Goal: Information Seeking & Learning: Check status

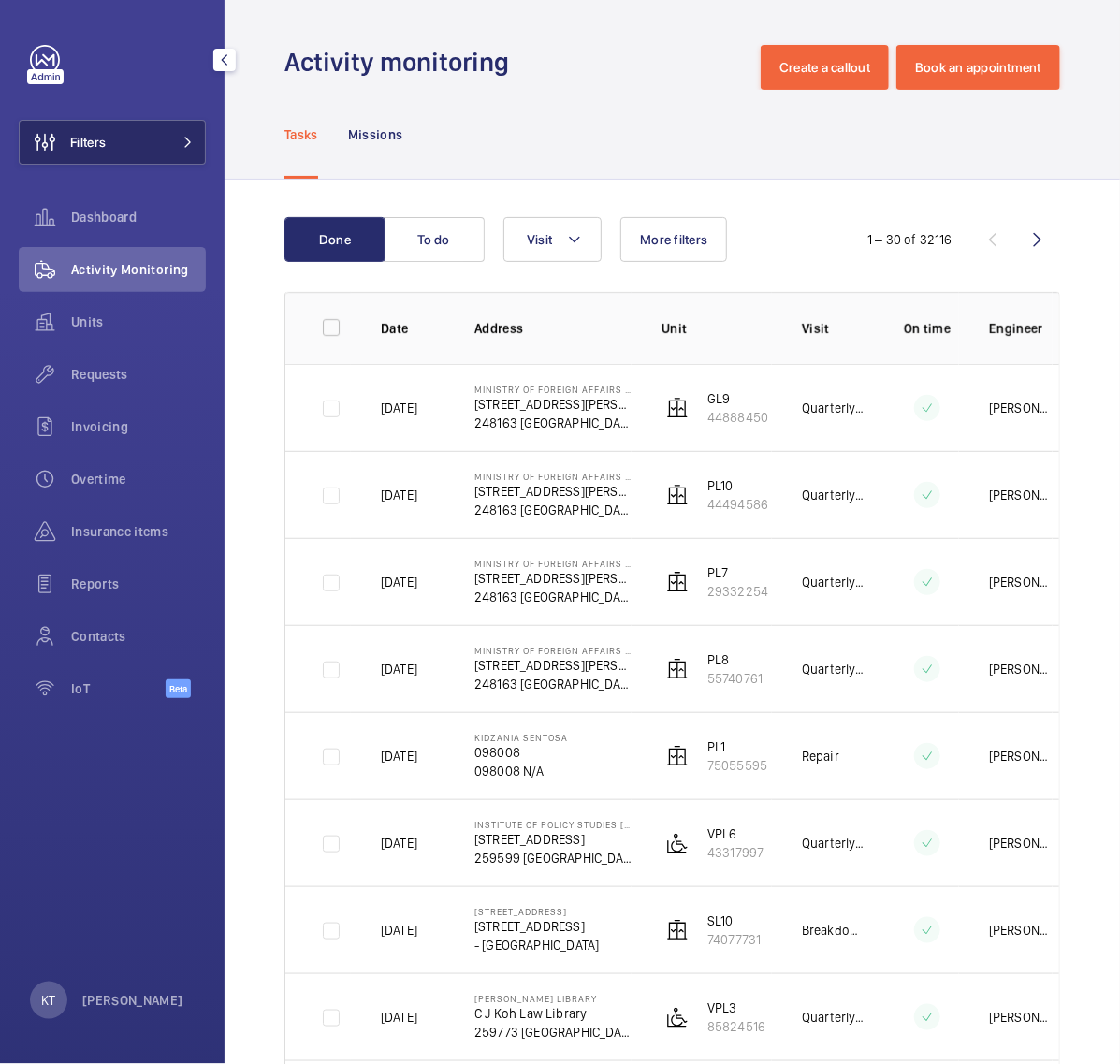
click at [126, 151] on button "Filters" at bounding box center [112, 142] width 187 height 45
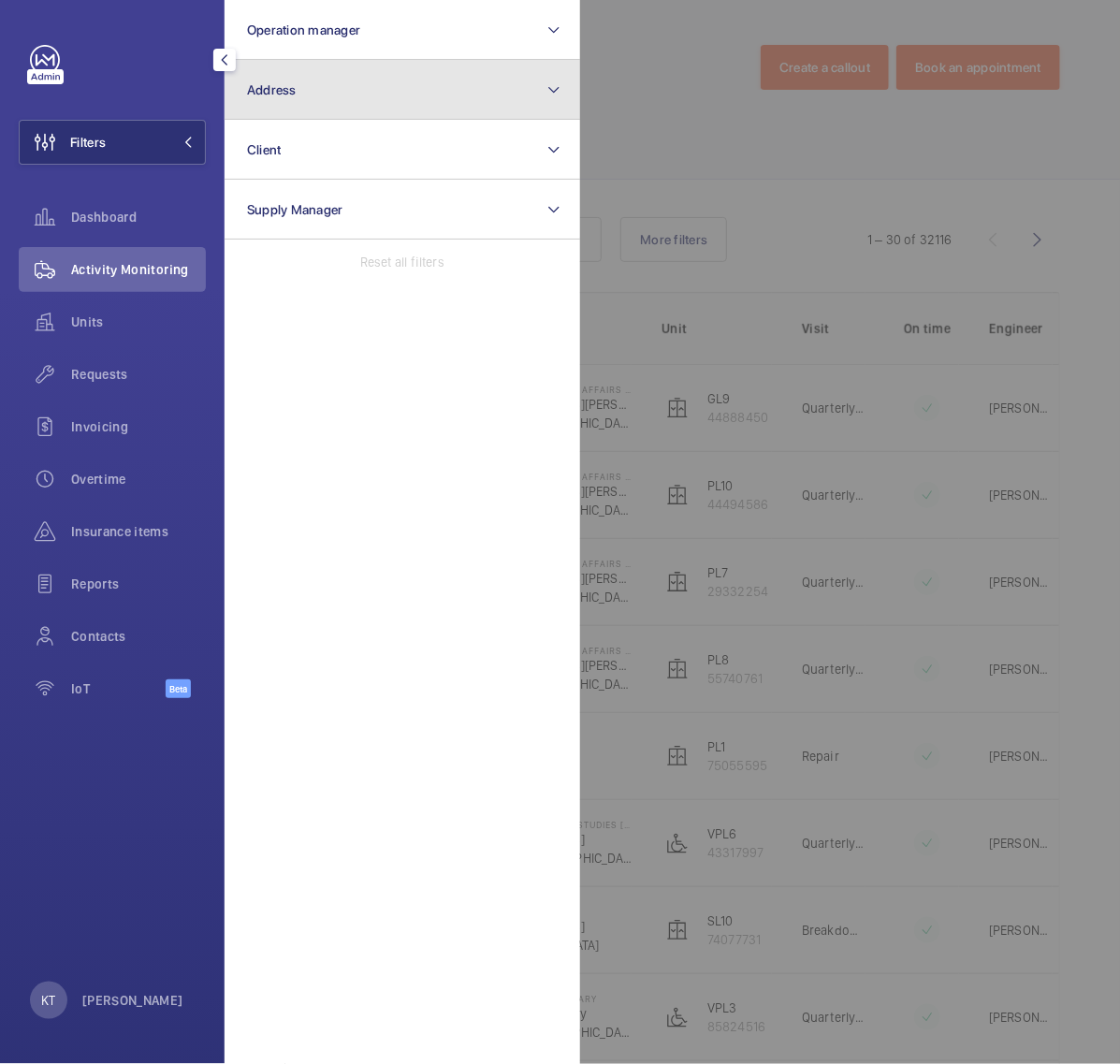
click at [360, 95] on button "Address" at bounding box center [402, 89] width 356 height 60
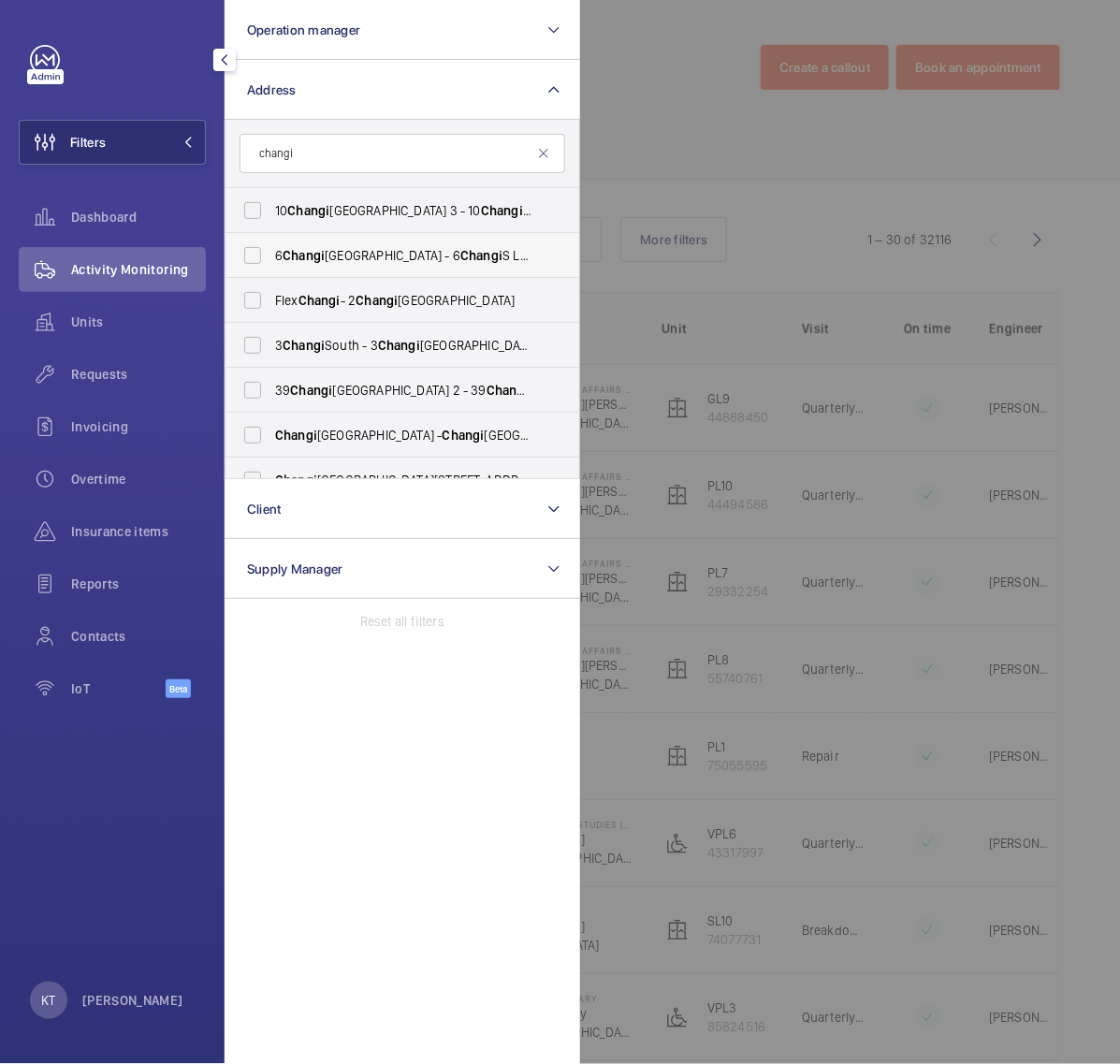
type input "changi"
click at [335, 262] on span "[STREET_ADDRESS]" at bounding box center [403, 255] width 257 height 19
click at [271, 262] on input "[STREET_ADDRESS]" at bounding box center [252, 255] width 38 height 38
checkbox input "true"
click at [759, 199] on div at bounding box center [1140, 532] width 1120 height 1064
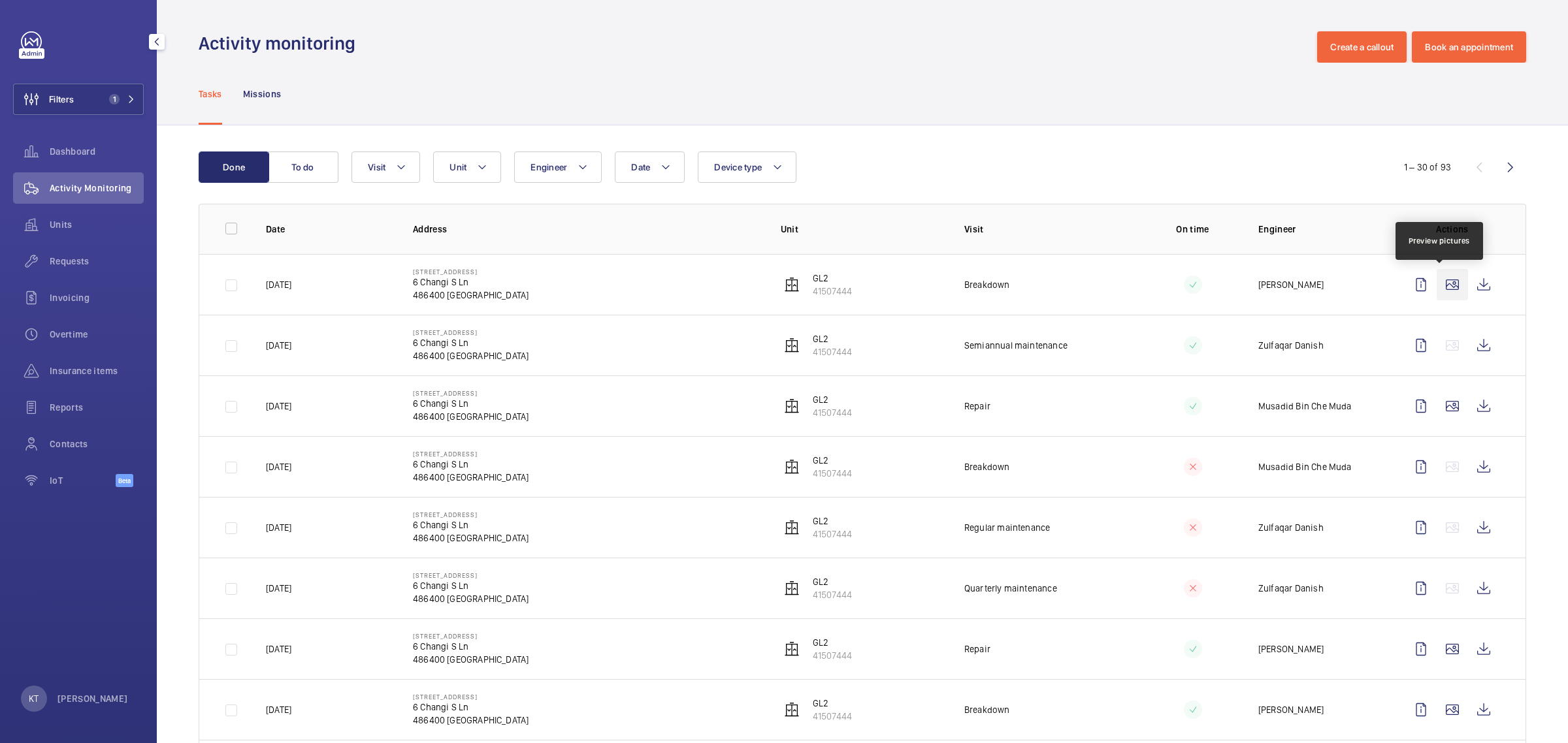
click at [781, 283] on wm-front-icon-button at bounding box center [1451, 284] width 31 height 31
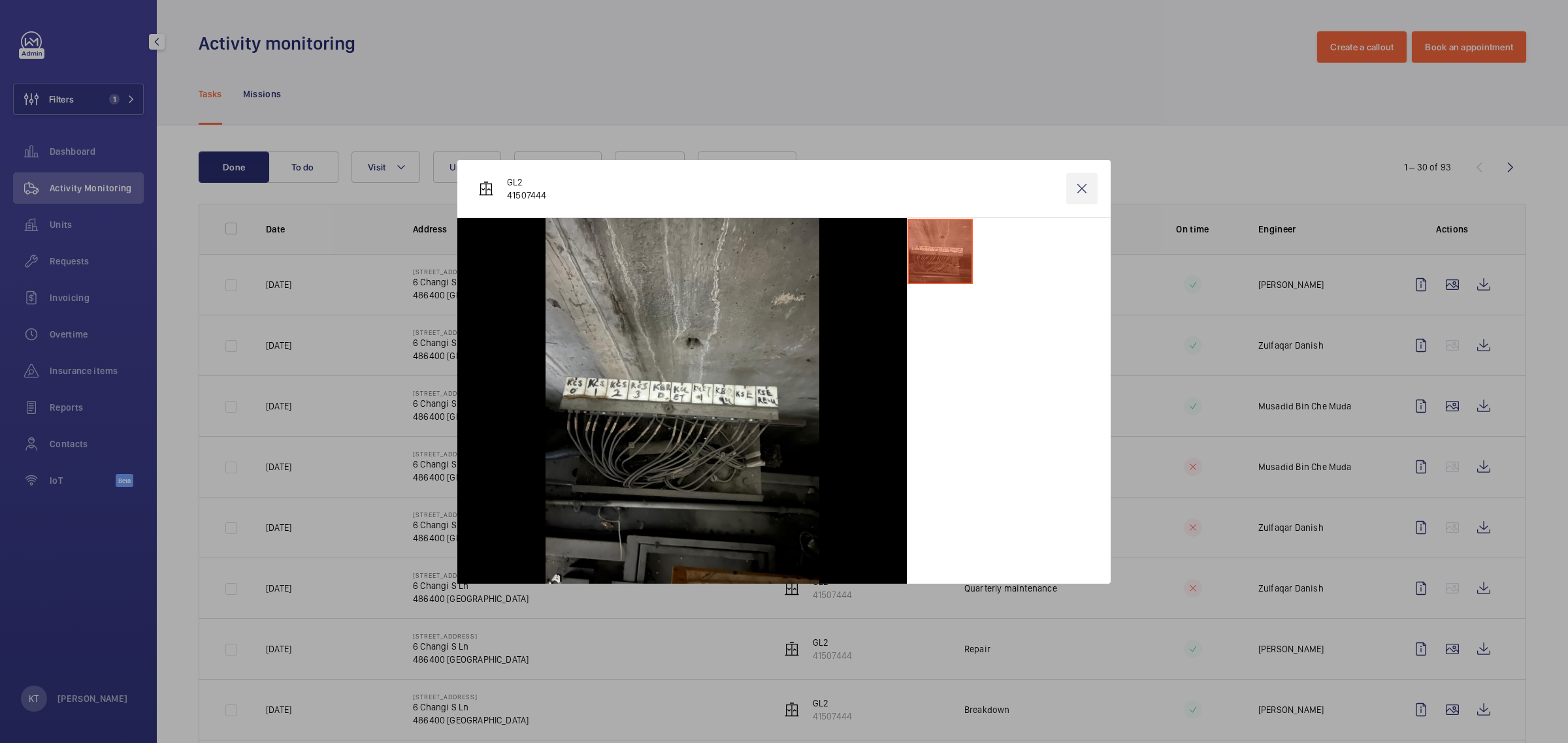
click at [781, 185] on wm-front-icon-button at bounding box center [1082, 189] width 31 height 31
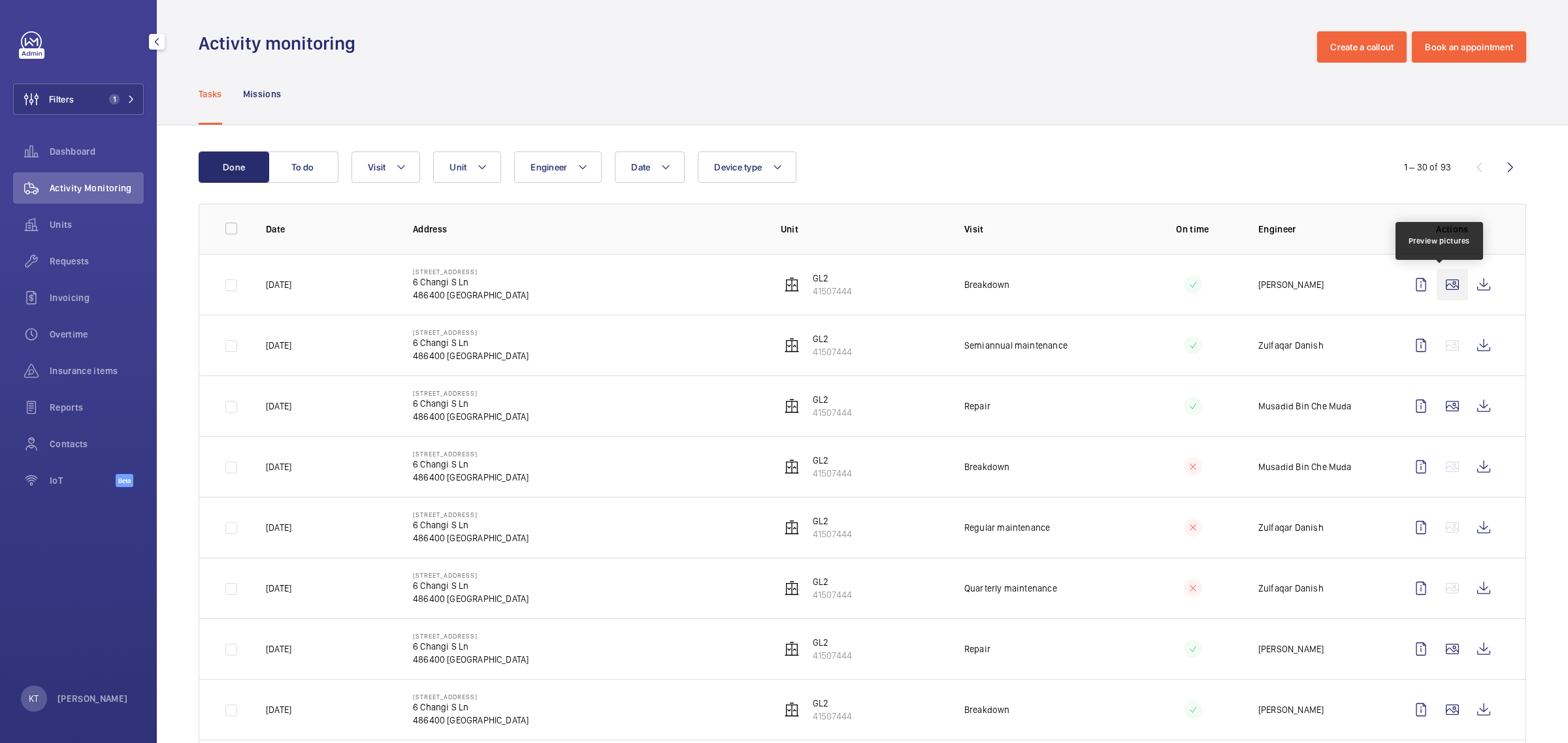
click at [781, 285] on wm-front-icon-button at bounding box center [1451, 284] width 31 height 31
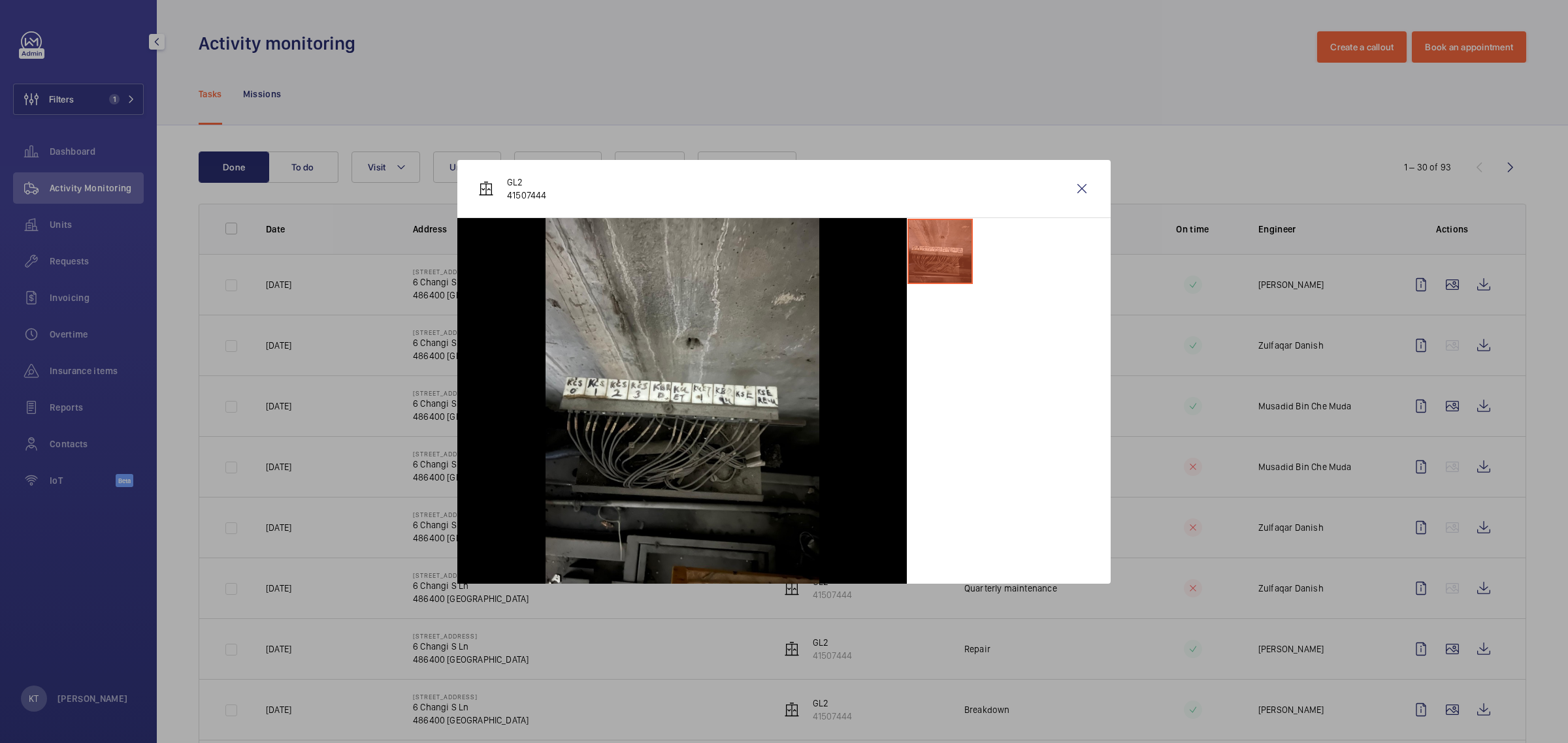
click at [781, 361] on div at bounding box center [1009, 400] width 204 height 366
click at [781, 185] on wm-front-icon-button at bounding box center [1082, 189] width 31 height 31
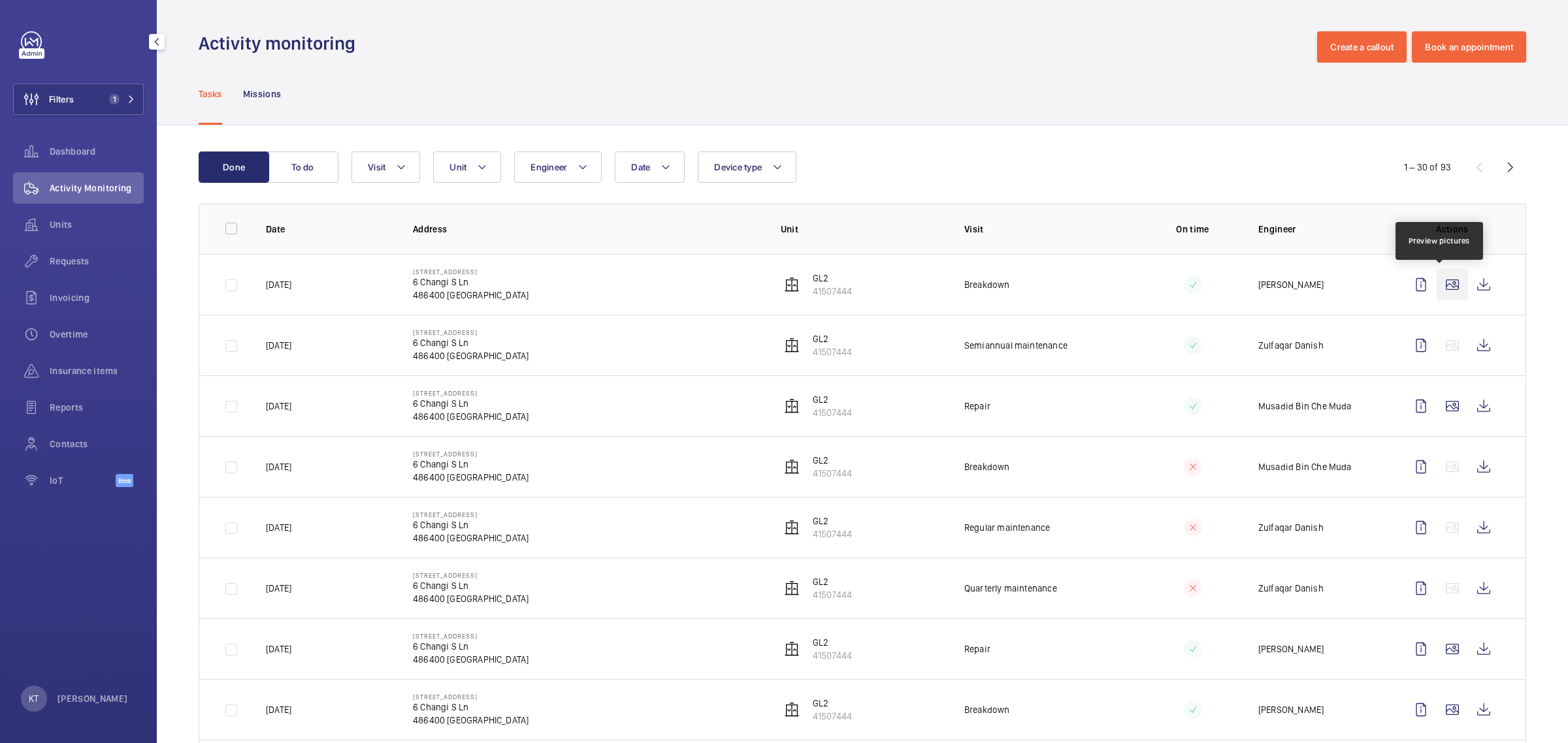
click at [781, 291] on wm-front-icon-button at bounding box center [1451, 284] width 31 height 31
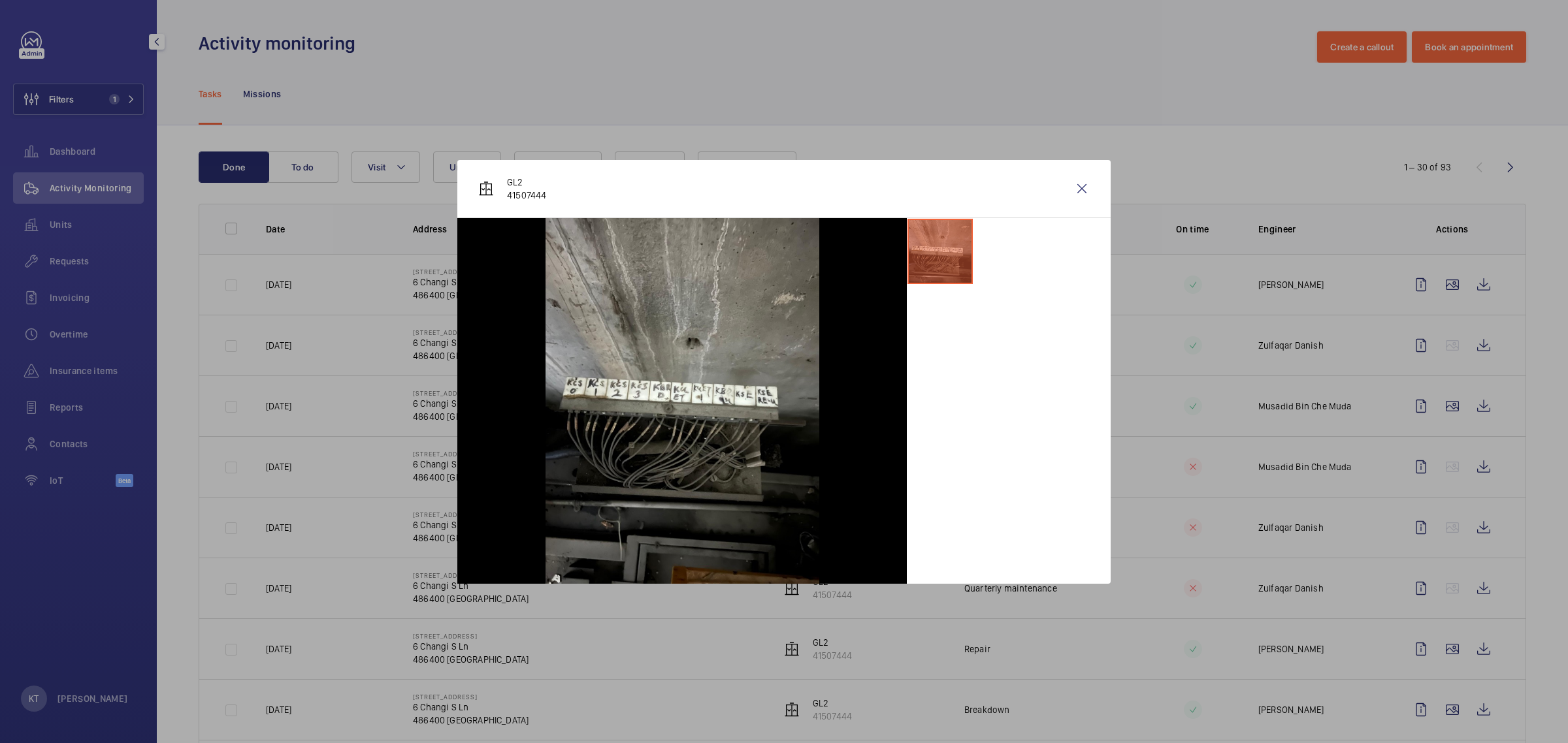
click at [712, 95] on div at bounding box center [784, 371] width 1568 height 743
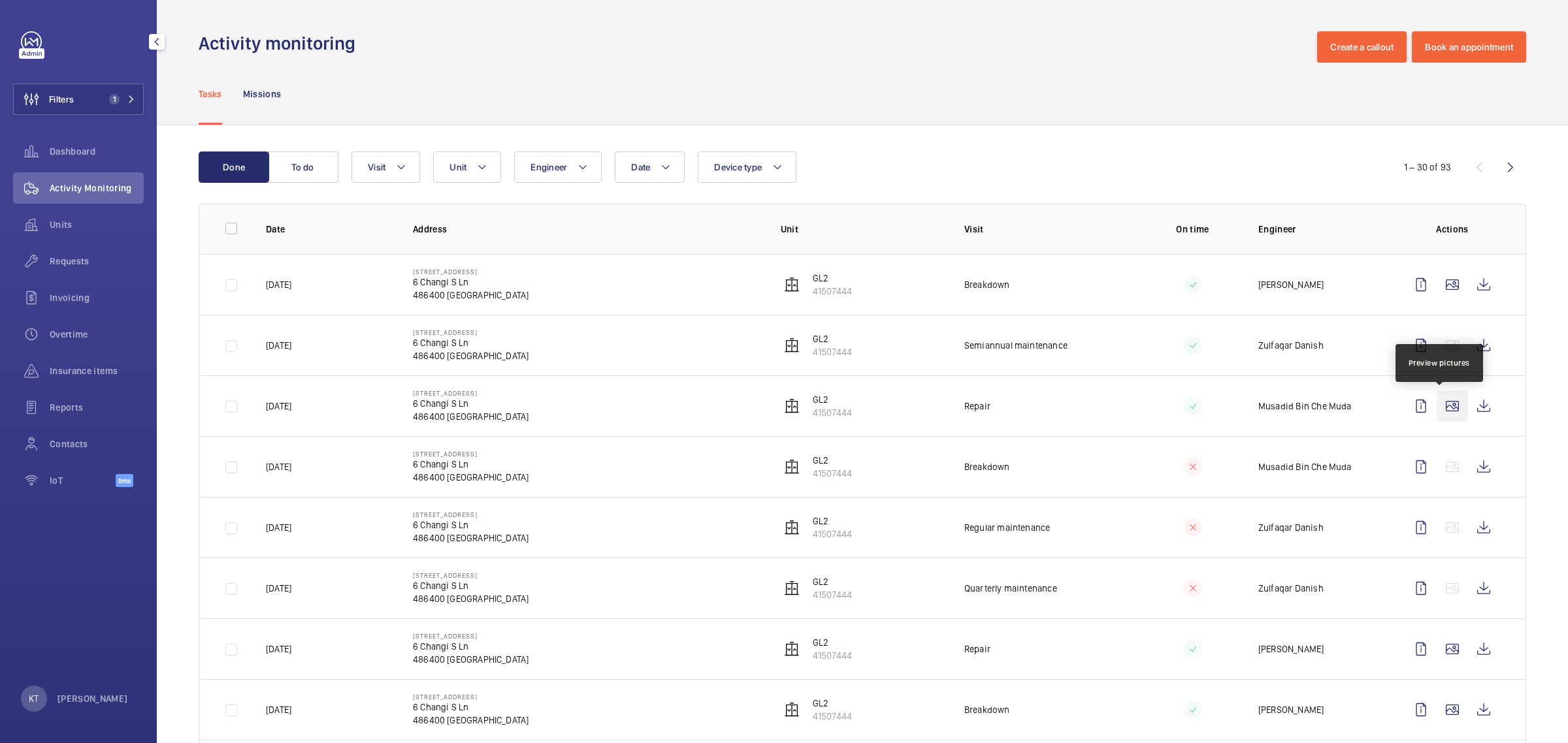
click at [781, 408] on wm-front-icon-button at bounding box center [1451, 406] width 31 height 31
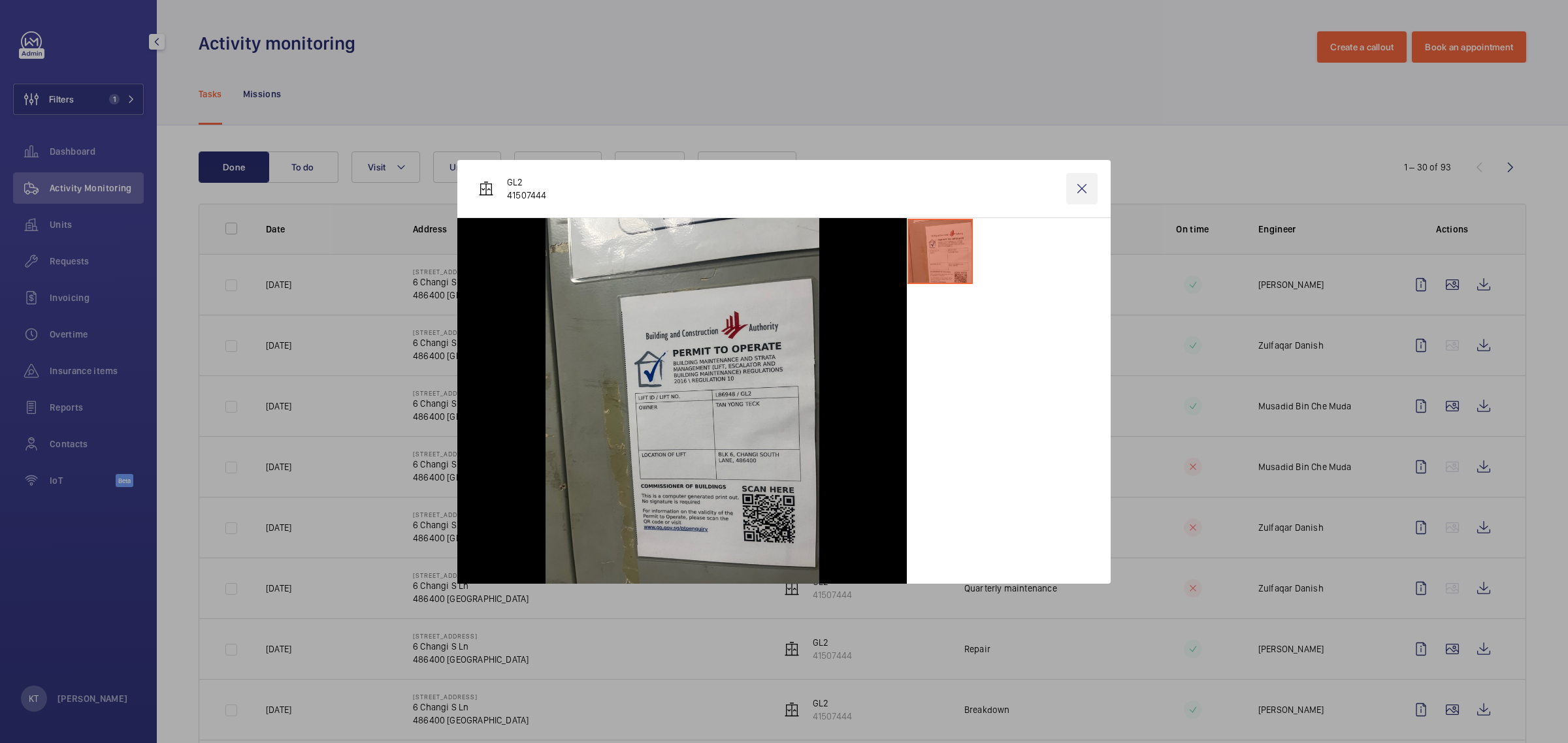
click at [781, 186] on wm-front-icon-button at bounding box center [1082, 189] width 31 height 31
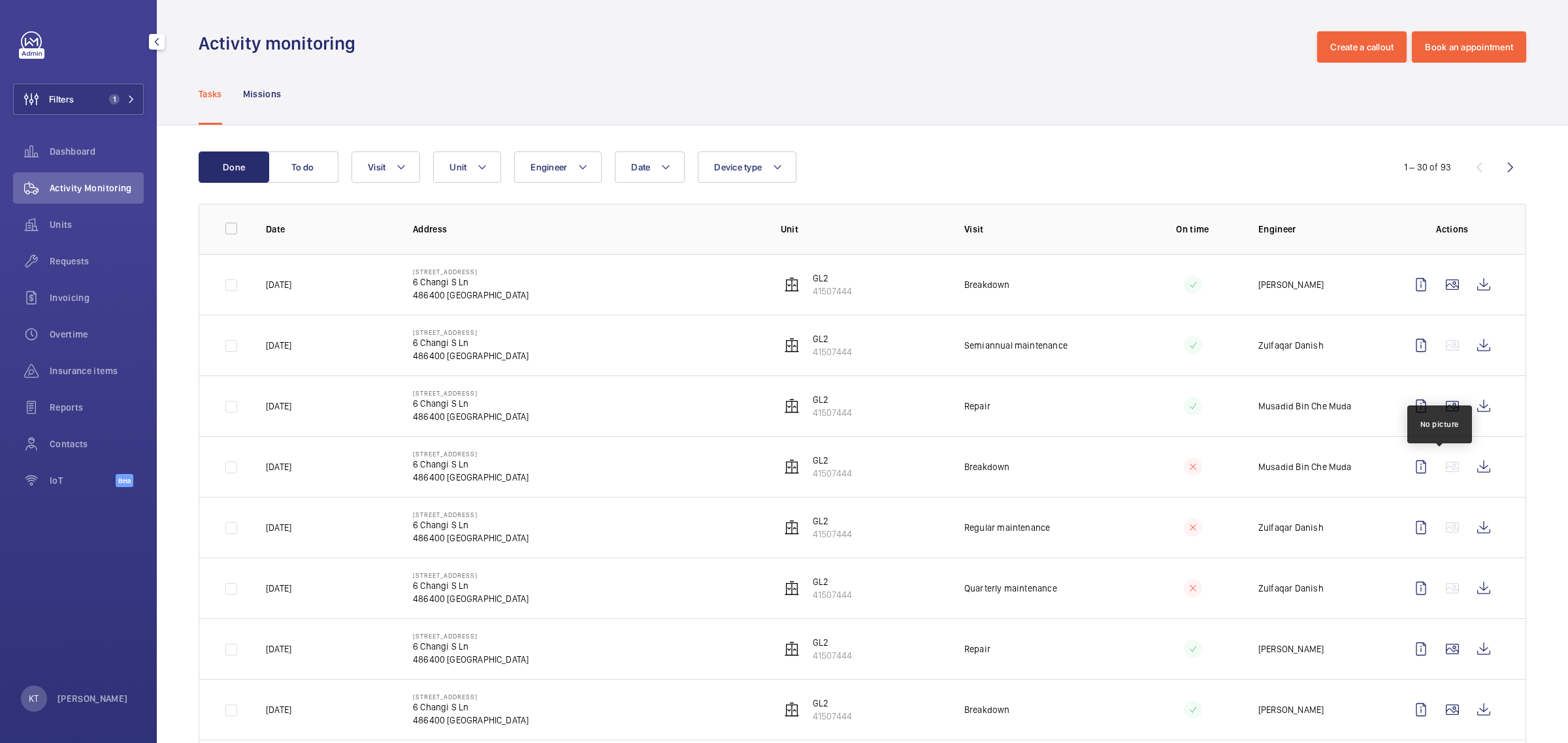
scroll to position [82, 0]
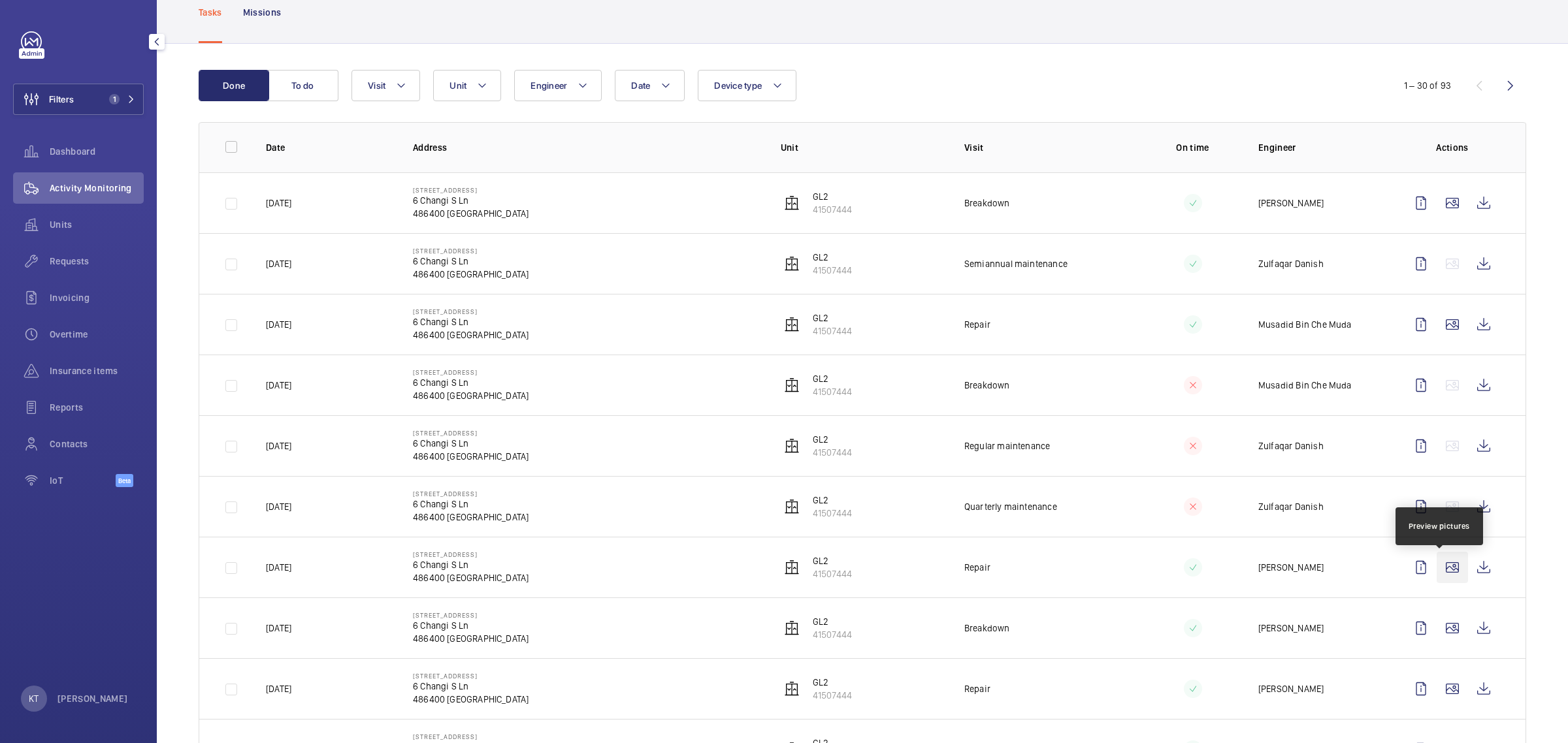
click at [781, 569] on wm-front-icon-button at bounding box center [1451, 567] width 31 height 31
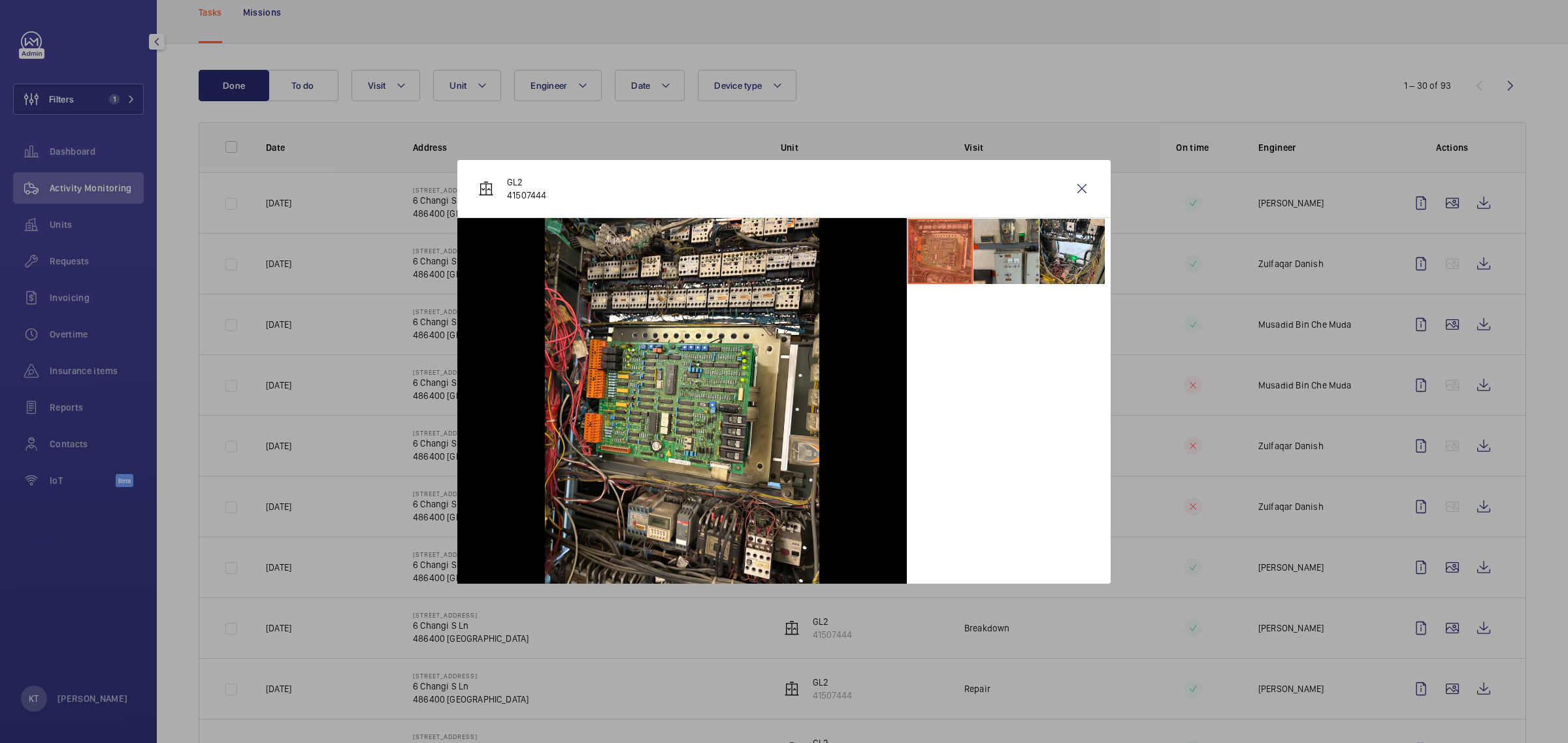
click at [781, 258] on li at bounding box center [1006, 251] width 65 height 65
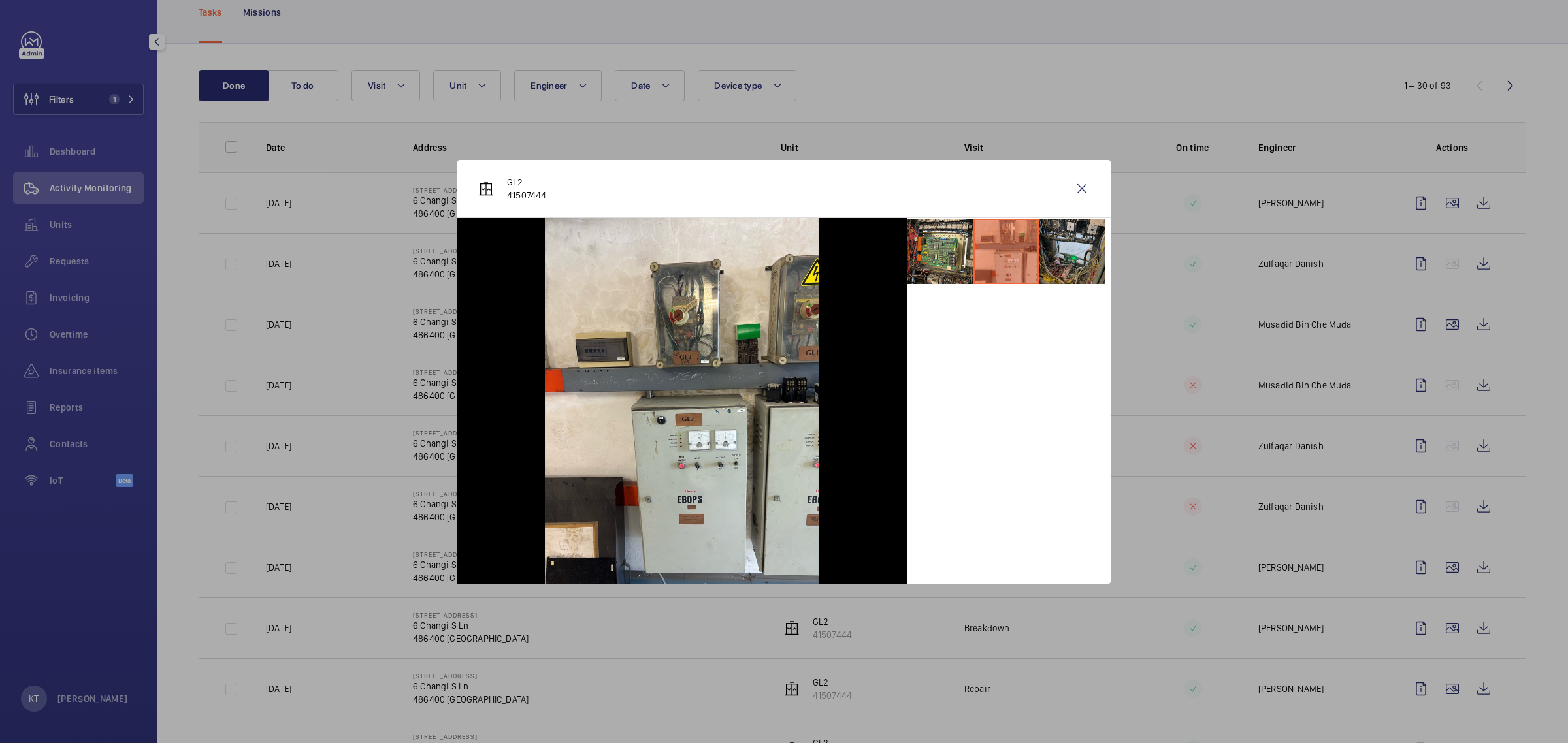
click at [781, 266] on li at bounding box center [1072, 251] width 65 height 65
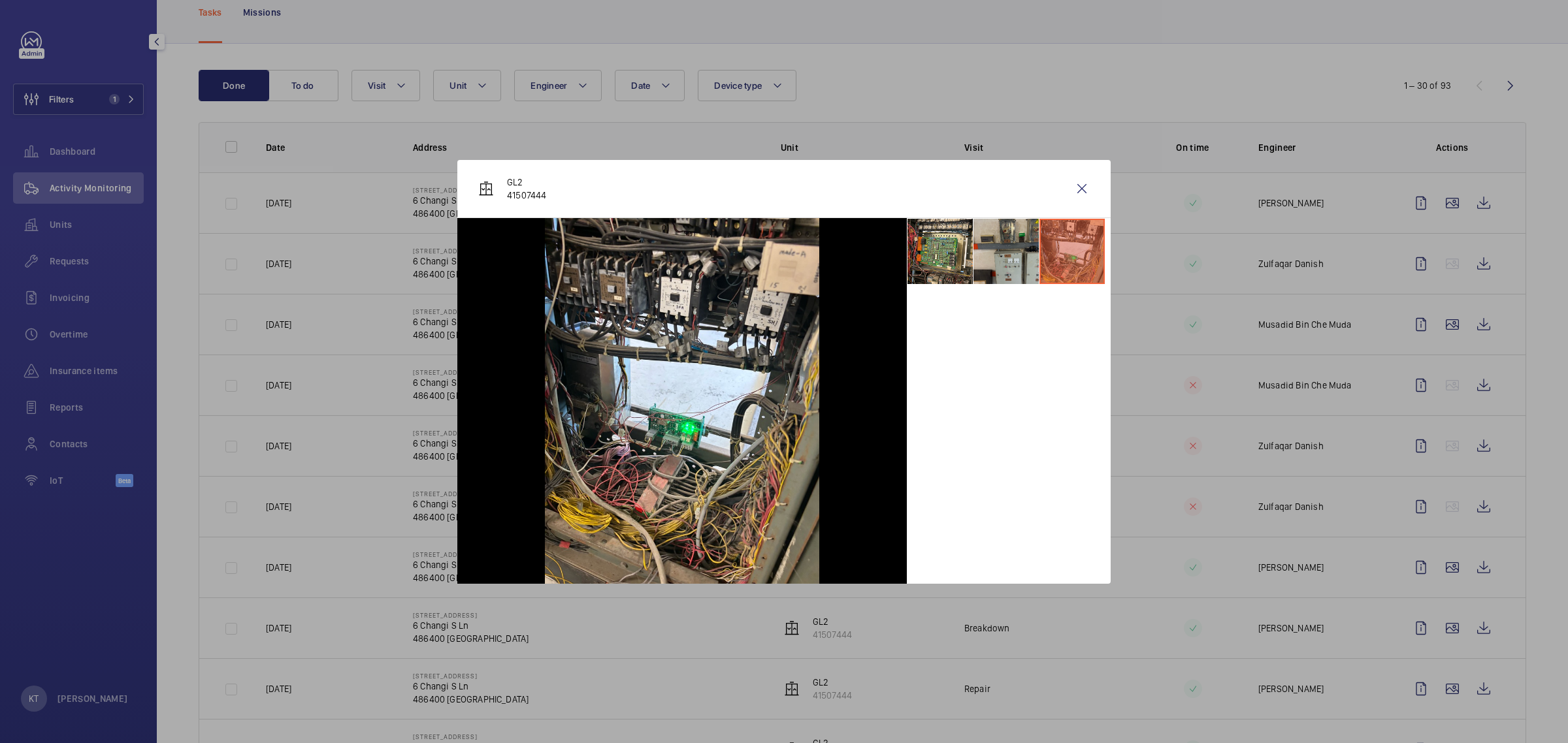
click at [781, 259] on li at bounding box center [1006, 251] width 65 height 65
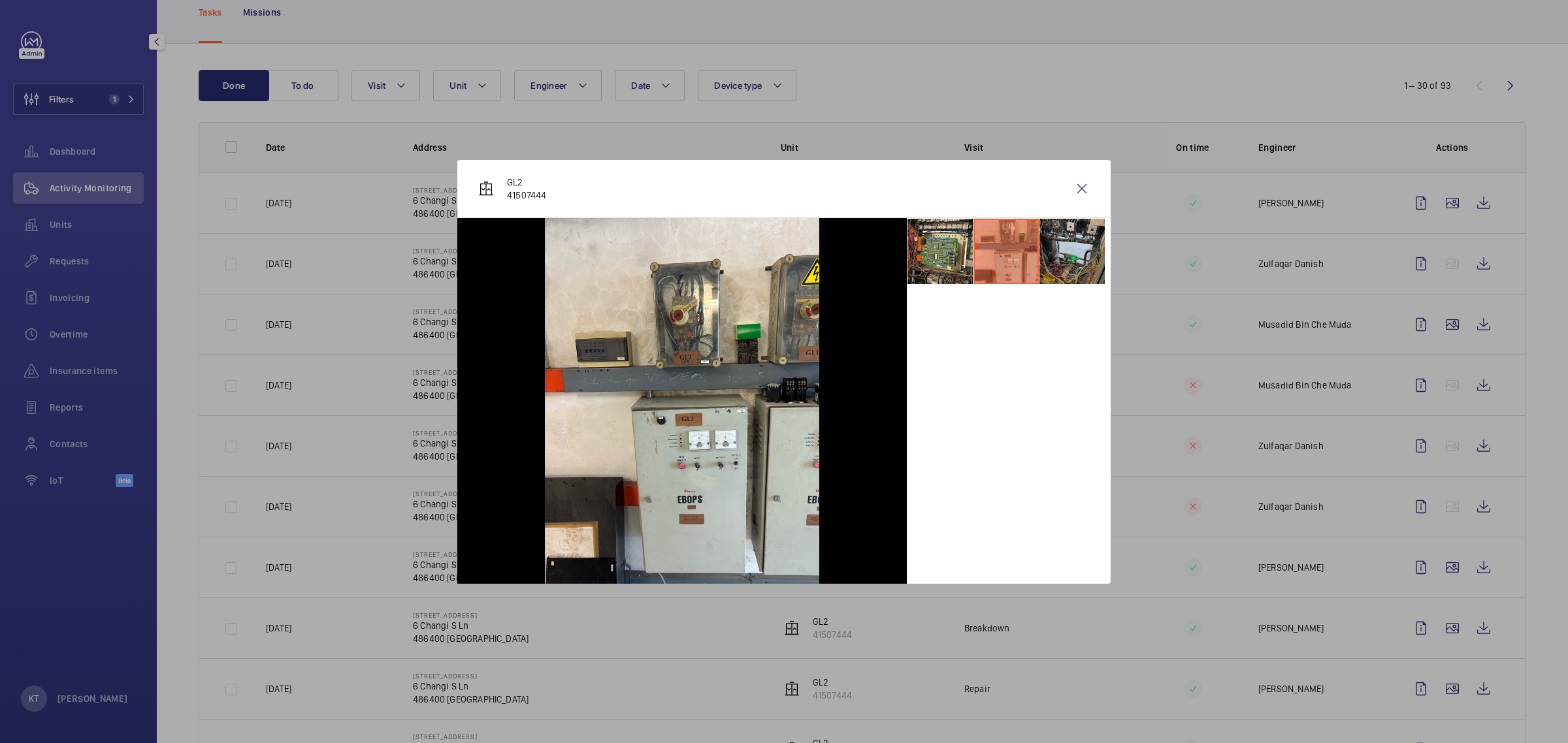
click at [781, 266] on li at bounding box center [1072, 251] width 65 height 65
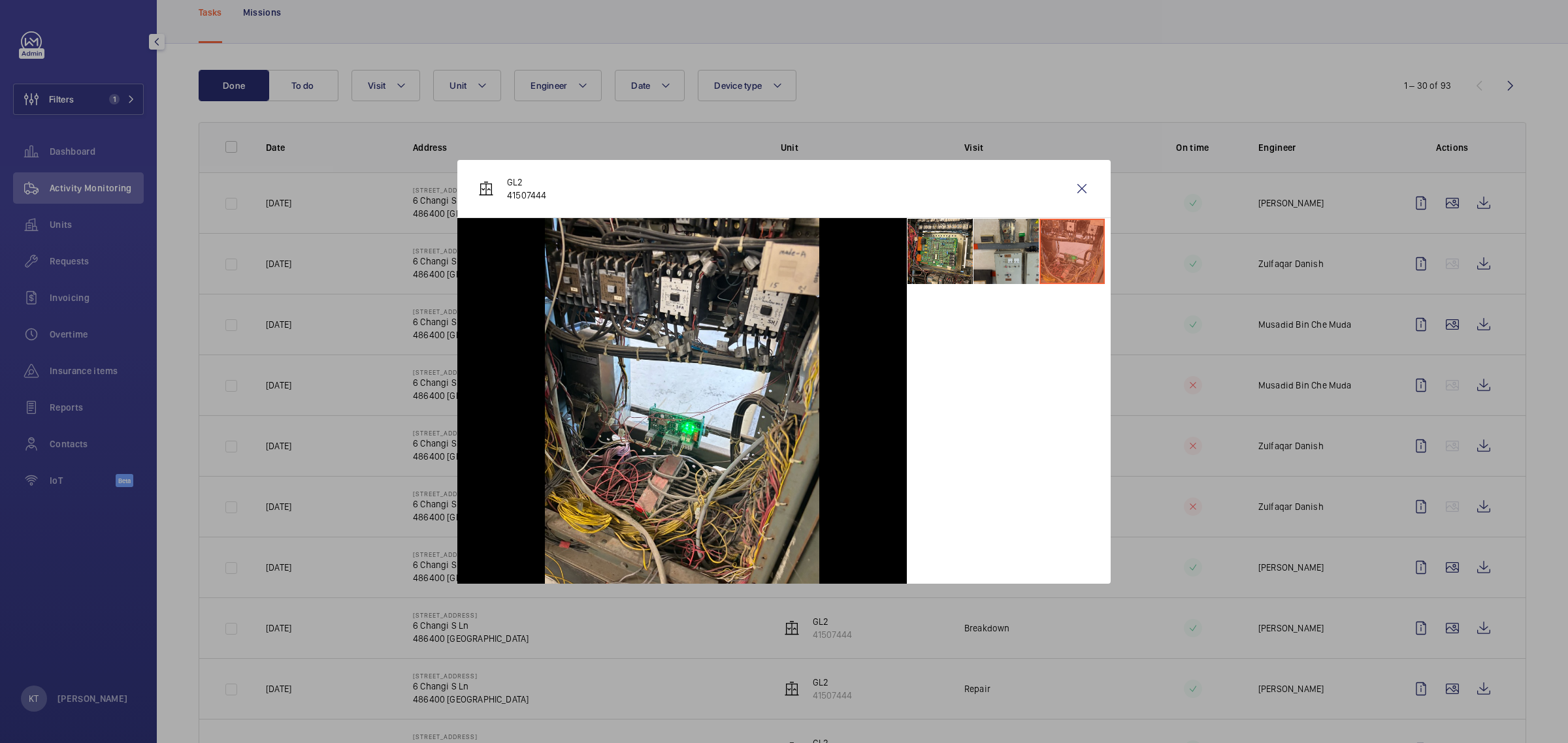
click at [781, 250] on li at bounding box center [1006, 251] width 65 height 65
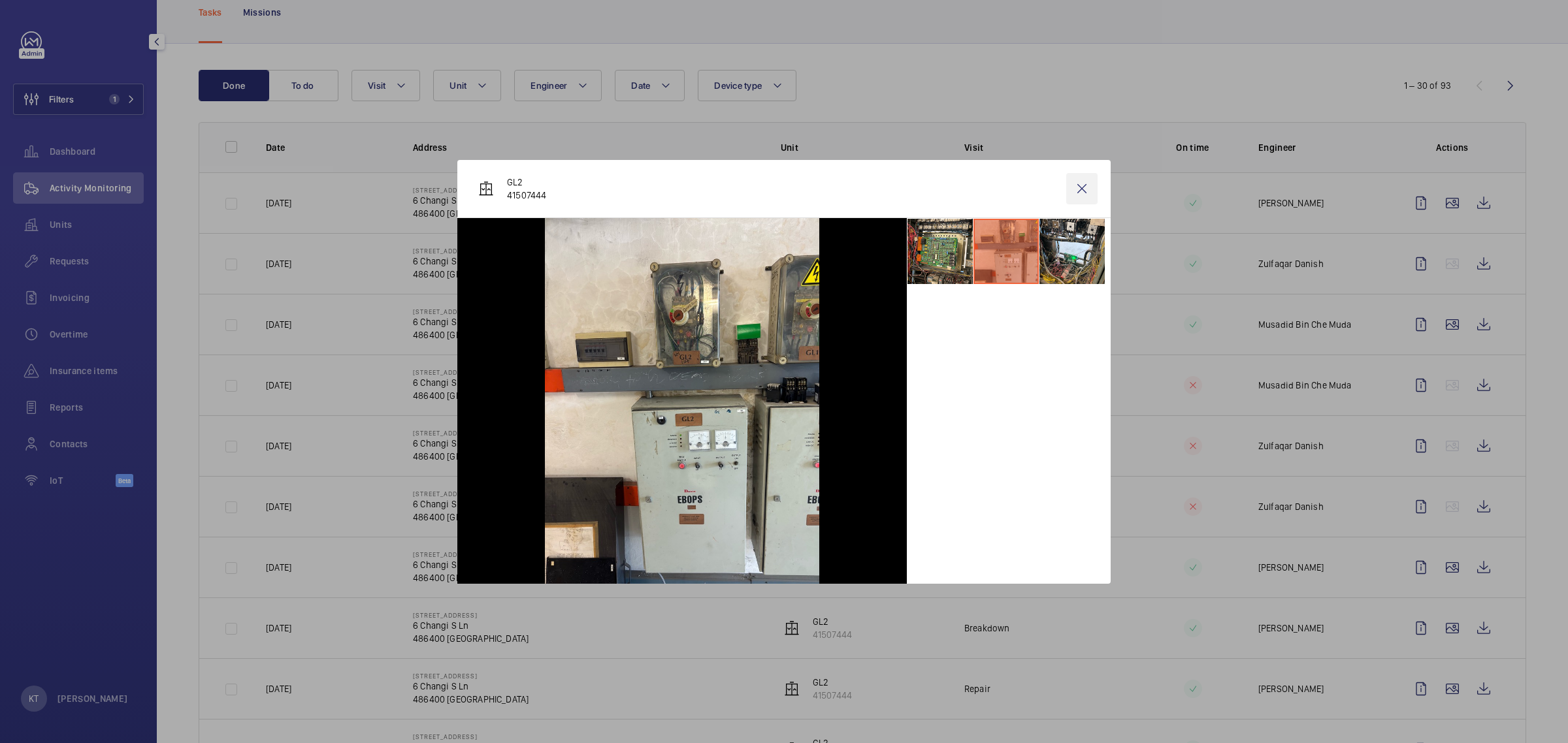
click at [781, 189] on wm-front-icon-button at bounding box center [1082, 189] width 31 height 31
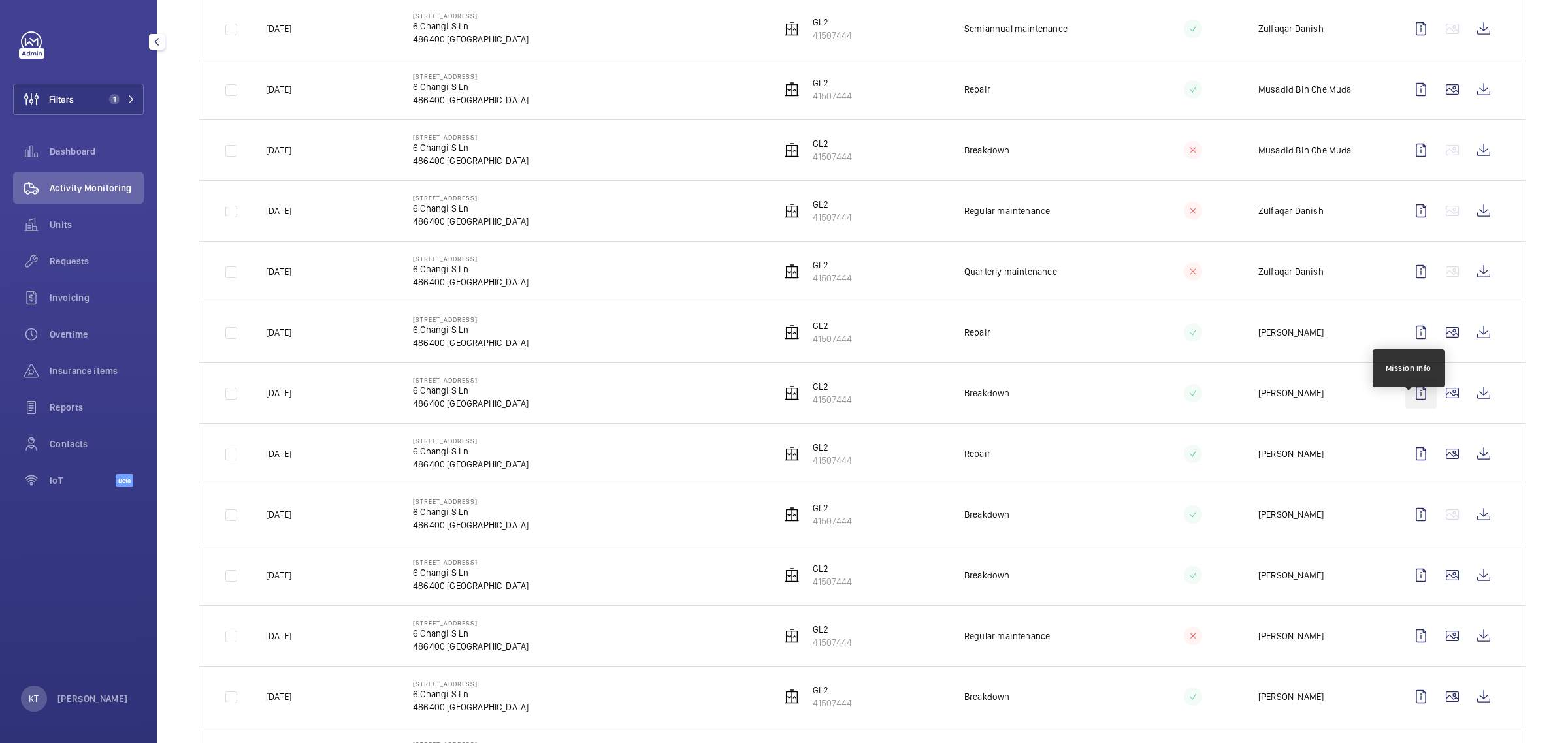
scroll to position [327, 0]
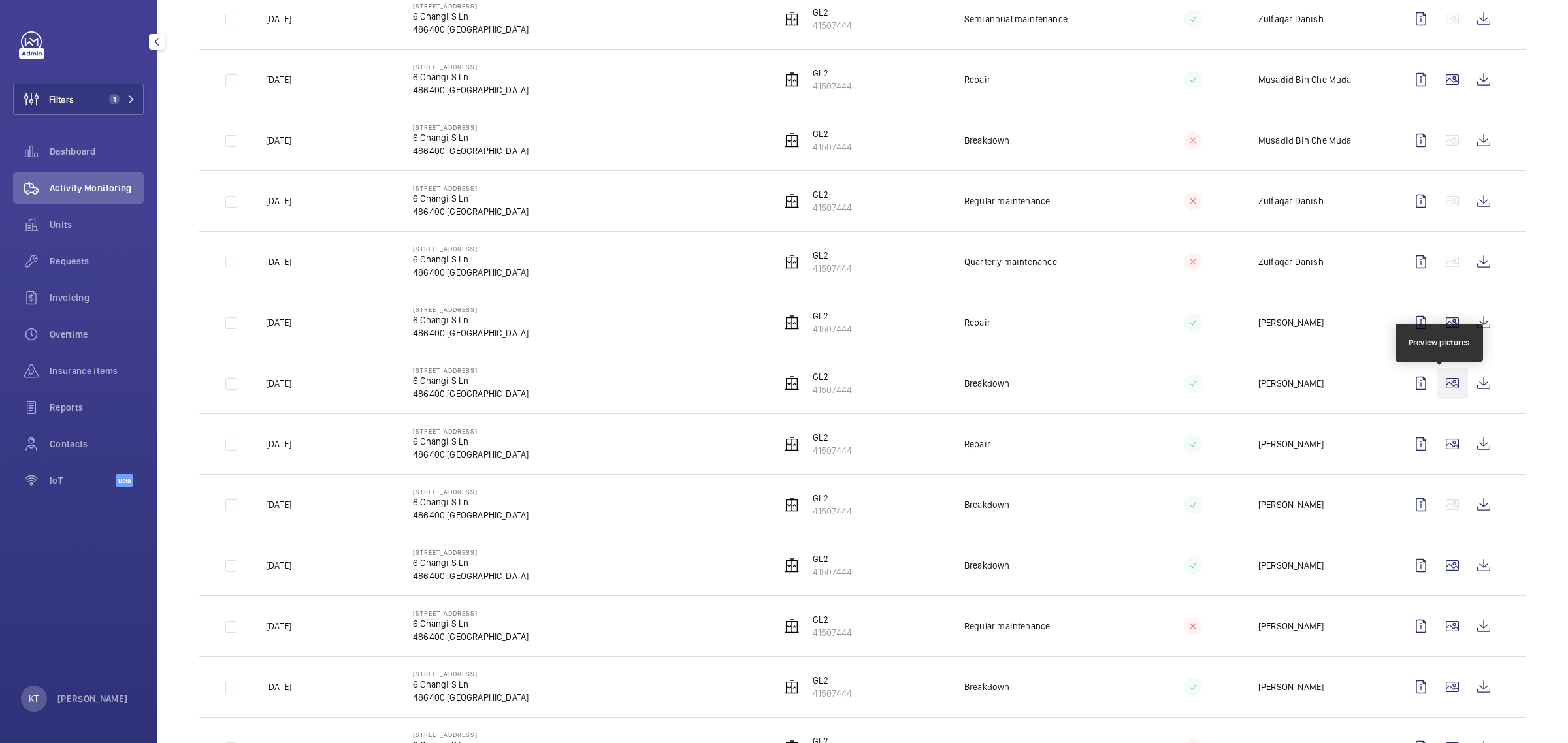
click at [781, 389] on wm-front-icon-button at bounding box center [1451, 383] width 31 height 31
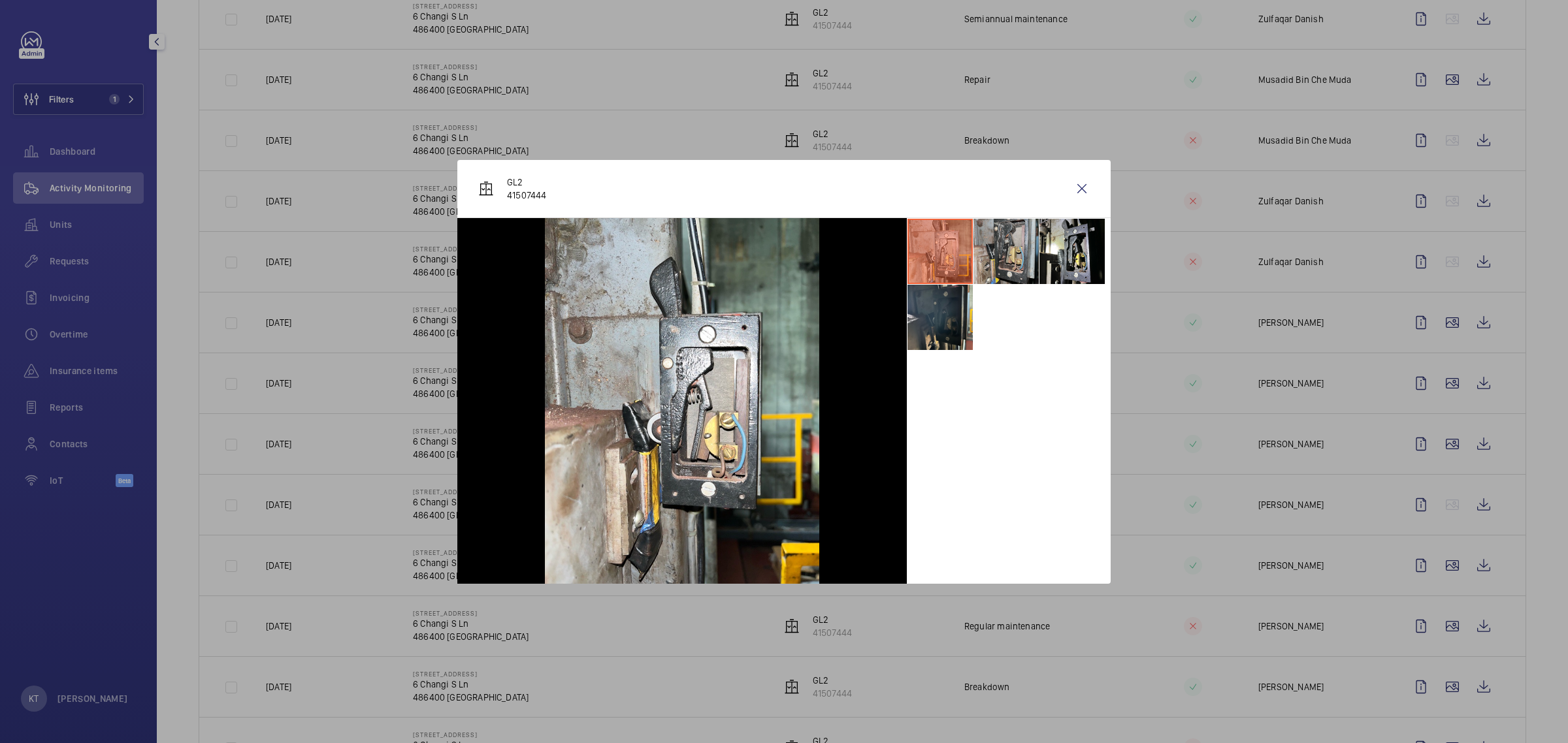
click at [781, 262] on li at bounding box center [1006, 251] width 65 height 65
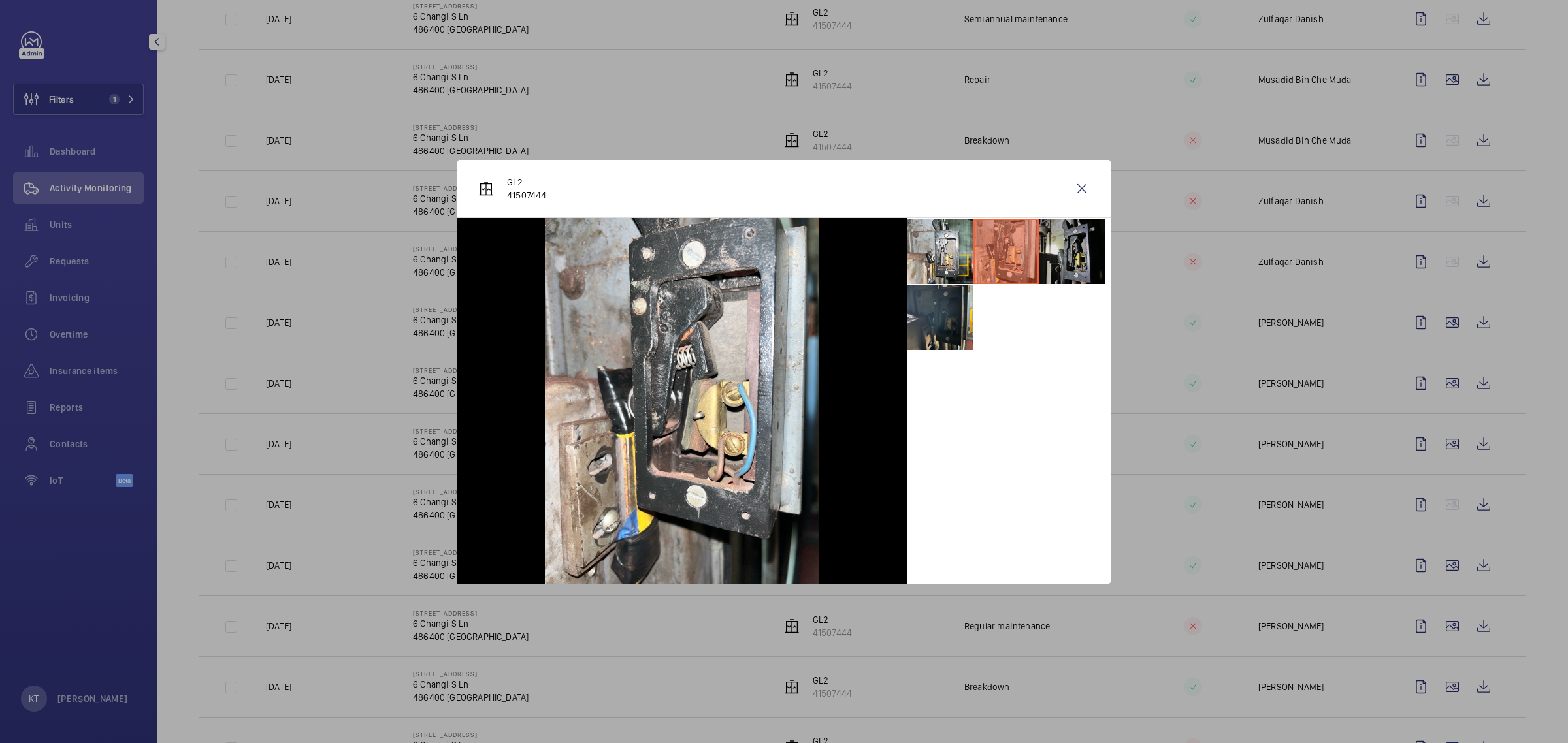
click at [781, 263] on li at bounding box center [1072, 251] width 65 height 65
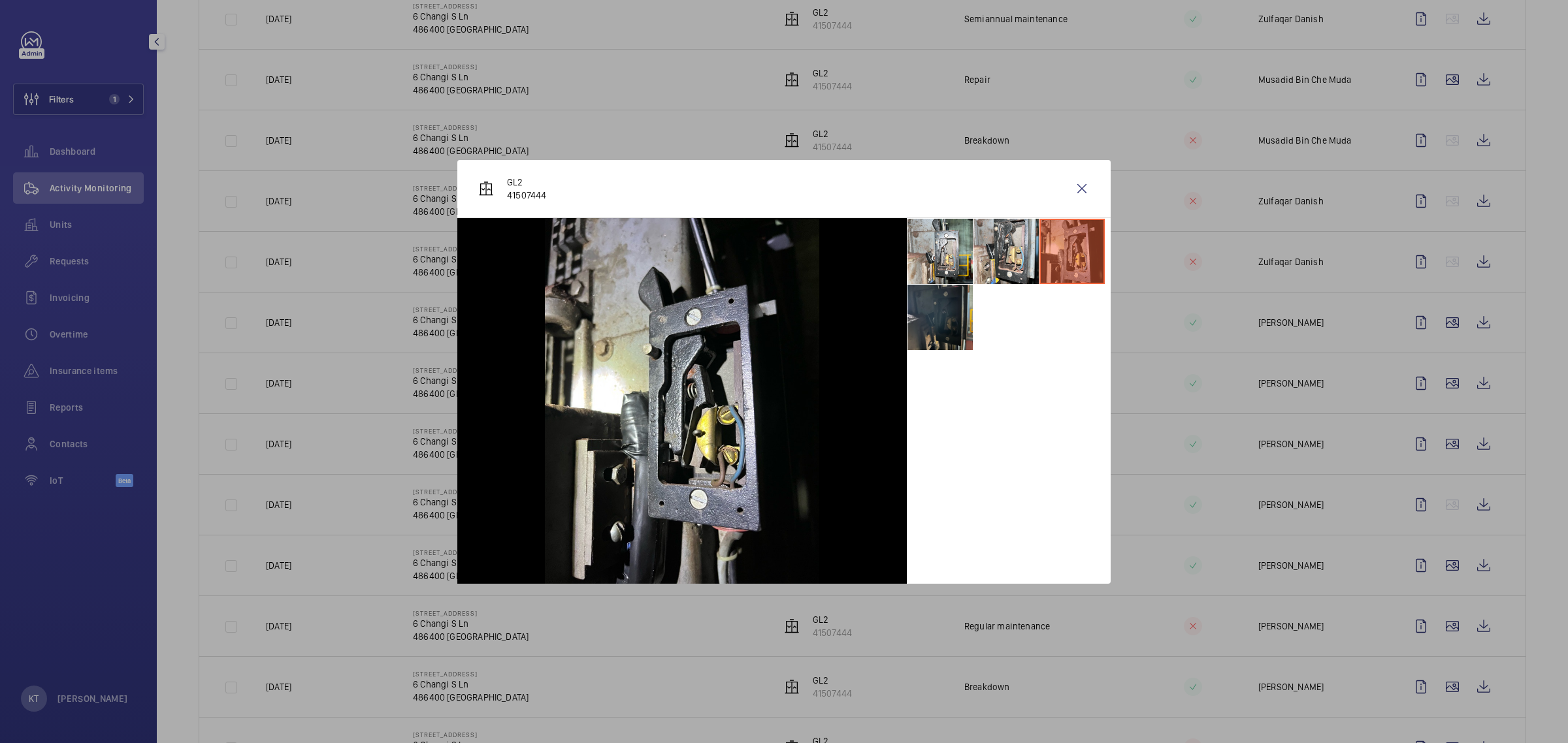
click at [781, 324] on li at bounding box center [940, 318] width 65 height 65
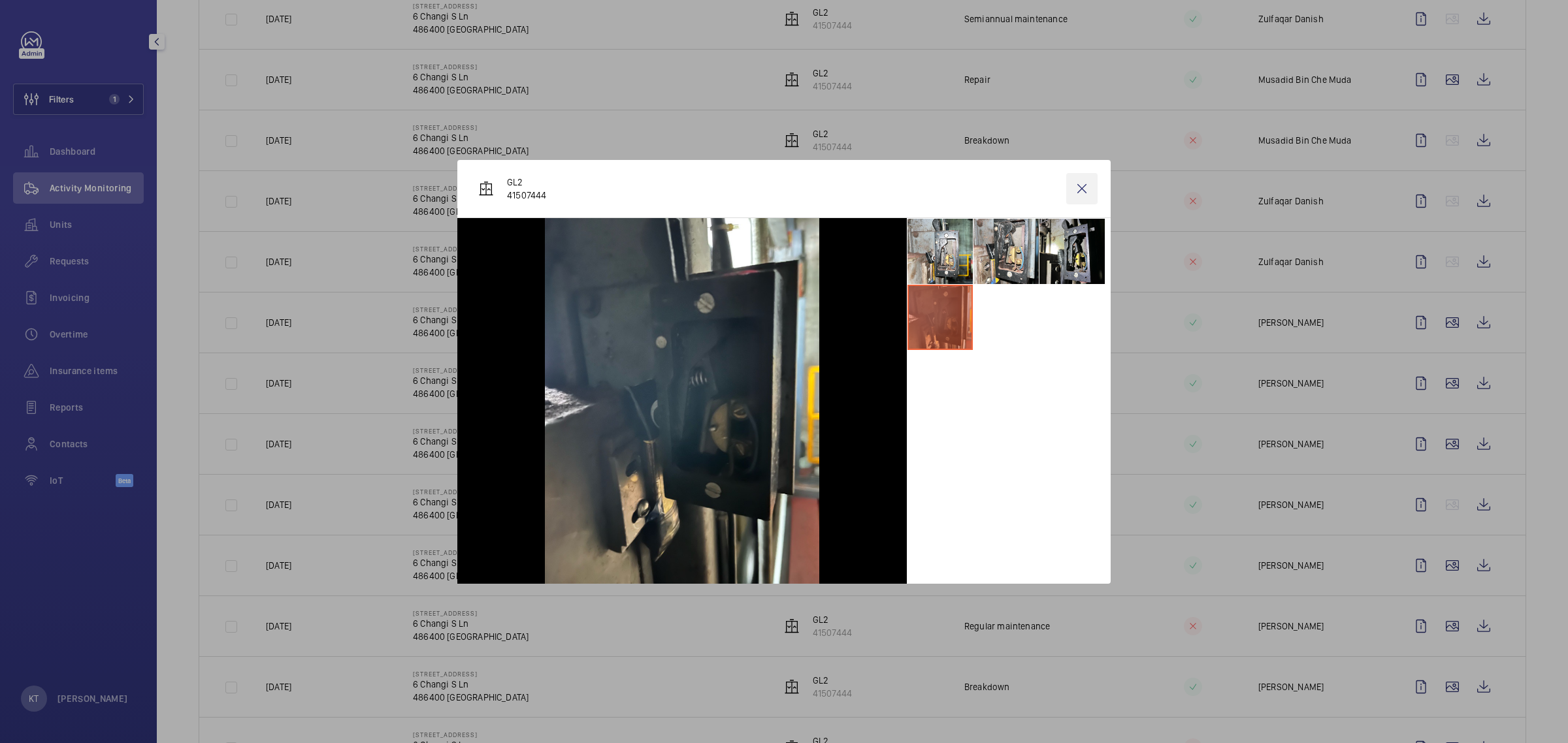
click at [781, 193] on wm-front-icon-button at bounding box center [1082, 189] width 31 height 31
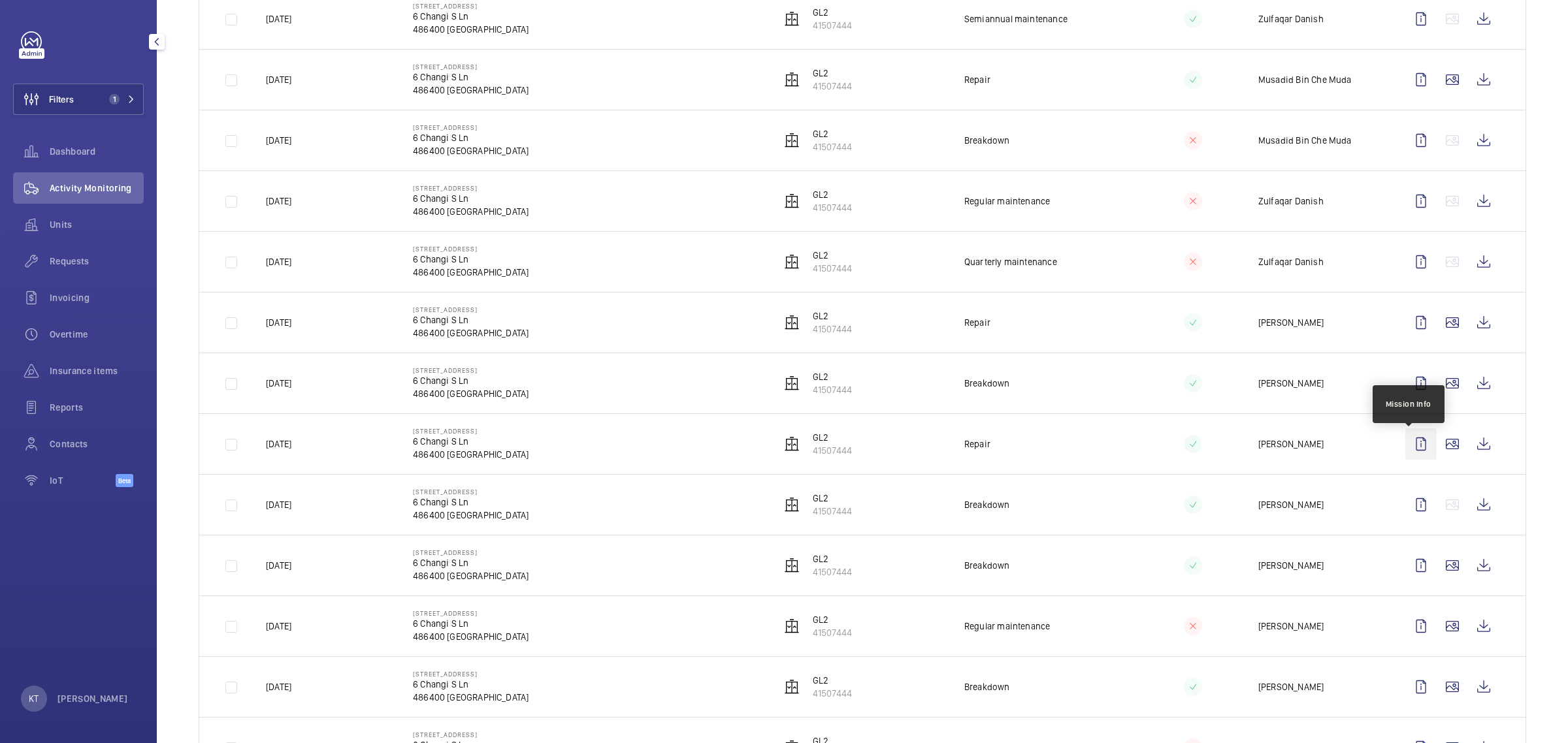
scroll to position [490, 0]
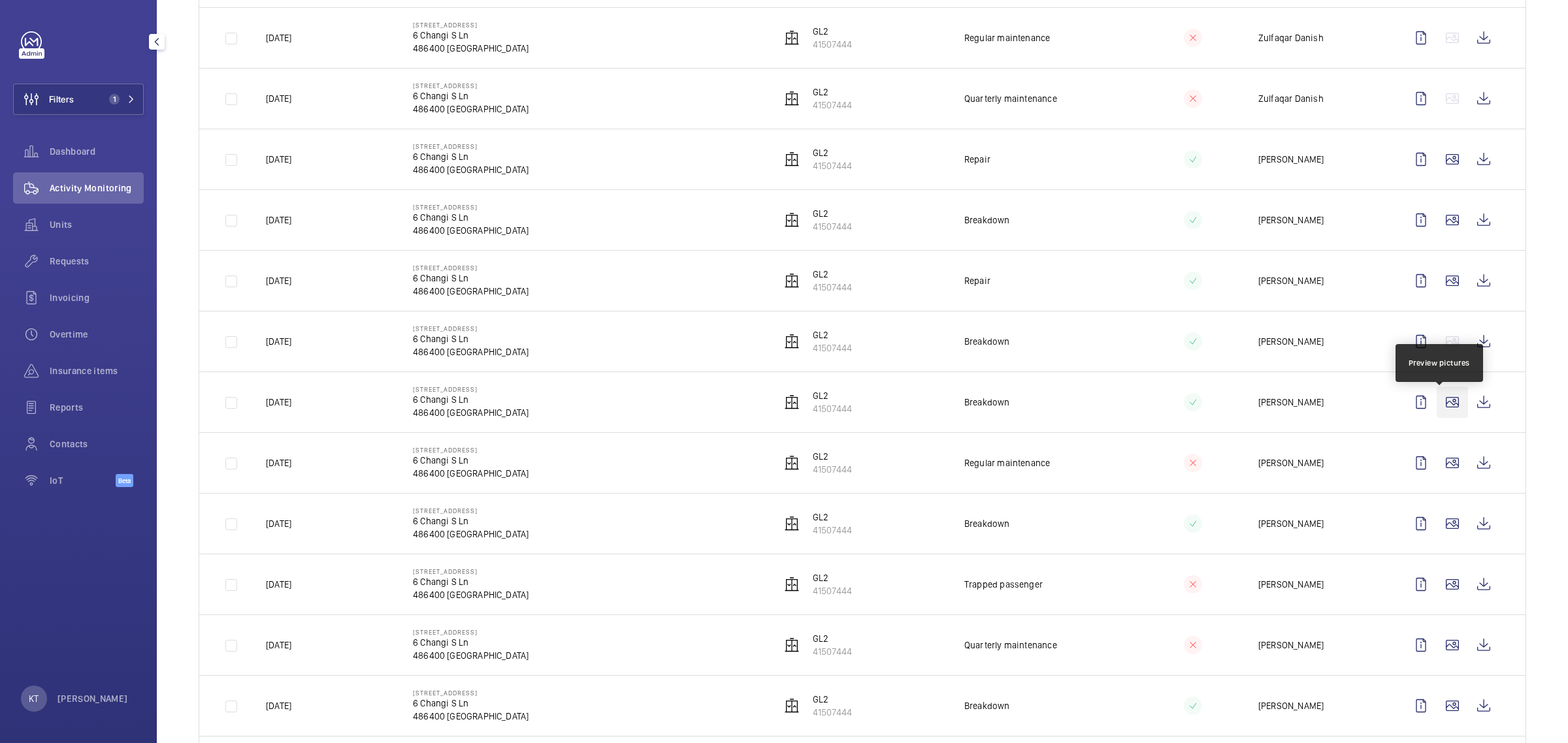
click at [781, 402] on wm-front-icon-button at bounding box center [1451, 402] width 31 height 31
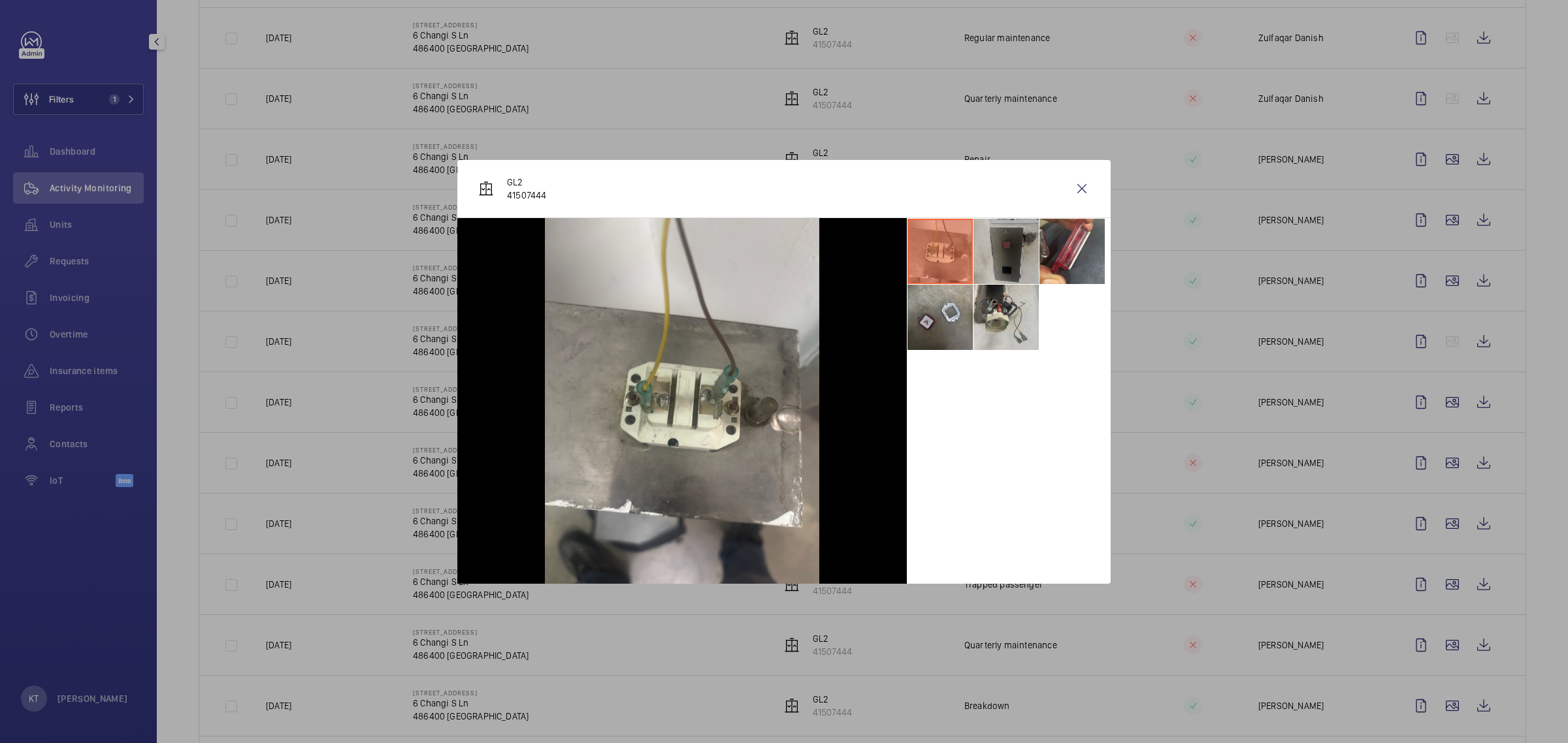
click at [781, 259] on li at bounding box center [1006, 251] width 65 height 65
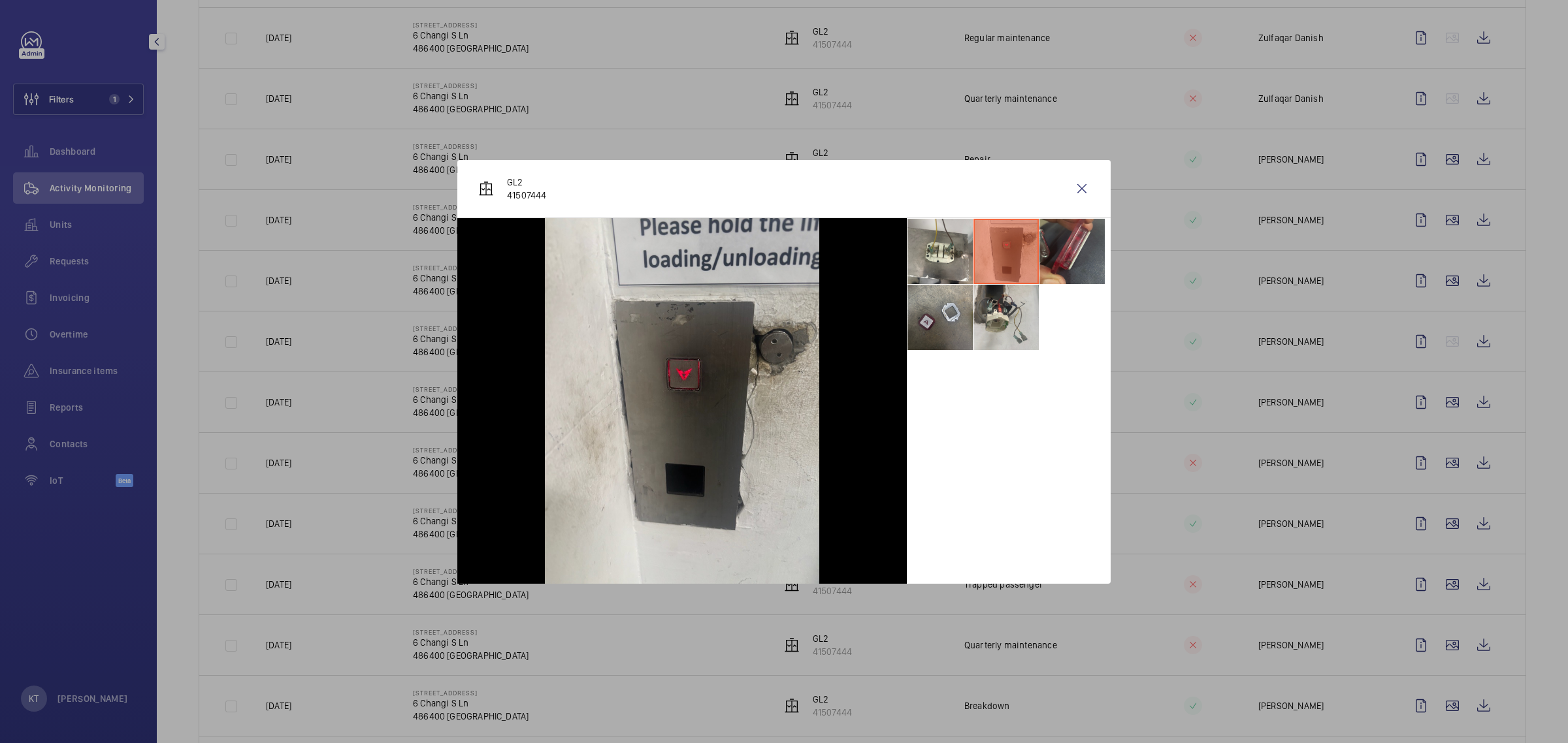
click at [781, 262] on li at bounding box center [1072, 251] width 65 height 65
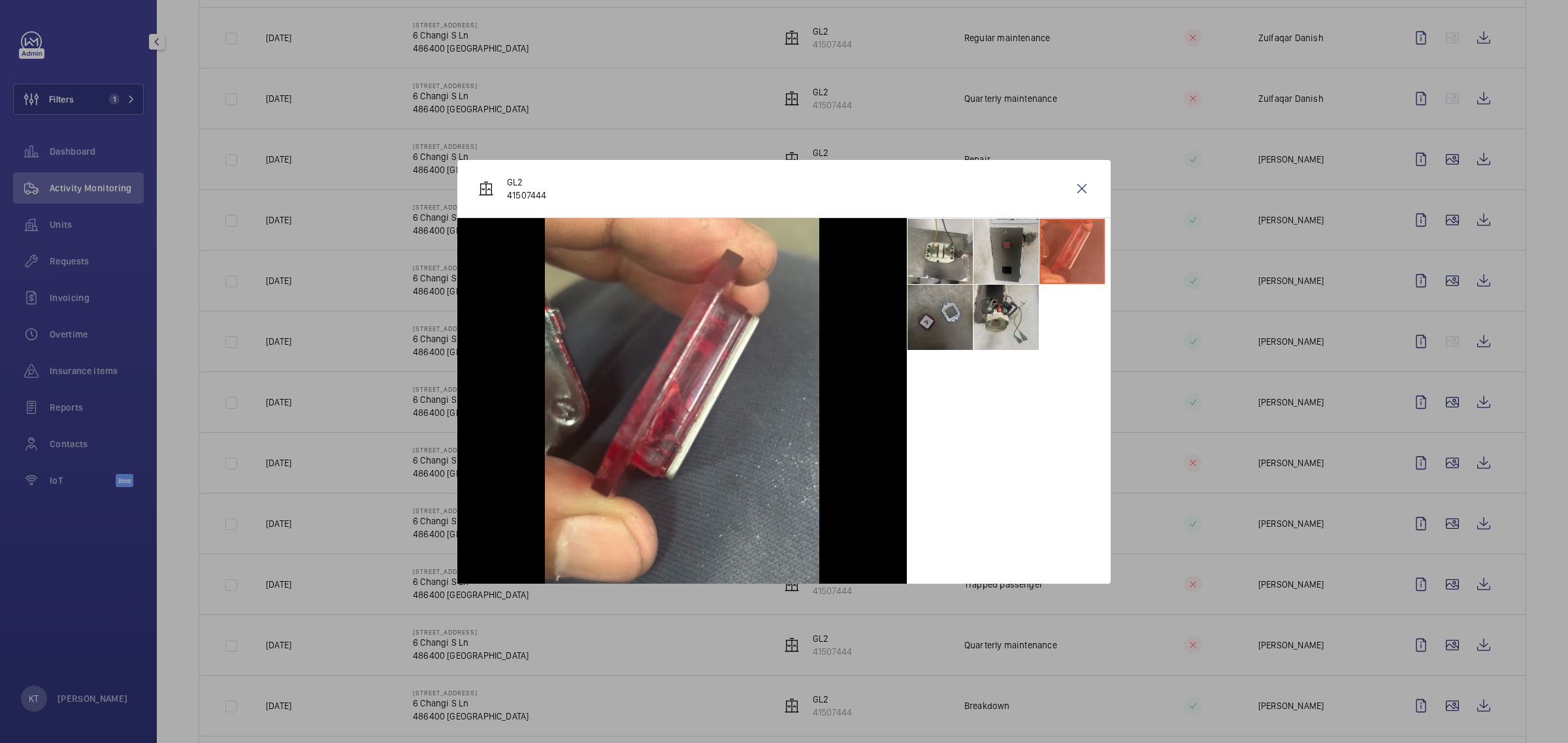
click at [781, 312] on li at bounding box center [940, 318] width 65 height 65
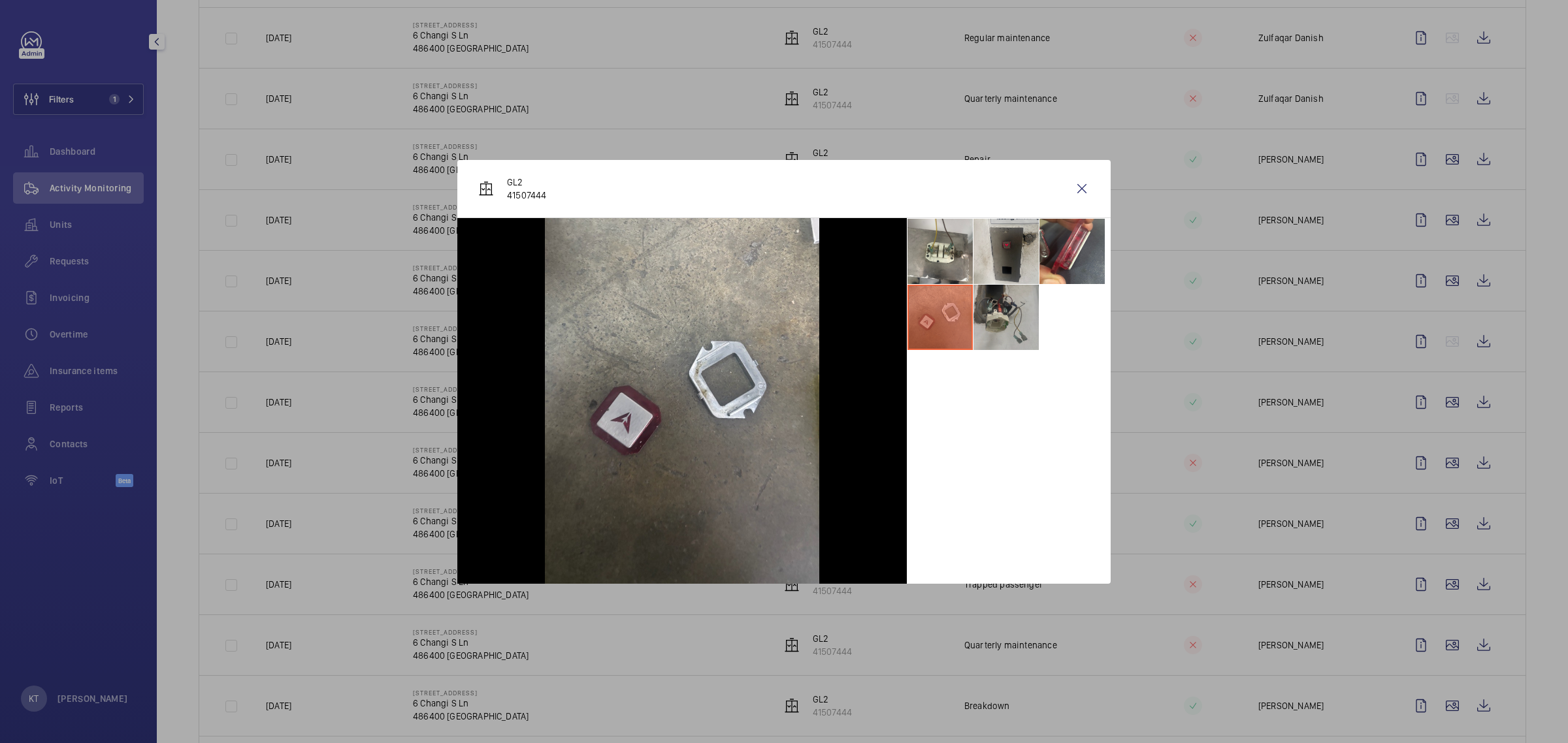
click at [781, 312] on li at bounding box center [1006, 318] width 65 height 65
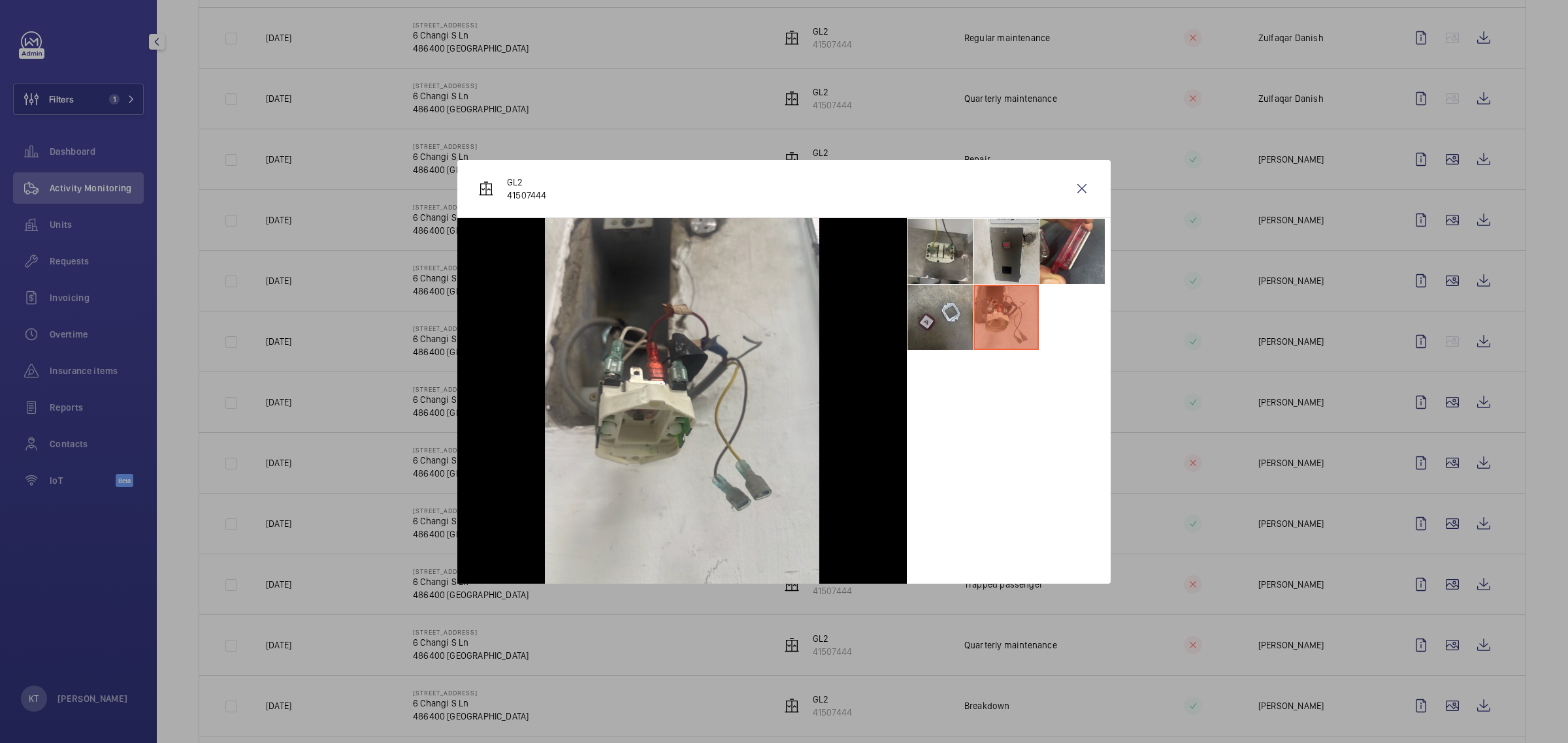
click at [781, 247] on li at bounding box center [940, 251] width 65 height 65
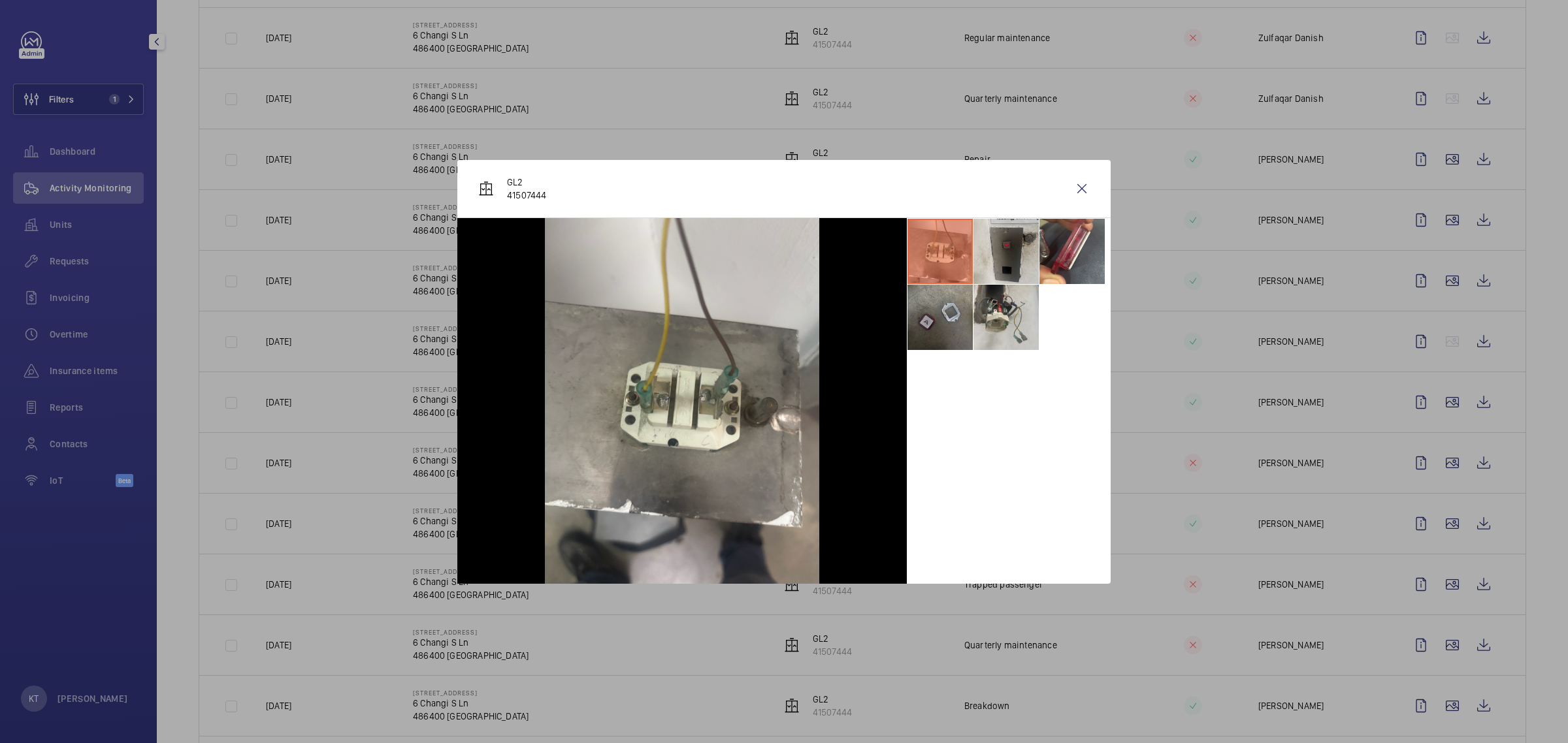
click at [781, 306] on li at bounding box center [940, 318] width 65 height 65
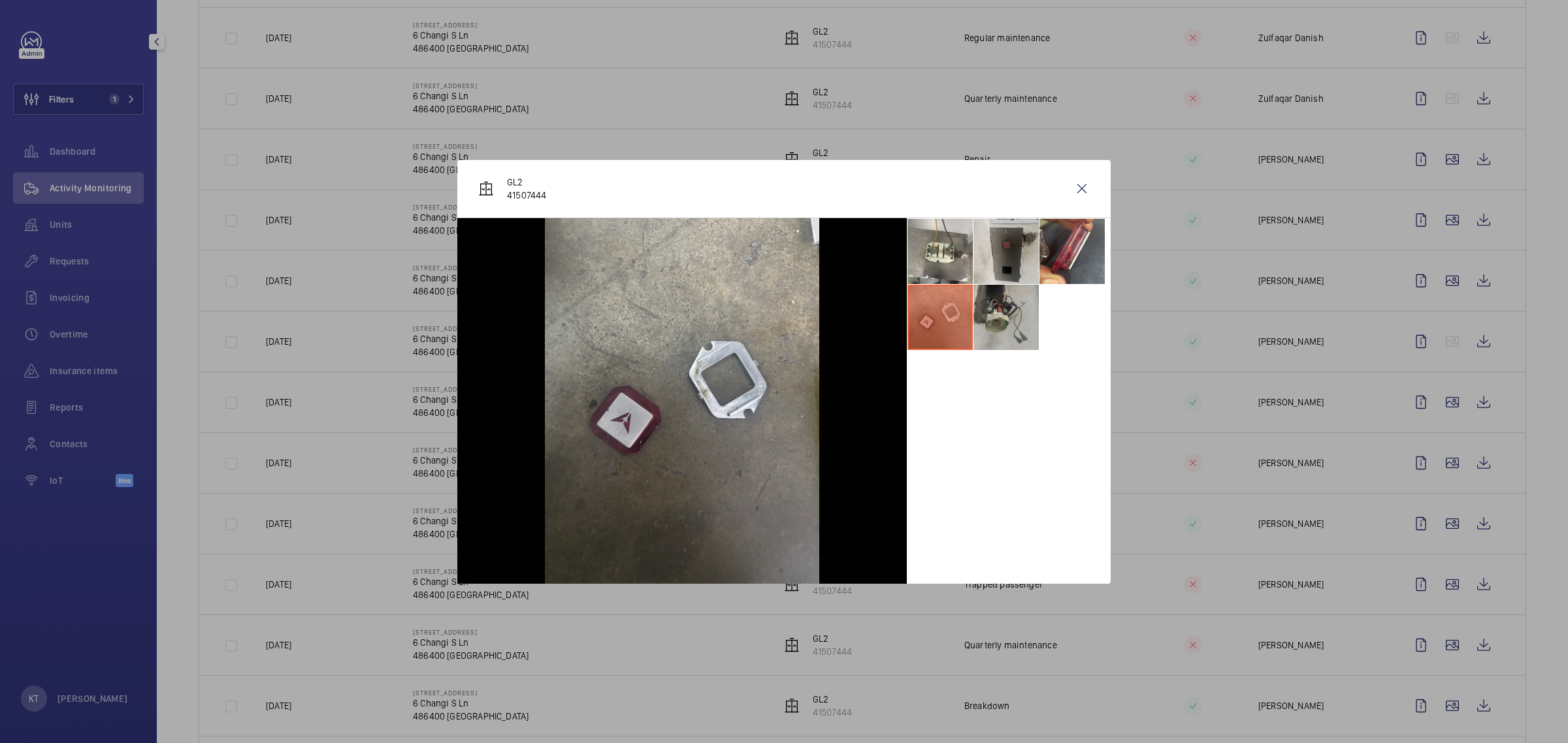
click at [781, 314] on li at bounding box center [1006, 318] width 65 height 65
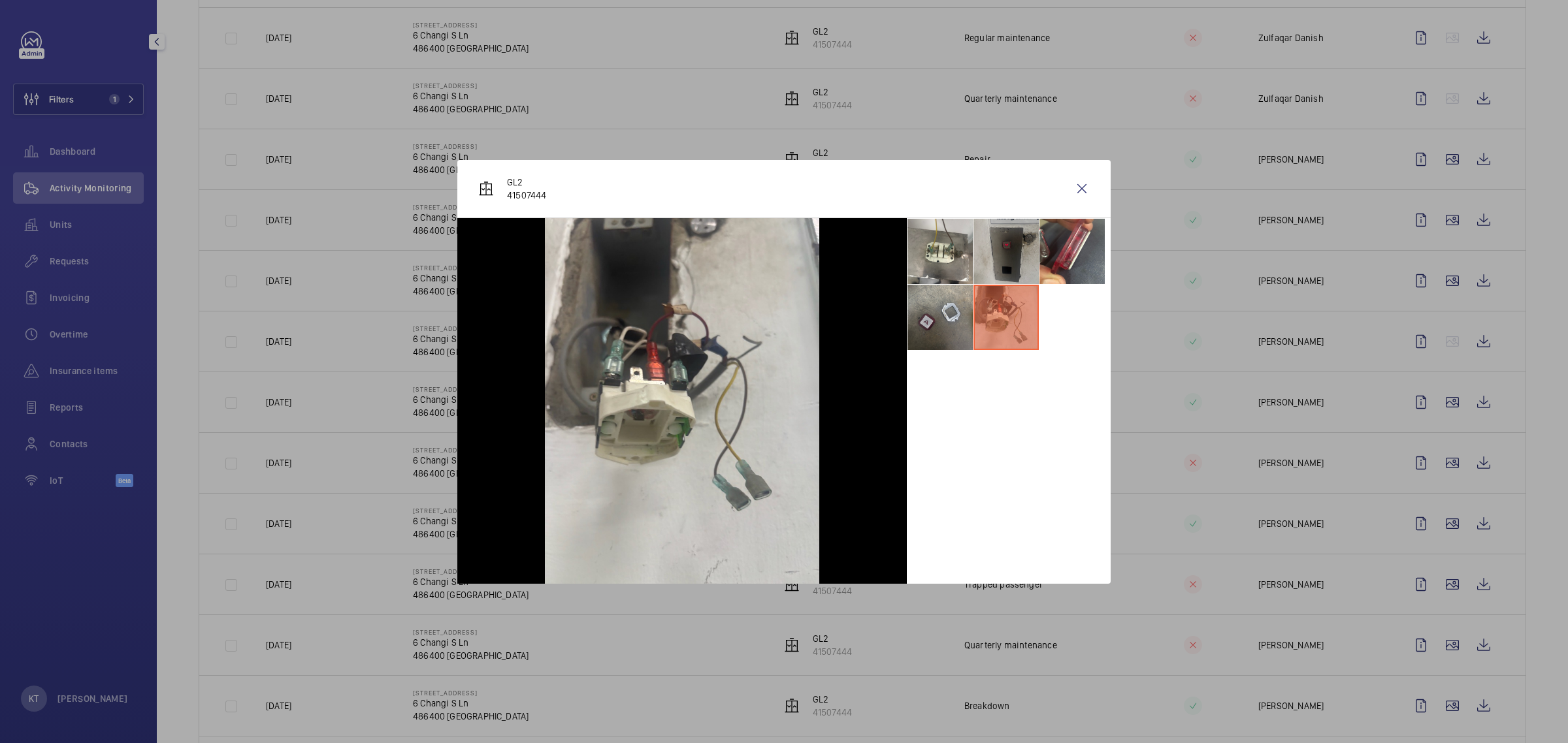
click at [781, 268] on li at bounding box center [1006, 251] width 65 height 65
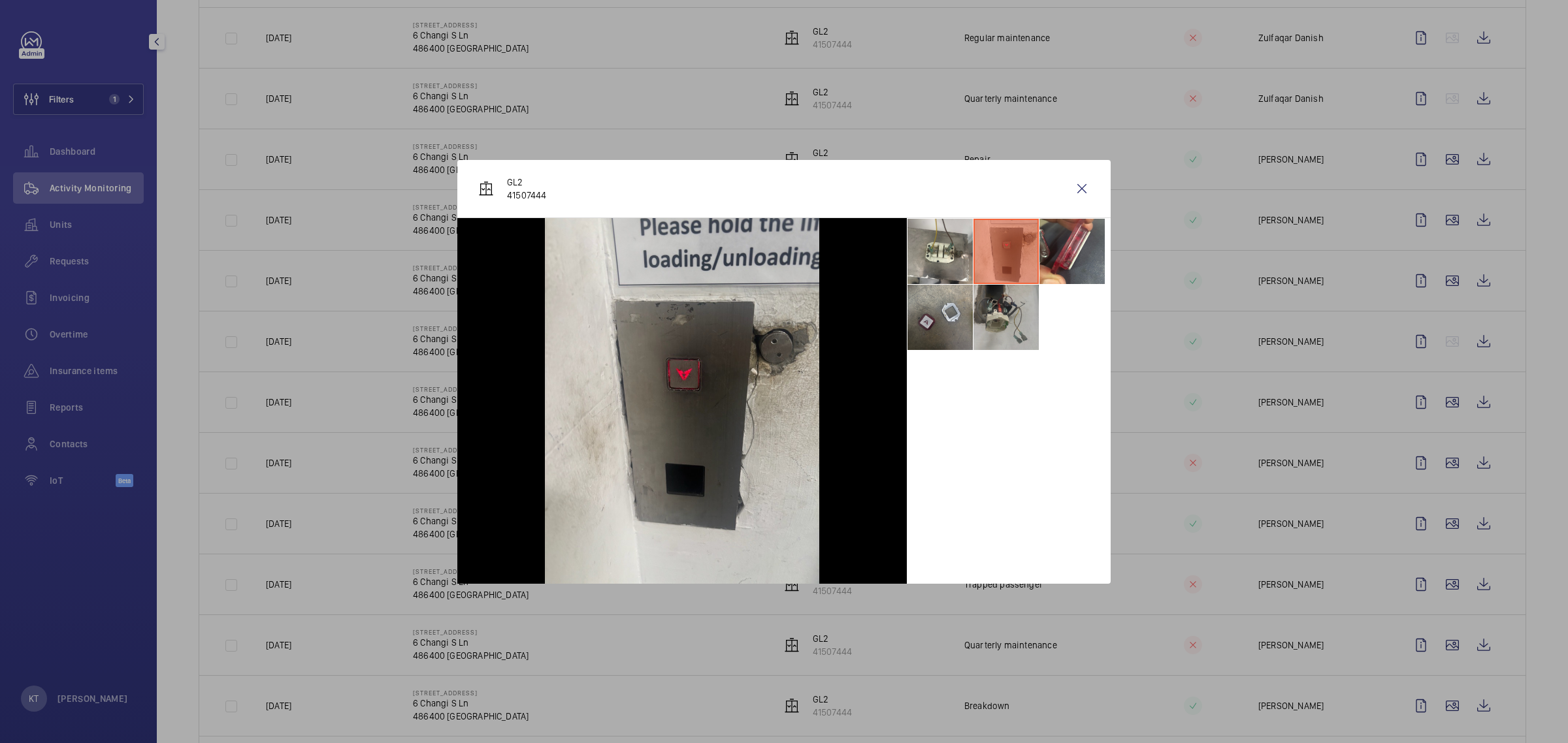
click at [781, 300] on li at bounding box center [1006, 318] width 65 height 65
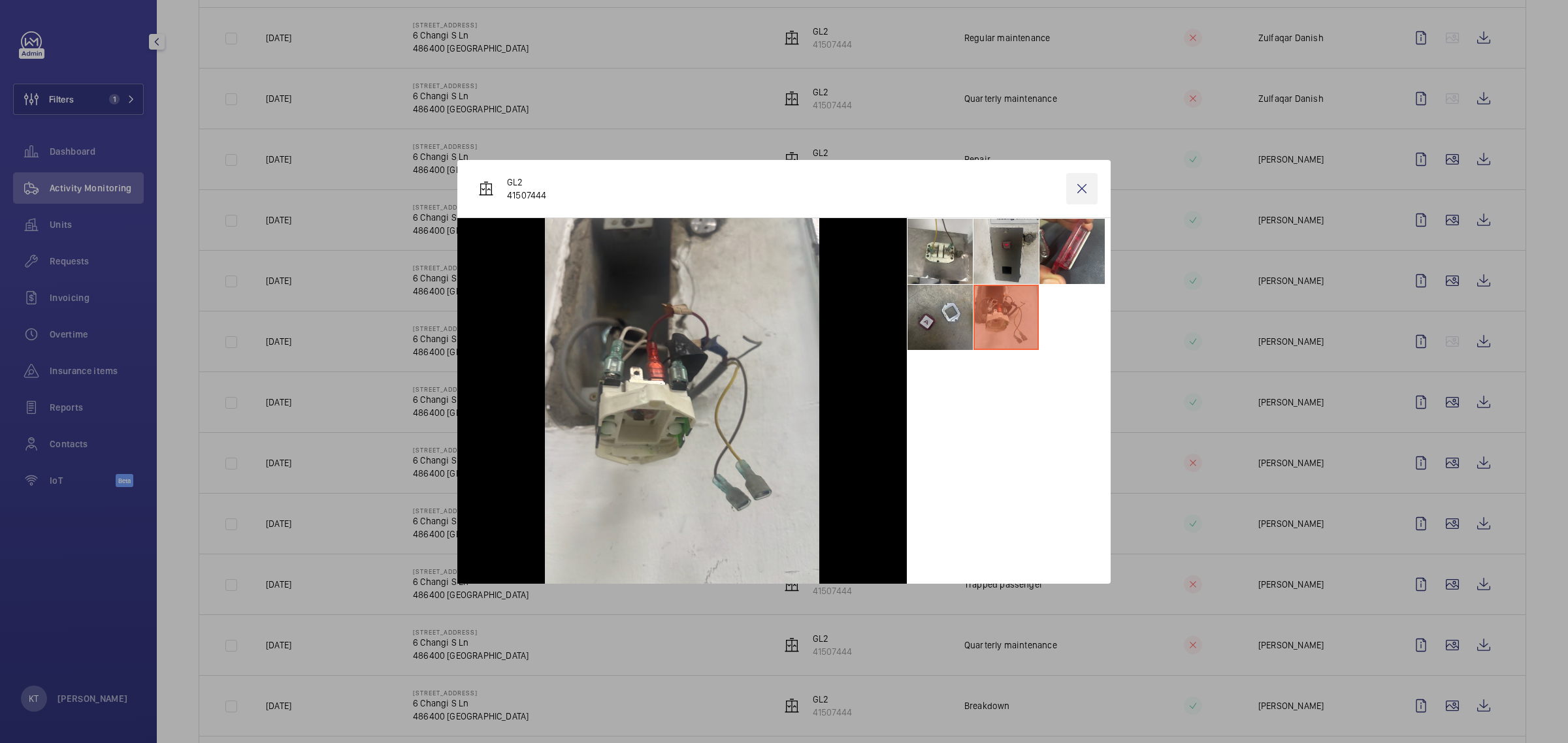
click at [781, 187] on wm-front-icon-button at bounding box center [1082, 189] width 31 height 31
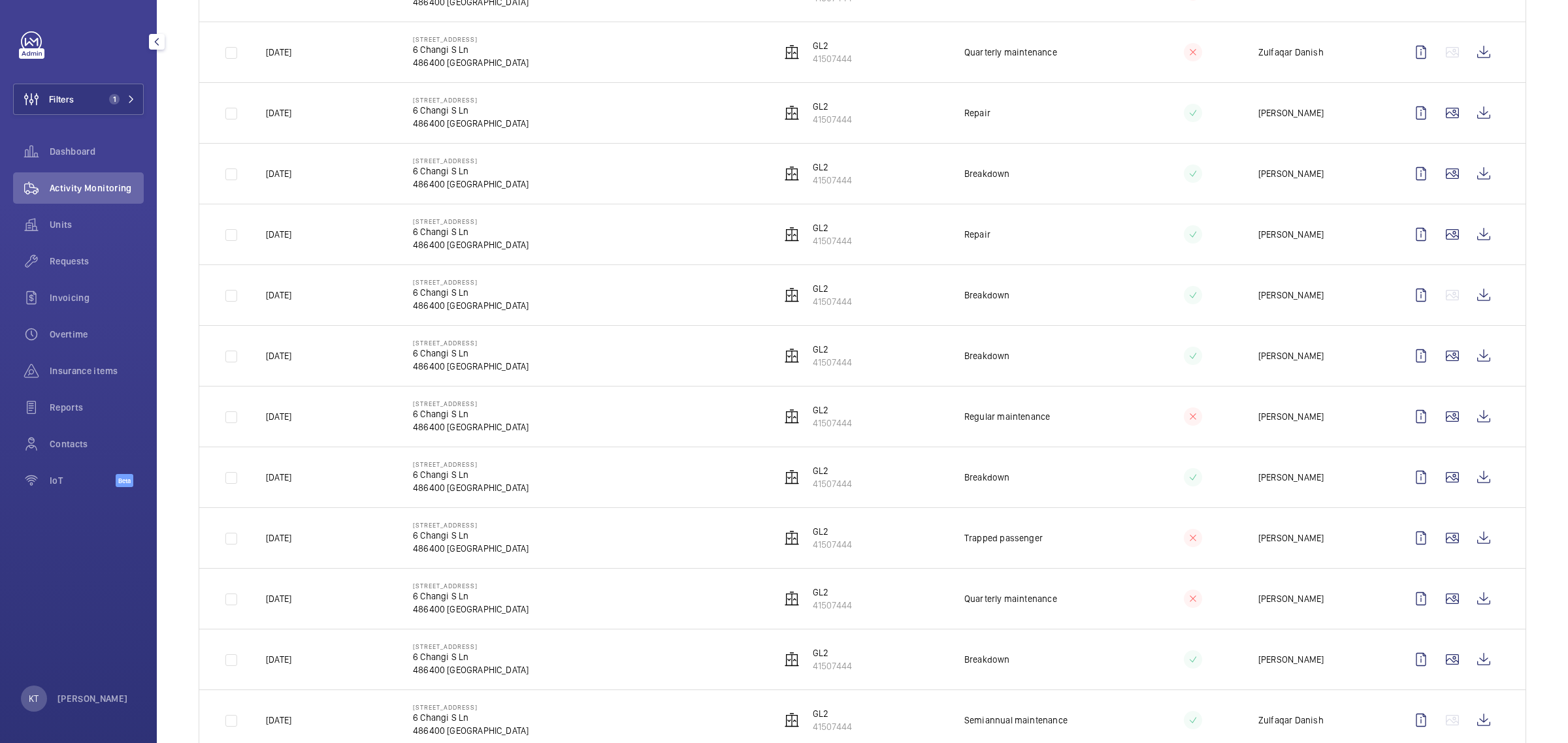
scroll to position [654, 0]
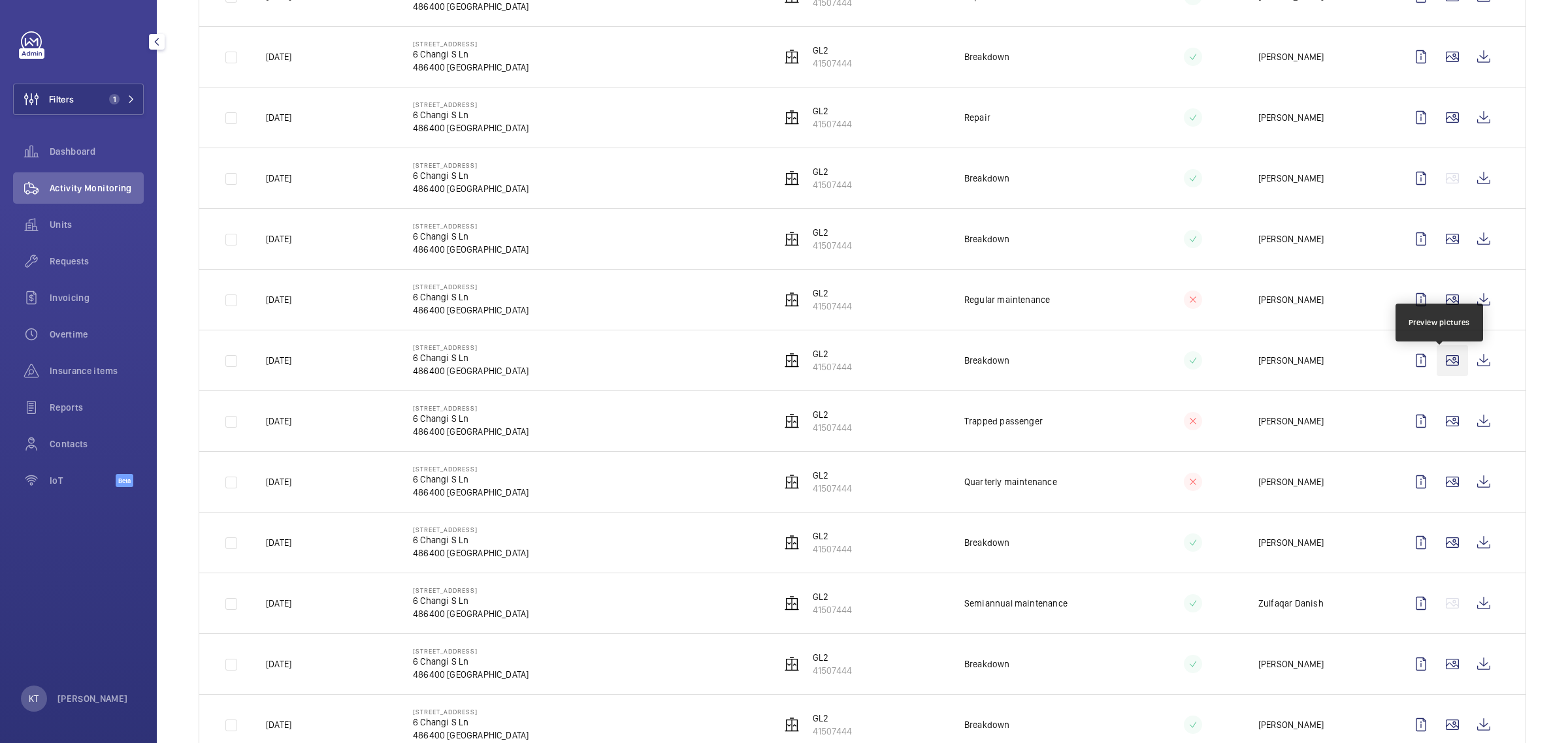
click at [781, 370] on wm-front-icon-button at bounding box center [1451, 360] width 31 height 31
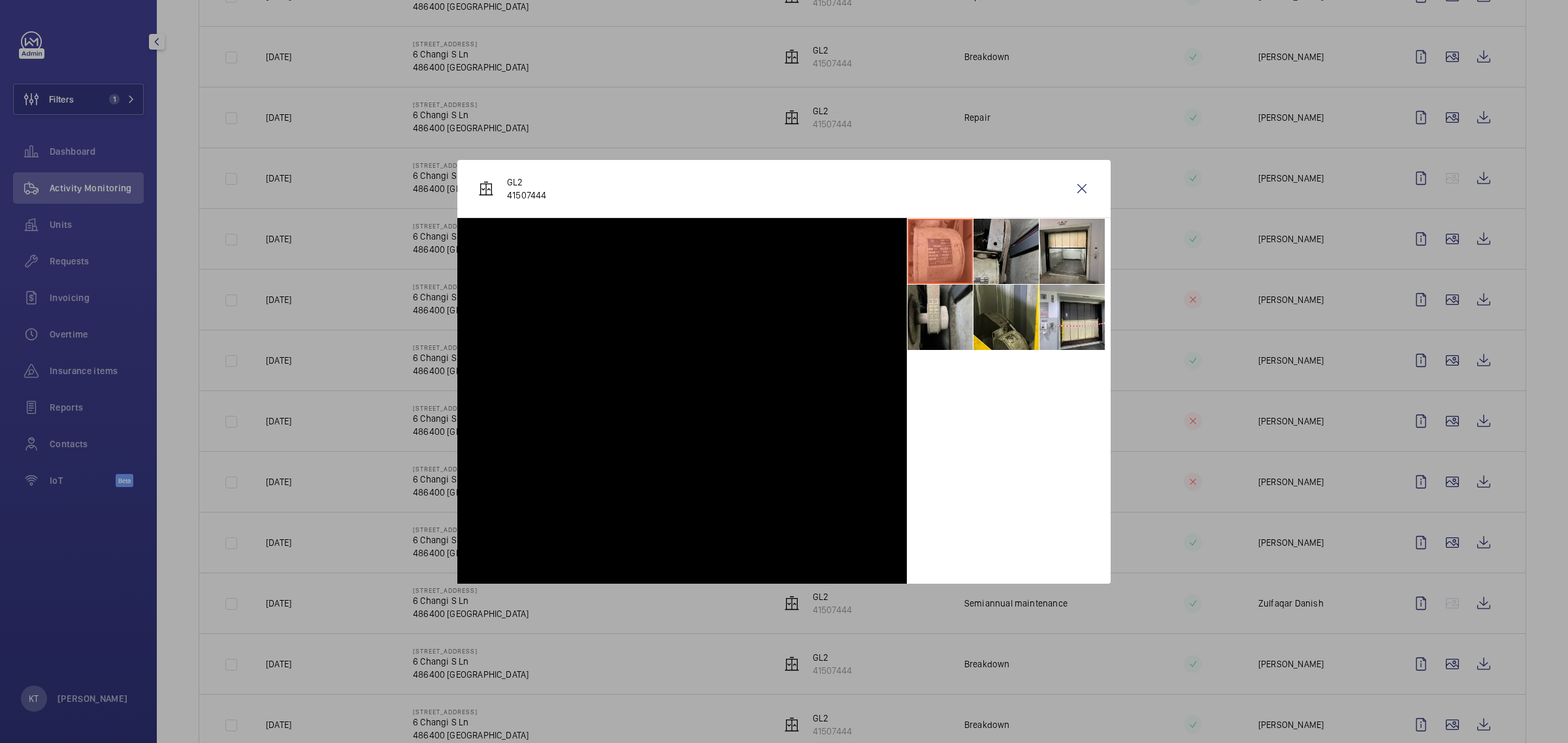
click at [781, 253] on li at bounding box center [1006, 251] width 65 height 65
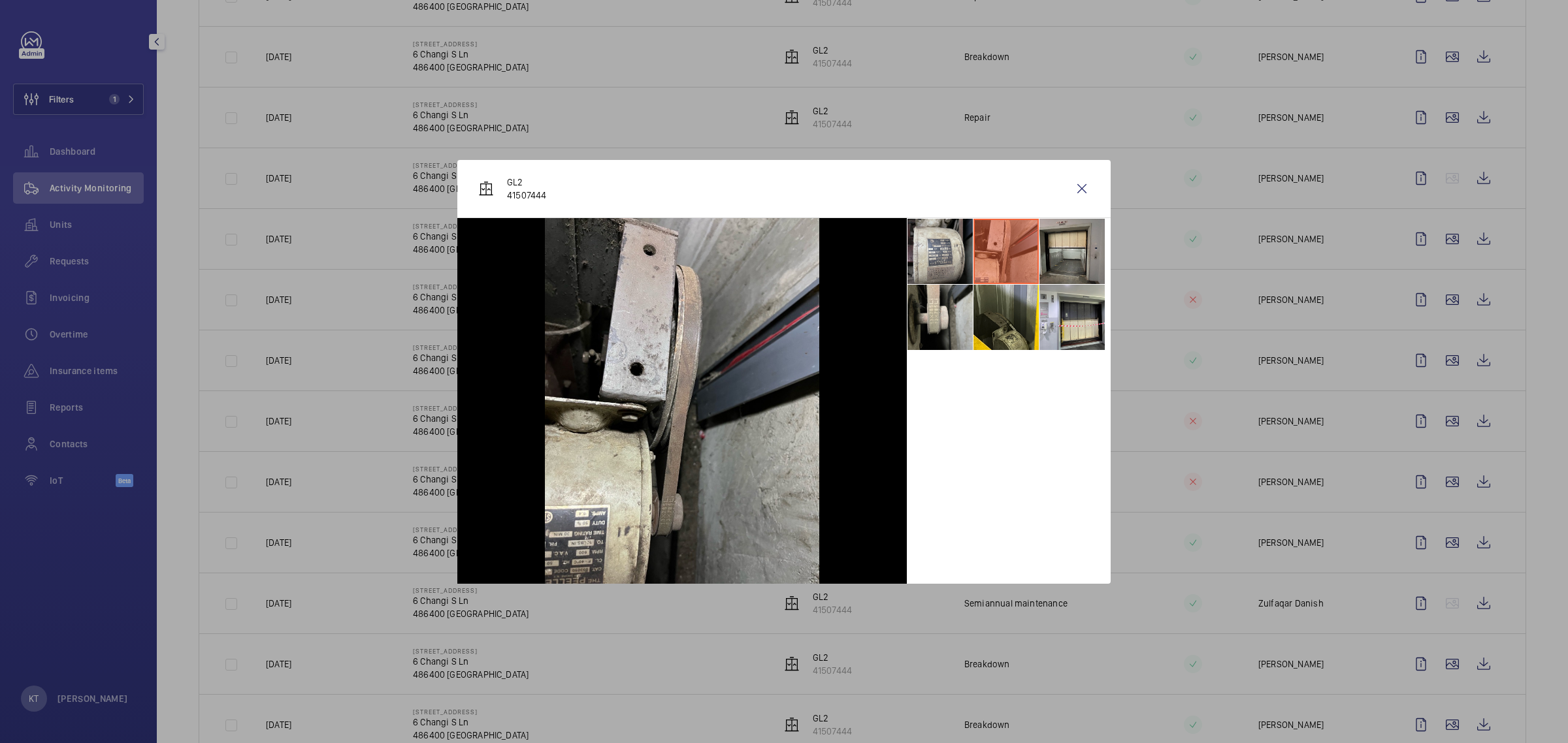
click at [781, 257] on li at bounding box center [1072, 251] width 65 height 65
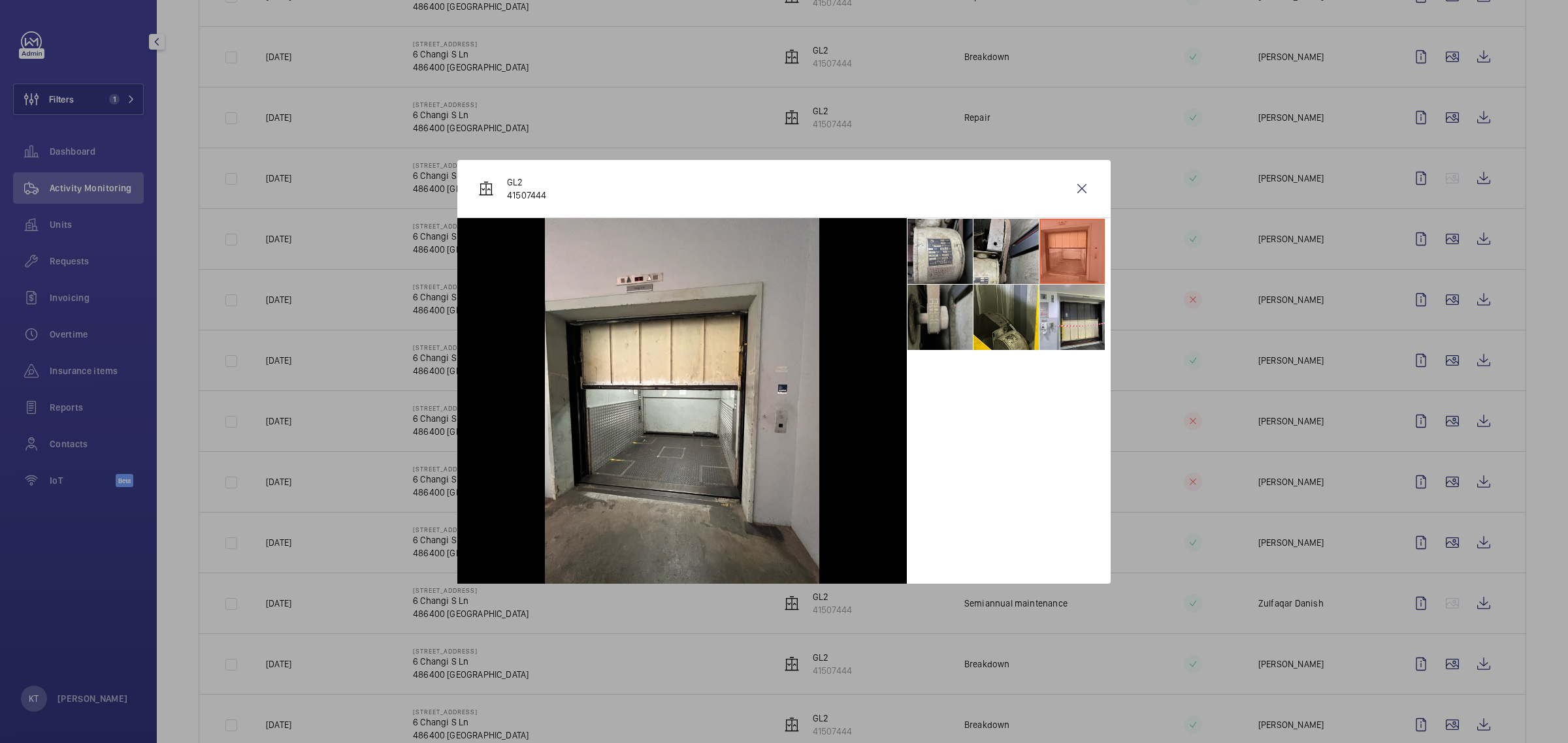
click at [781, 300] on li at bounding box center [940, 318] width 65 height 65
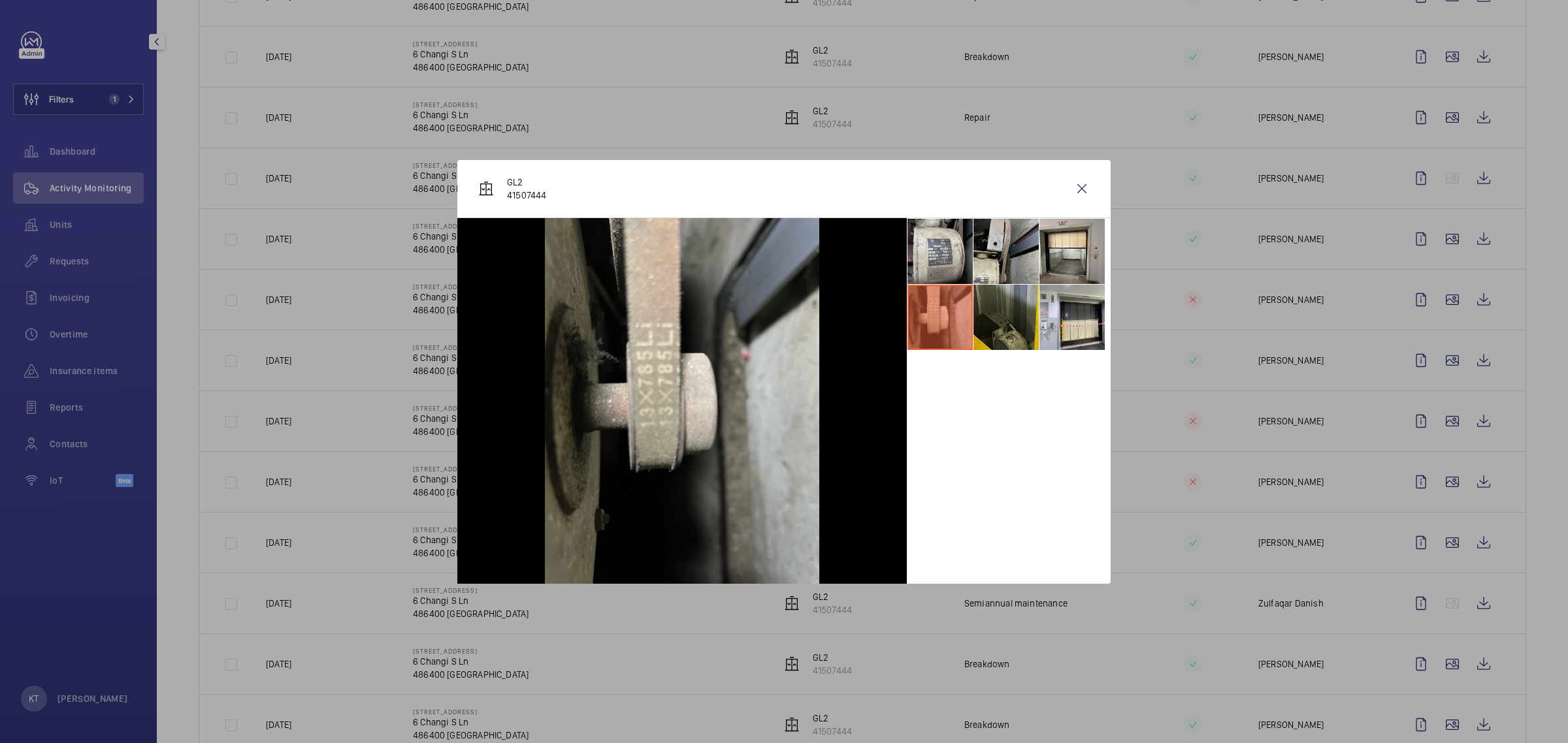
click at [781, 314] on li at bounding box center [1006, 318] width 65 height 65
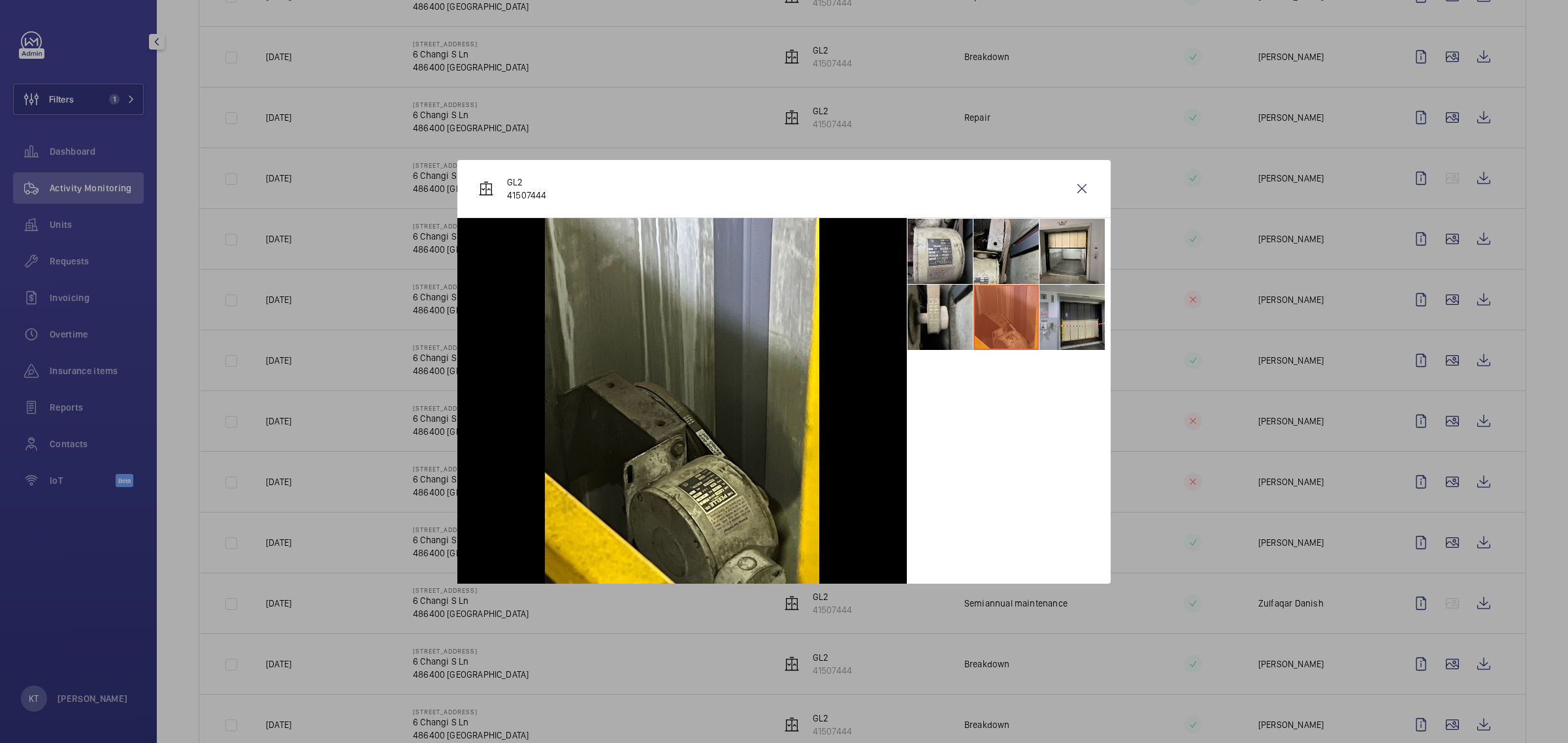
click at [781, 323] on li at bounding box center [1072, 318] width 65 height 65
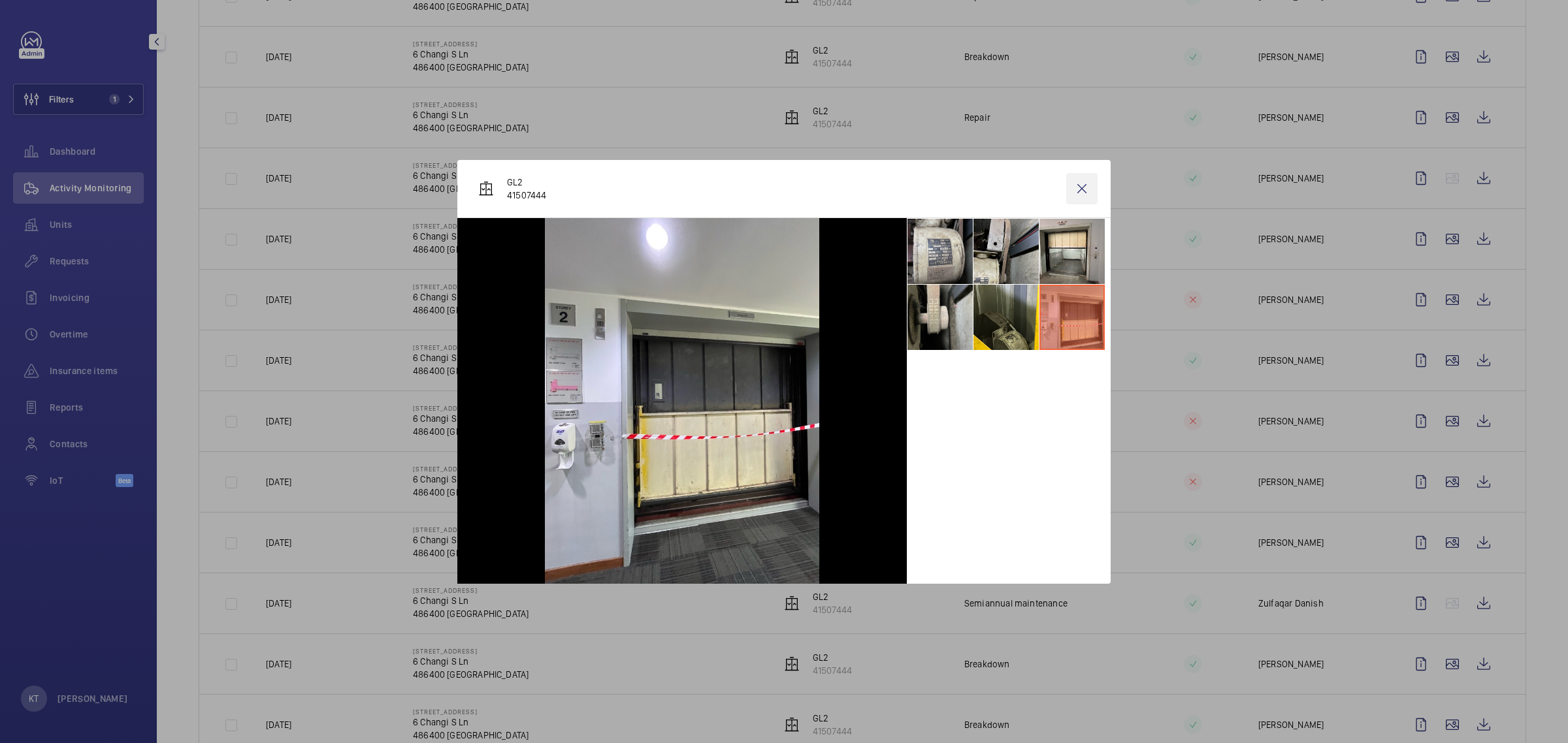
click at [781, 190] on wm-front-icon-button at bounding box center [1082, 189] width 31 height 31
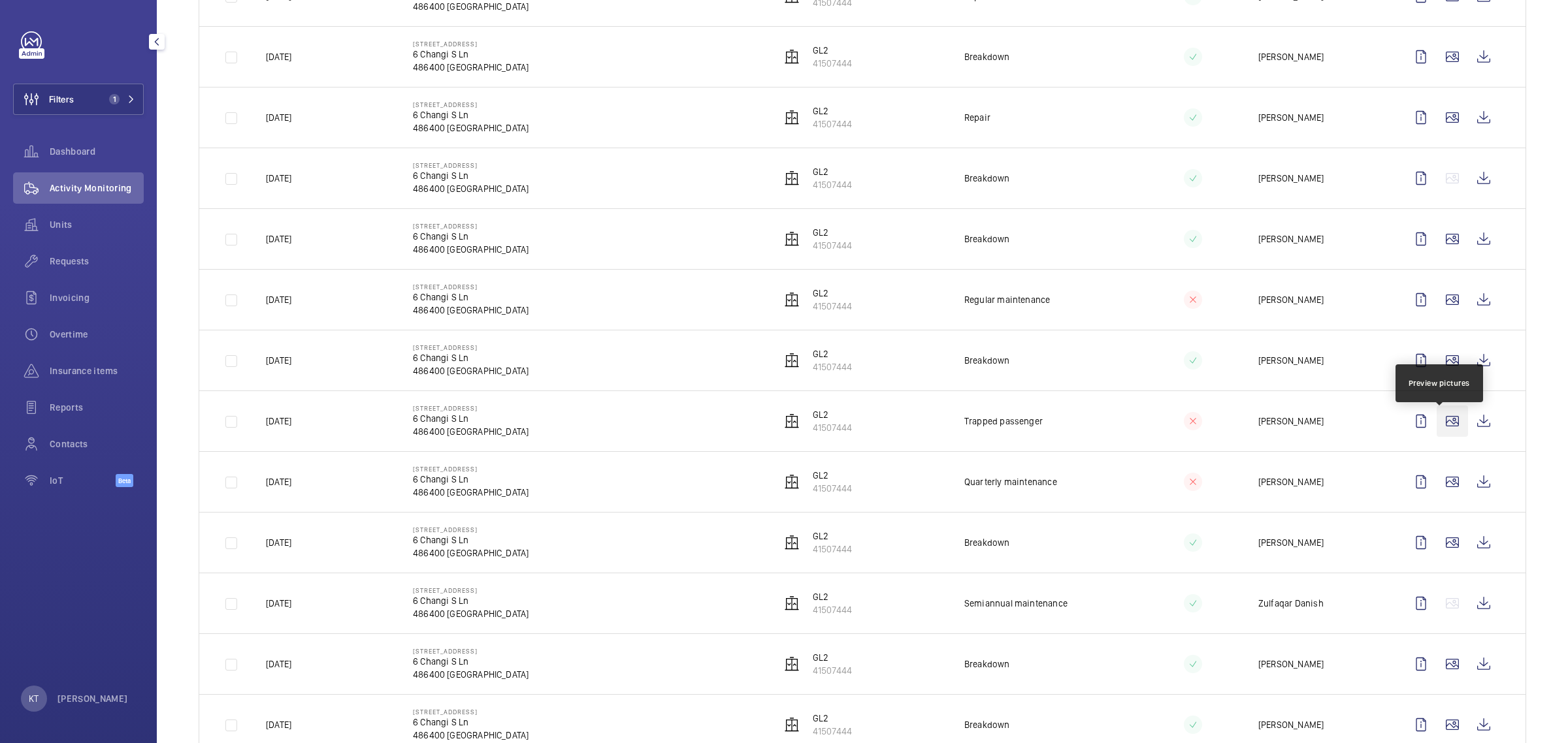
click at [781, 425] on wm-front-icon-button at bounding box center [1451, 421] width 31 height 31
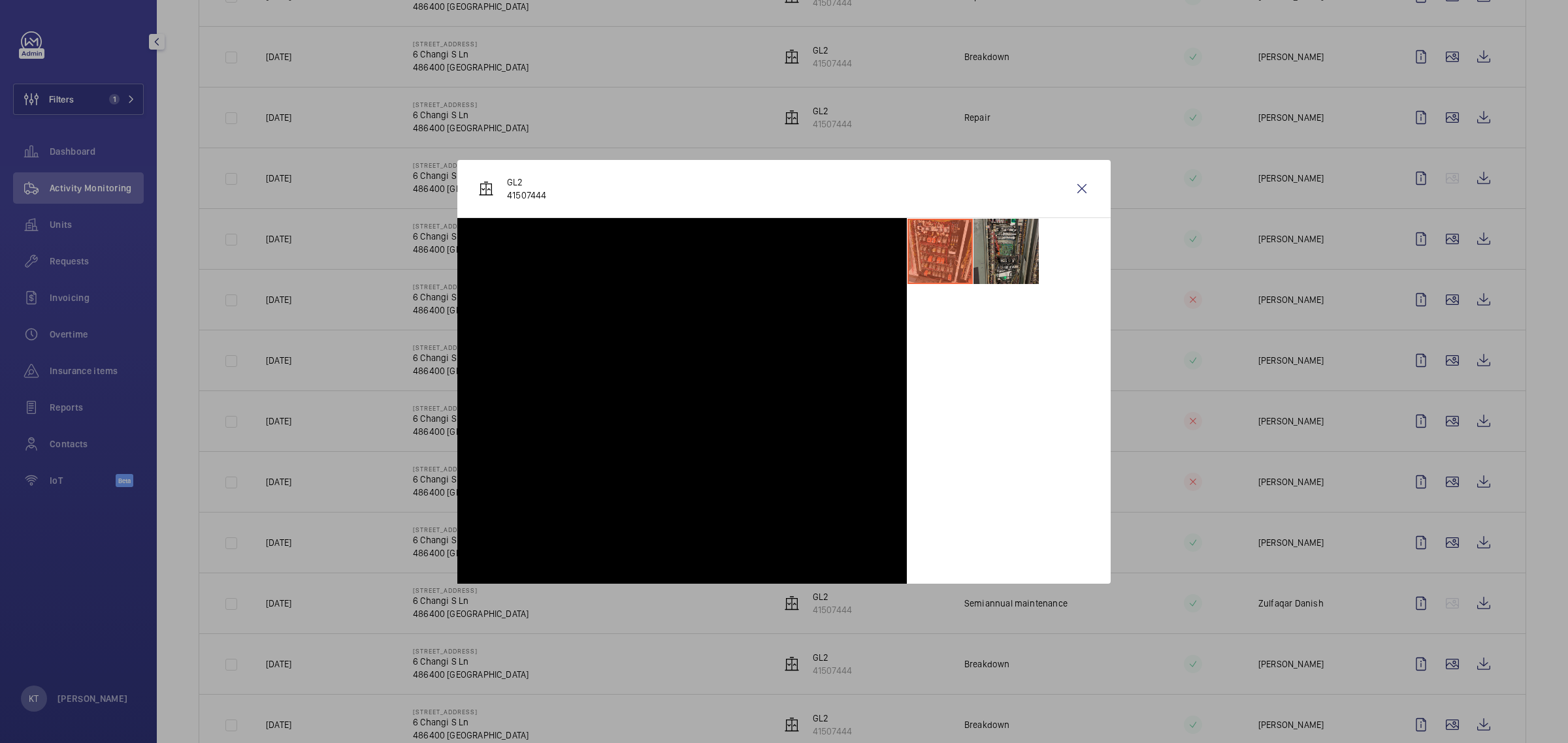
click at [781, 258] on li at bounding box center [1006, 251] width 65 height 65
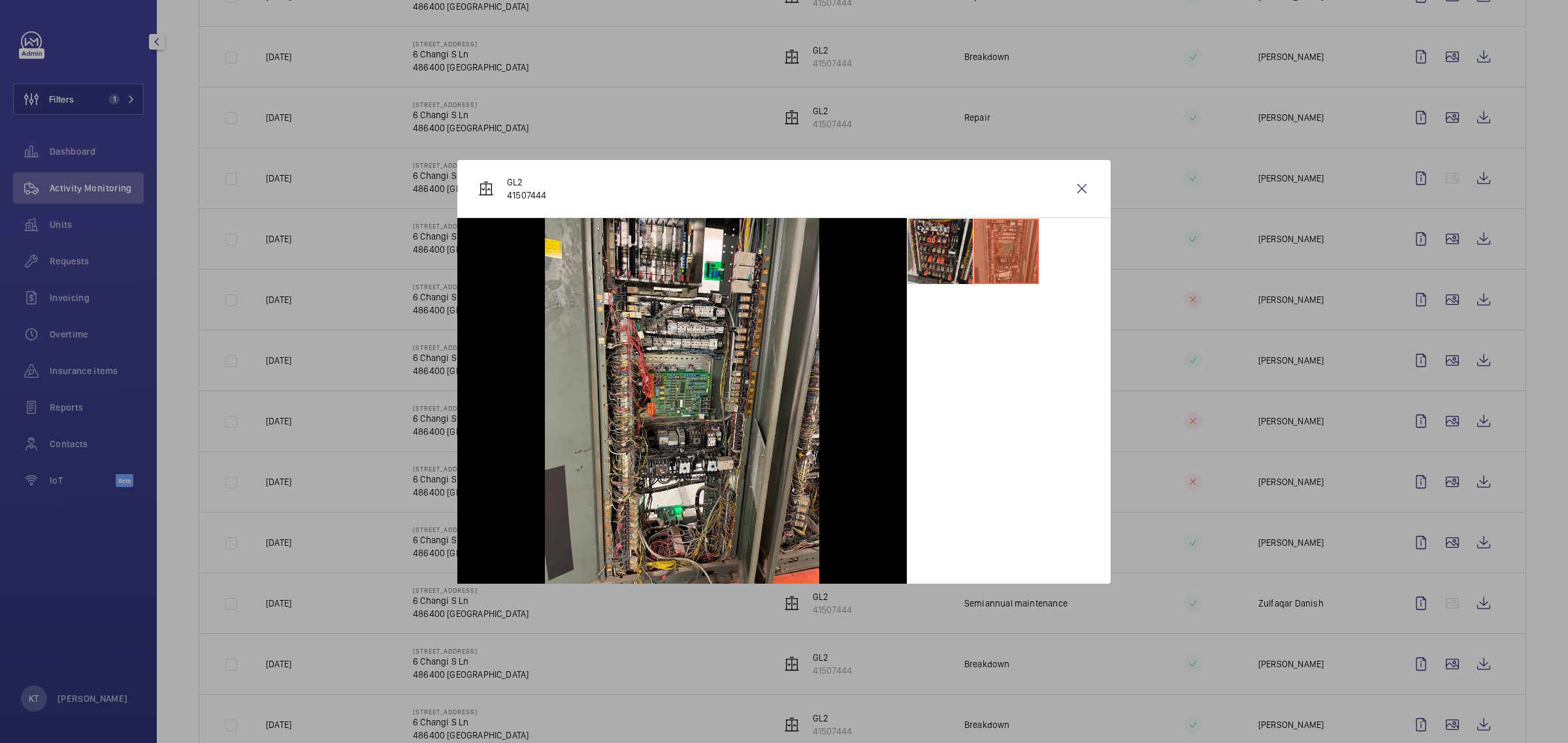
click at [781, 255] on li at bounding box center [940, 251] width 65 height 65
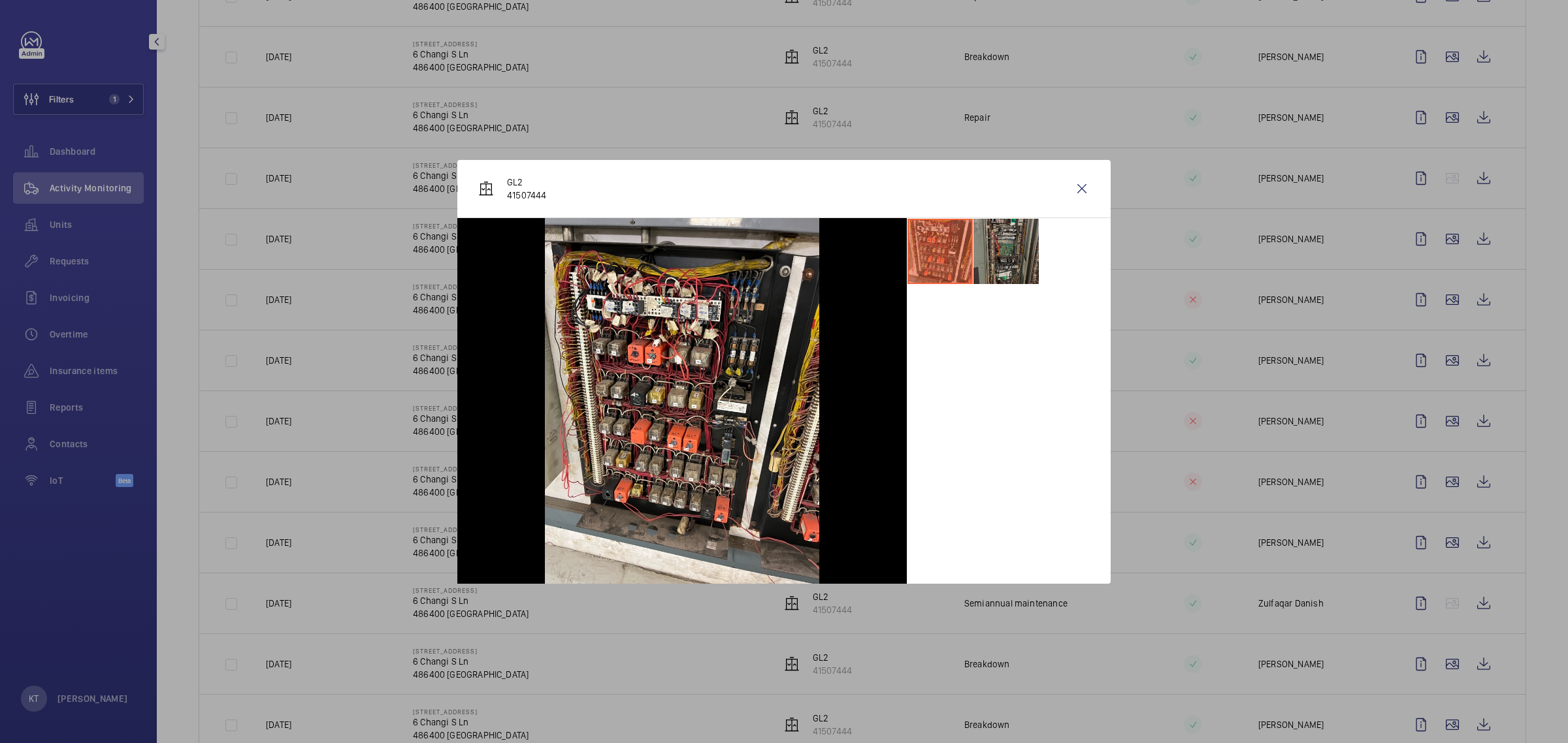
click at [781, 253] on li at bounding box center [1006, 251] width 65 height 65
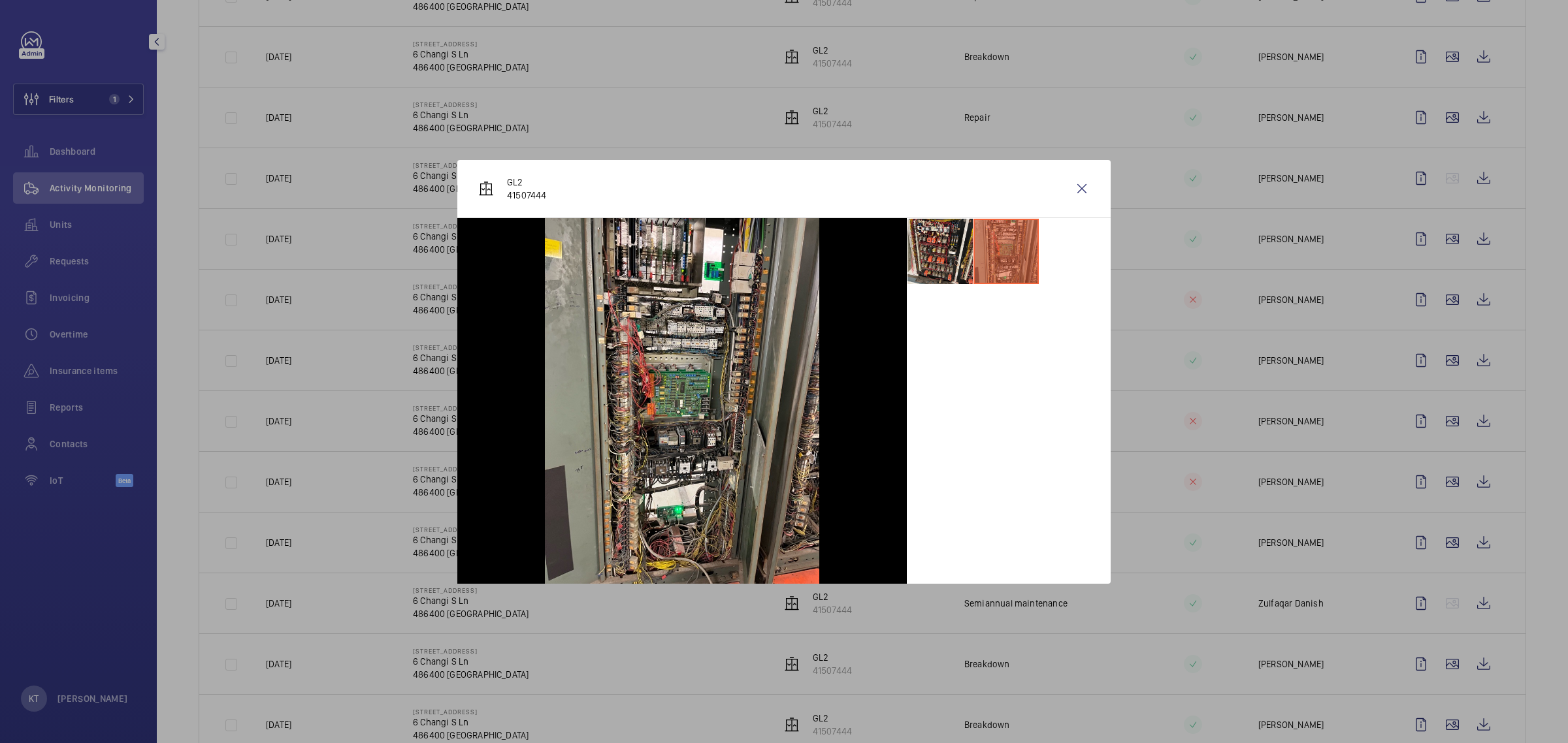
click at [781, 246] on li at bounding box center [1006, 251] width 65 height 65
click at [781, 180] on div "GL2 41507444" at bounding box center [784, 189] width 654 height 58
click at [781, 187] on wm-front-icon-button at bounding box center [1082, 189] width 31 height 31
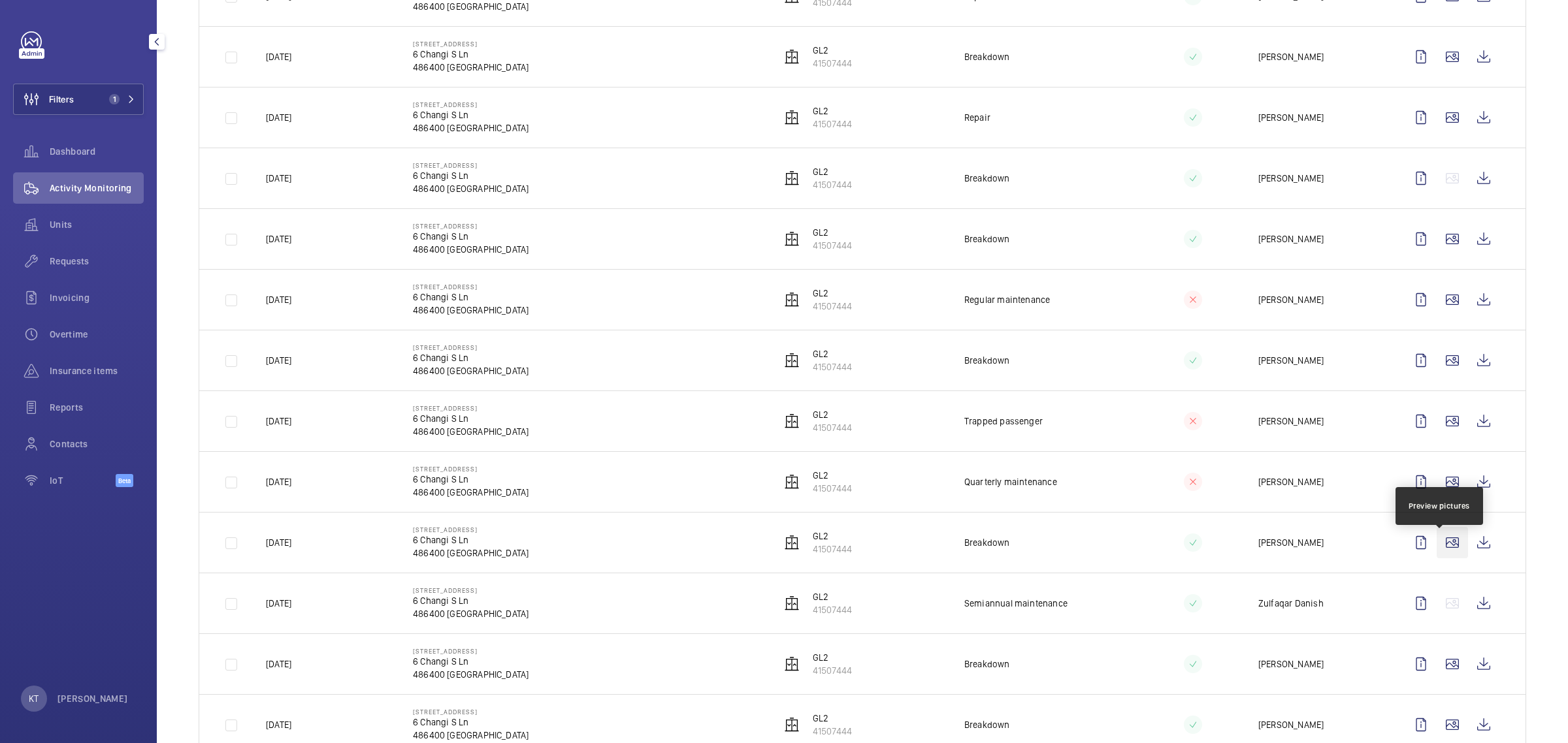
click at [781, 541] on wm-front-icon-button at bounding box center [1451, 543] width 31 height 31
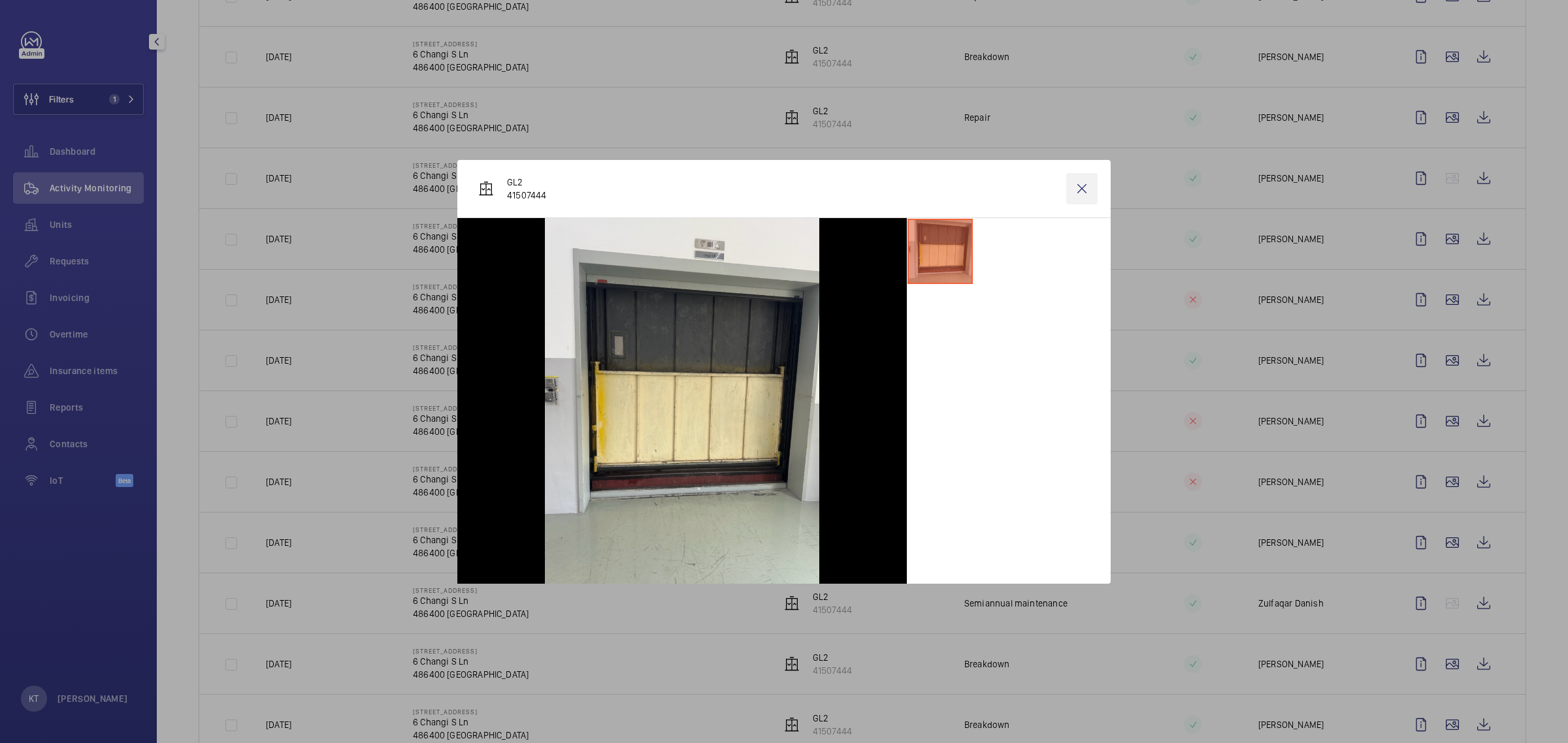
click at [781, 191] on wm-front-icon-button at bounding box center [1082, 189] width 31 height 31
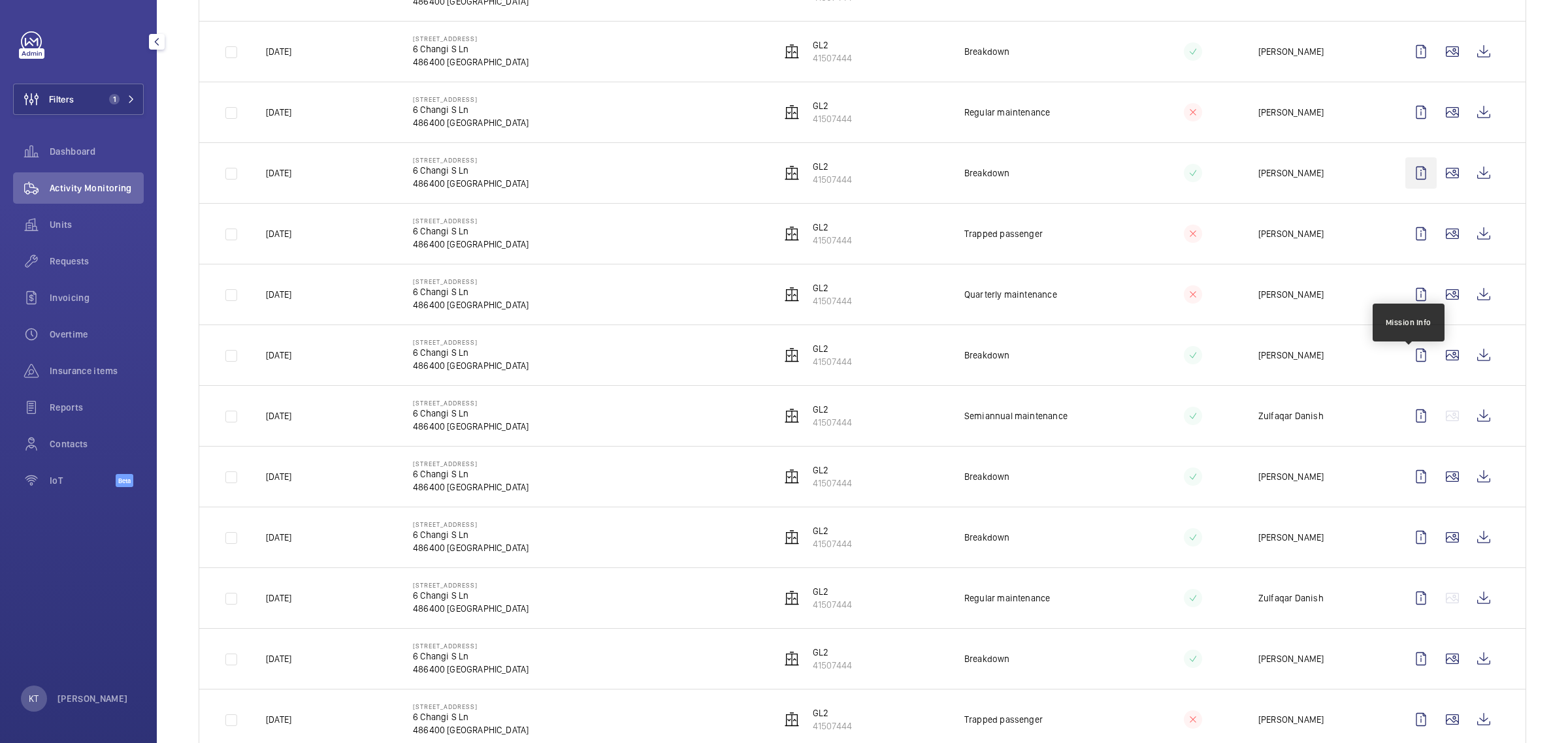
scroll to position [898, 0]
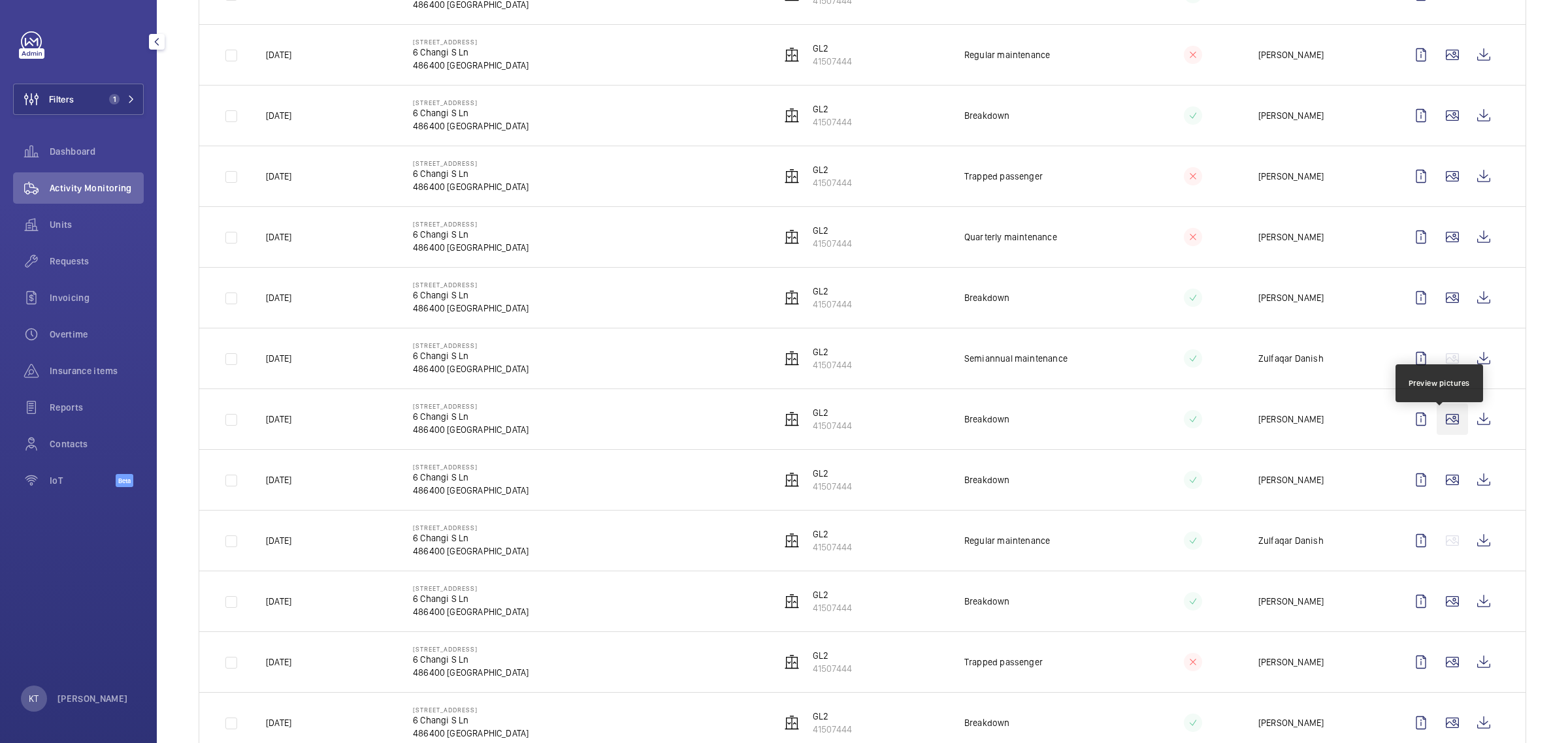
click at [781, 432] on wm-front-icon-button at bounding box center [1451, 419] width 31 height 31
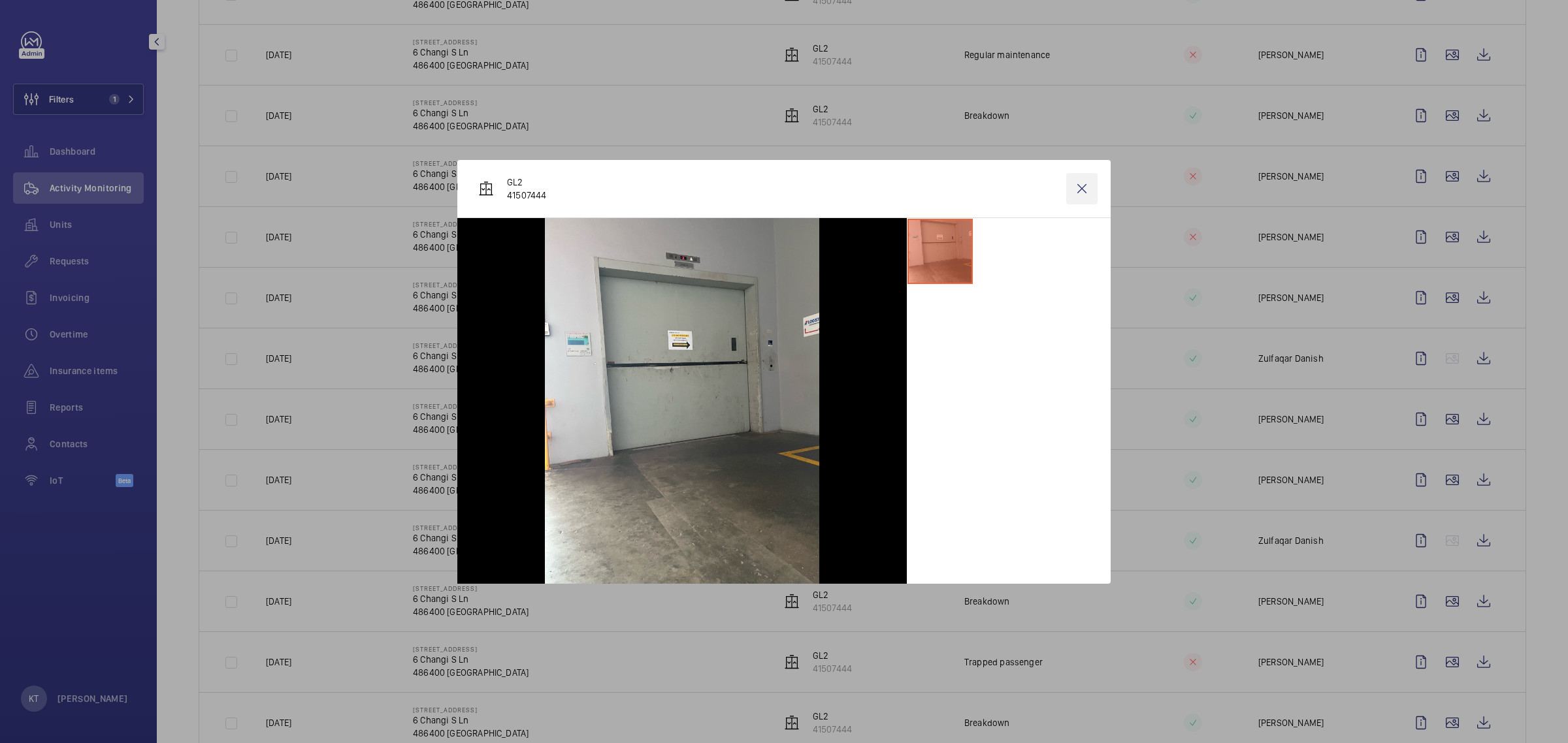
click at [781, 186] on wm-front-icon-button at bounding box center [1082, 189] width 31 height 31
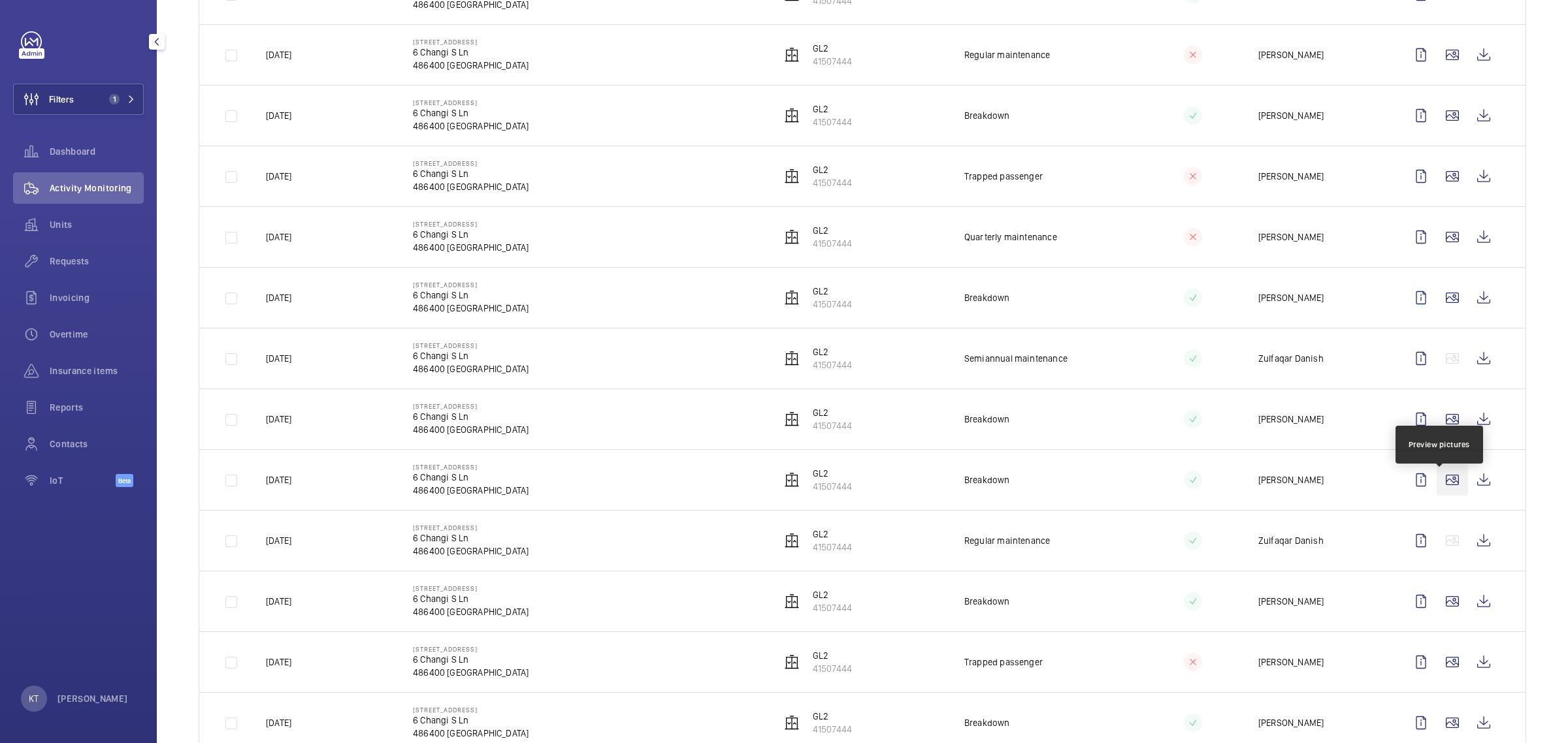
click at [781, 488] on wm-front-icon-button at bounding box center [1451, 479] width 31 height 31
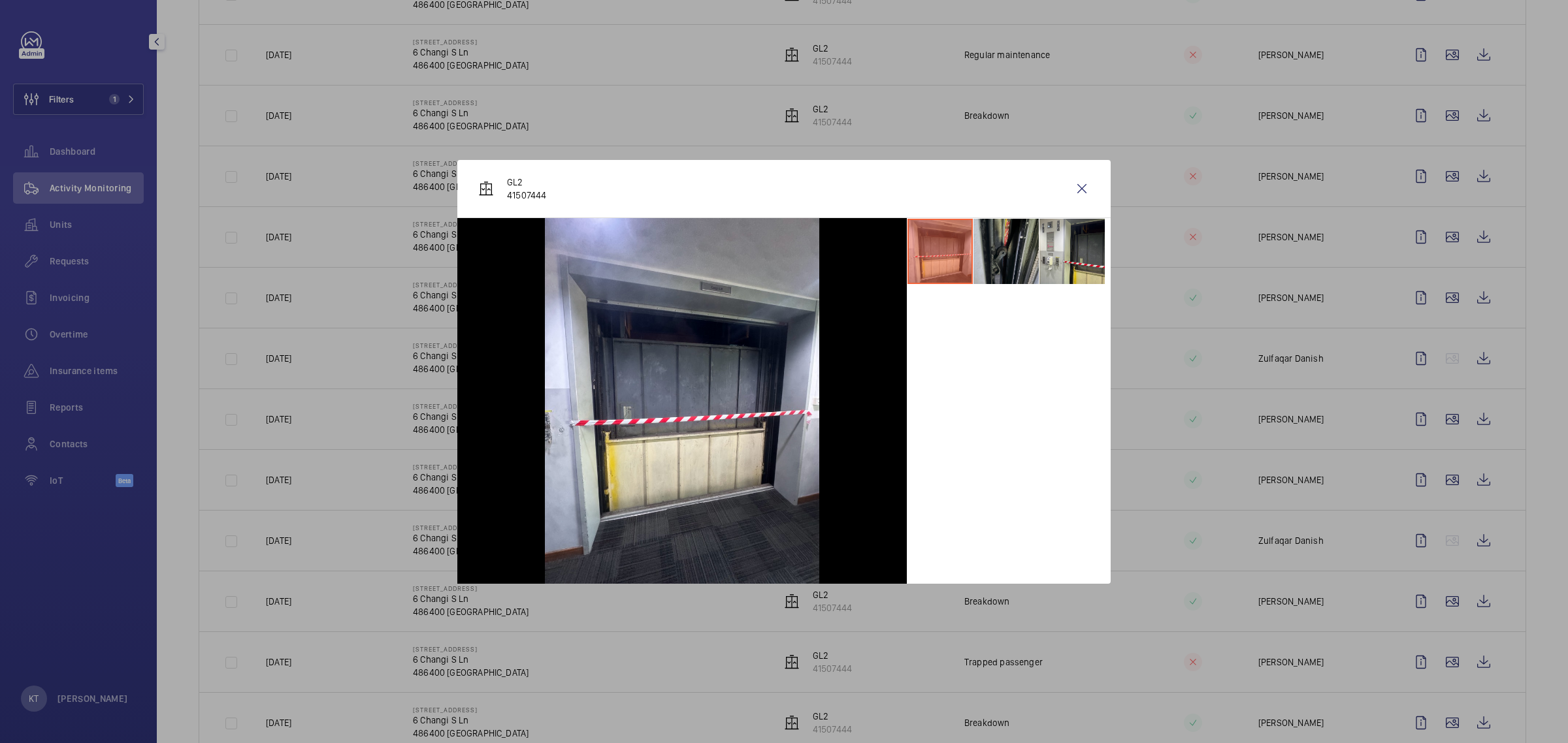
click at [781, 253] on li at bounding box center [1006, 251] width 65 height 65
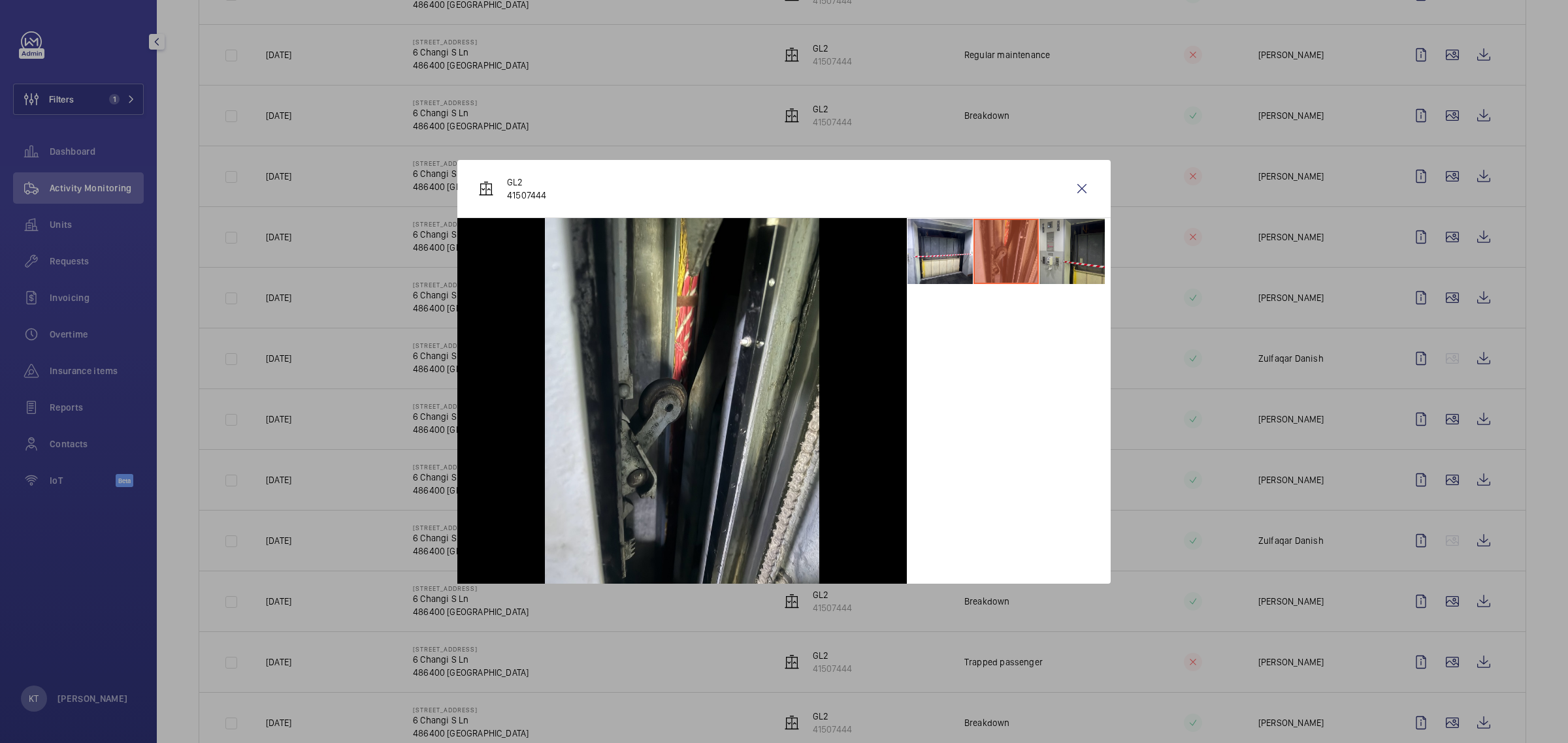
click at [781, 253] on li at bounding box center [1072, 251] width 65 height 65
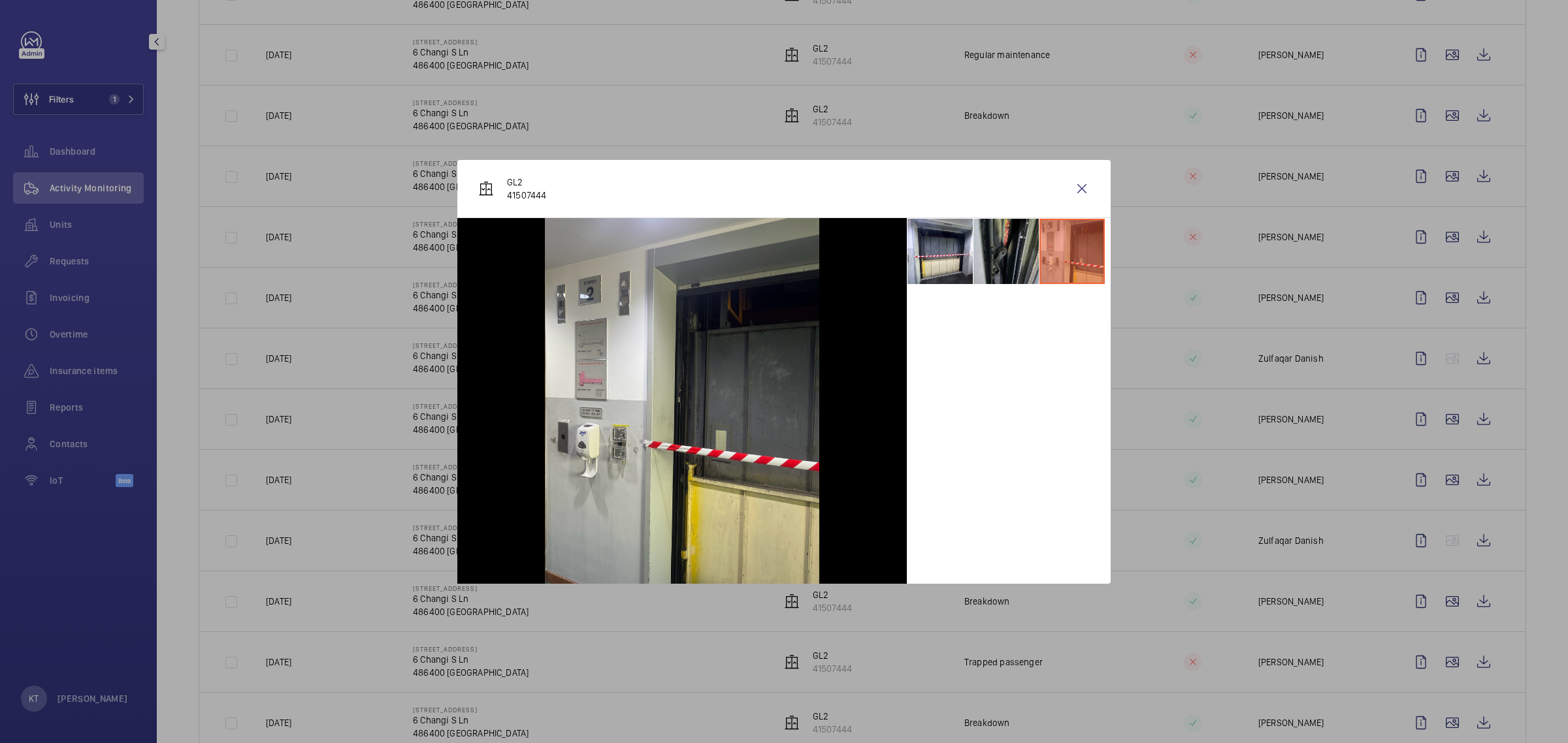
click at [781, 246] on li at bounding box center [1006, 251] width 65 height 65
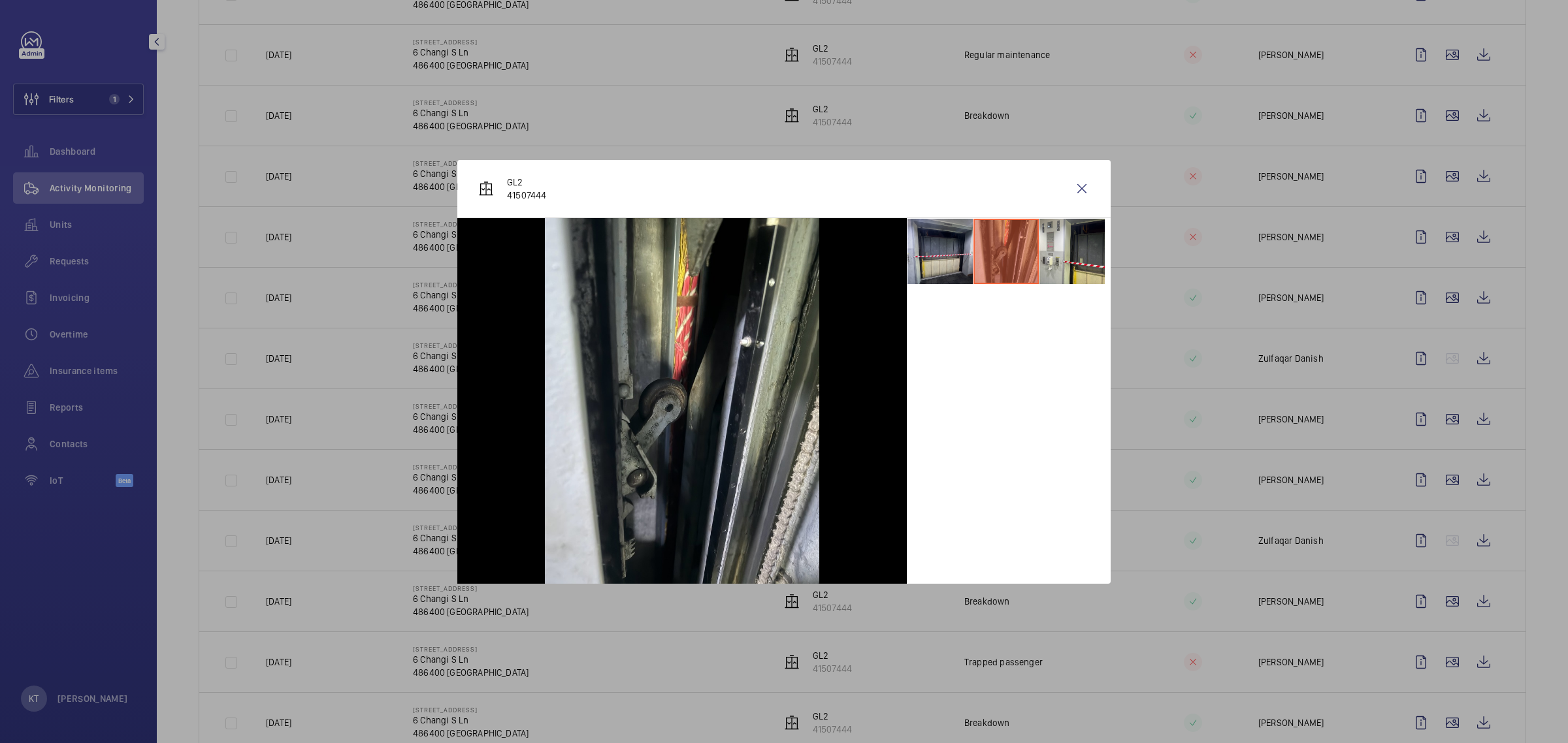
click at [781, 251] on li at bounding box center [940, 251] width 65 height 65
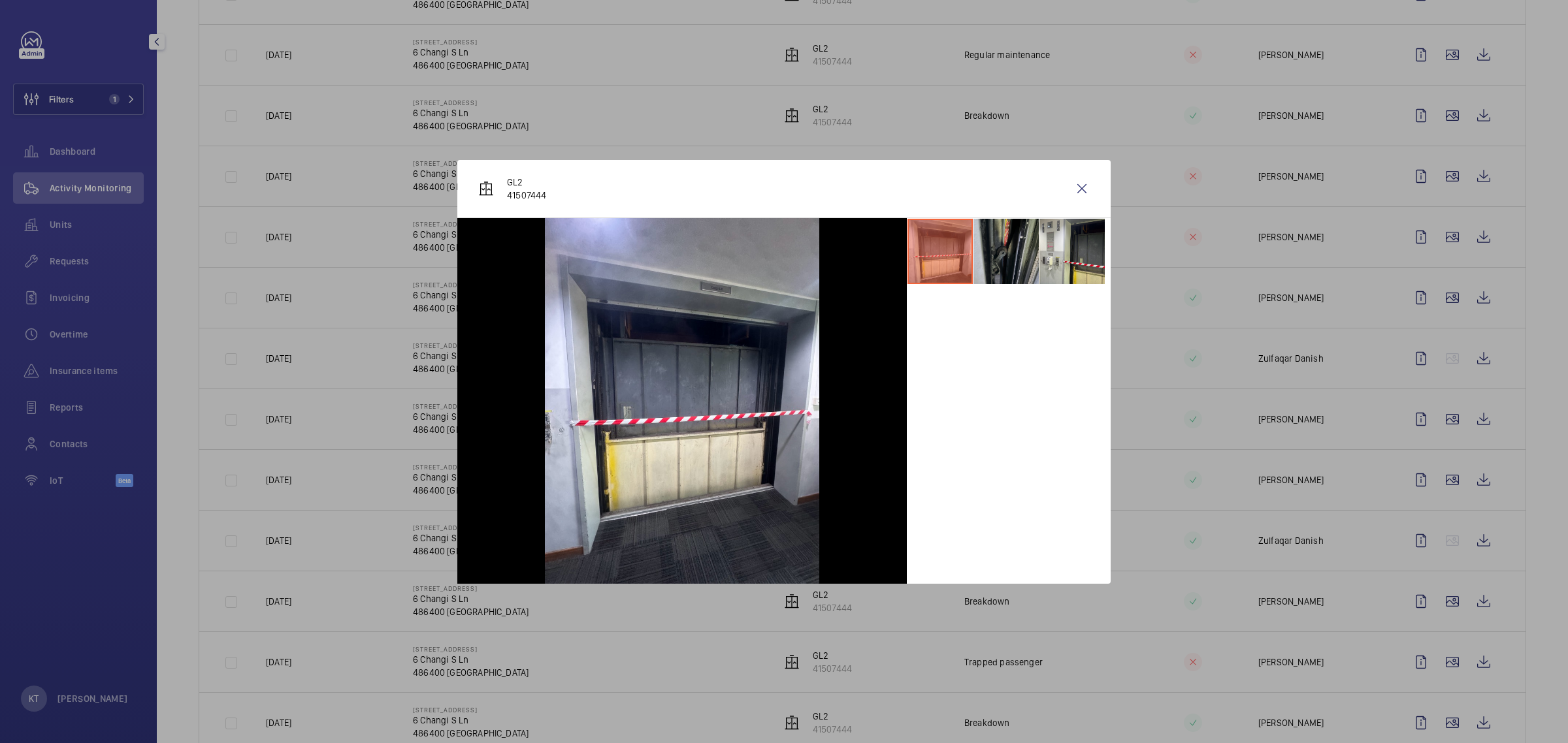
click at [781, 250] on li at bounding box center [1006, 251] width 65 height 65
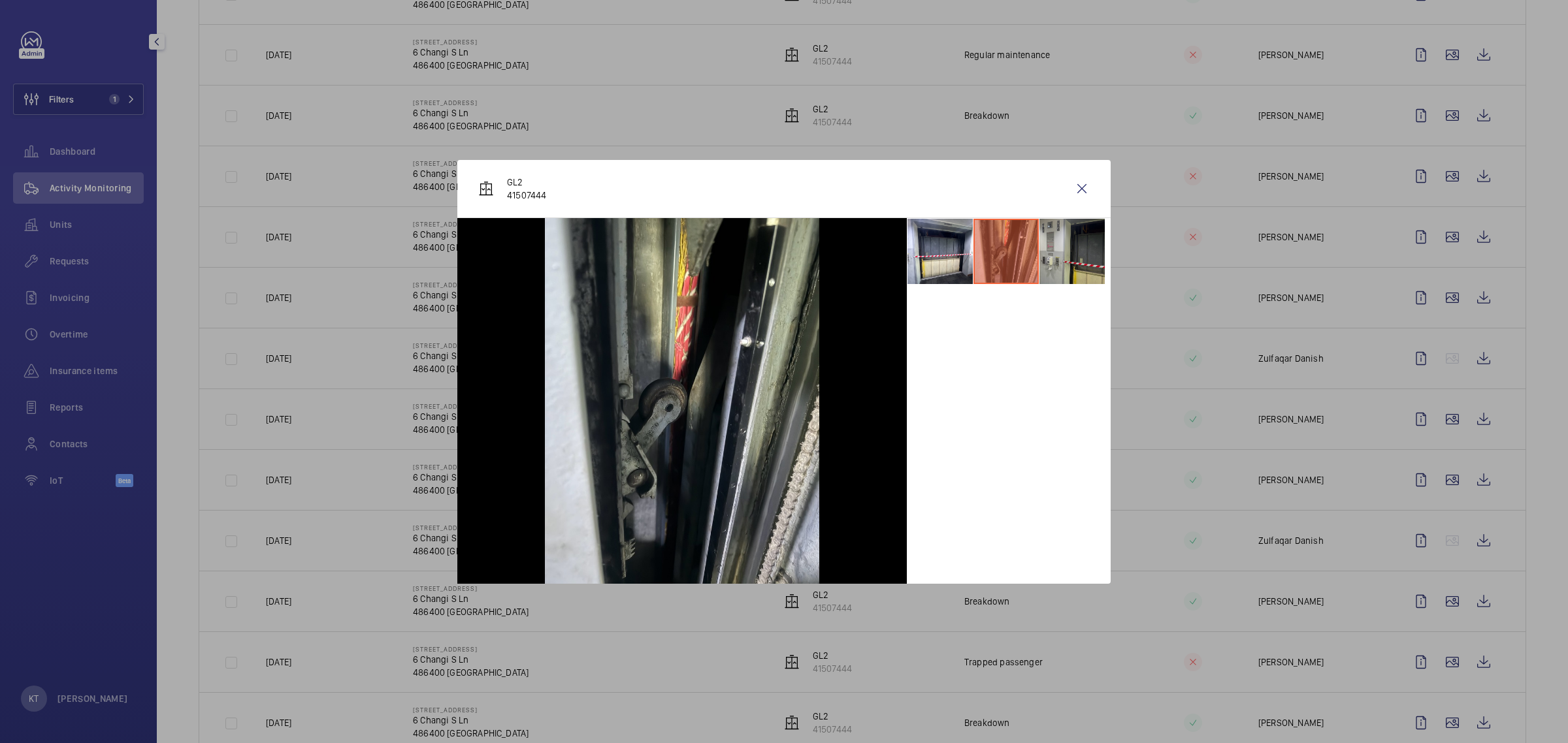
click at [781, 253] on li at bounding box center [1072, 251] width 65 height 65
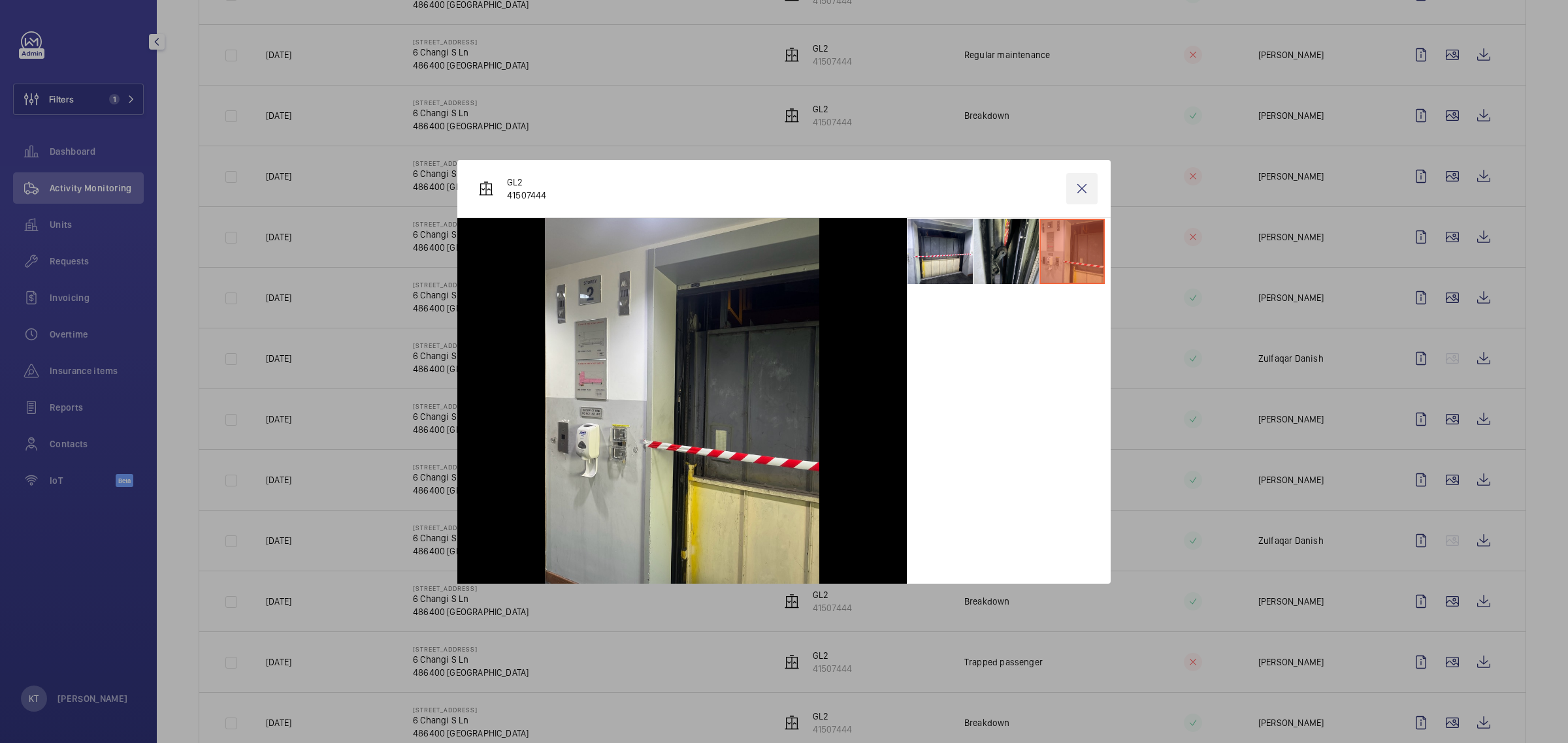
click at [781, 190] on wm-front-icon-button at bounding box center [1082, 189] width 31 height 31
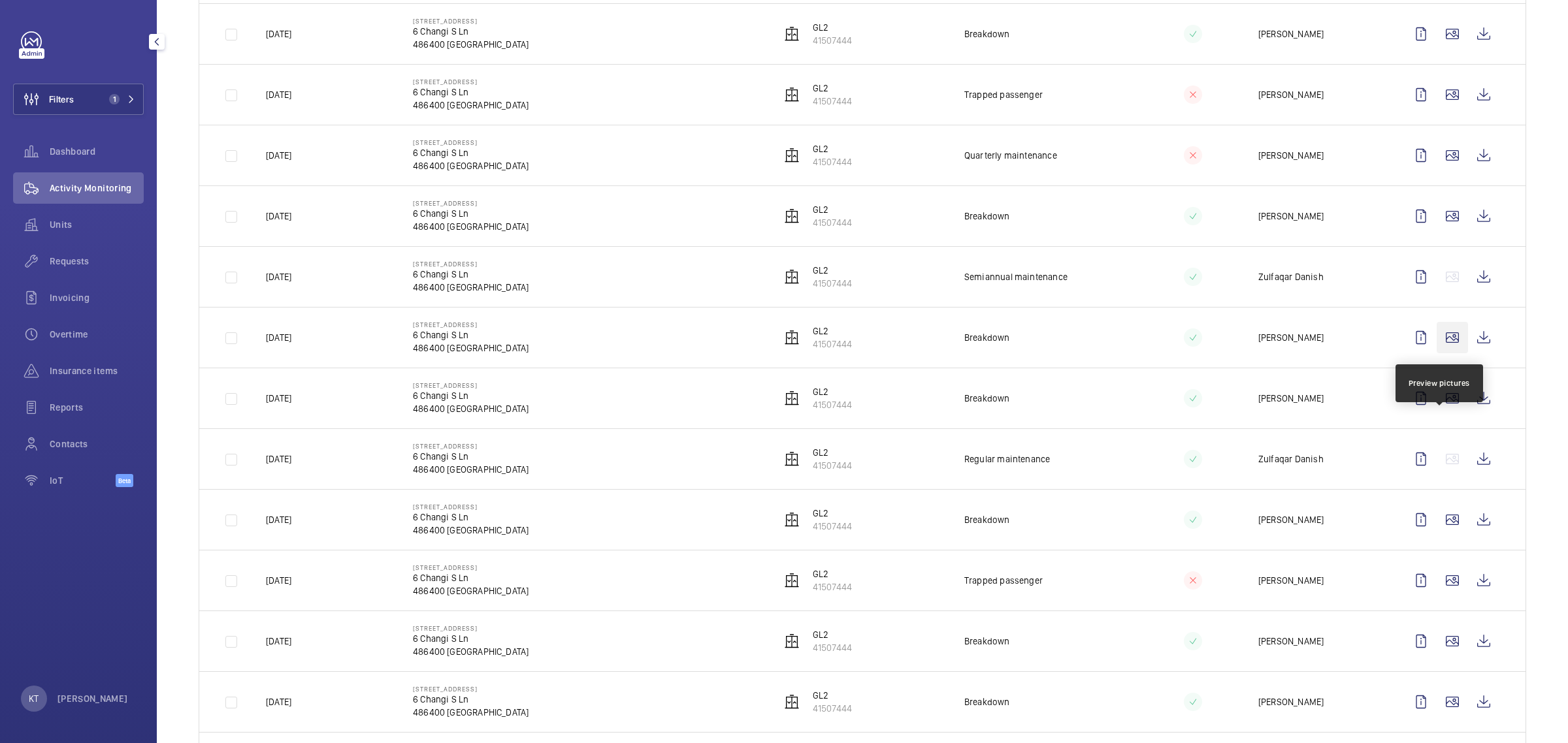
scroll to position [1061, 0]
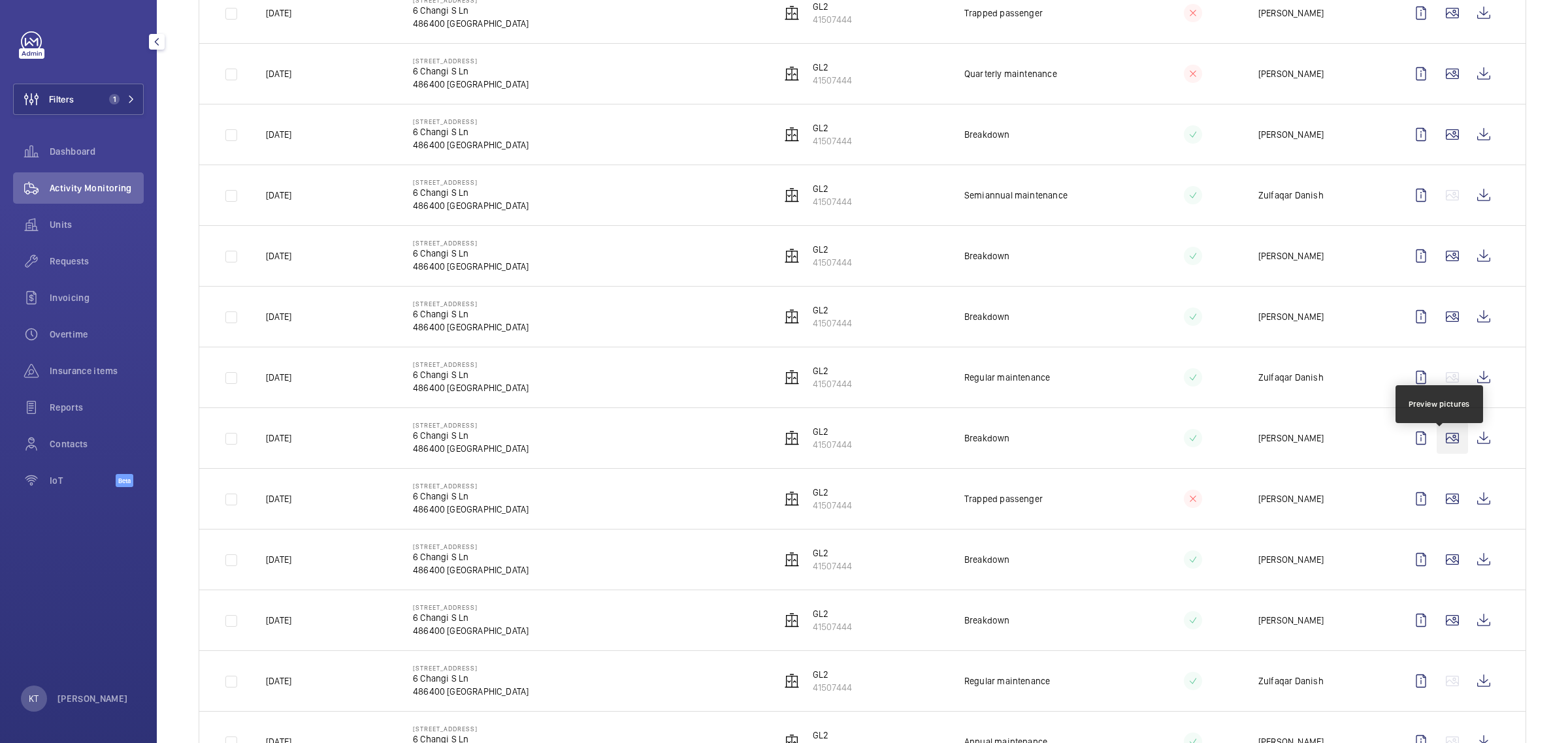
click at [781, 447] on wm-front-icon-button at bounding box center [1451, 438] width 31 height 31
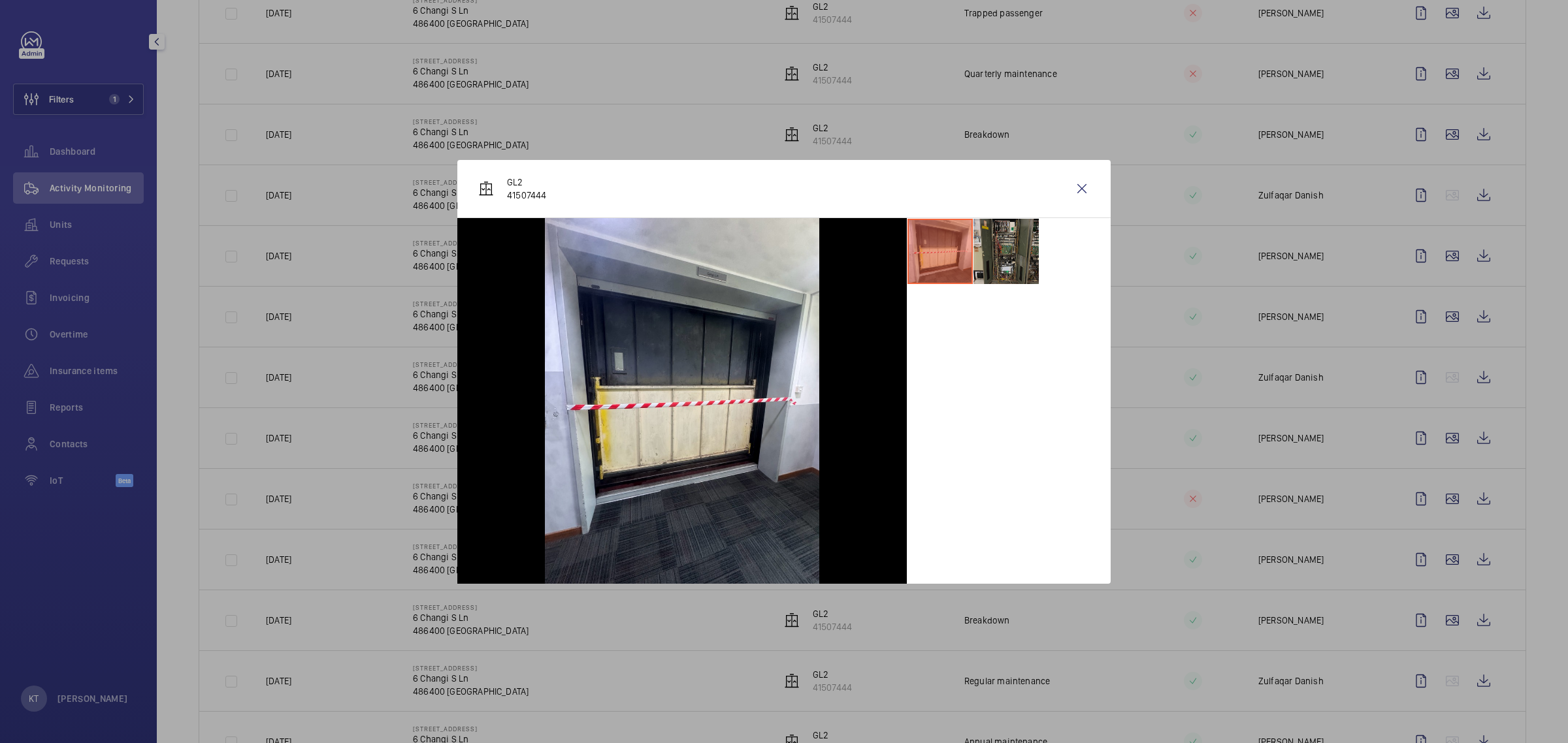
click at [781, 268] on li at bounding box center [1006, 251] width 65 height 65
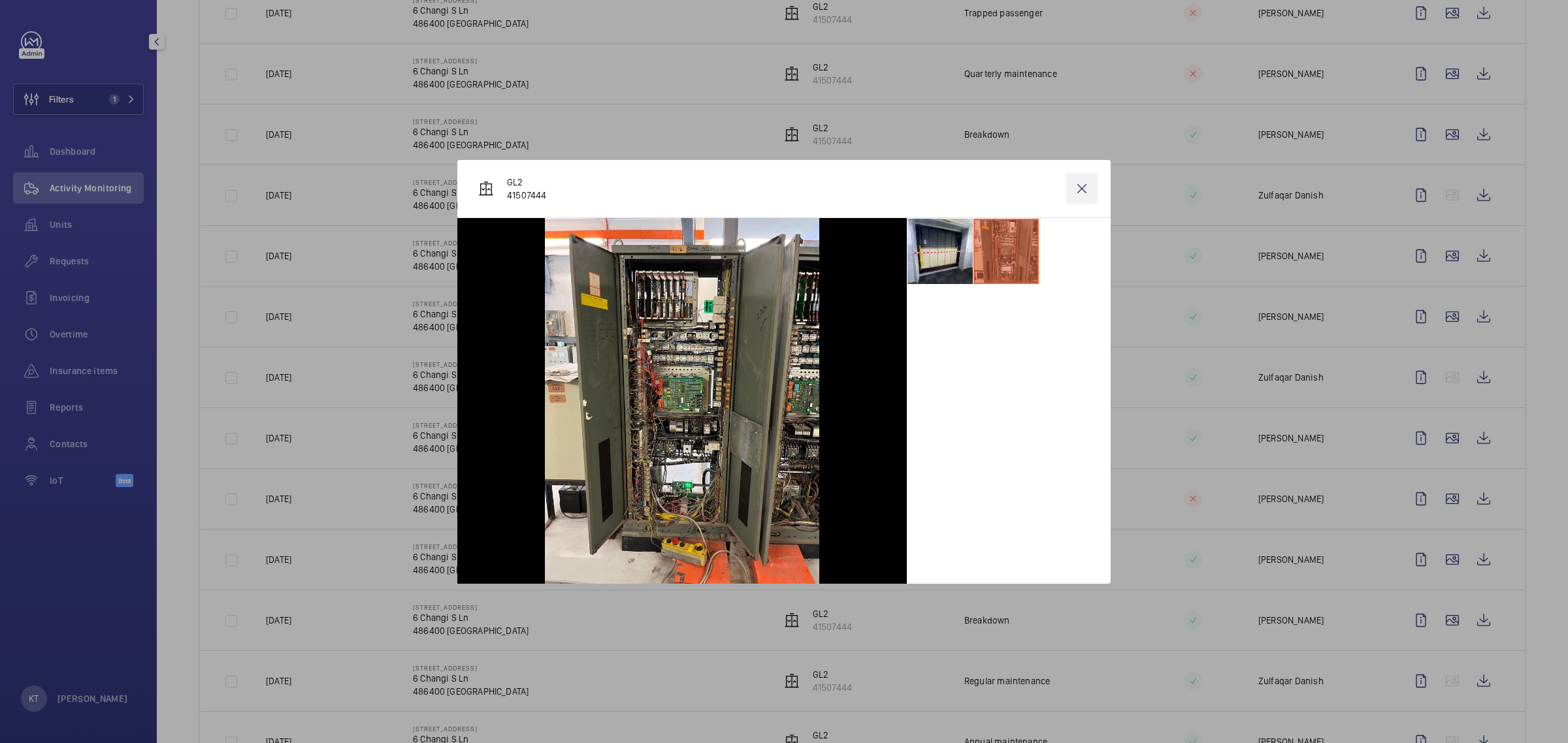
click at [781, 187] on wm-front-icon-button at bounding box center [1082, 189] width 31 height 31
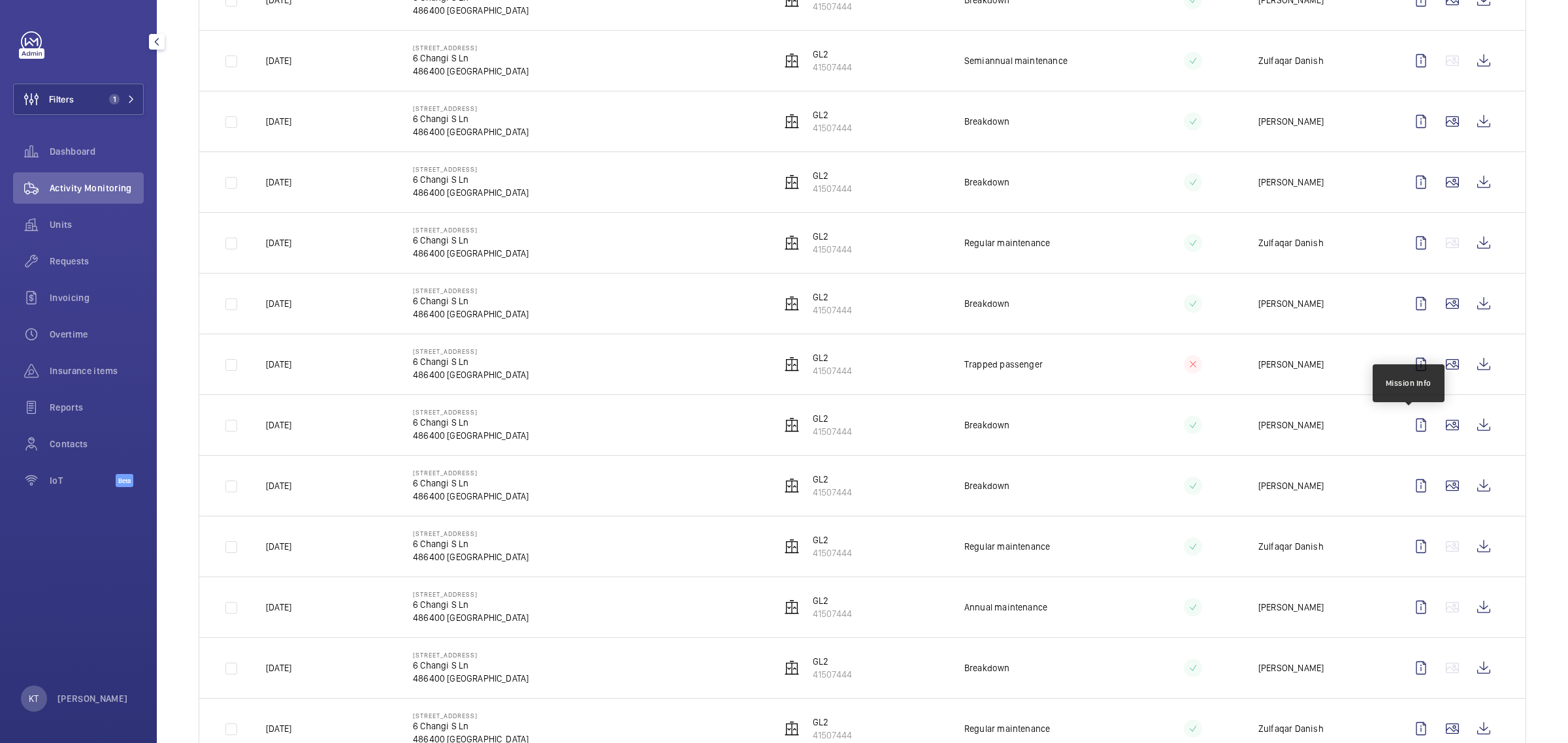
scroll to position [1224, 0]
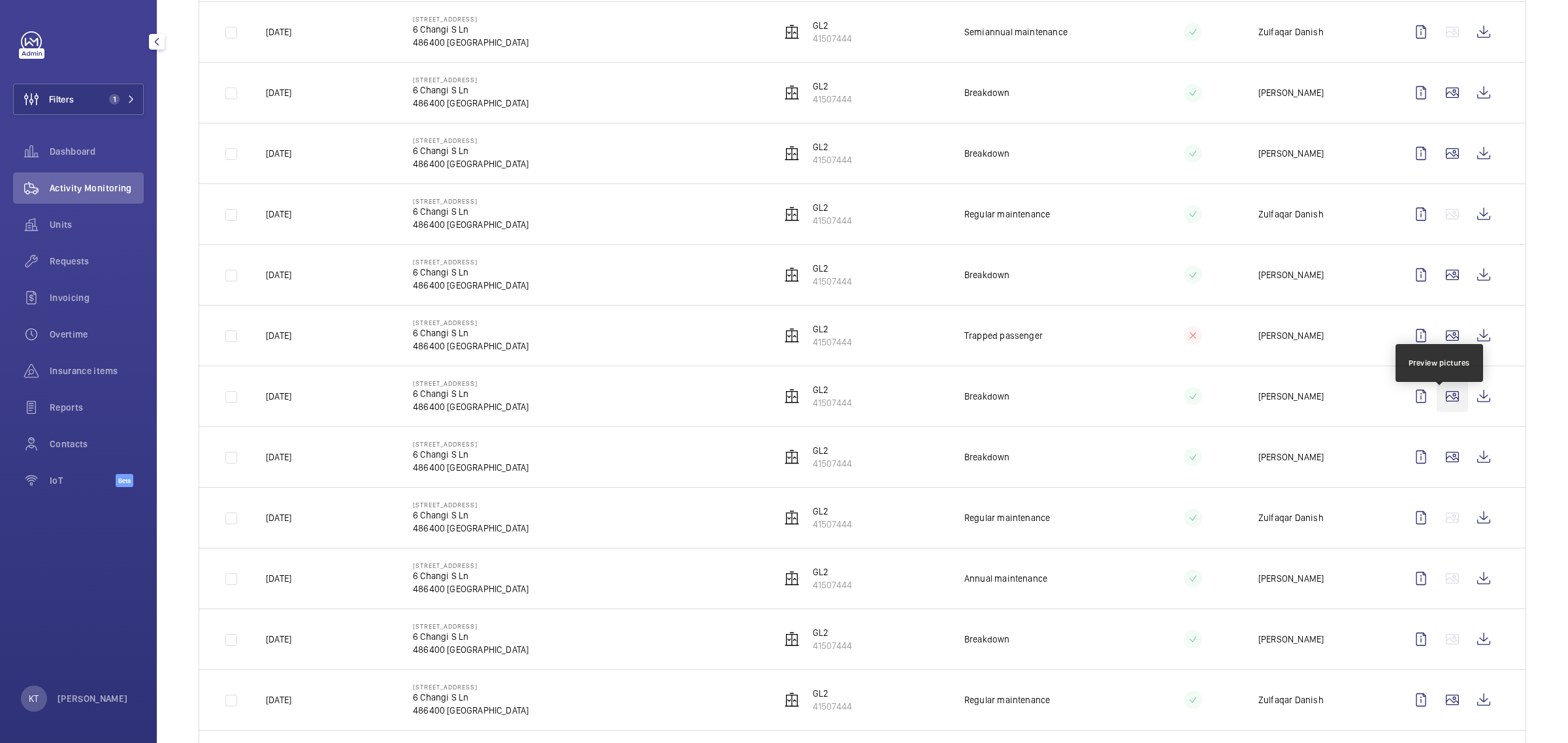
click at [781, 397] on wm-front-icon-button at bounding box center [1451, 396] width 31 height 31
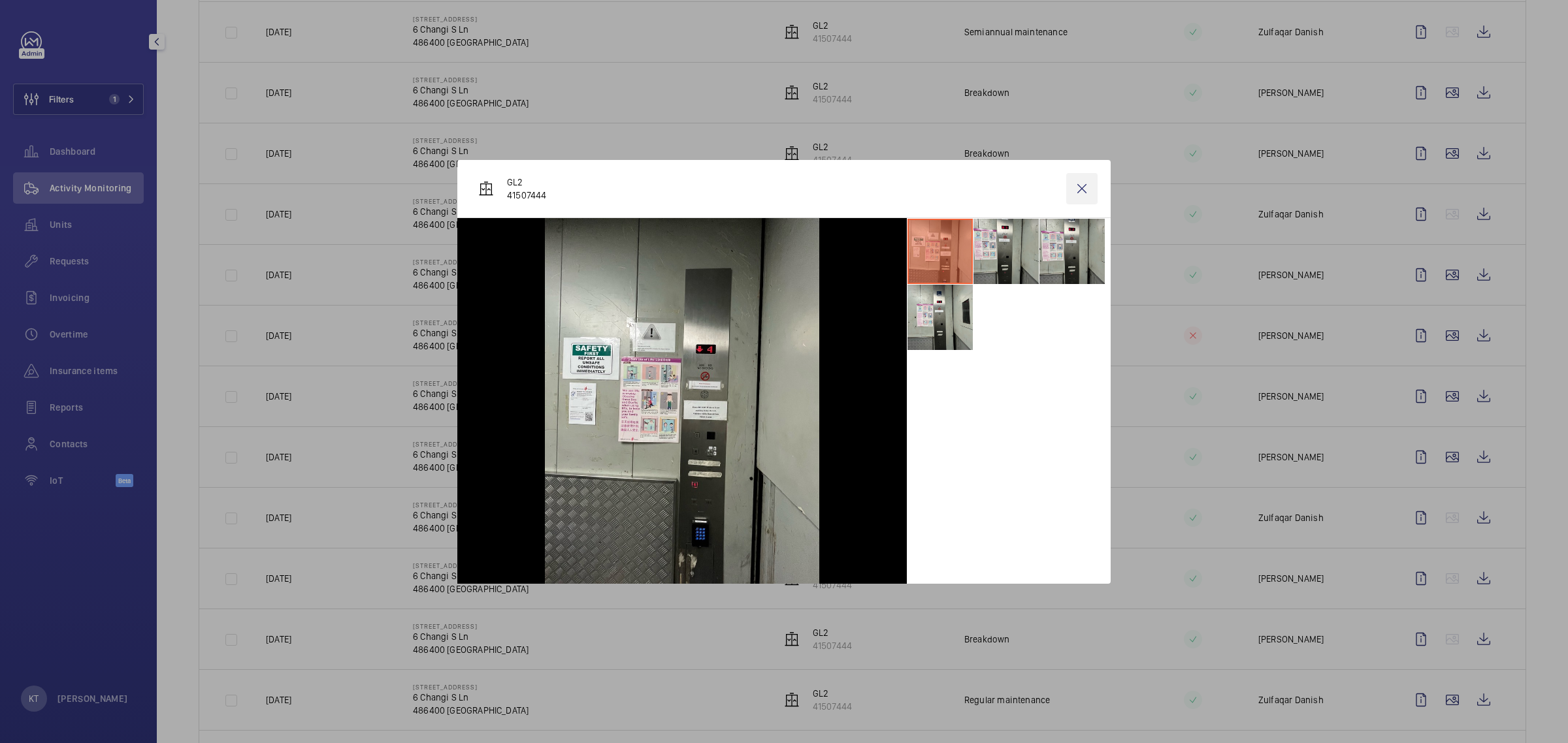
click at [781, 195] on wm-front-icon-button at bounding box center [1082, 189] width 31 height 31
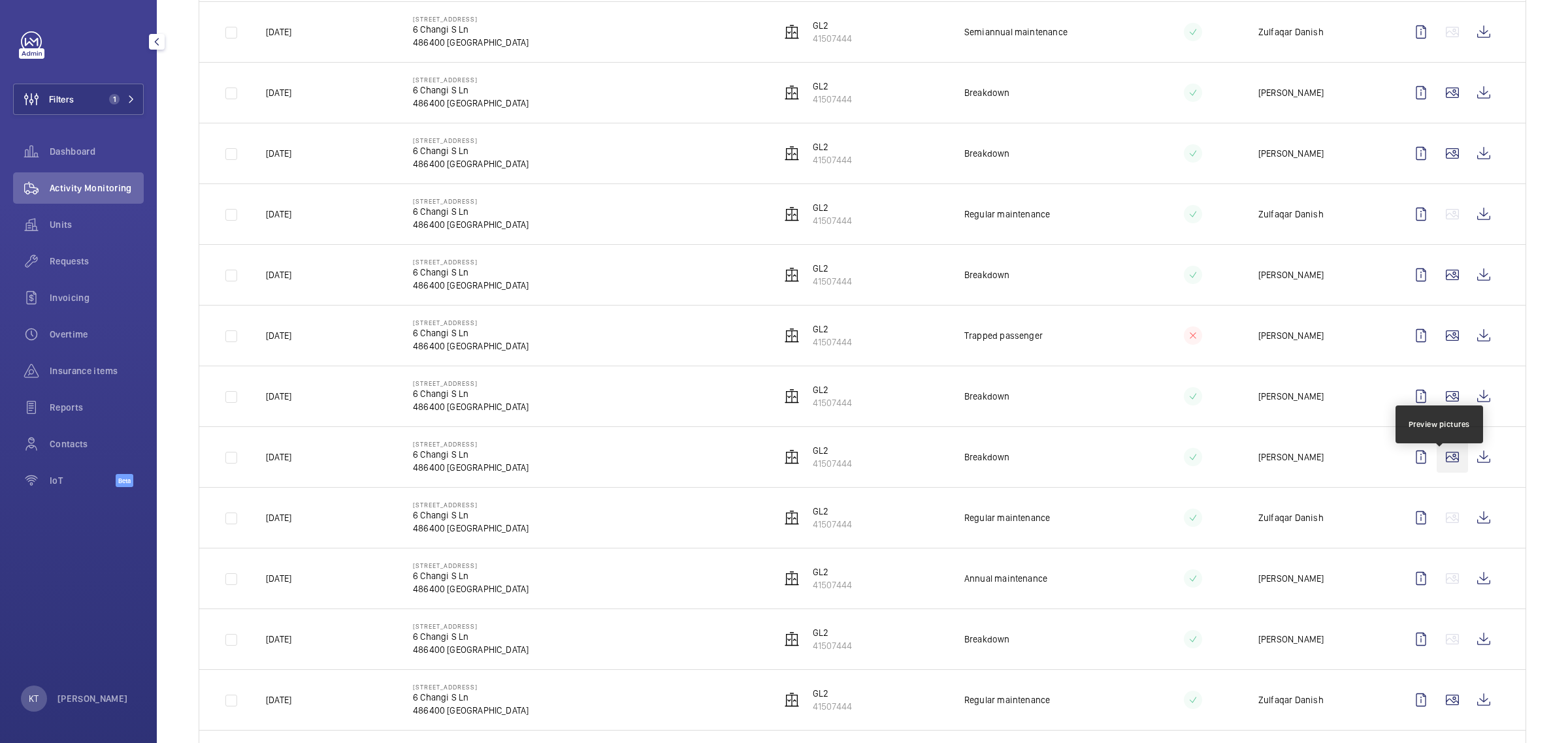
click at [781, 466] on wm-front-icon-button at bounding box center [1451, 456] width 31 height 31
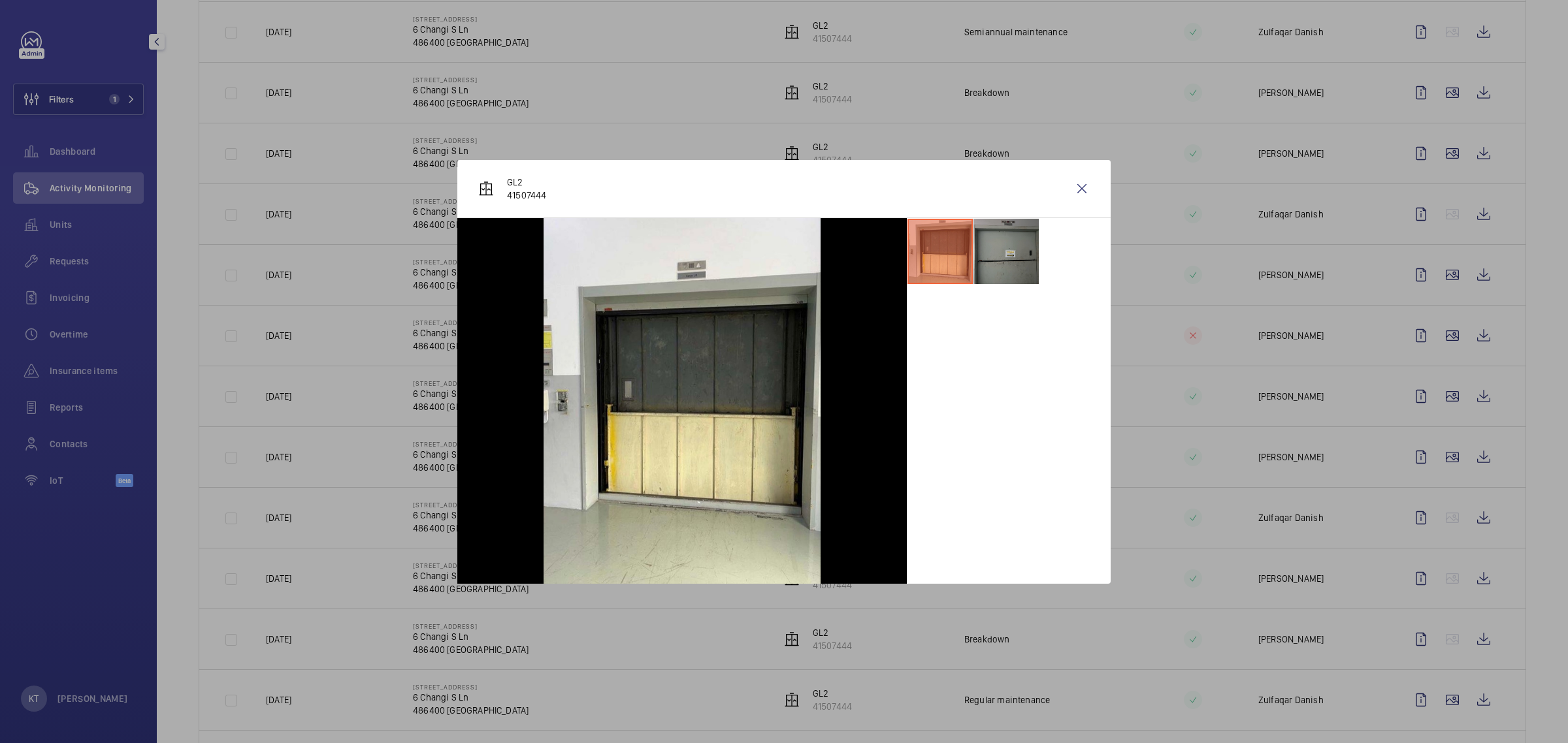
click at [781, 269] on li at bounding box center [1006, 251] width 65 height 65
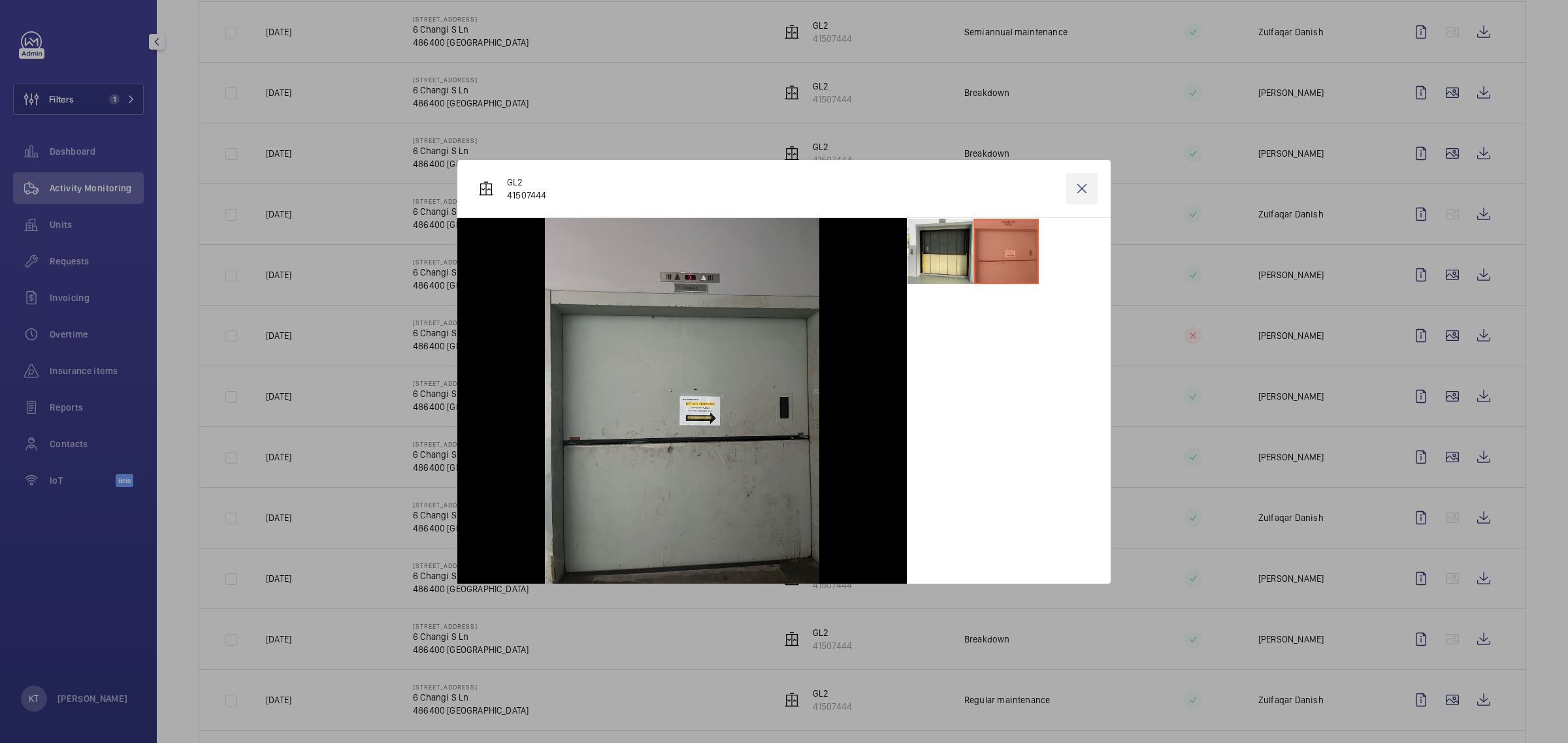
click at [781, 185] on wm-front-icon-button at bounding box center [1082, 189] width 31 height 31
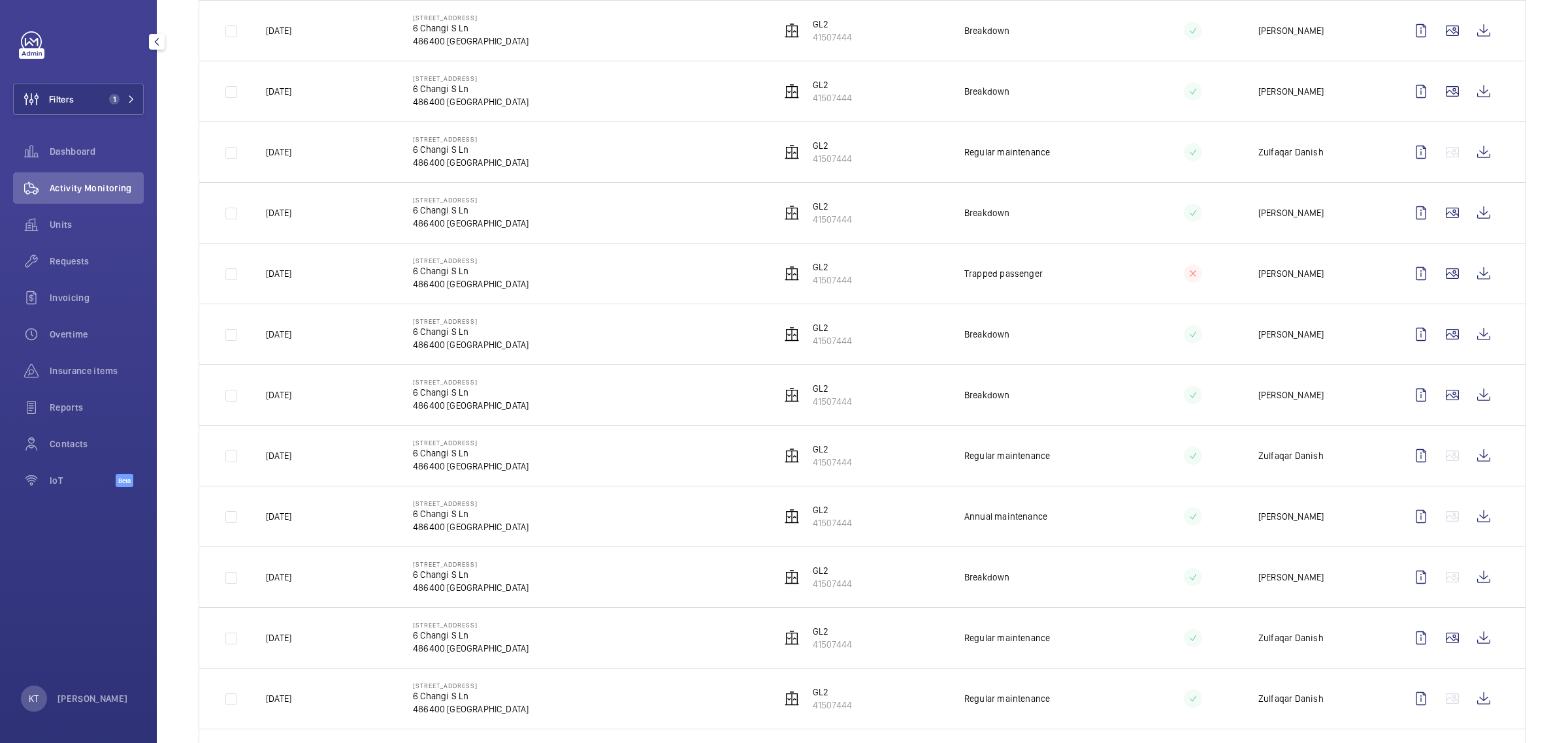
scroll to position [1380, 0]
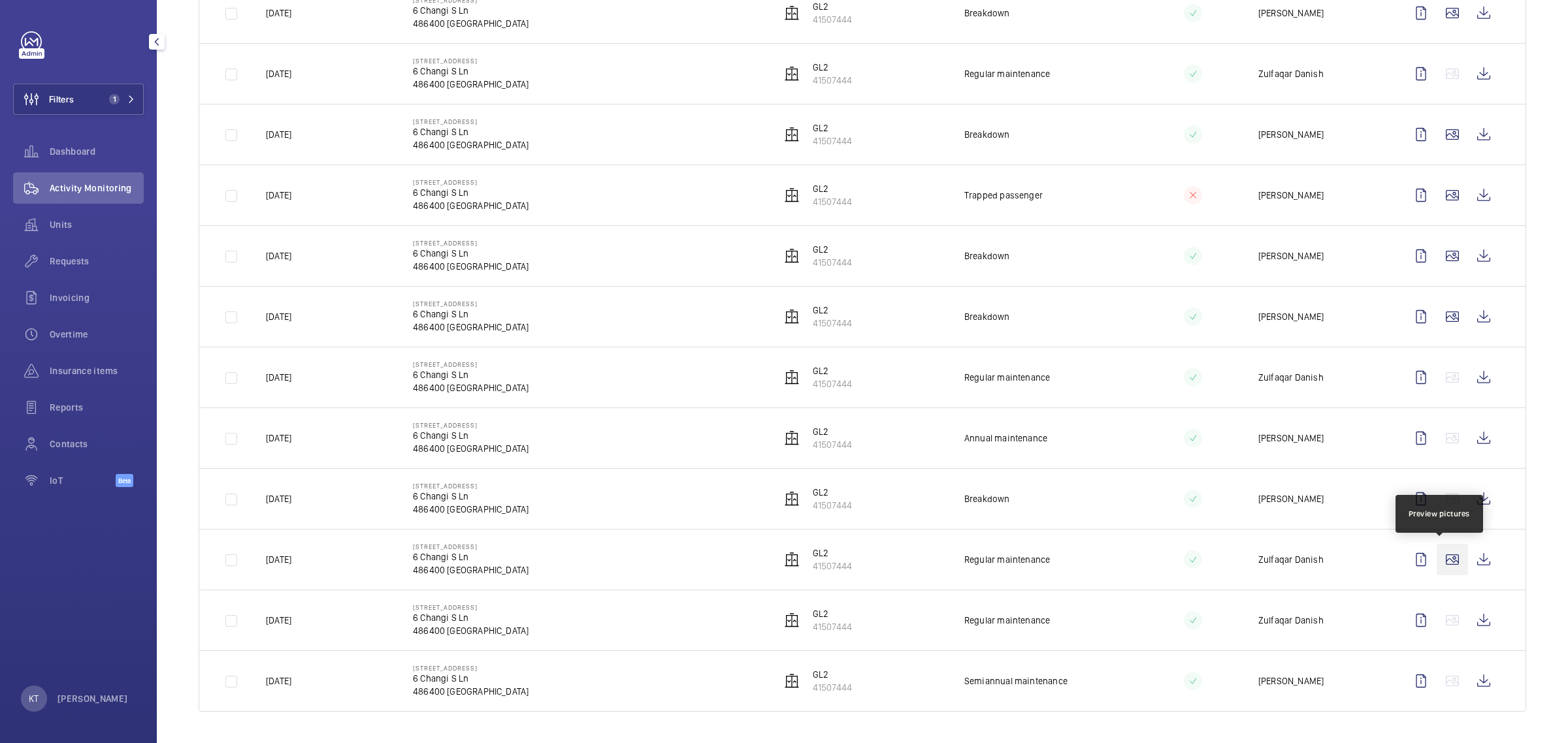
click at [781, 554] on wm-front-icon-button at bounding box center [1451, 559] width 31 height 31
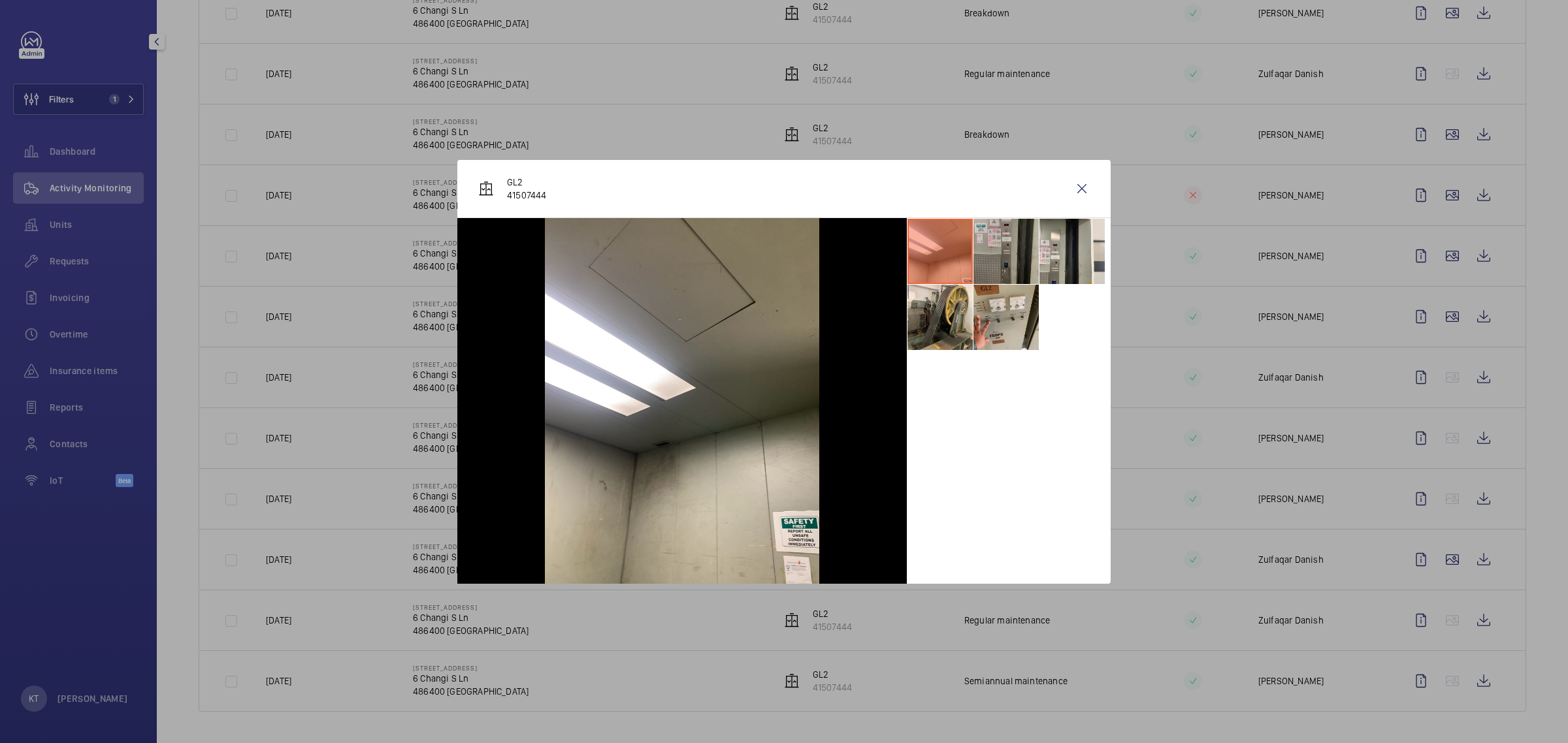
click at [781, 259] on li at bounding box center [1006, 251] width 65 height 65
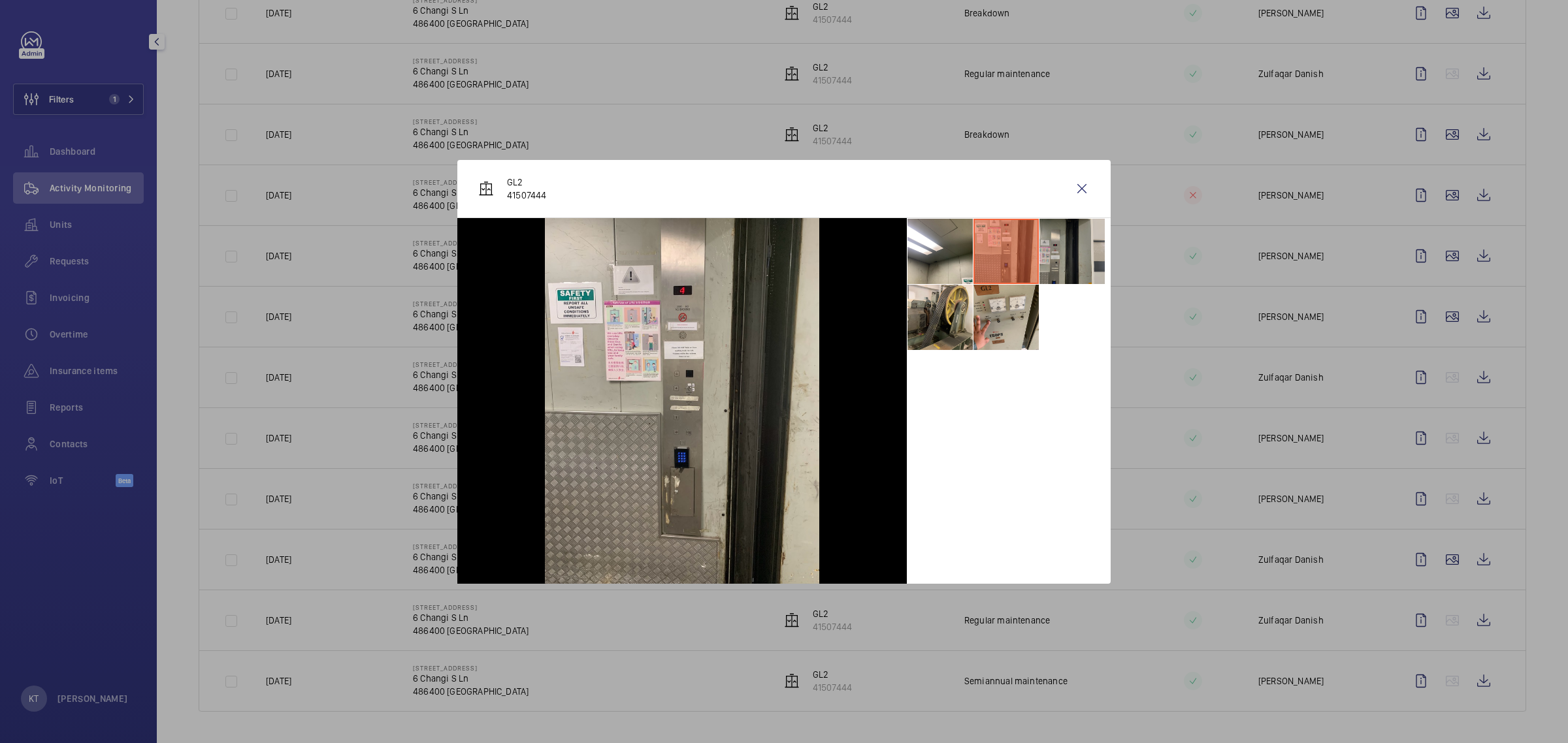
click at [781, 262] on li at bounding box center [1072, 251] width 65 height 65
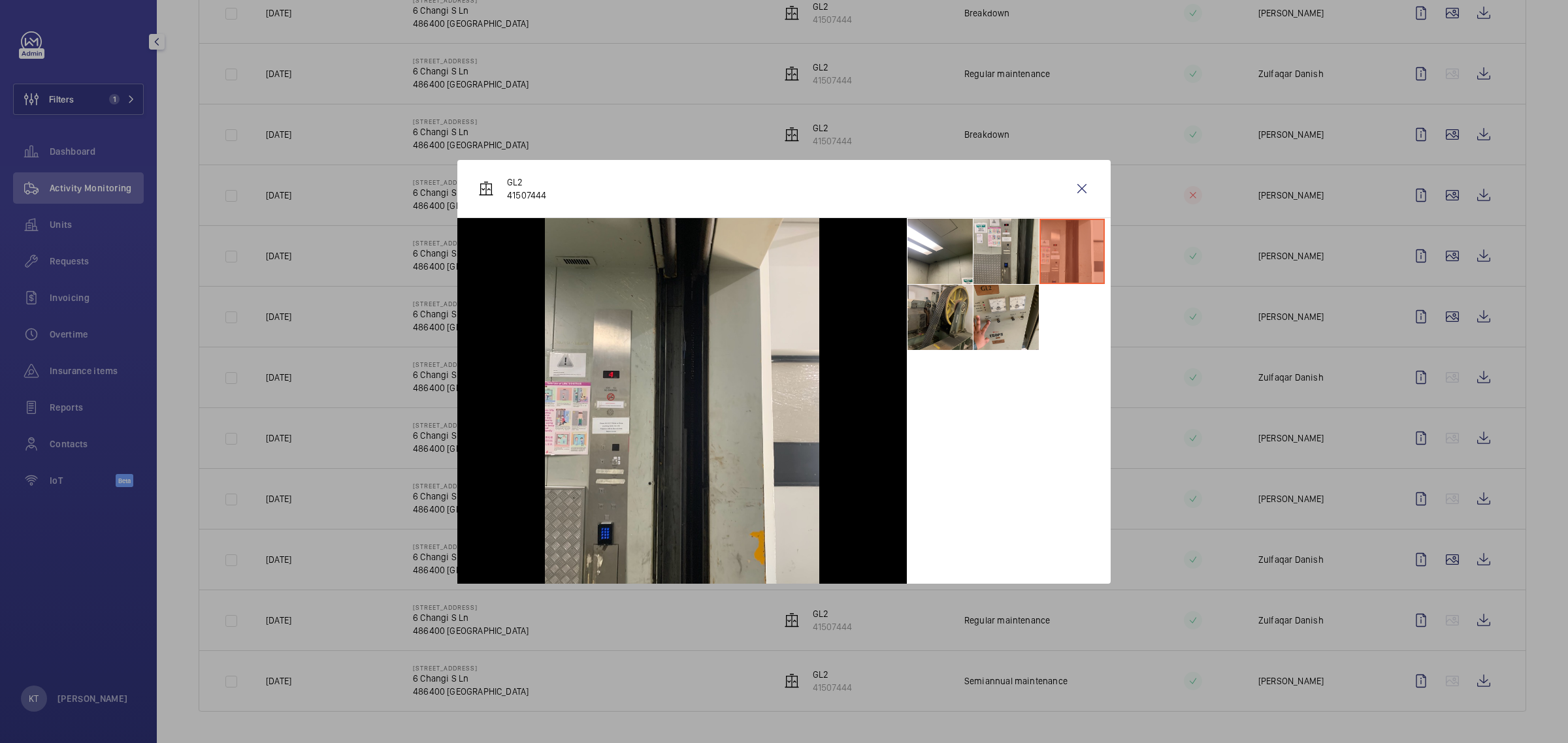
click at [781, 310] on li at bounding box center [940, 318] width 65 height 65
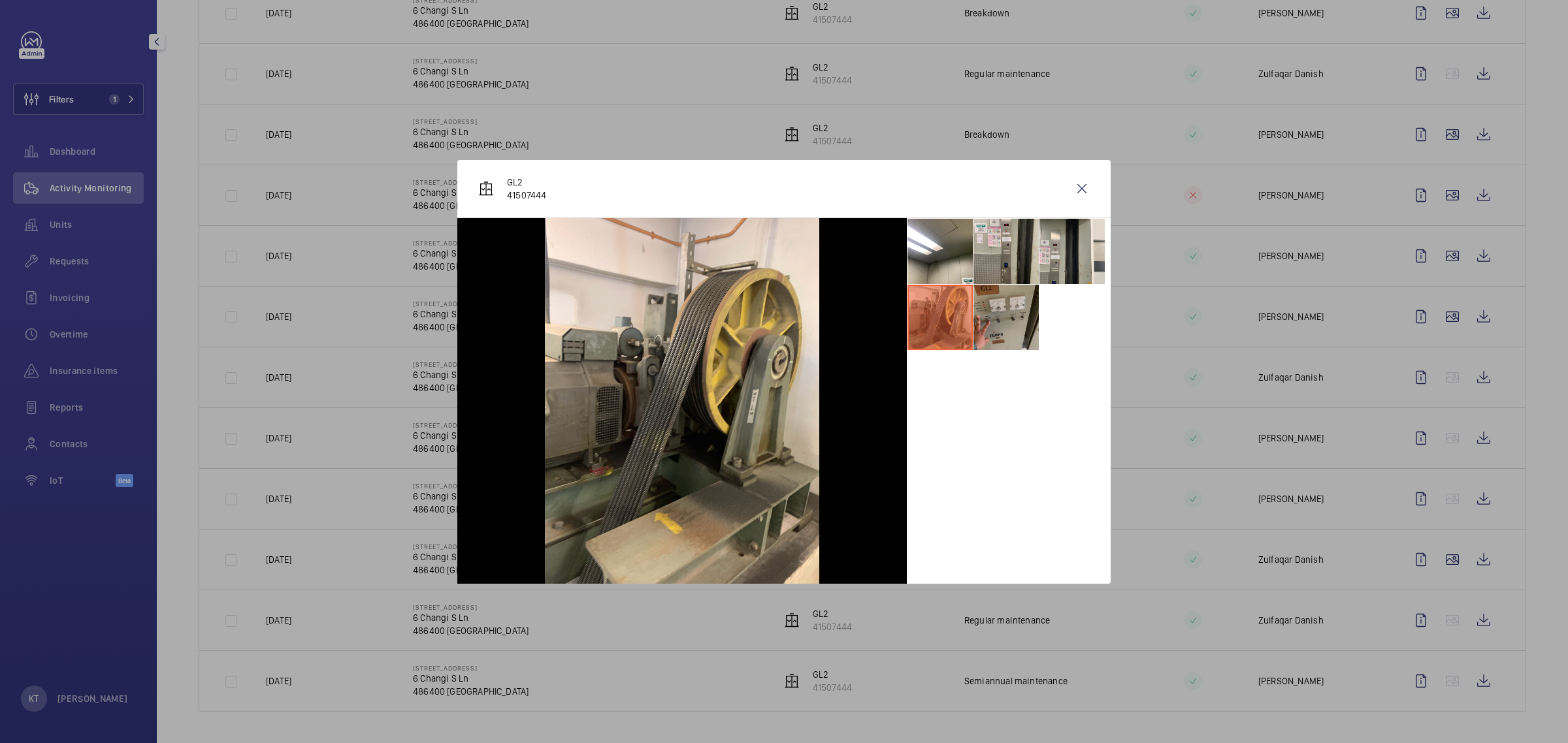
click at [781, 320] on li at bounding box center [1006, 318] width 65 height 65
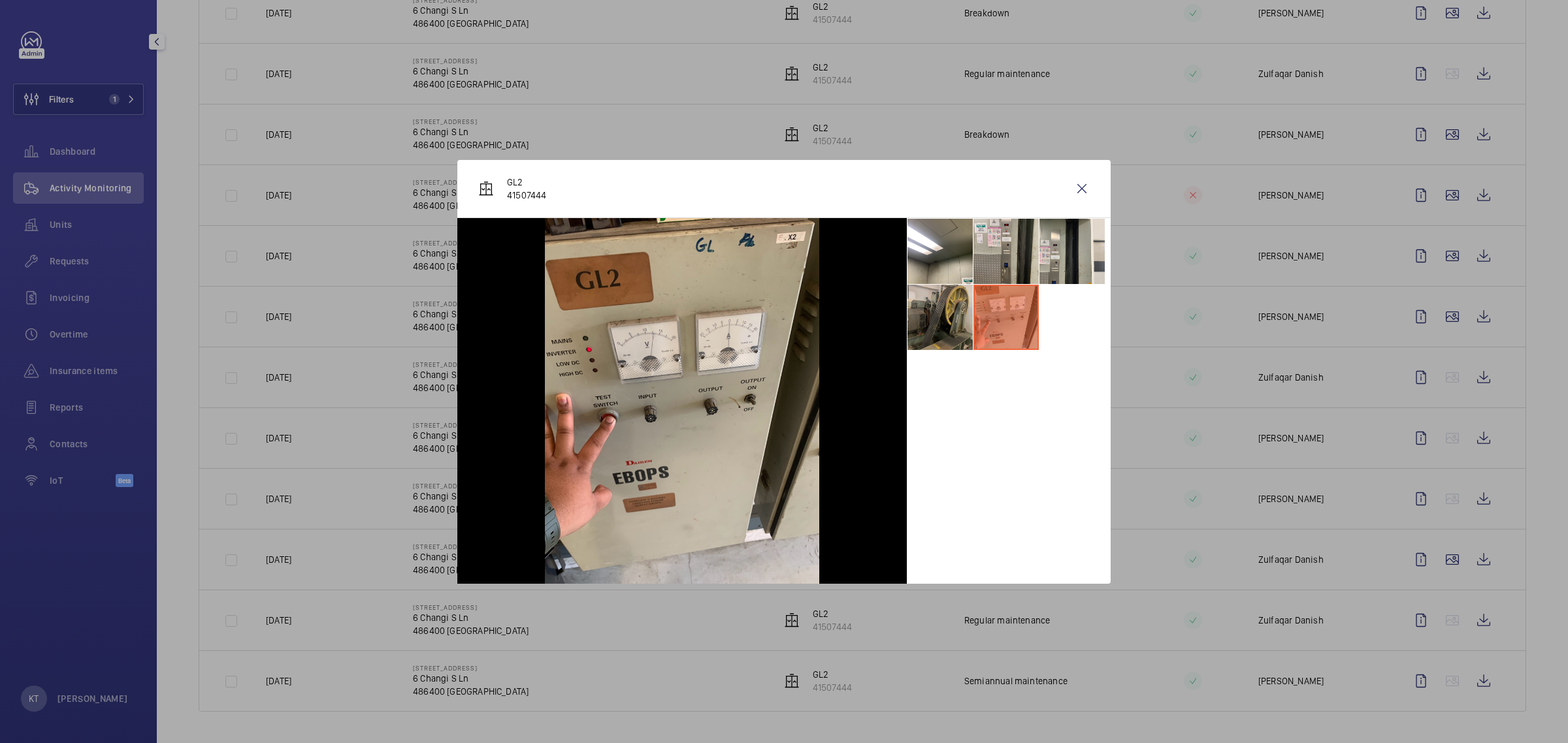
click at [781, 318] on li at bounding box center [940, 318] width 65 height 65
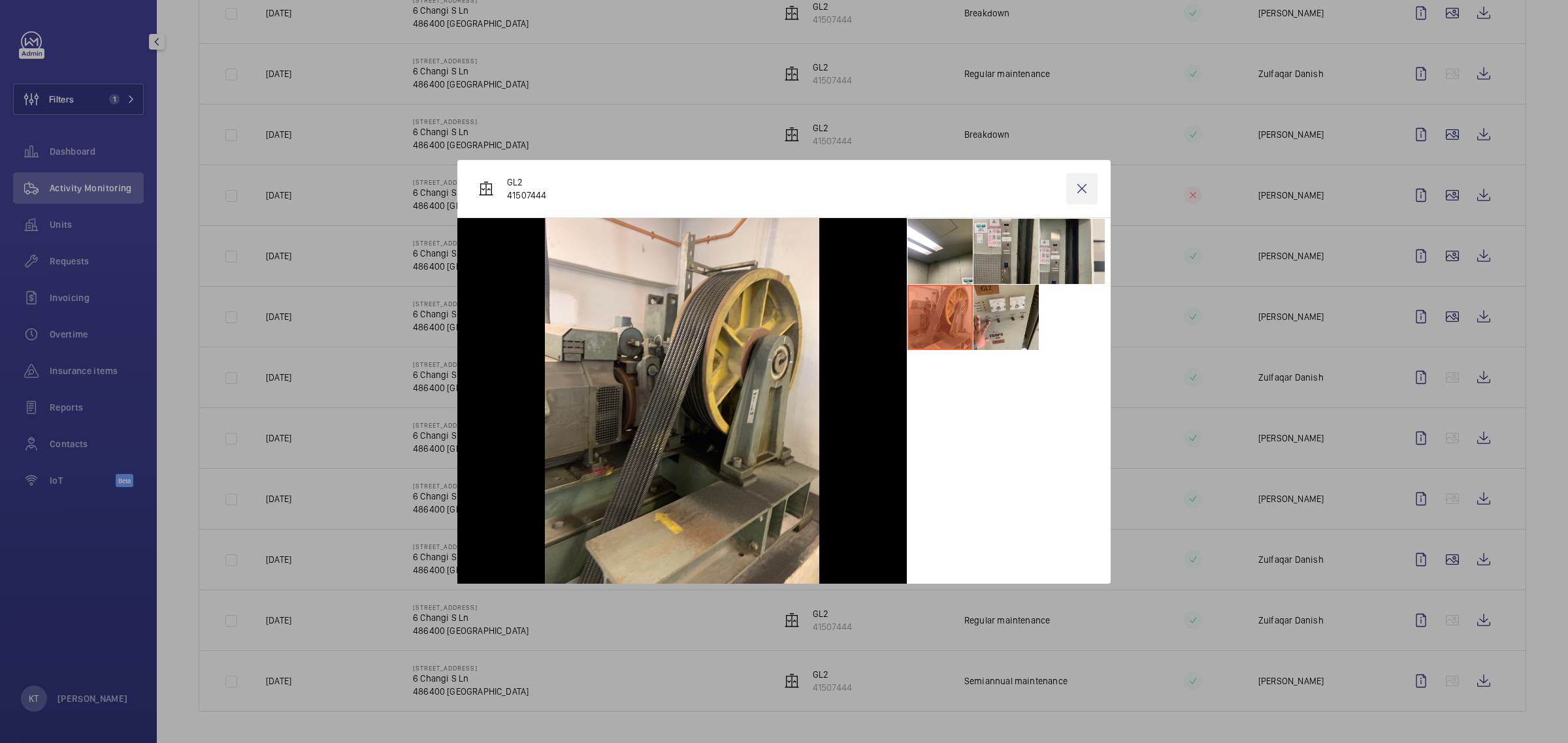
click at [781, 188] on wm-front-icon-button at bounding box center [1082, 189] width 31 height 31
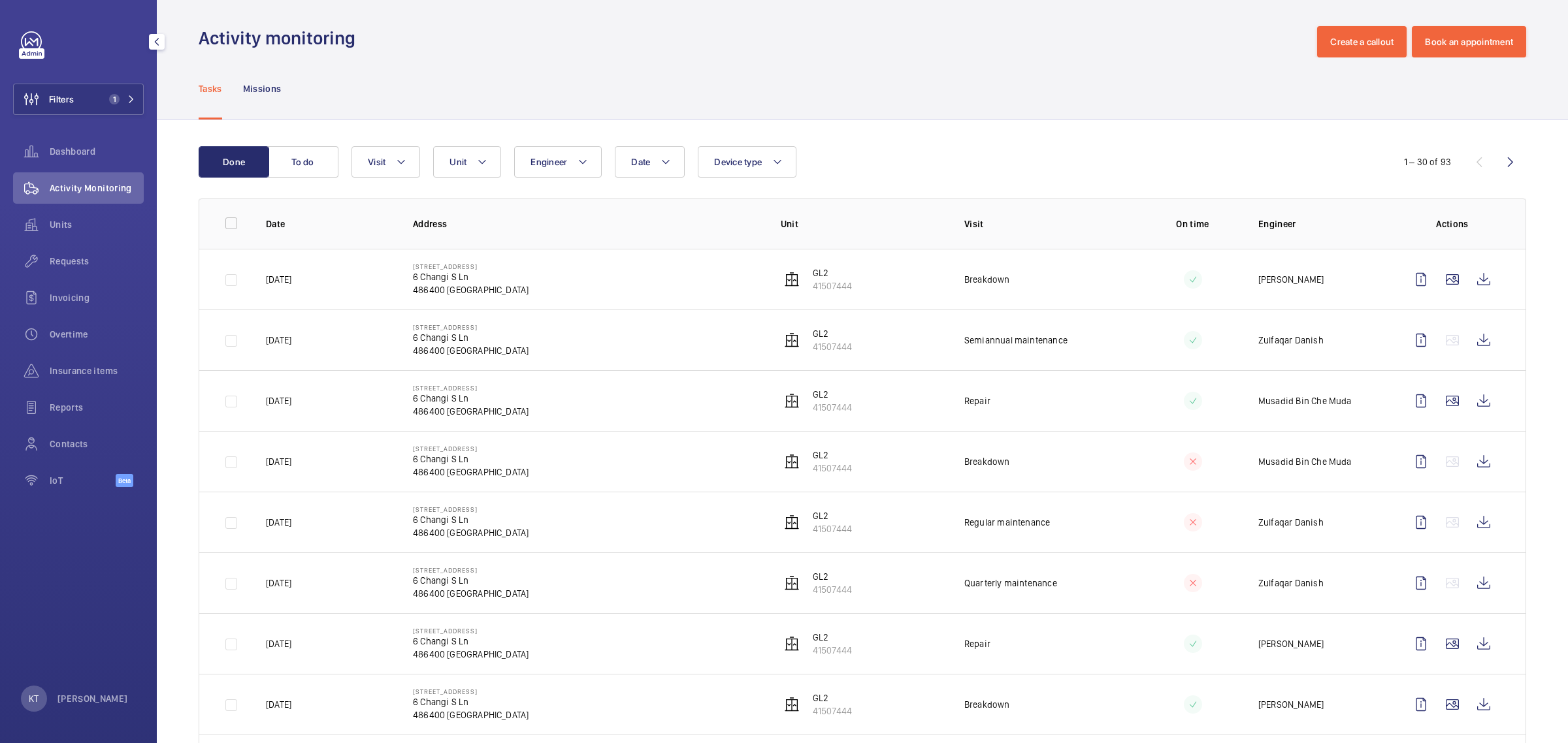
scroll to position [0, 0]
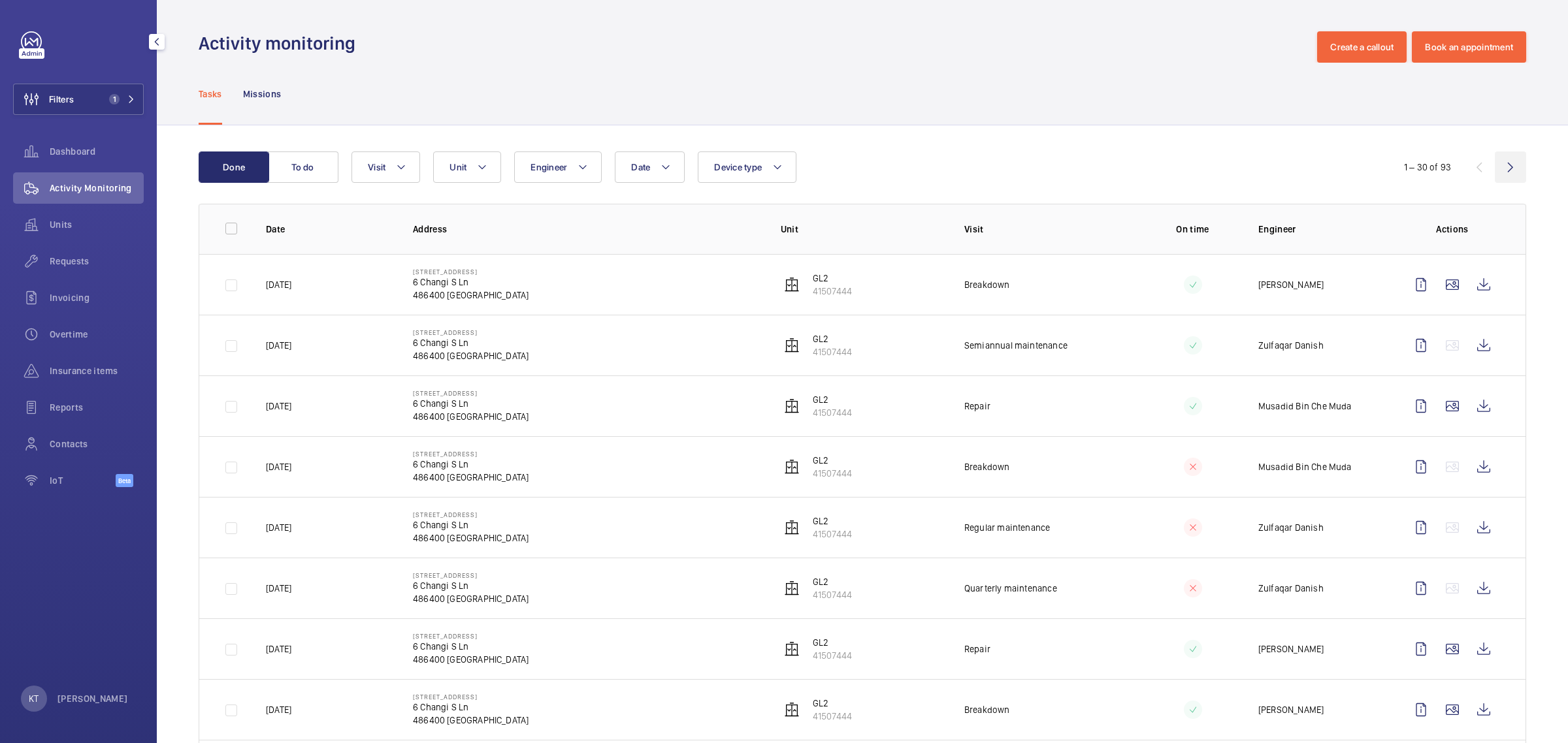
click at [781, 172] on wm-front-icon-button at bounding box center [1510, 166] width 31 height 31
click at [781, 285] on wm-front-icon-button at bounding box center [1451, 284] width 31 height 31
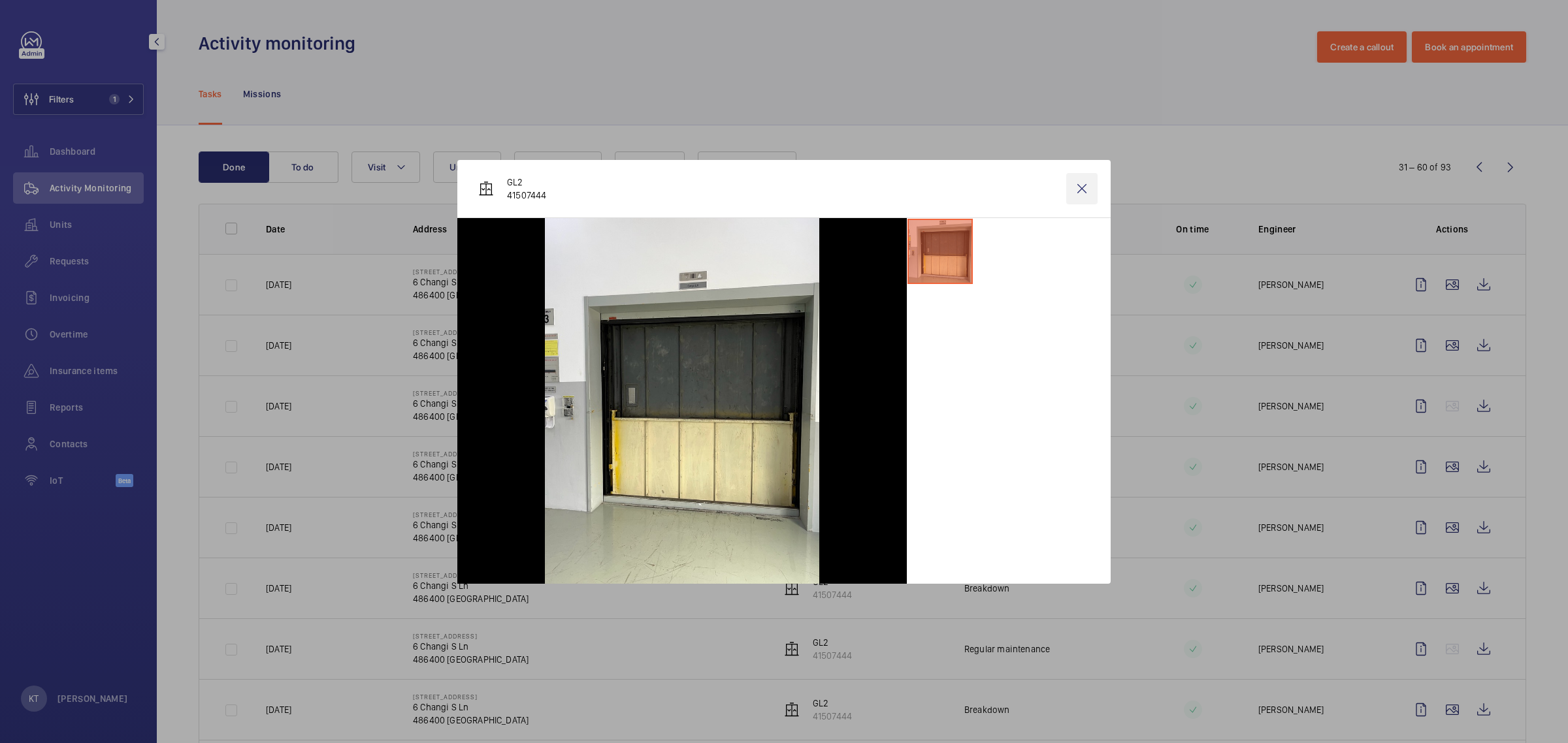
click at [781, 188] on wm-front-icon-button at bounding box center [1082, 189] width 31 height 31
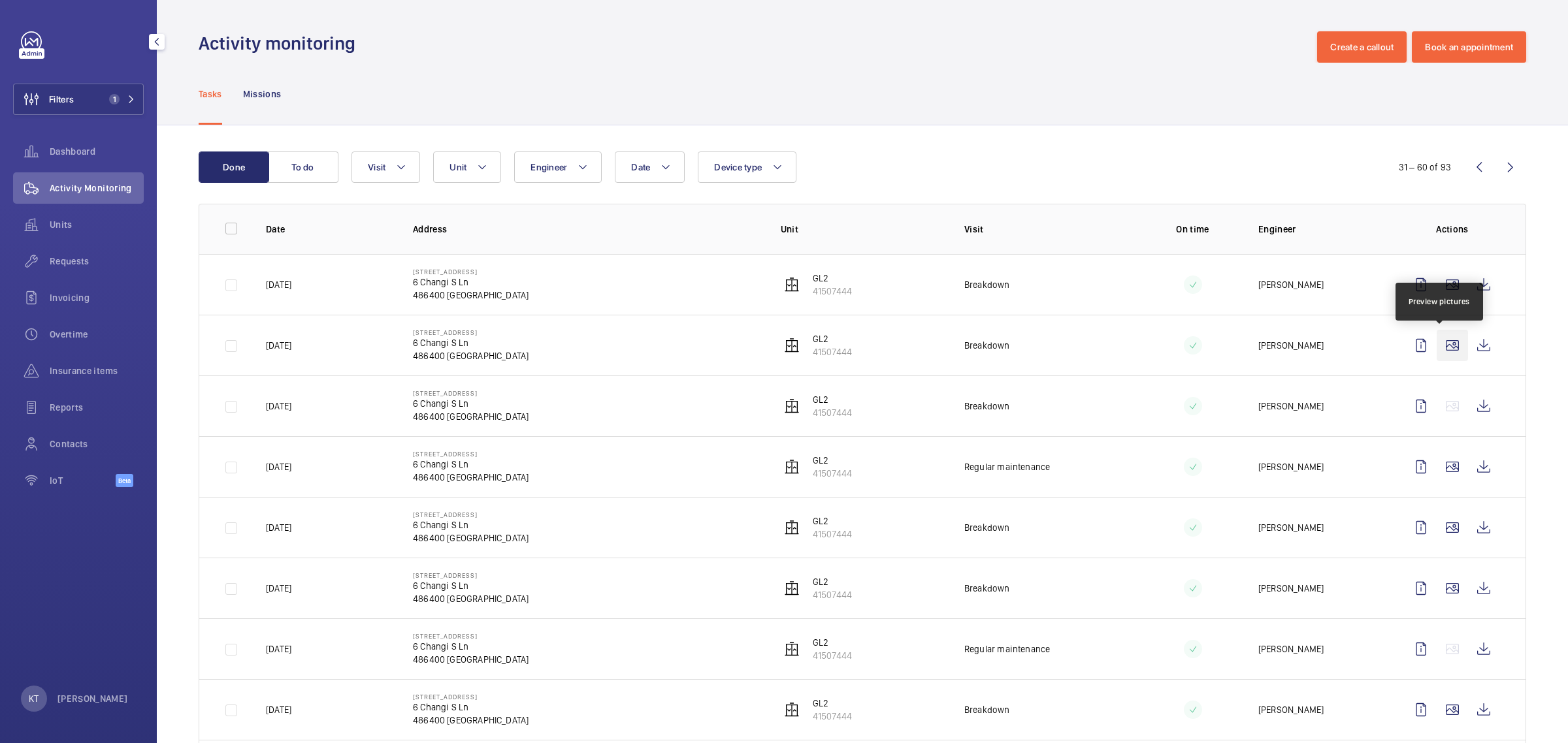
click at [781, 347] on wm-front-icon-button at bounding box center [1451, 345] width 31 height 31
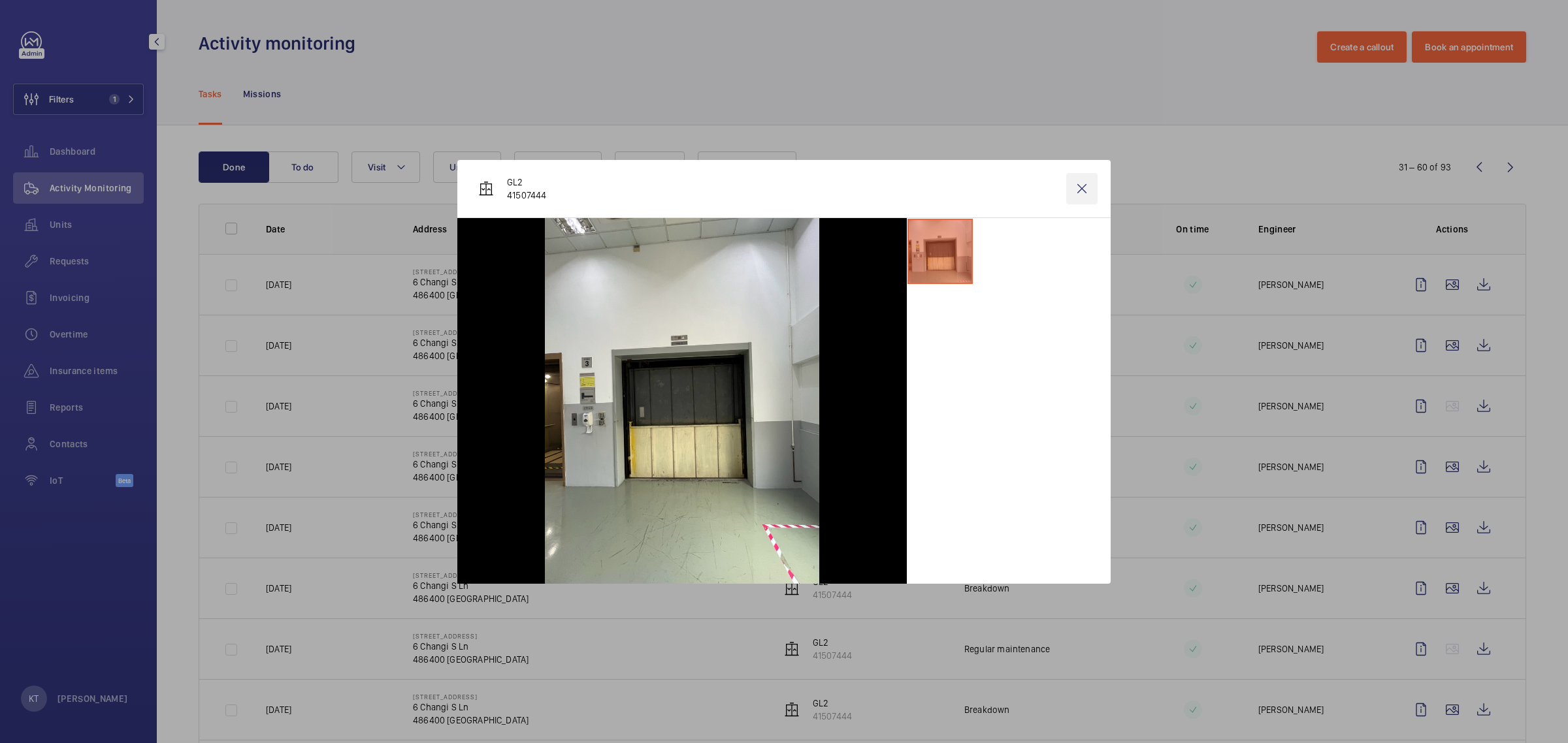
click at [781, 194] on wm-front-icon-button at bounding box center [1082, 189] width 31 height 31
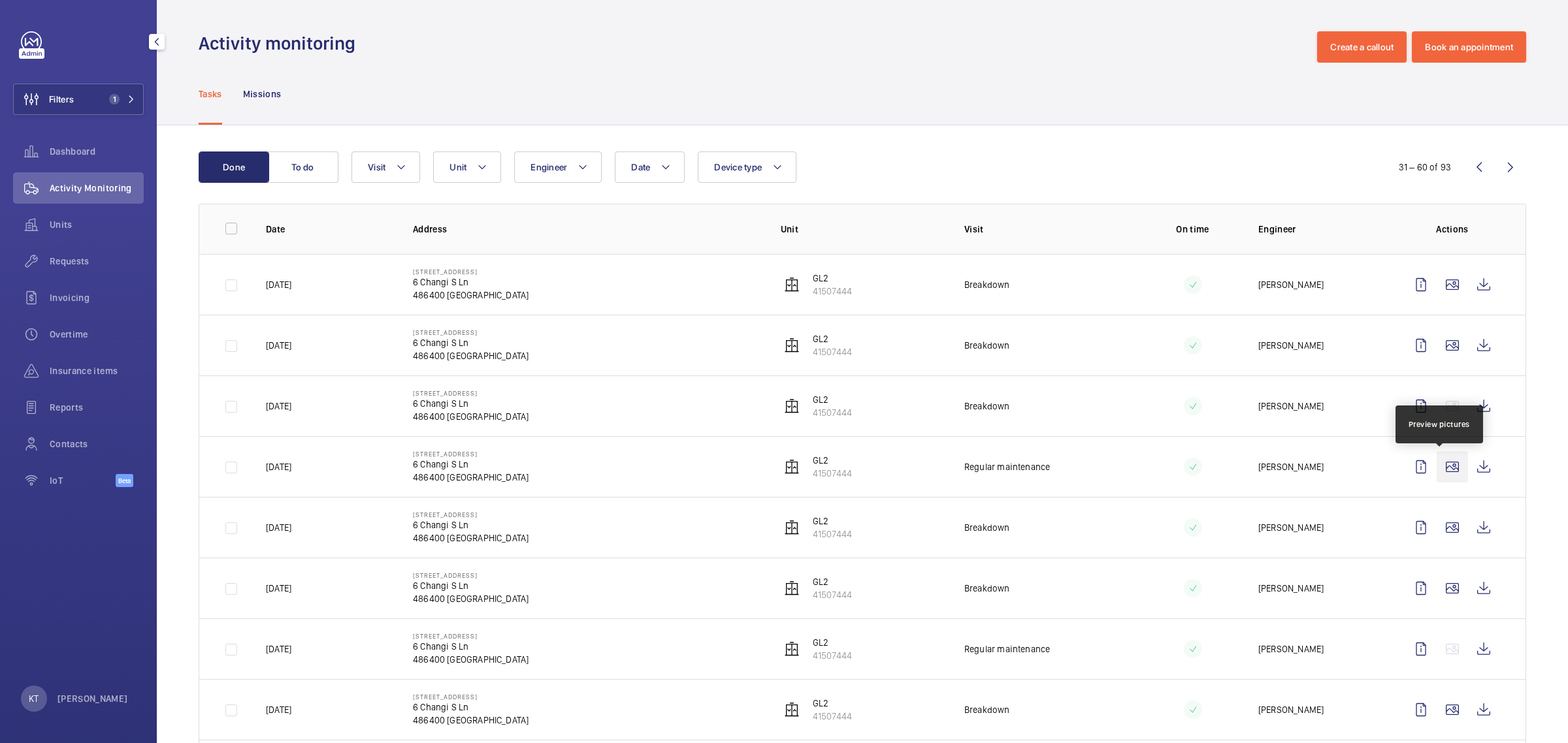
click at [781, 459] on wm-front-icon-button at bounding box center [1451, 467] width 31 height 31
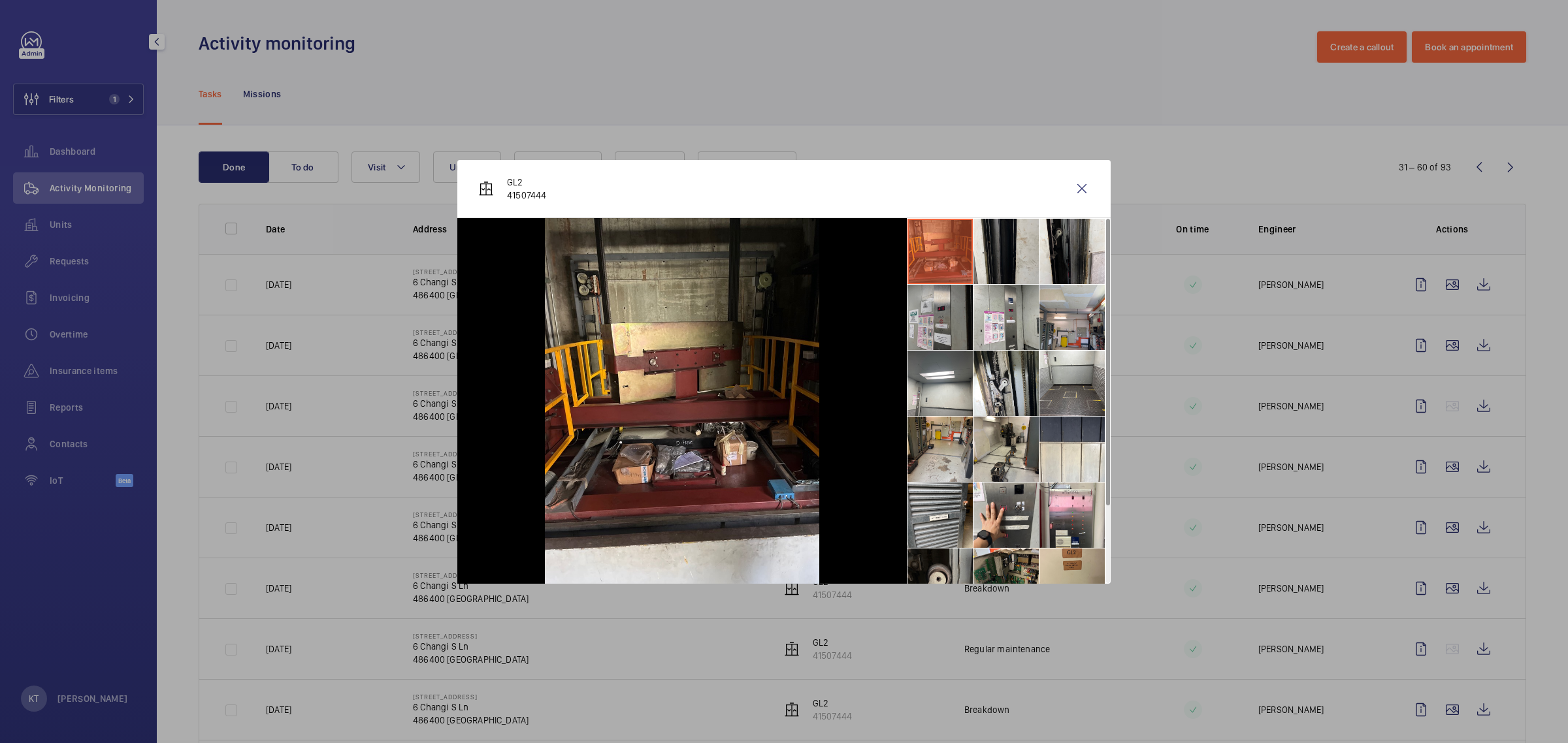
click at [781, 310] on li at bounding box center [940, 318] width 65 height 65
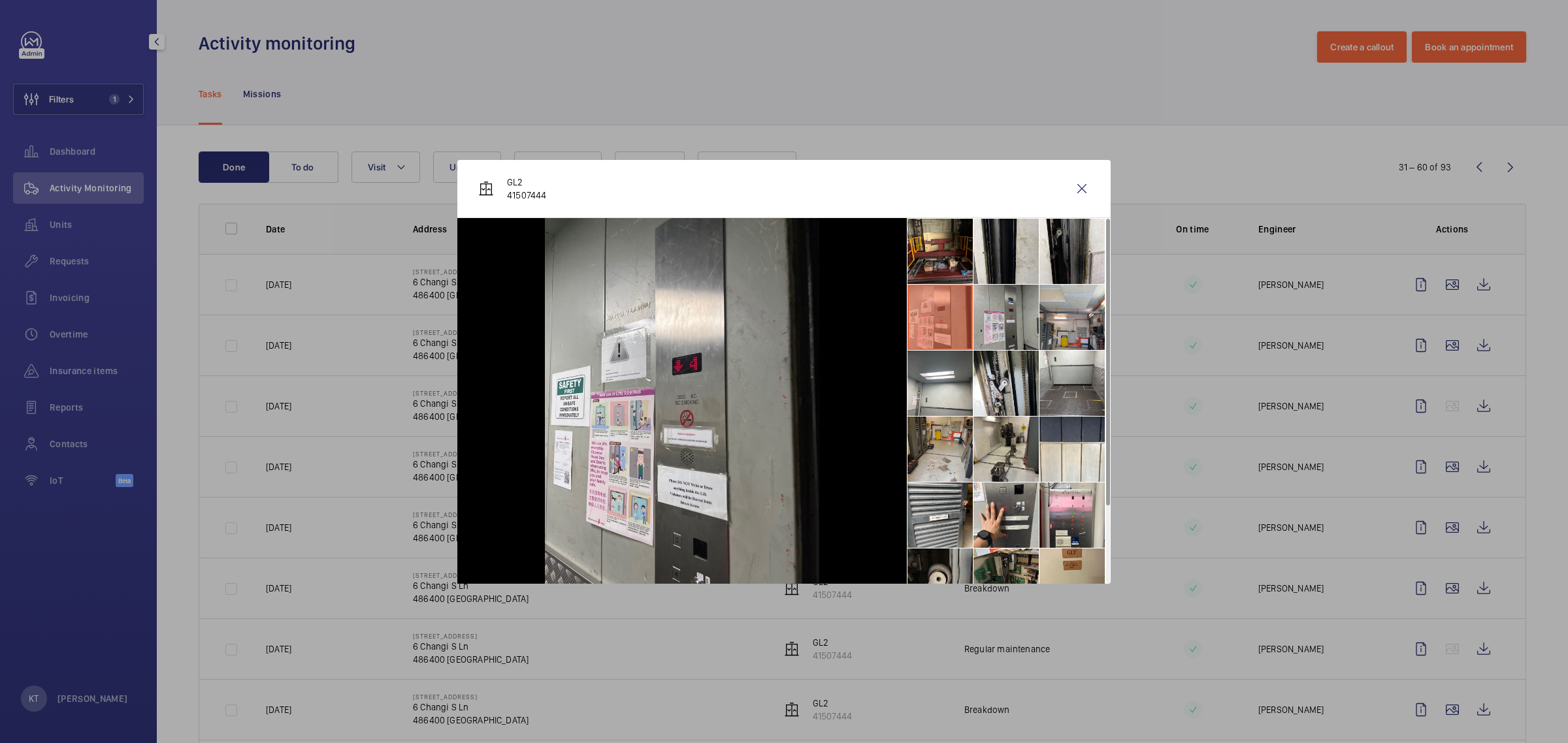
click at [781, 318] on li at bounding box center [1006, 318] width 65 height 65
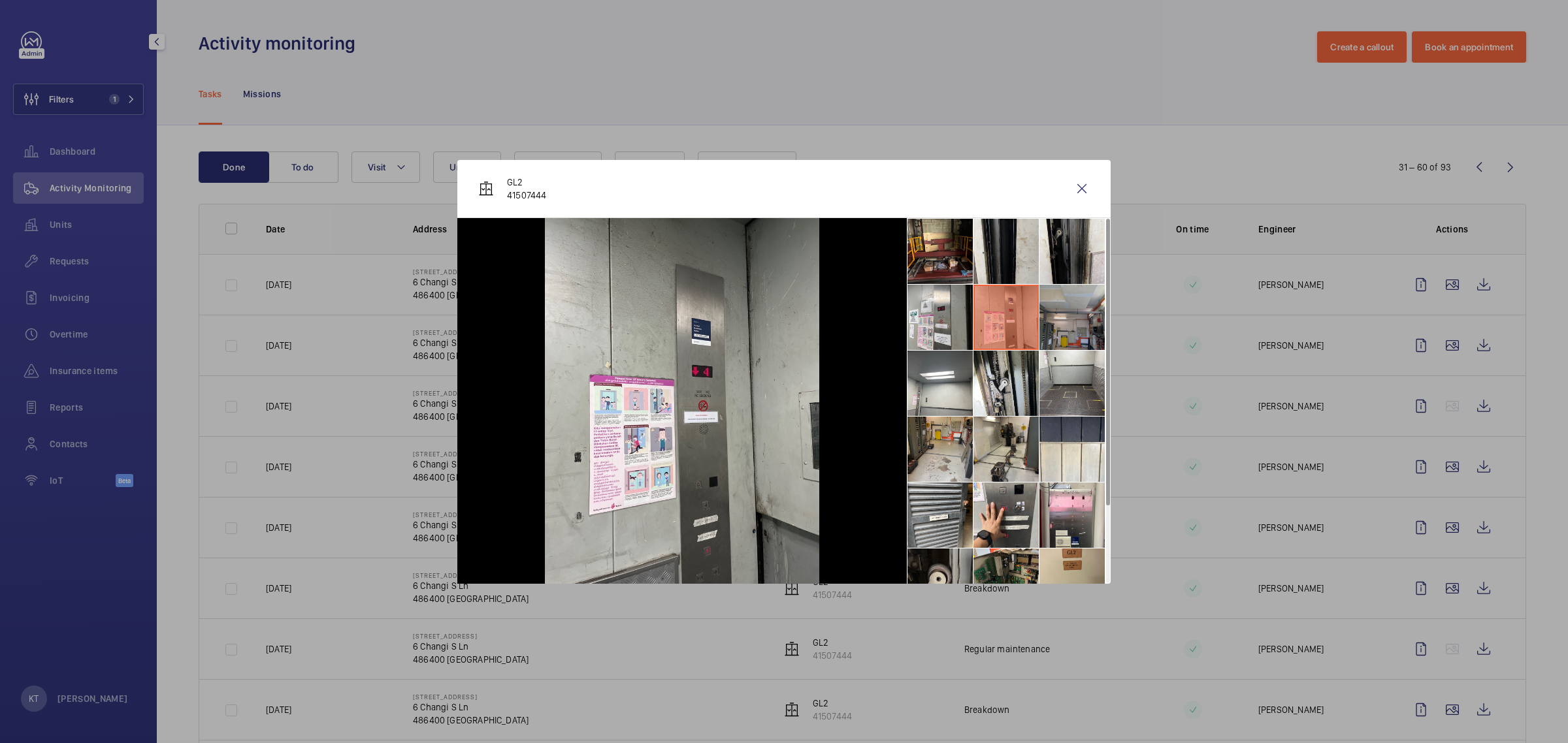
click at [781, 316] on li at bounding box center [1072, 318] width 65 height 65
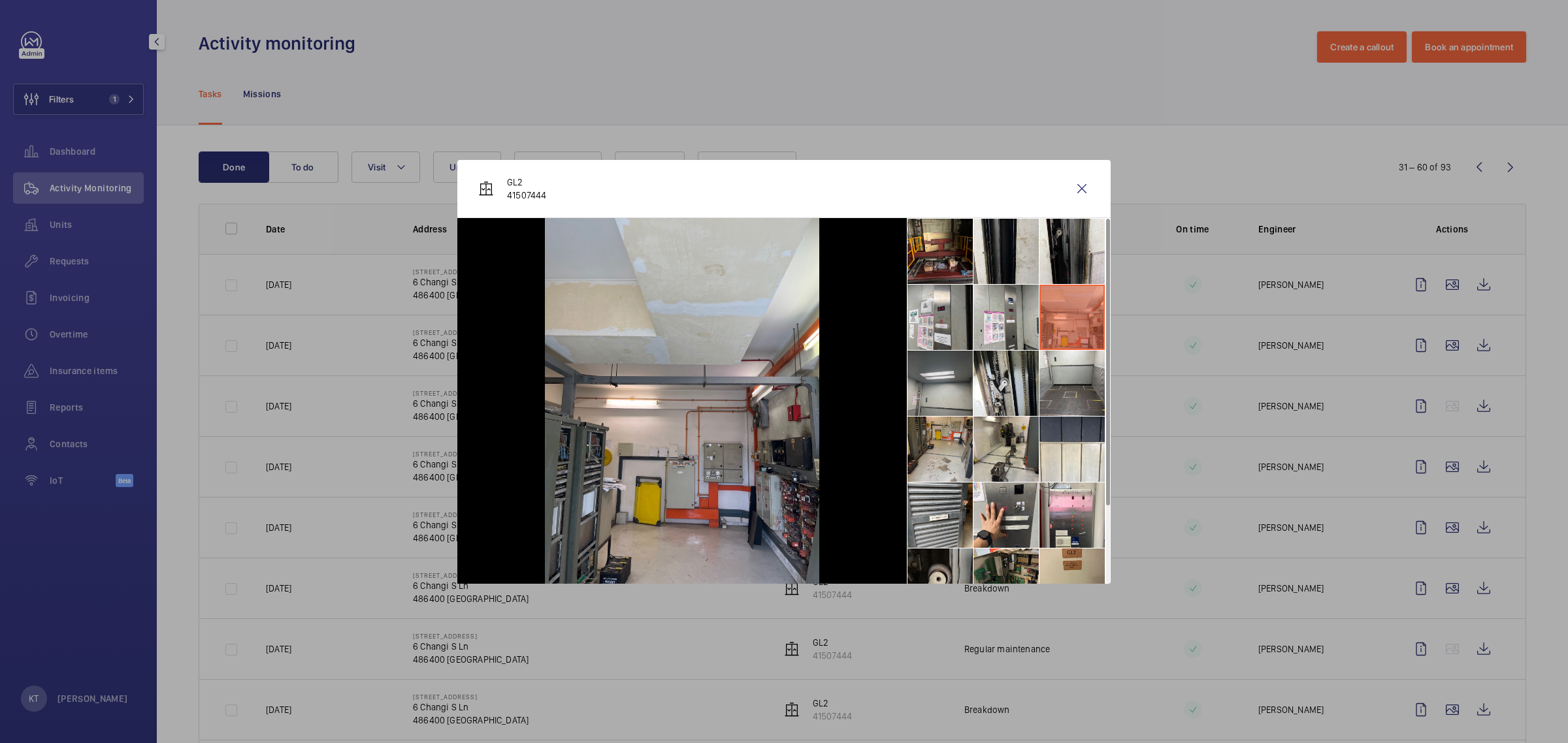
click at [781, 379] on li at bounding box center [940, 384] width 65 height 65
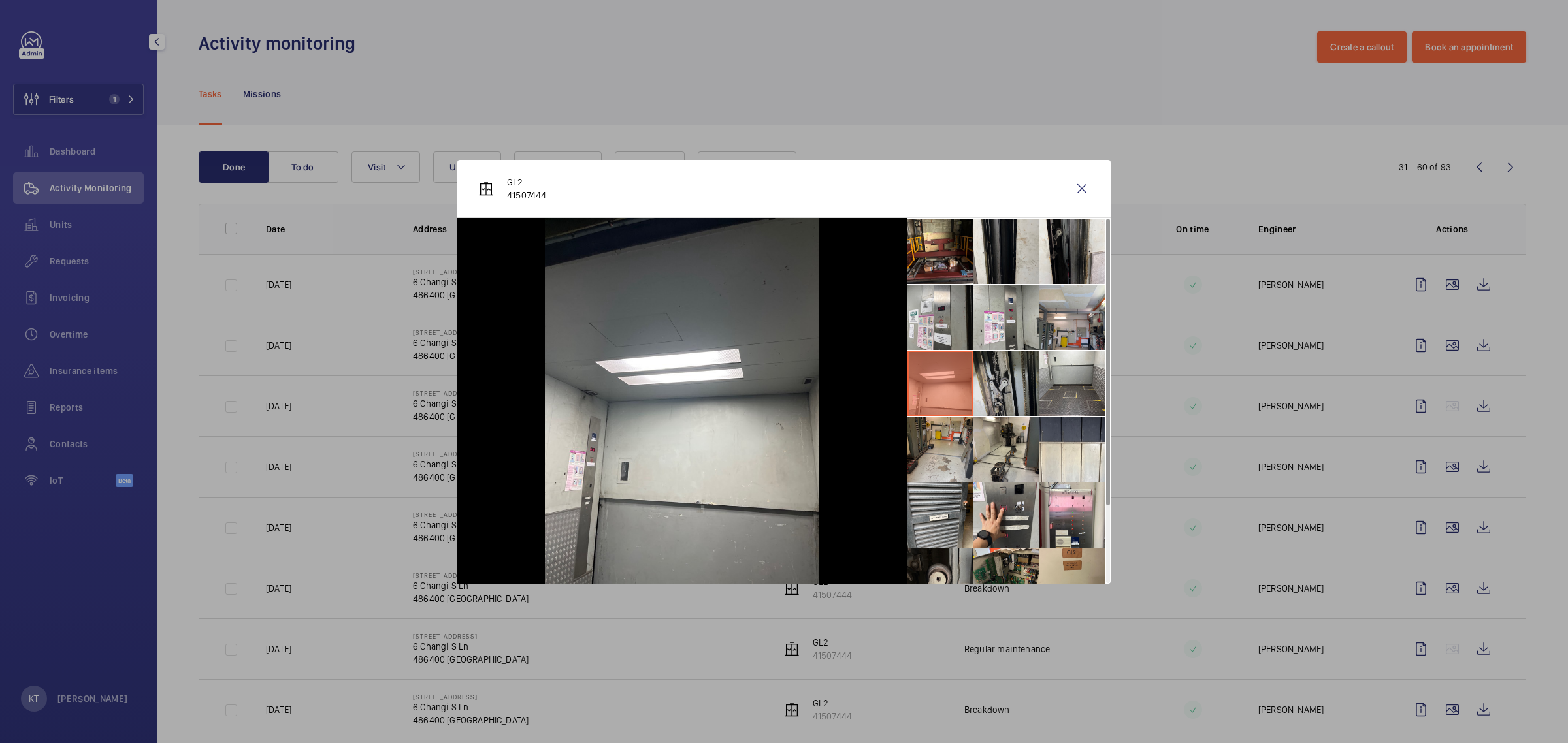
click at [781, 382] on li at bounding box center [1006, 384] width 65 height 65
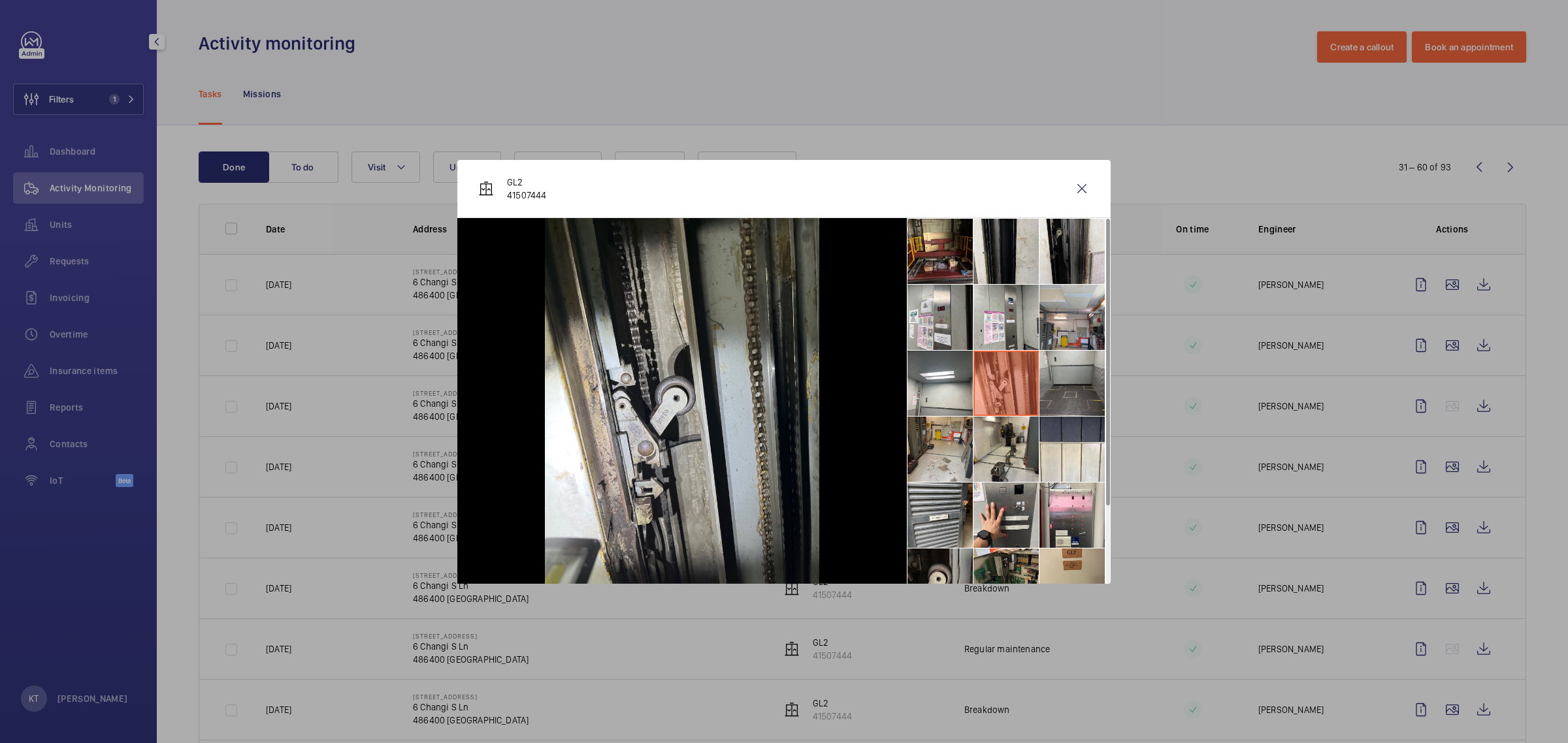
click at [781, 386] on li at bounding box center [1072, 384] width 65 height 65
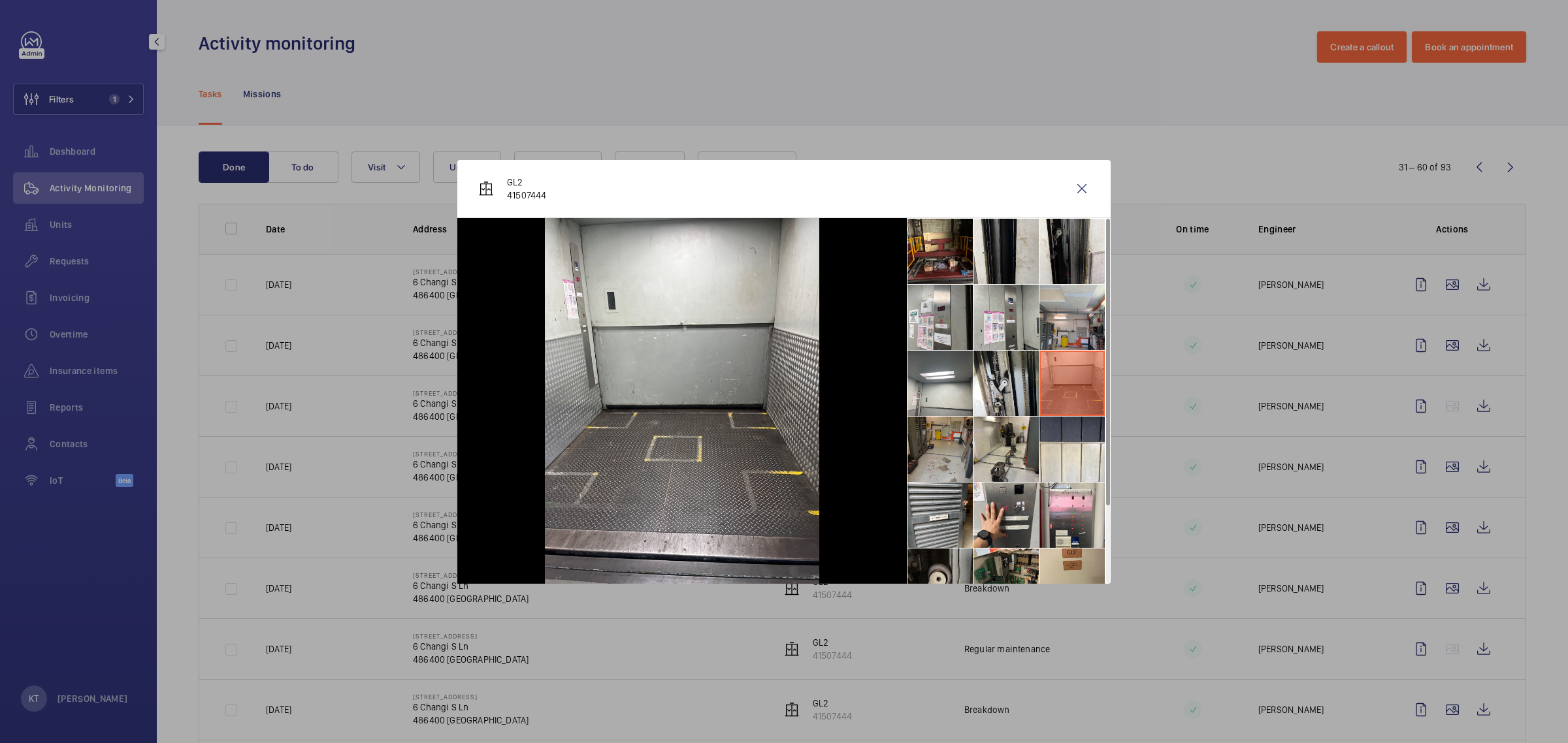
click at [781, 439] on li at bounding box center [940, 450] width 65 height 65
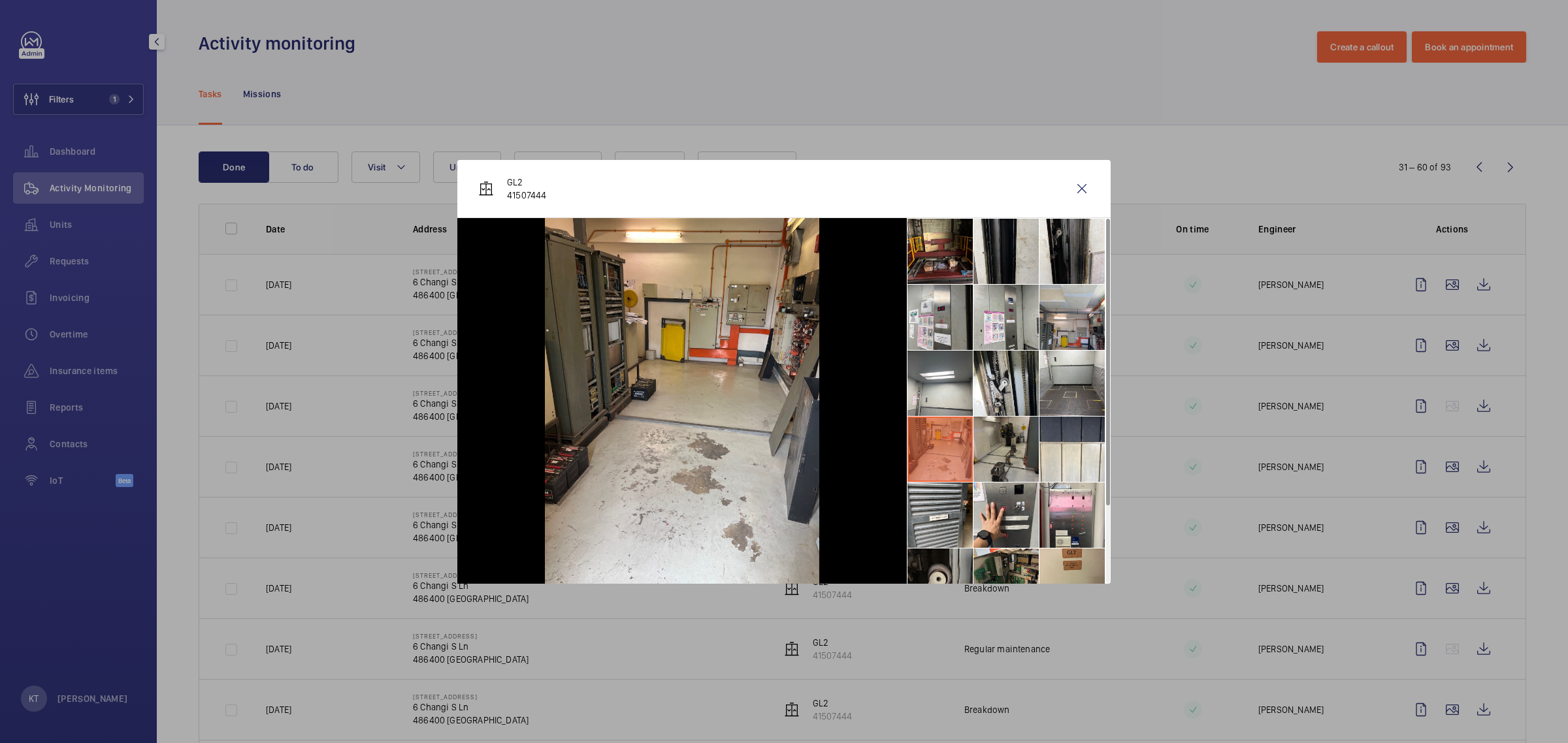
click at [781, 436] on li at bounding box center [1006, 450] width 65 height 65
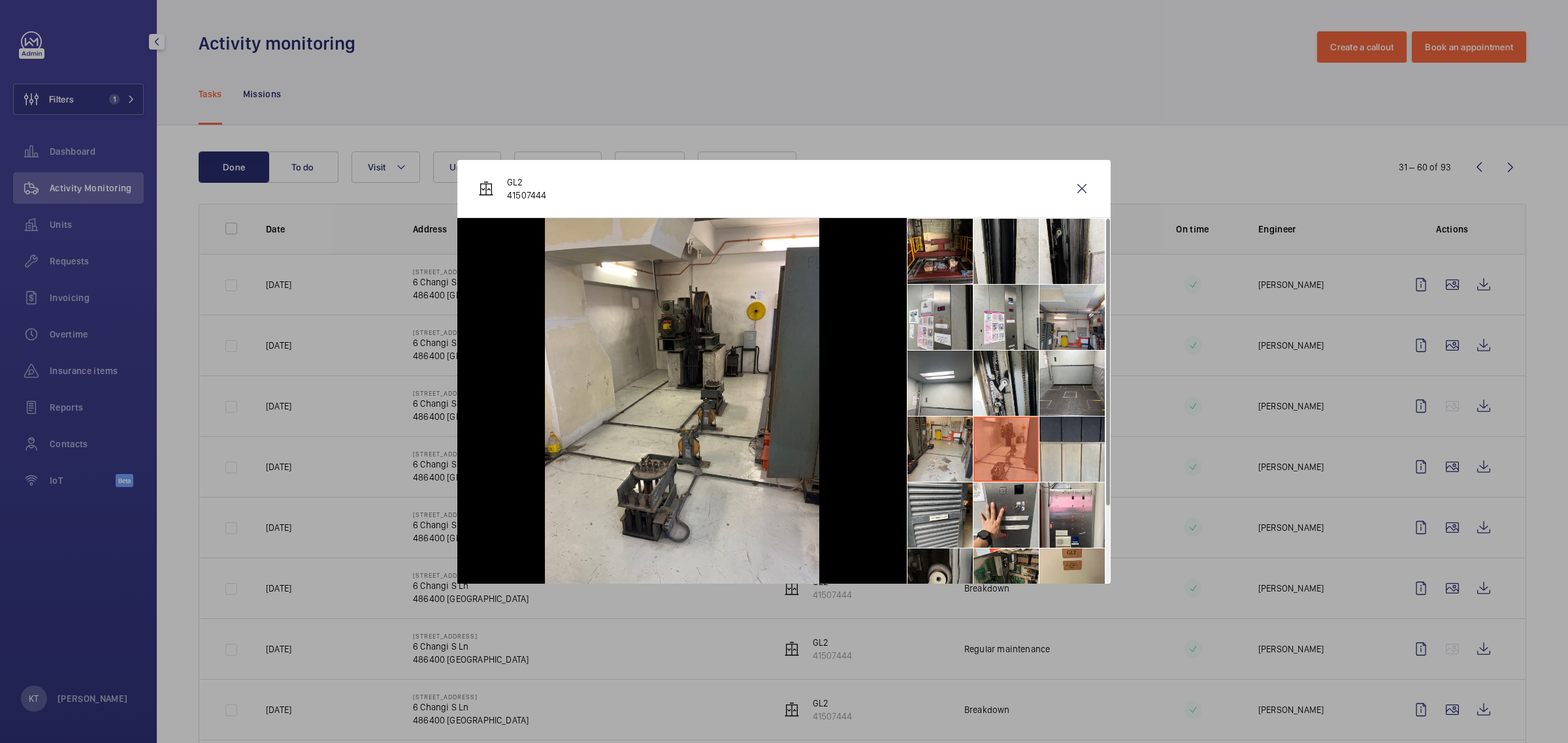
click at [781, 436] on li at bounding box center [1072, 450] width 65 height 65
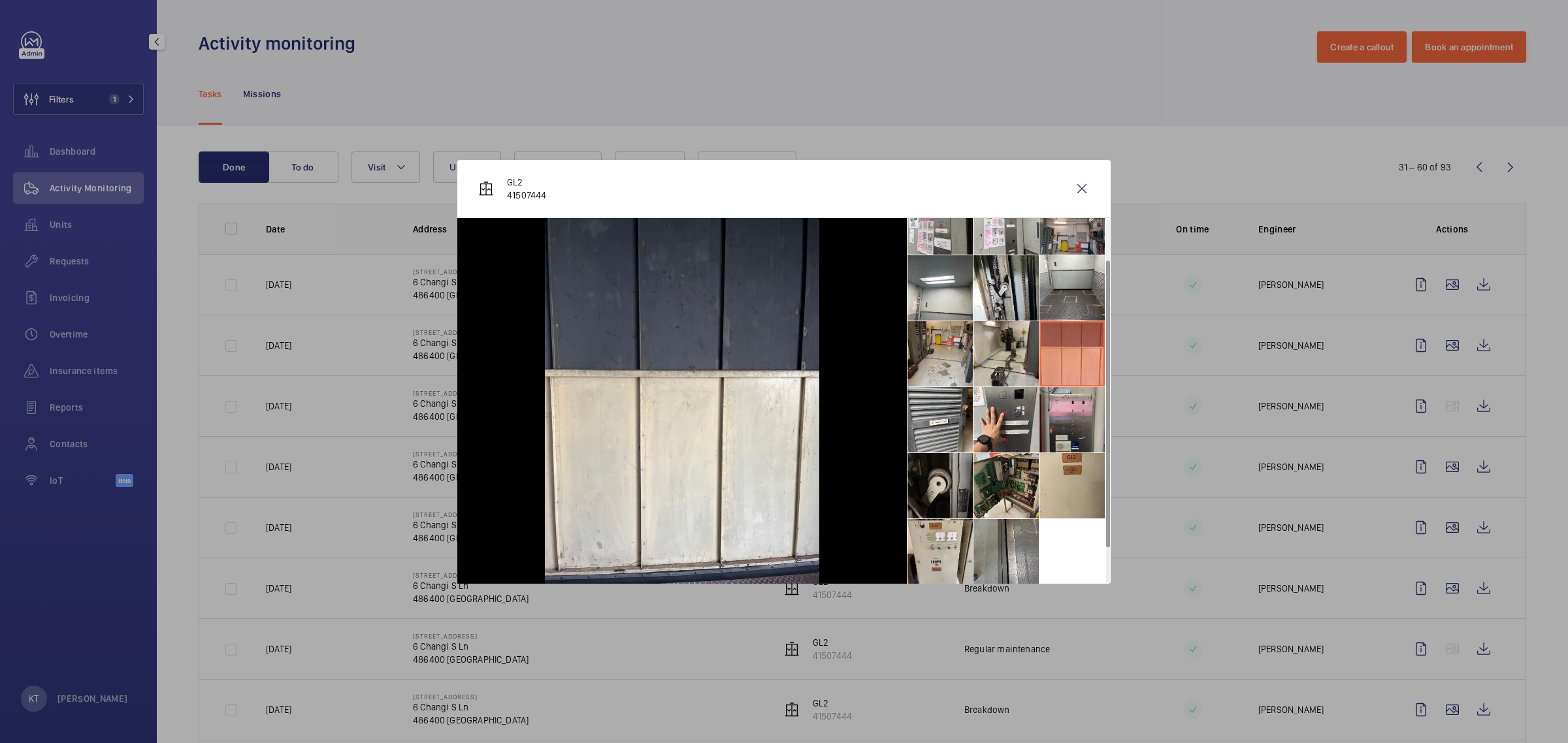
scroll to position [96, 0]
click at [781, 413] on li at bounding box center [940, 418] width 65 height 65
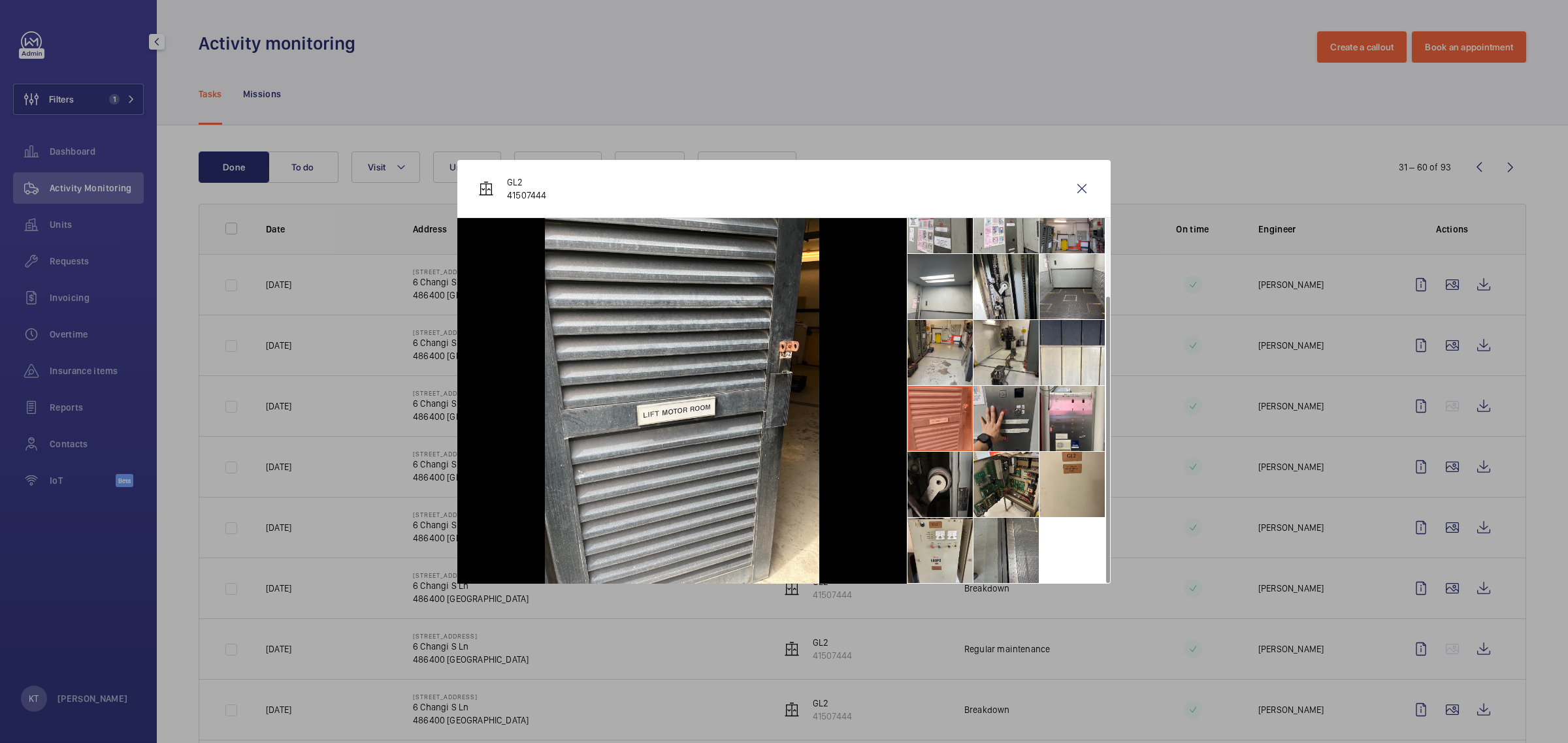
click at [781, 419] on li at bounding box center [1006, 418] width 65 height 65
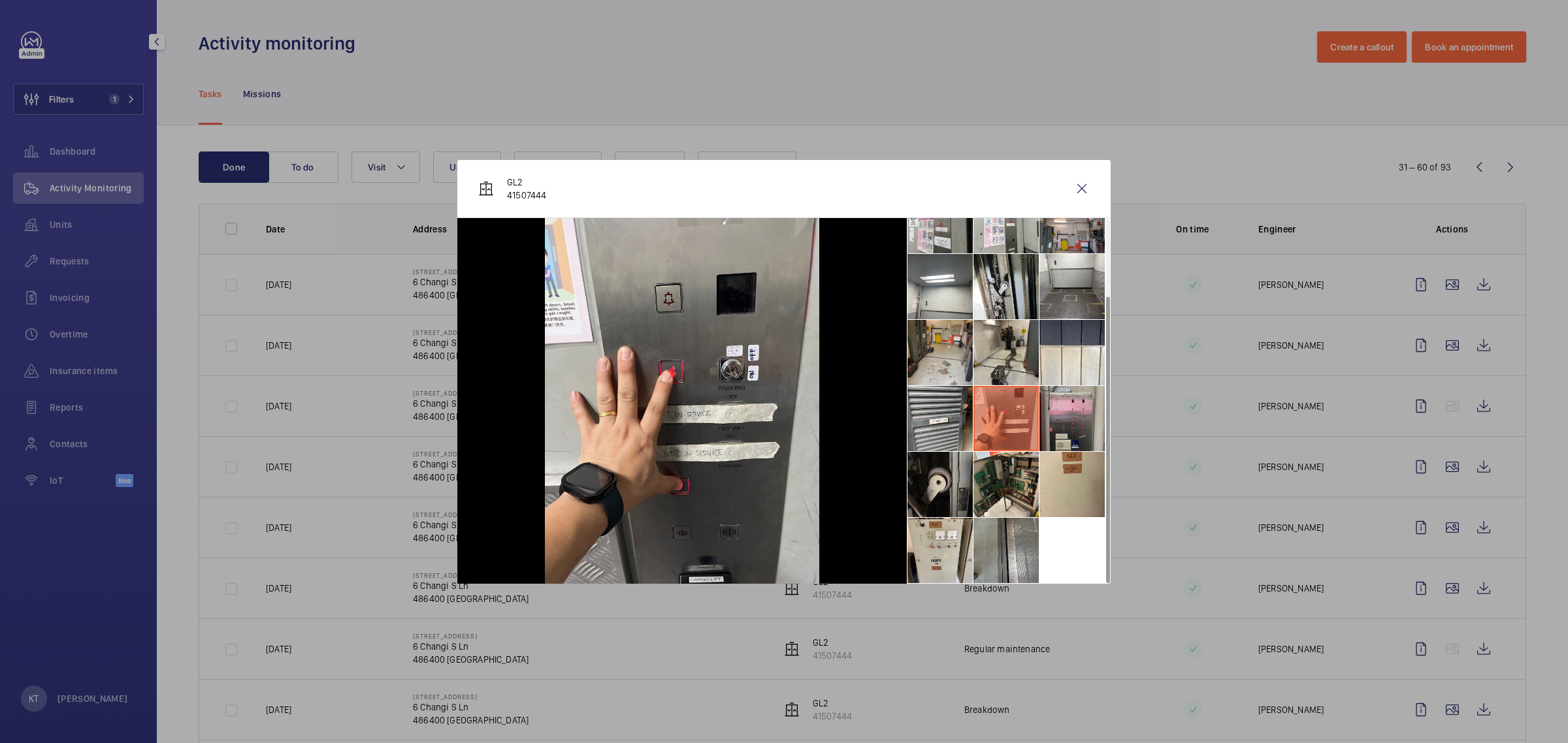
click at [781, 416] on li at bounding box center [1072, 418] width 65 height 65
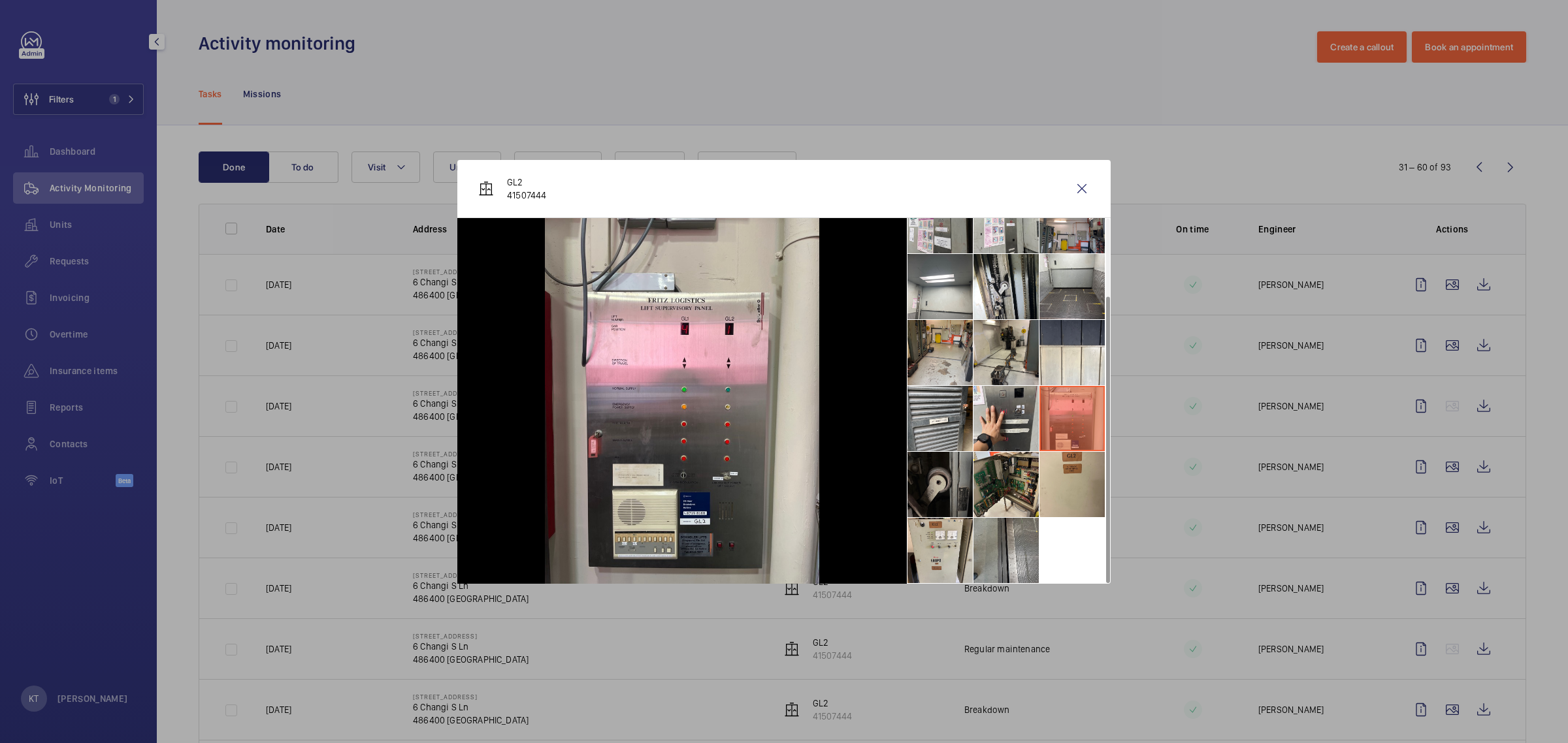
click at [781, 463] on li at bounding box center [940, 485] width 65 height 65
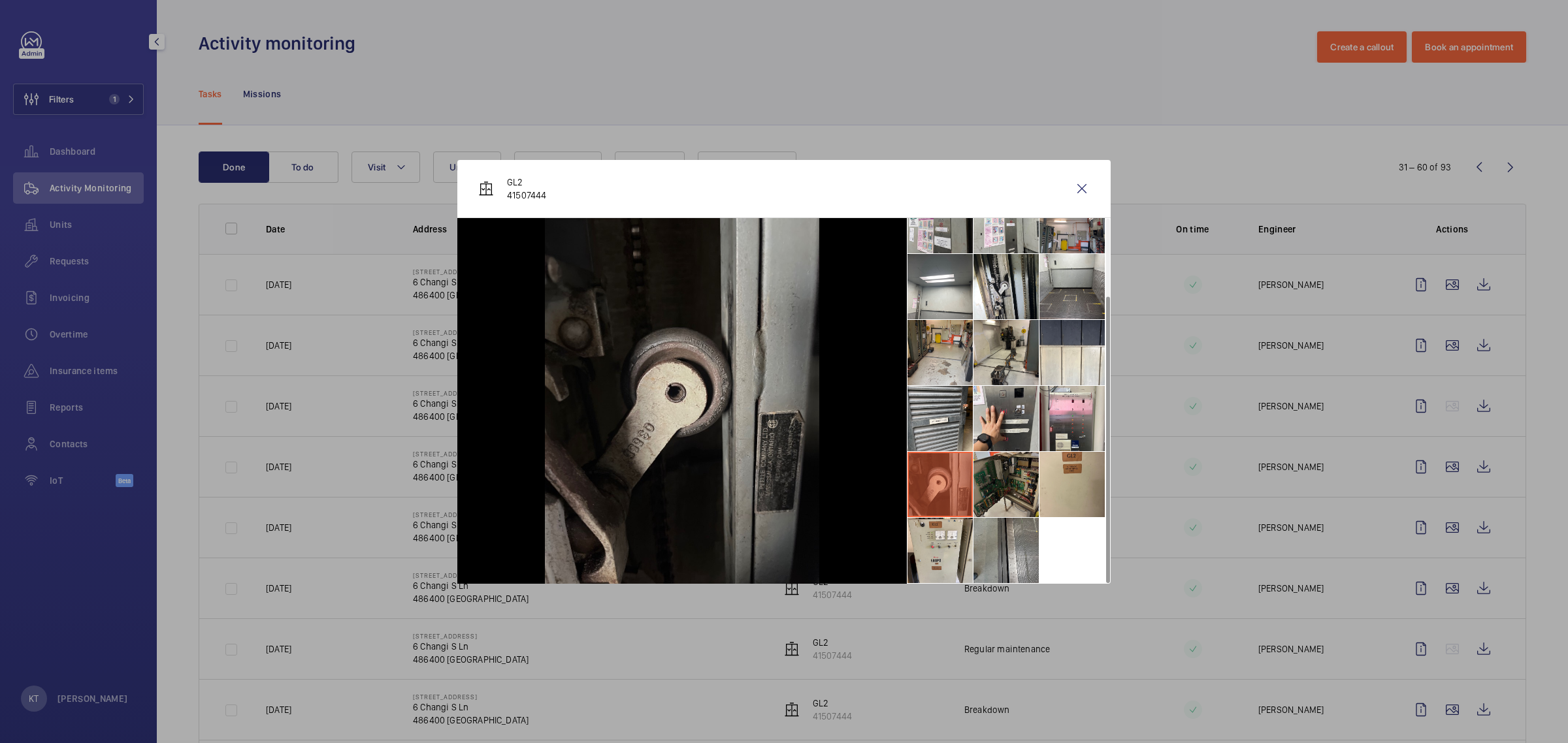
click at [781, 468] on li at bounding box center [1006, 485] width 65 height 65
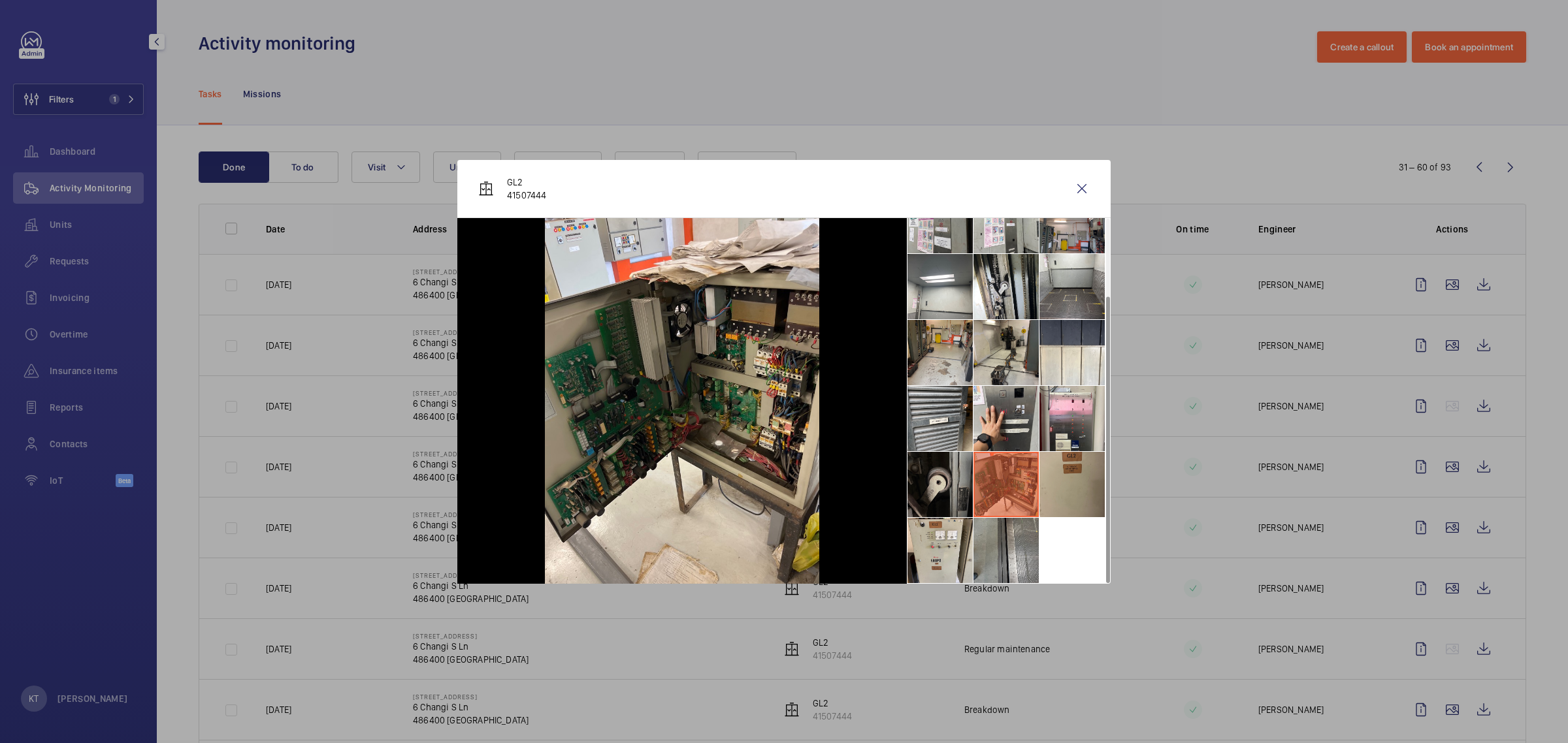
click at [781, 468] on li at bounding box center [1072, 485] width 65 height 65
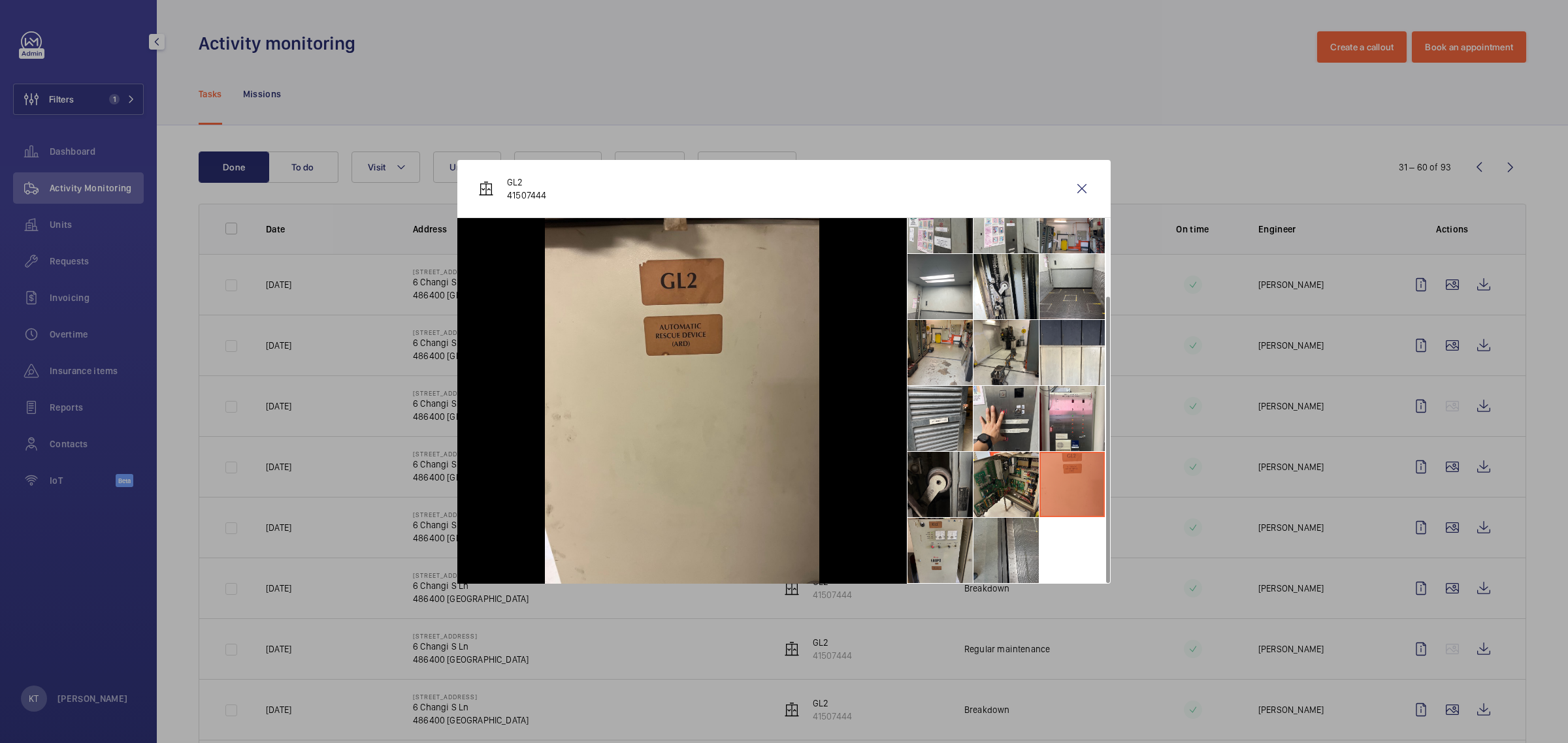
click at [781, 541] on li at bounding box center [940, 551] width 65 height 65
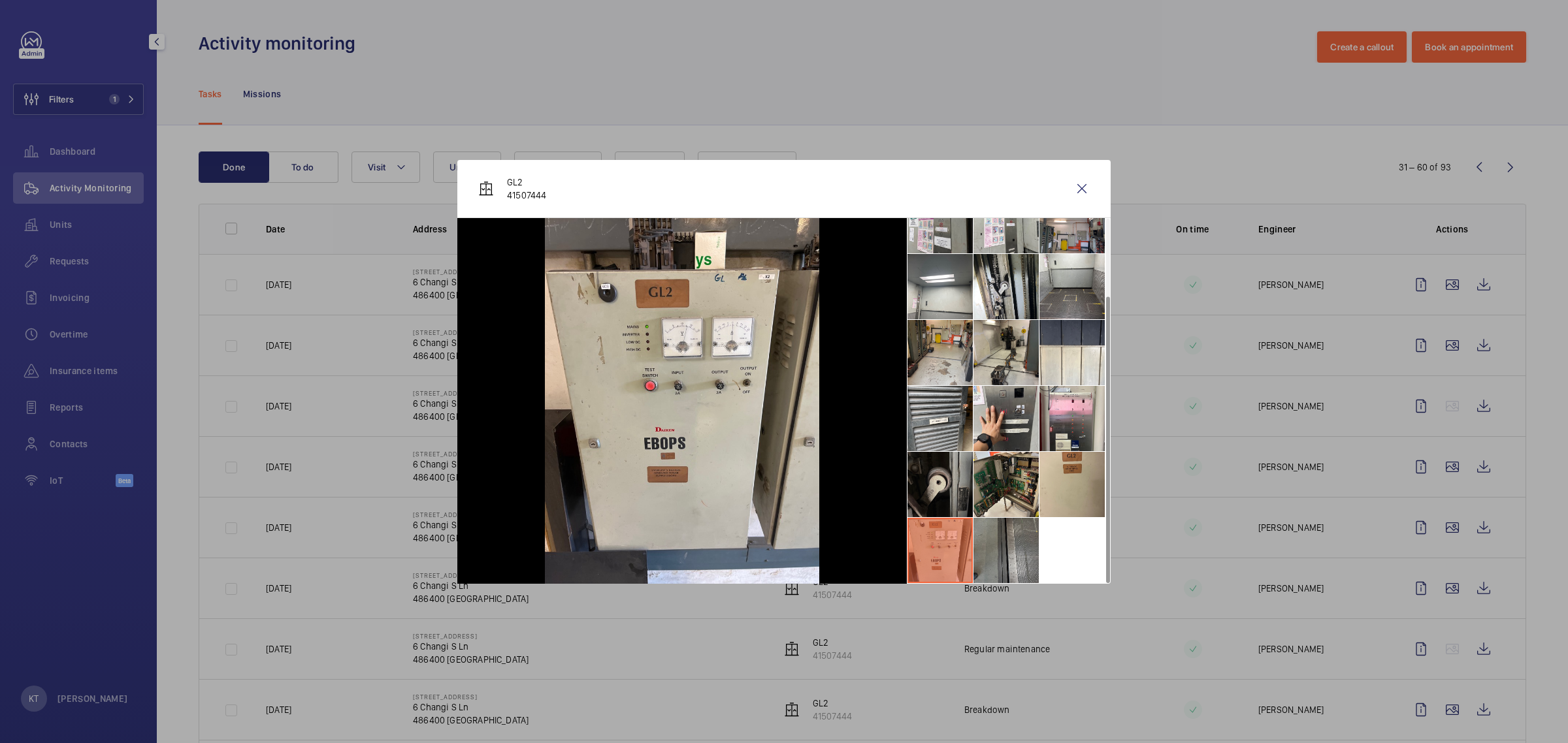
click at [781, 543] on li at bounding box center [1006, 551] width 65 height 65
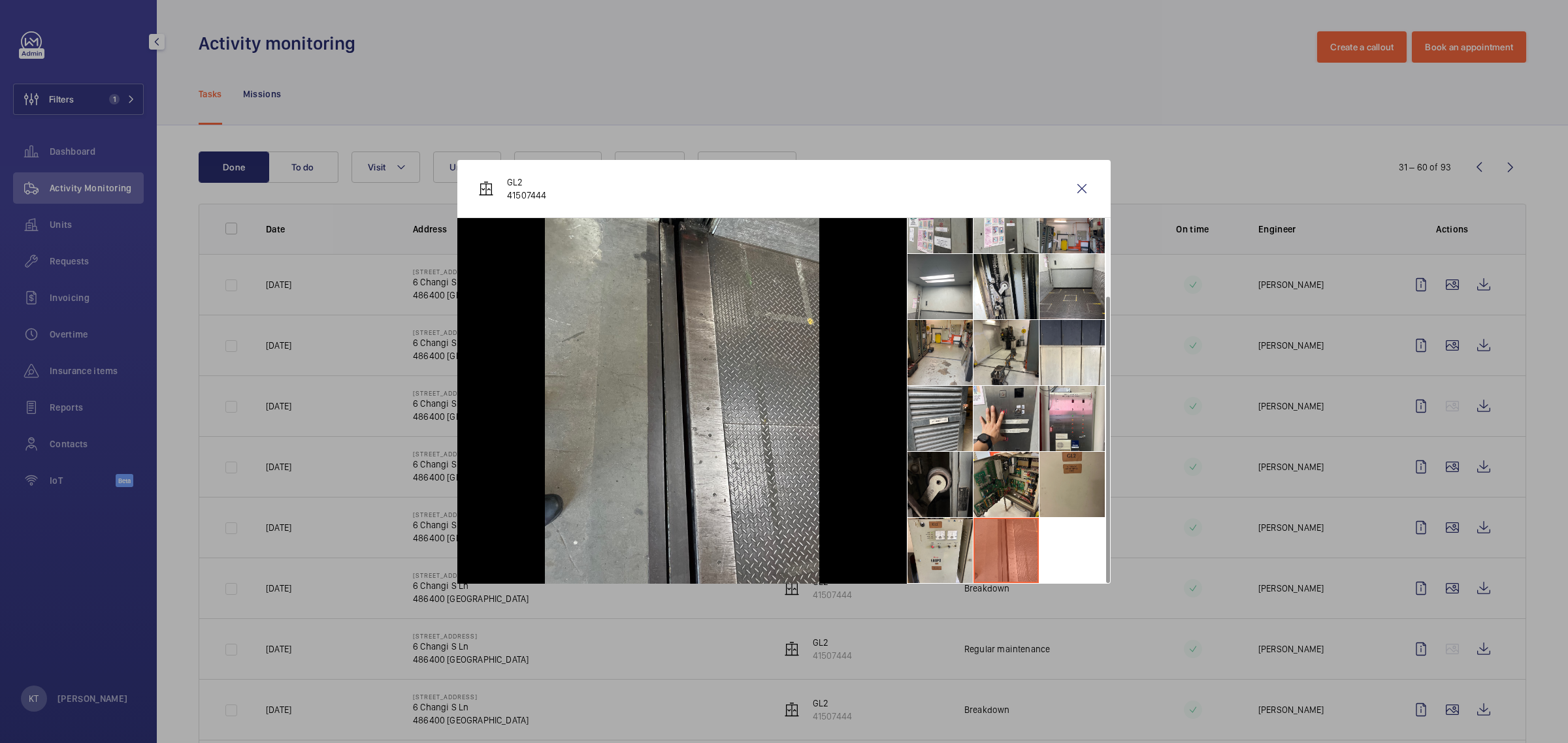
click at [781, 497] on li at bounding box center [1072, 485] width 65 height 65
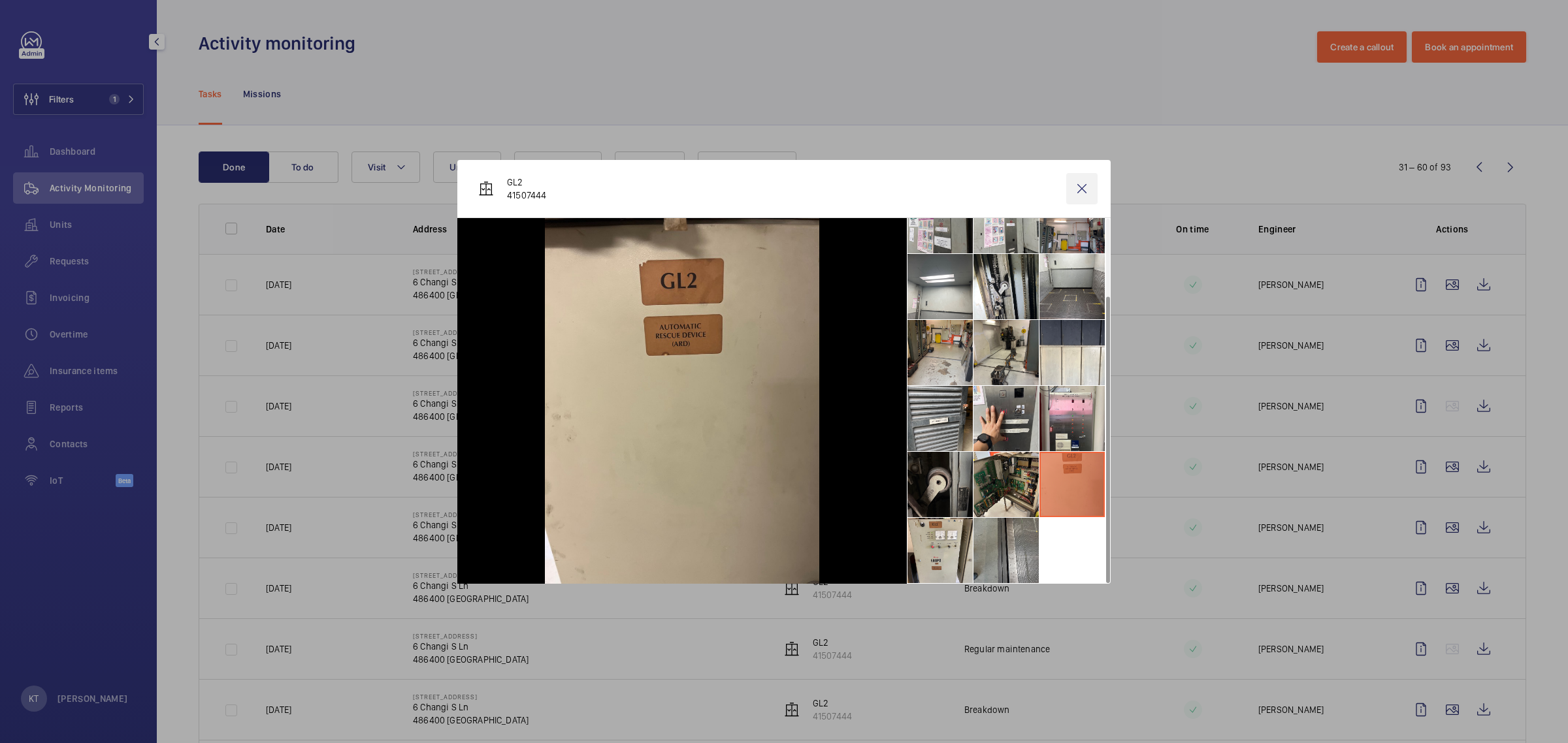
click at [781, 184] on wm-front-icon-button at bounding box center [1082, 189] width 31 height 31
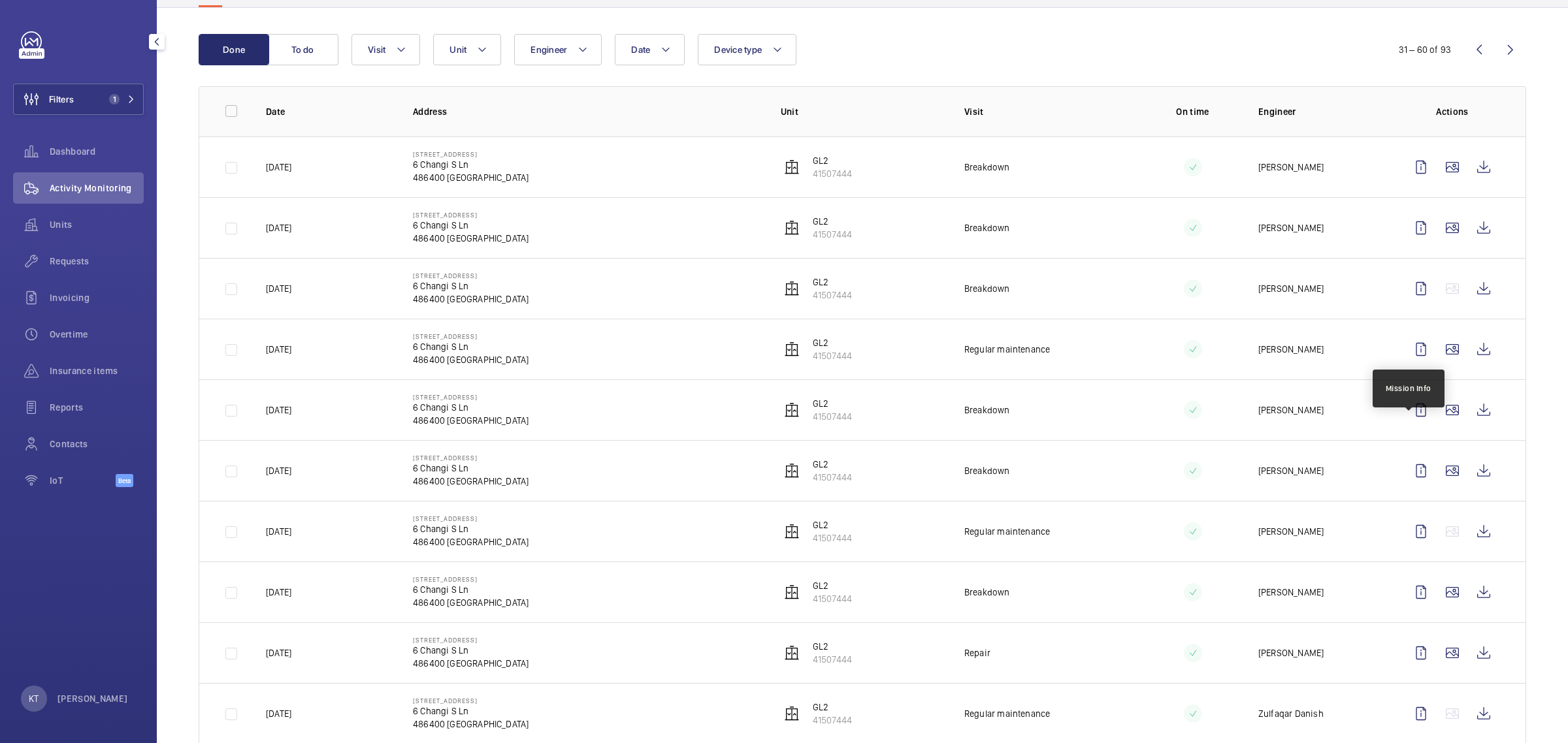
scroll to position [163, 0]
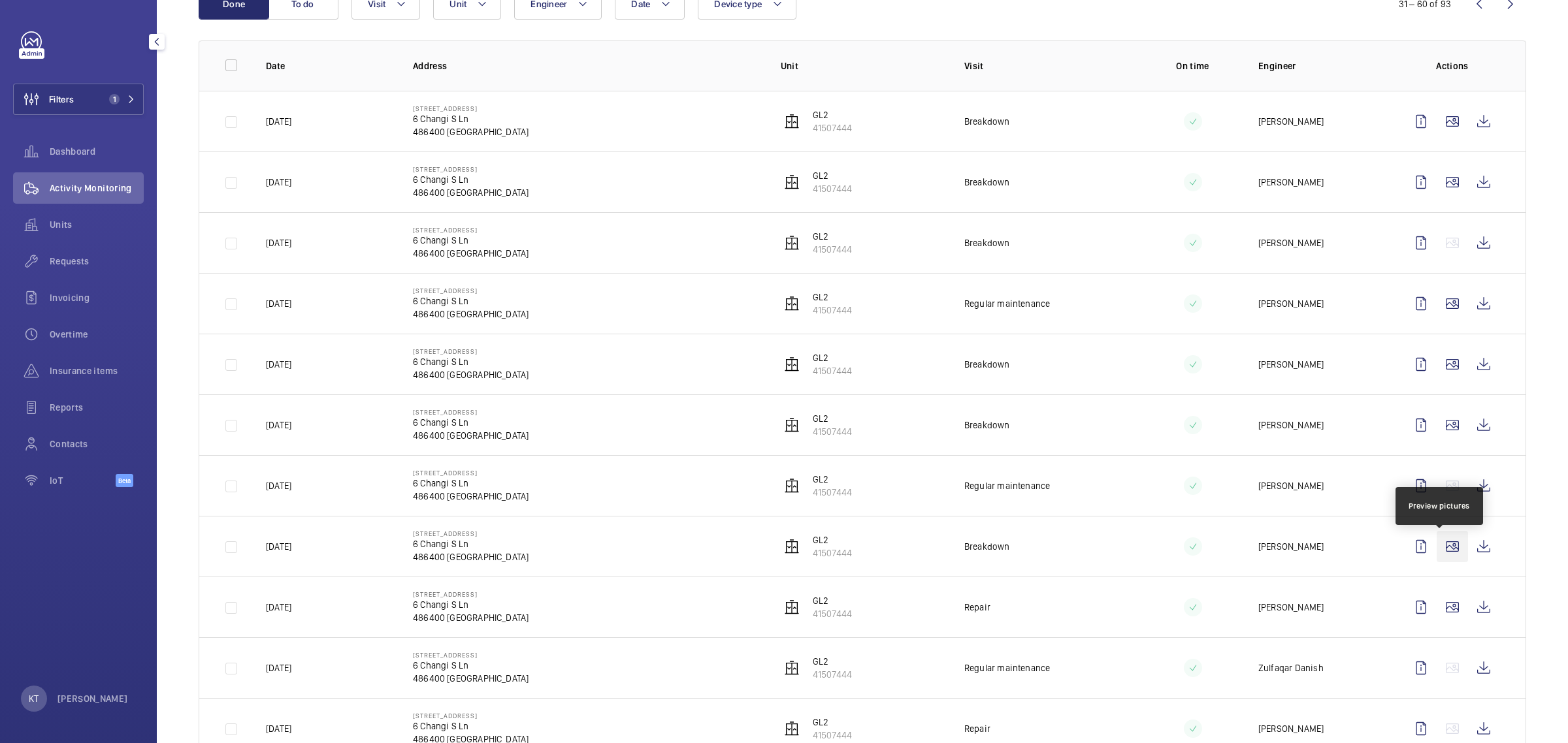
click at [781, 553] on wm-front-icon-button at bounding box center [1451, 546] width 31 height 31
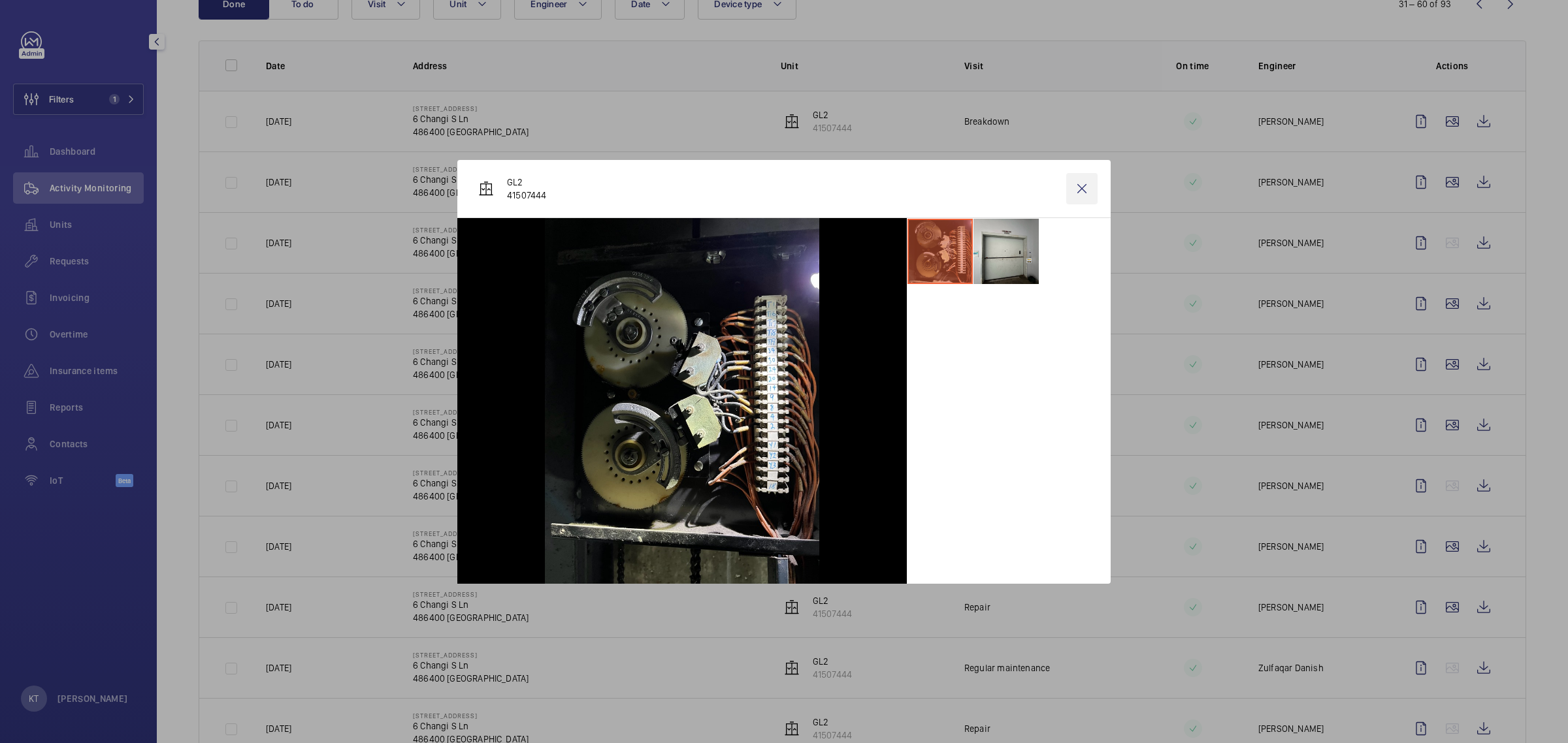
click at [781, 190] on wm-front-icon-button at bounding box center [1082, 189] width 31 height 31
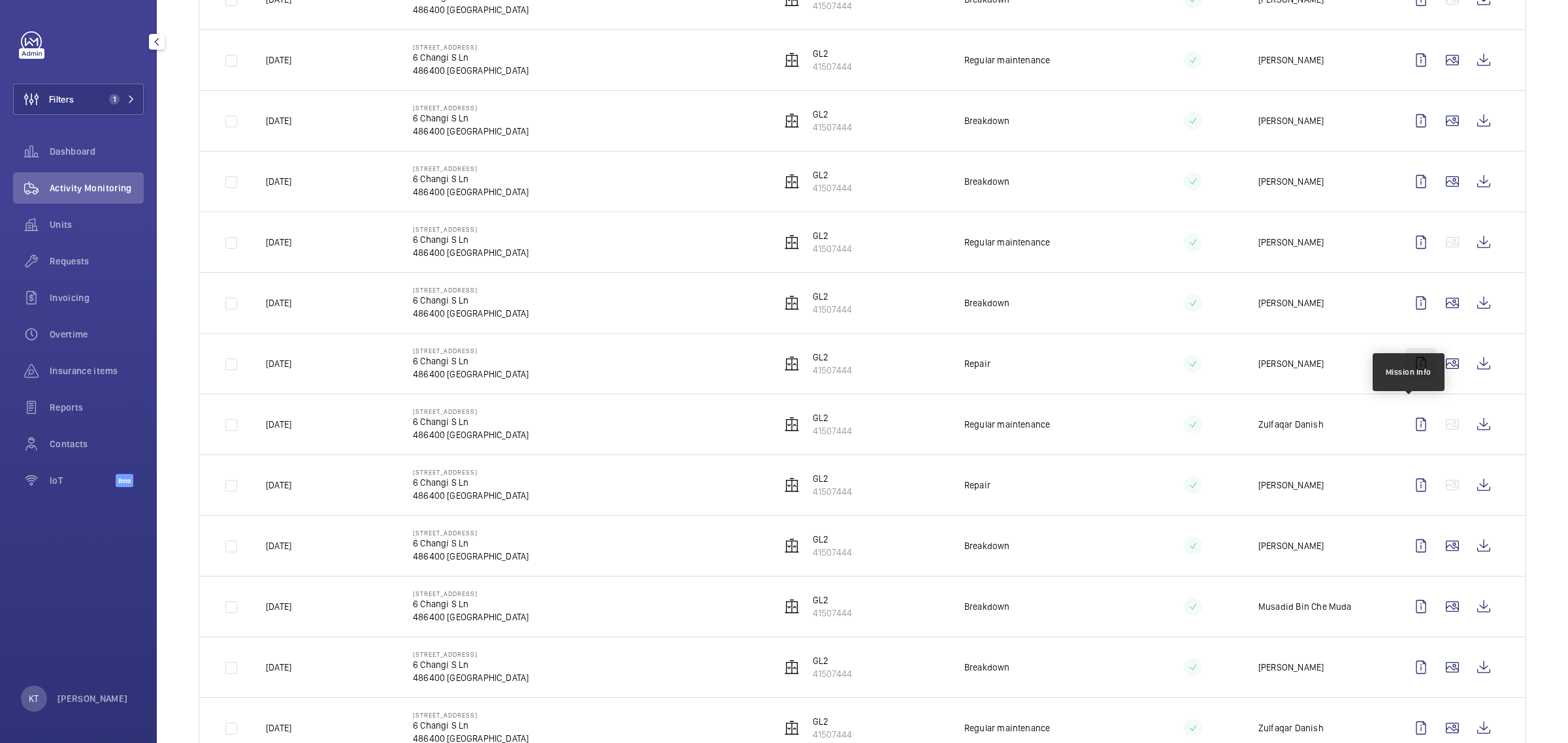
scroll to position [408, 0]
click at [781, 314] on wm-front-icon-button at bounding box center [1451, 301] width 31 height 31
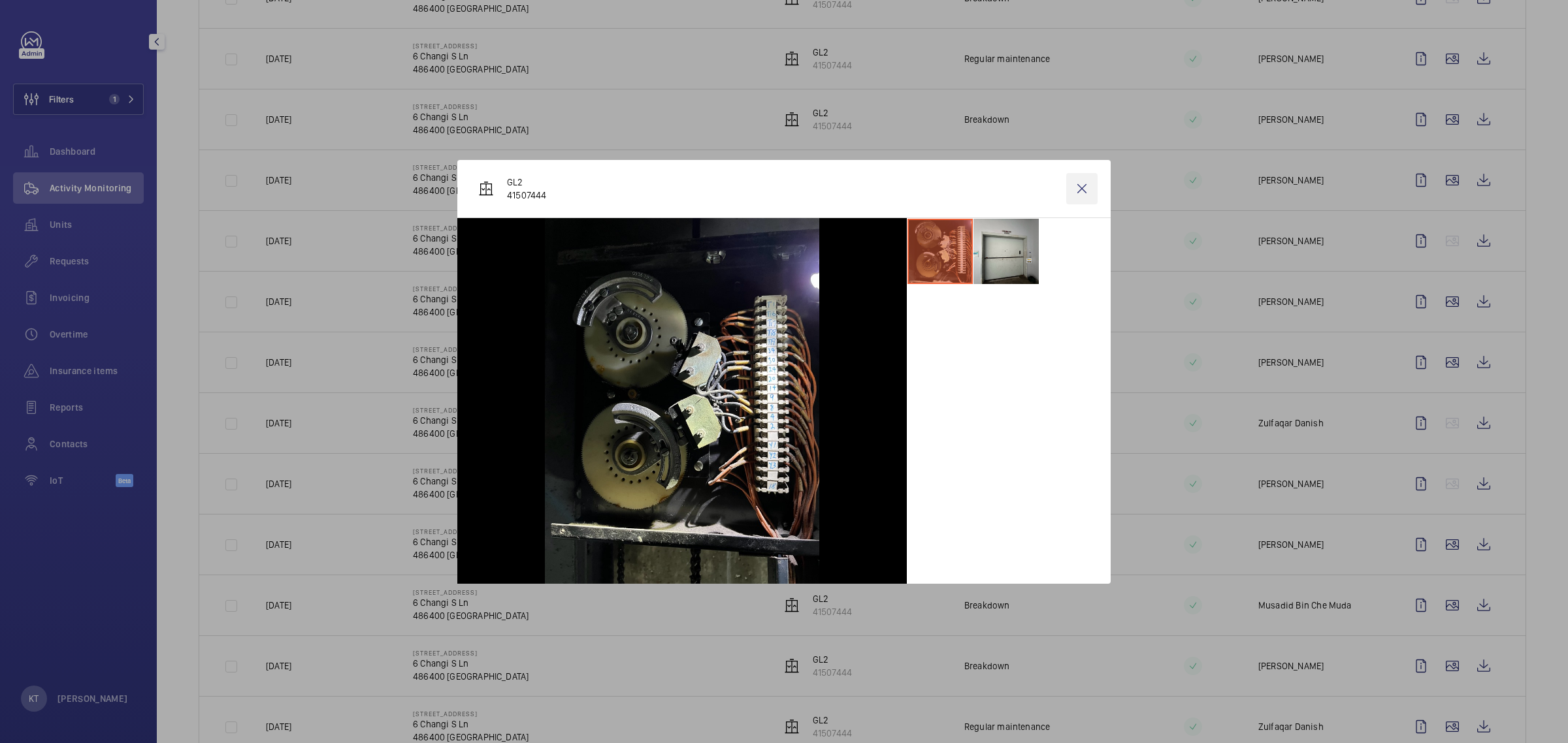
click at [781, 185] on wm-front-icon-button at bounding box center [1082, 189] width 31 height 31
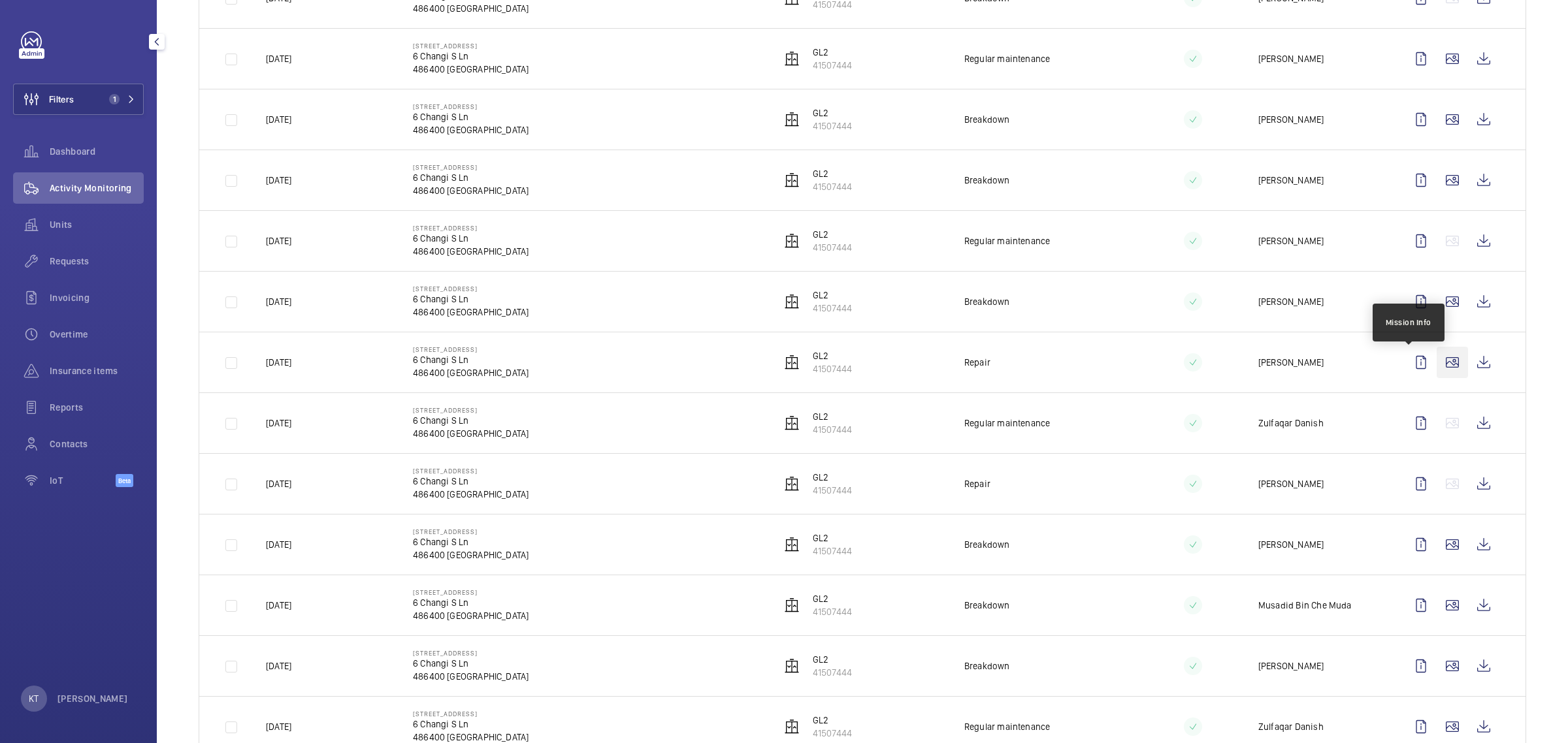
click at [781, 361] on wm-front-icon-button at bounding box center [1451, 362] width 31 height 31
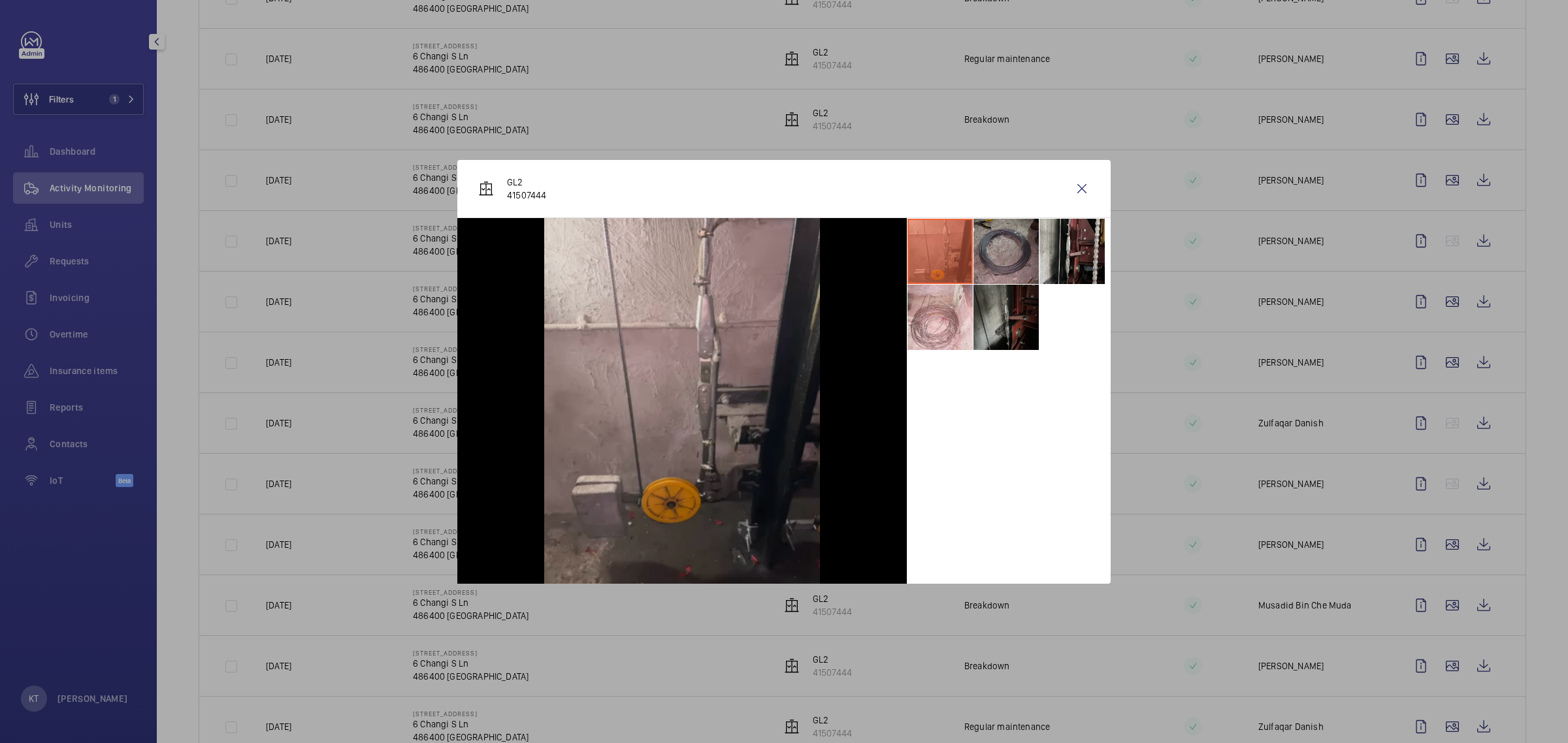
click at [781, 262] on li at bounding box center [1006, 251] width 65 height 65
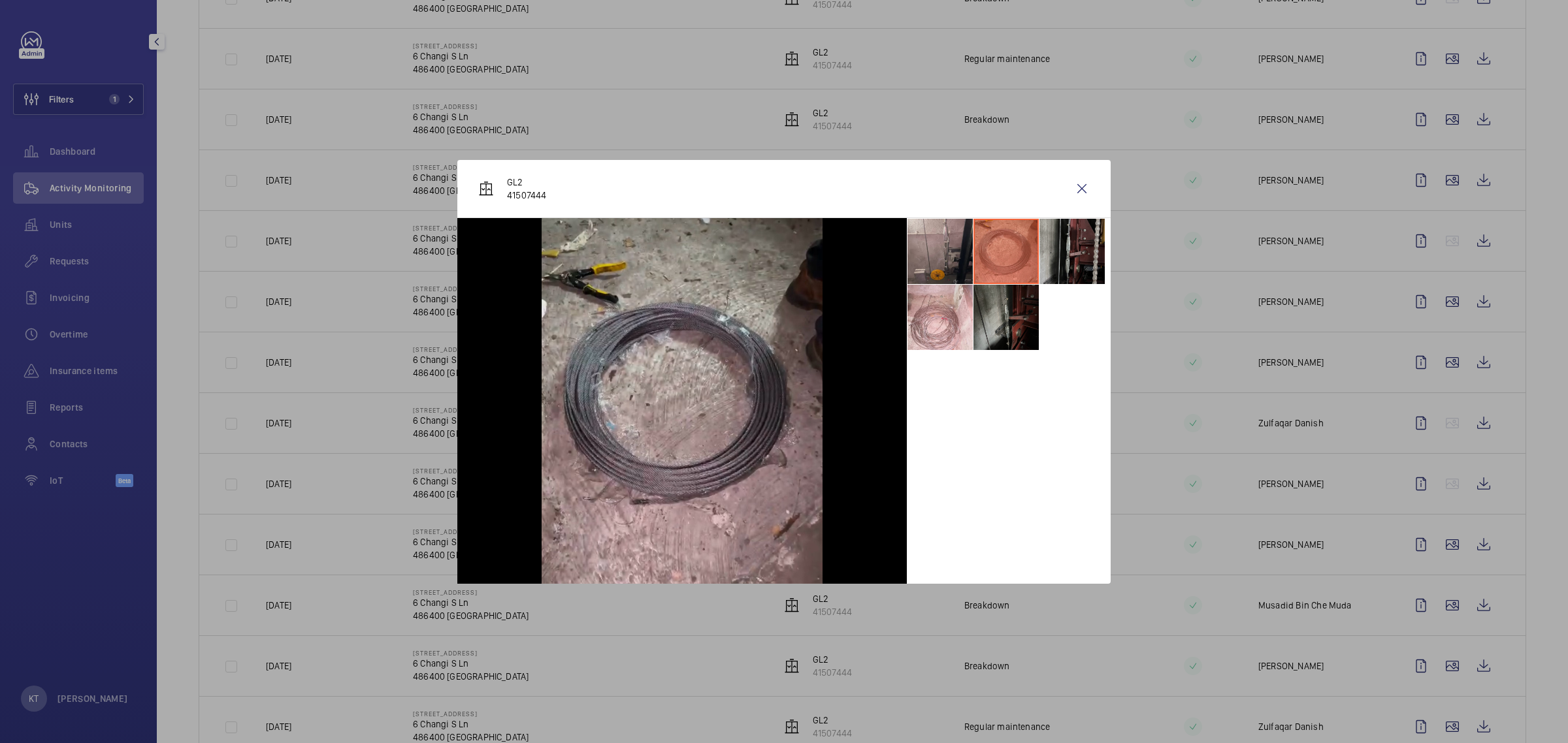
click at [781, 253] on li at bounding box center [1072, 251] width 65 height 65
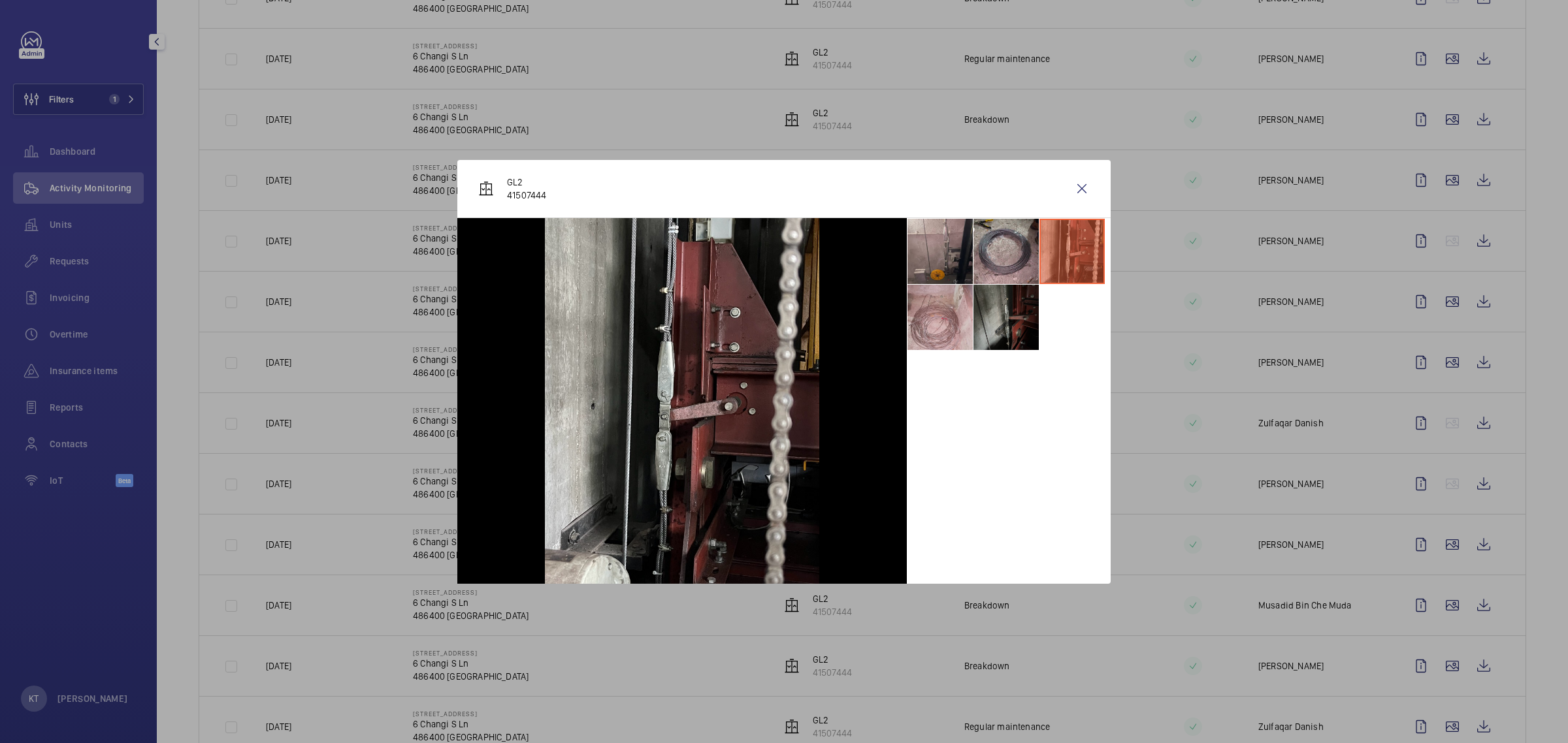
click at [781, 318] on li at bounding box center [940, 318] width 65 height 65
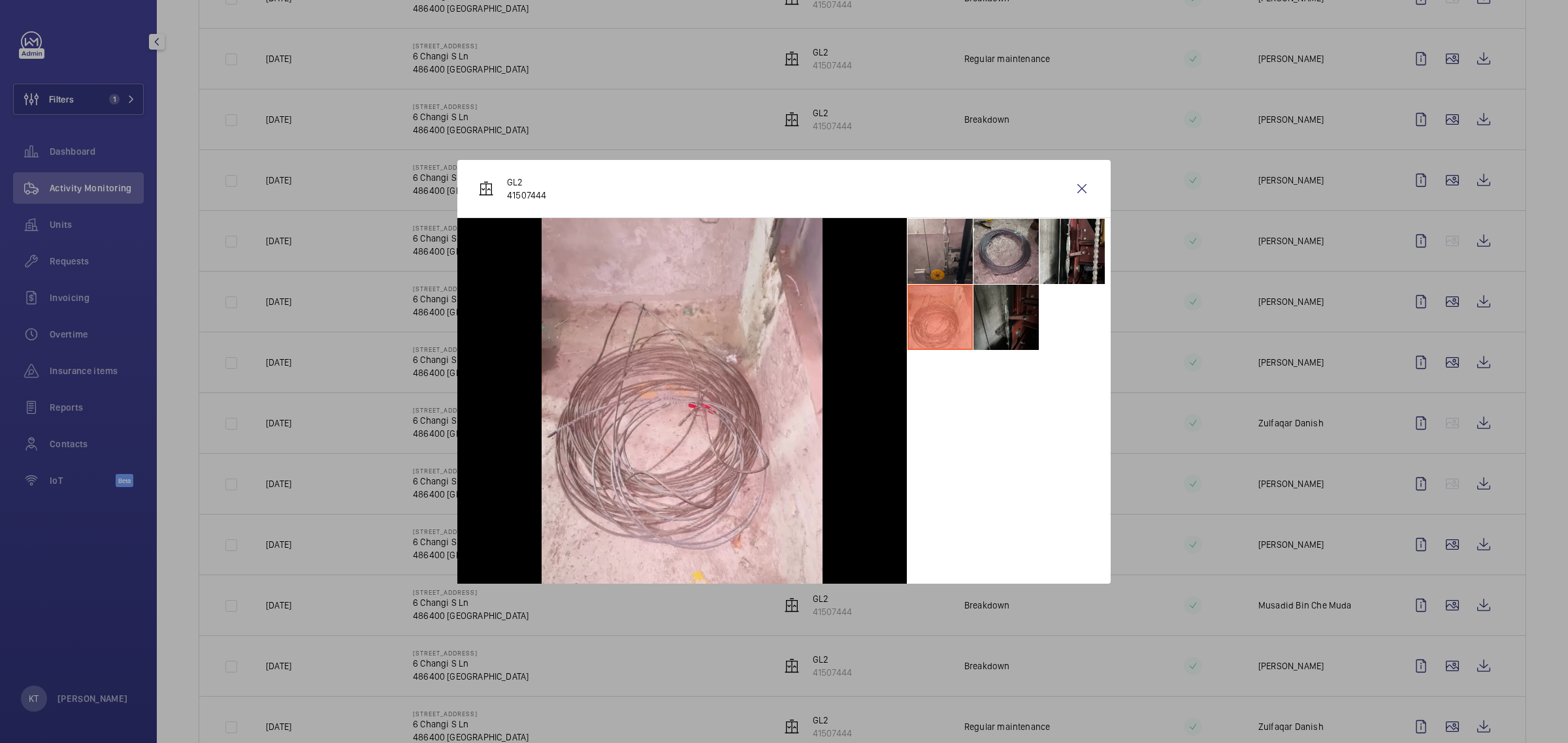
click at [781, 329] on li at bounding box center [1006, 318] width 65 height 65
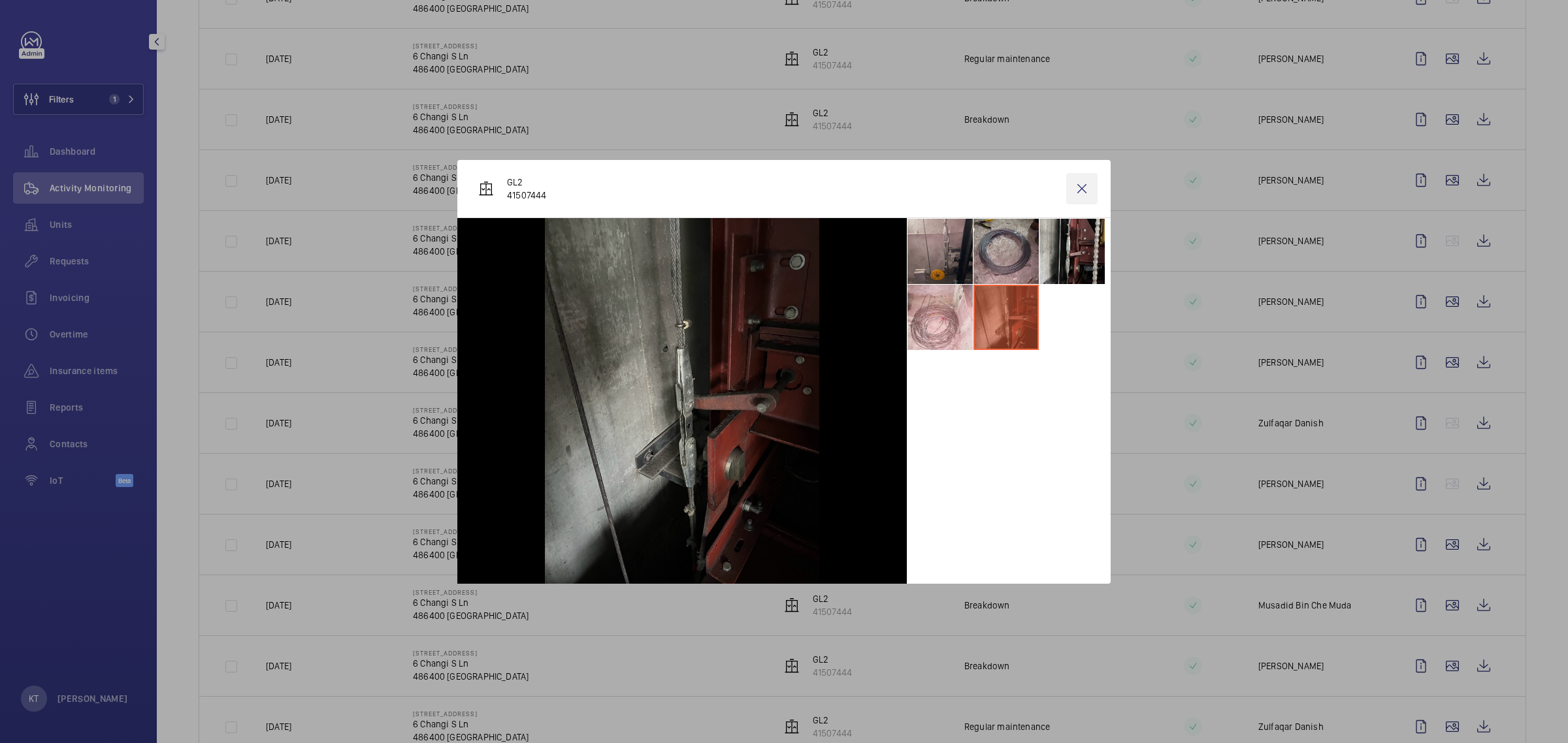
click at [781, 188] on wm-front-icon-button at bounding box center [1082, 189] width 31 height 31
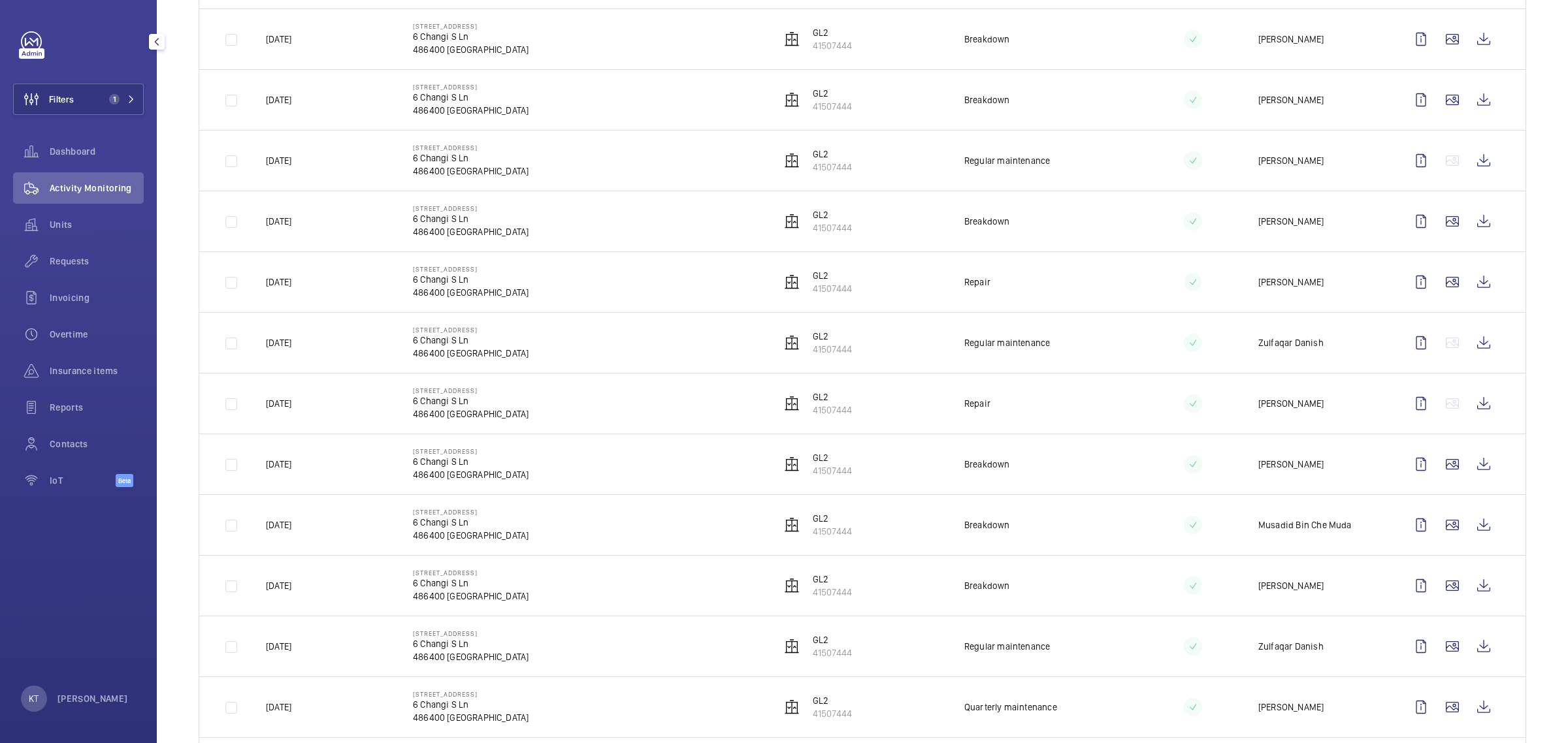
scroll to position [572, 0]
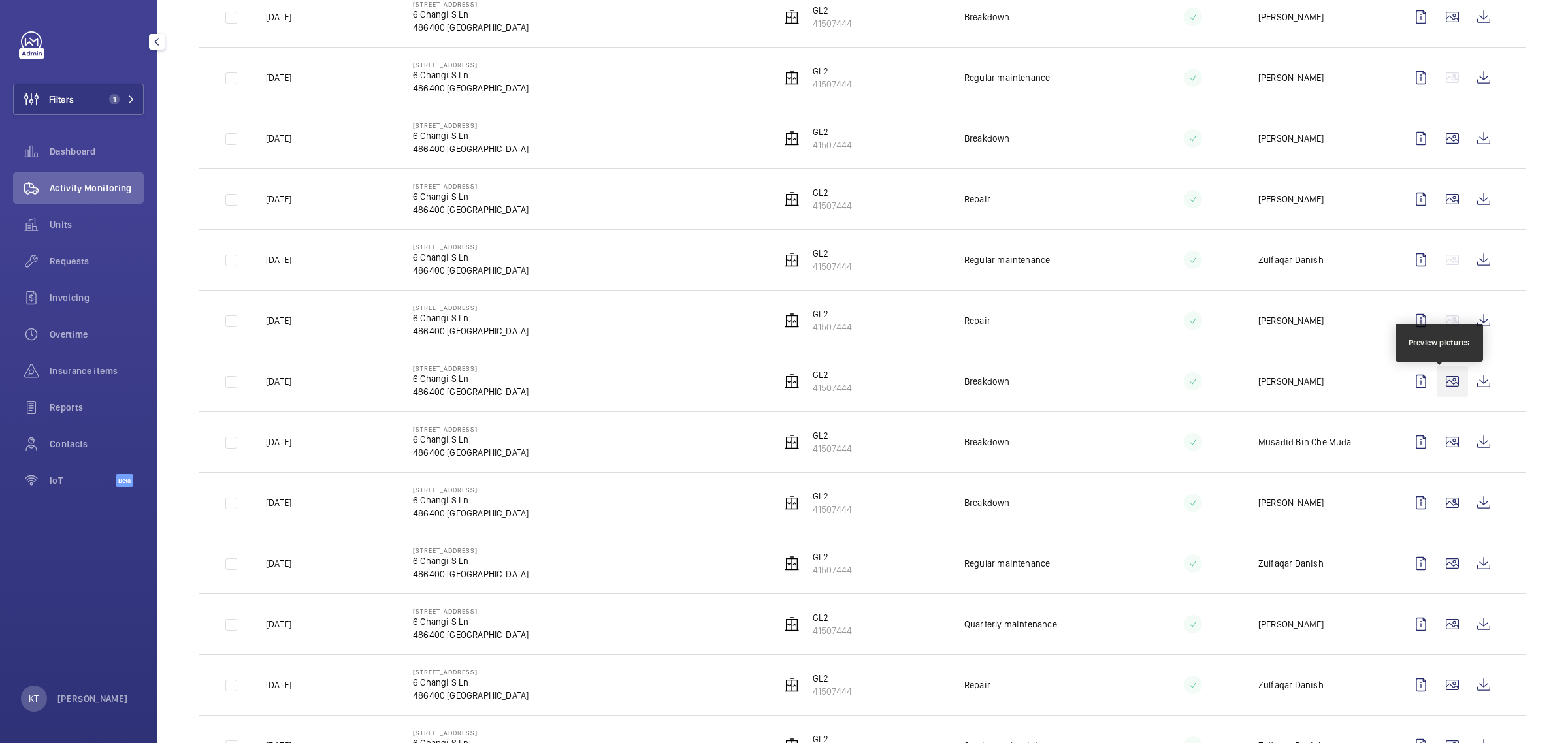
click at [781, 379] on wm-front-icon-button at bounding box center [1451, 381] width 31 height 31
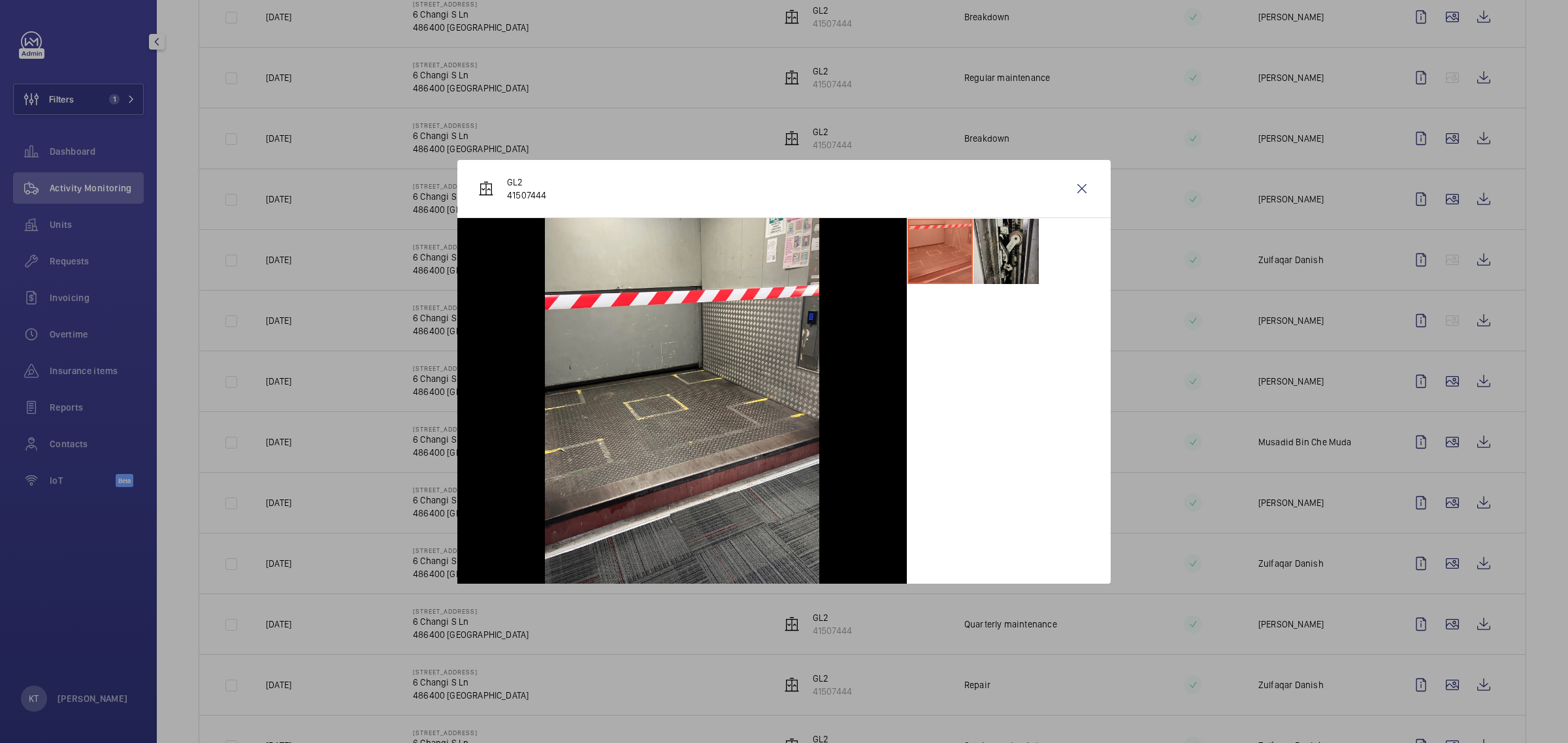
click at [781, 266] on li at bounding box center [1006, 251] width 65 height 65
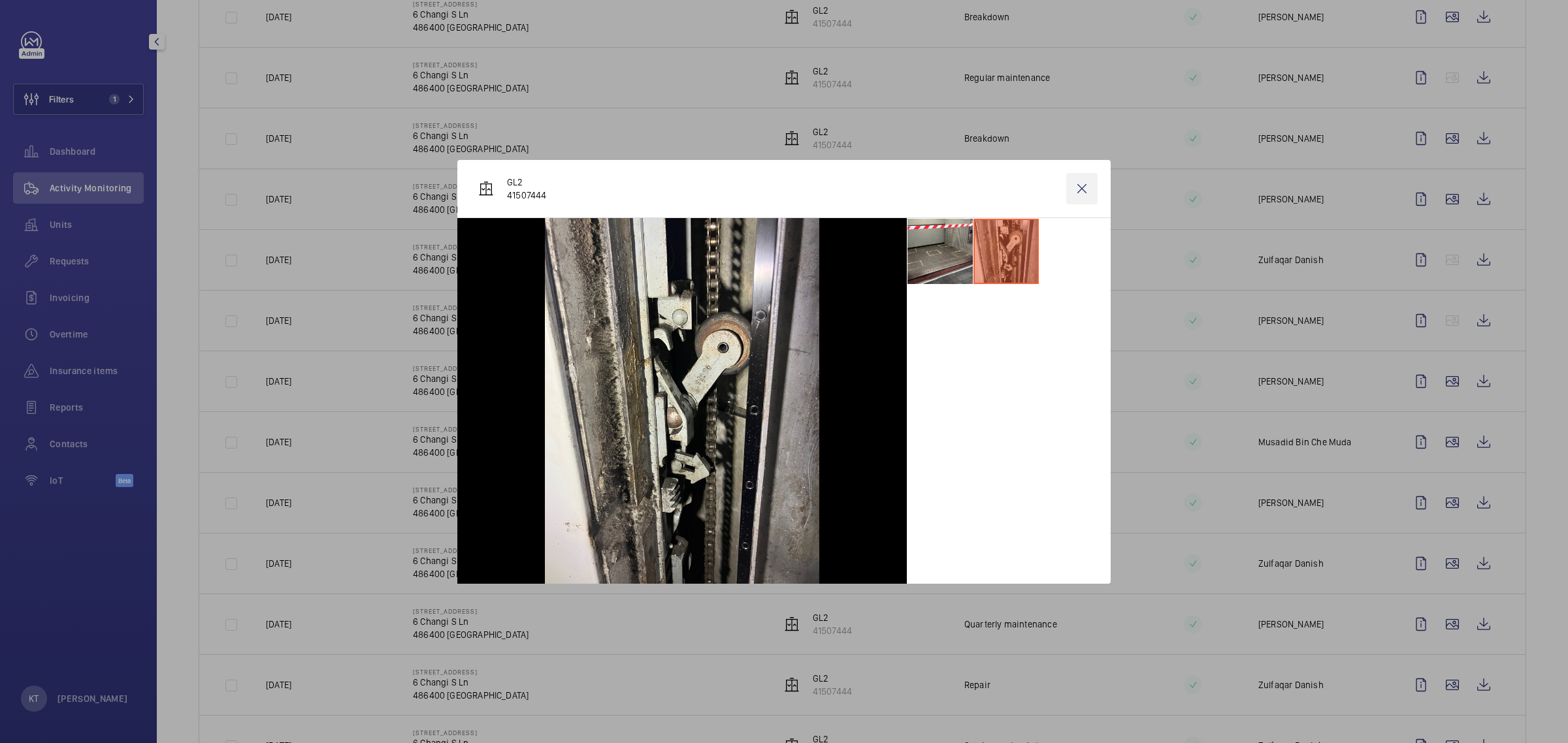
click at [781, 196] on wm-front-icon-button at bounding box center [1082, 189] width 31 height 31
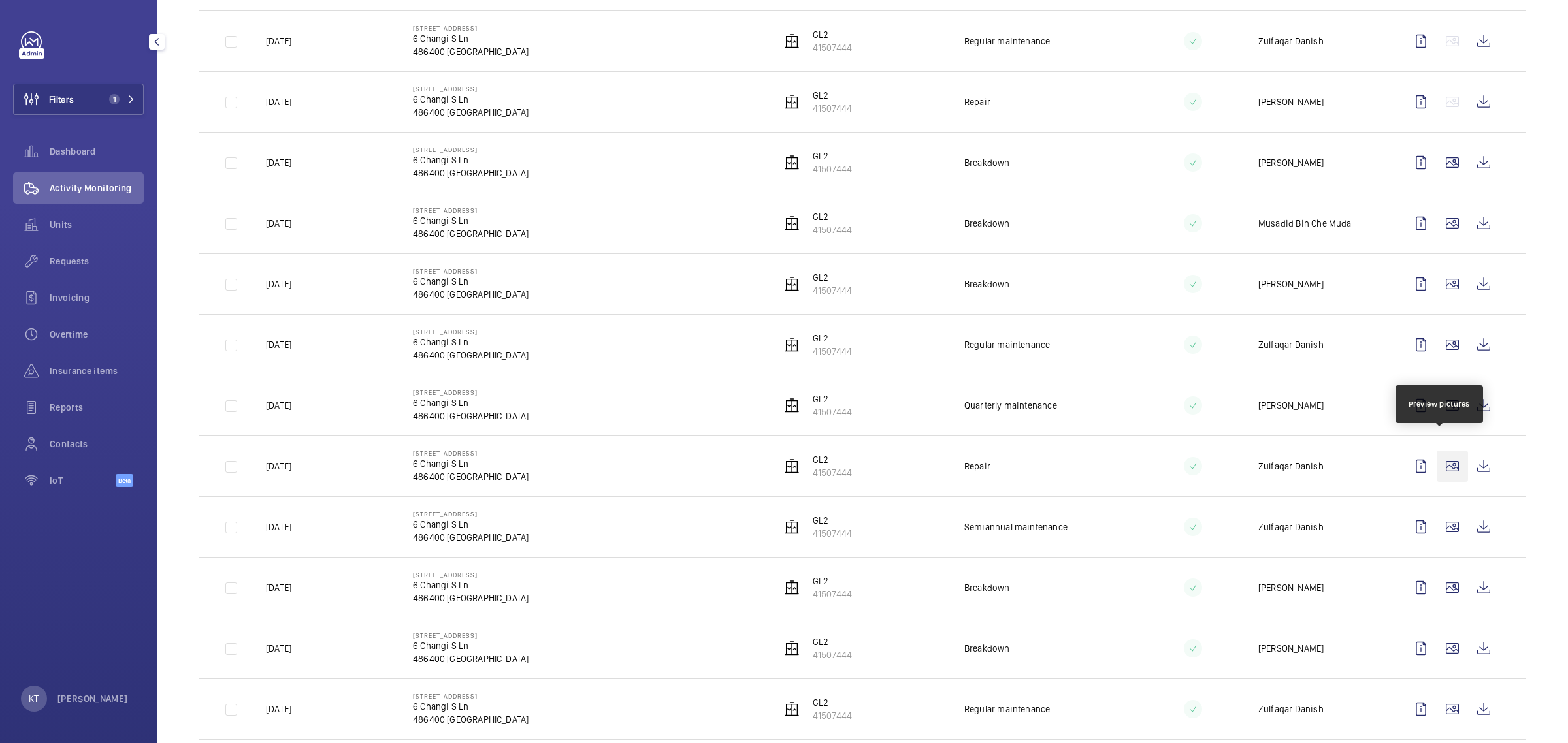
scroll to position [817, 0]
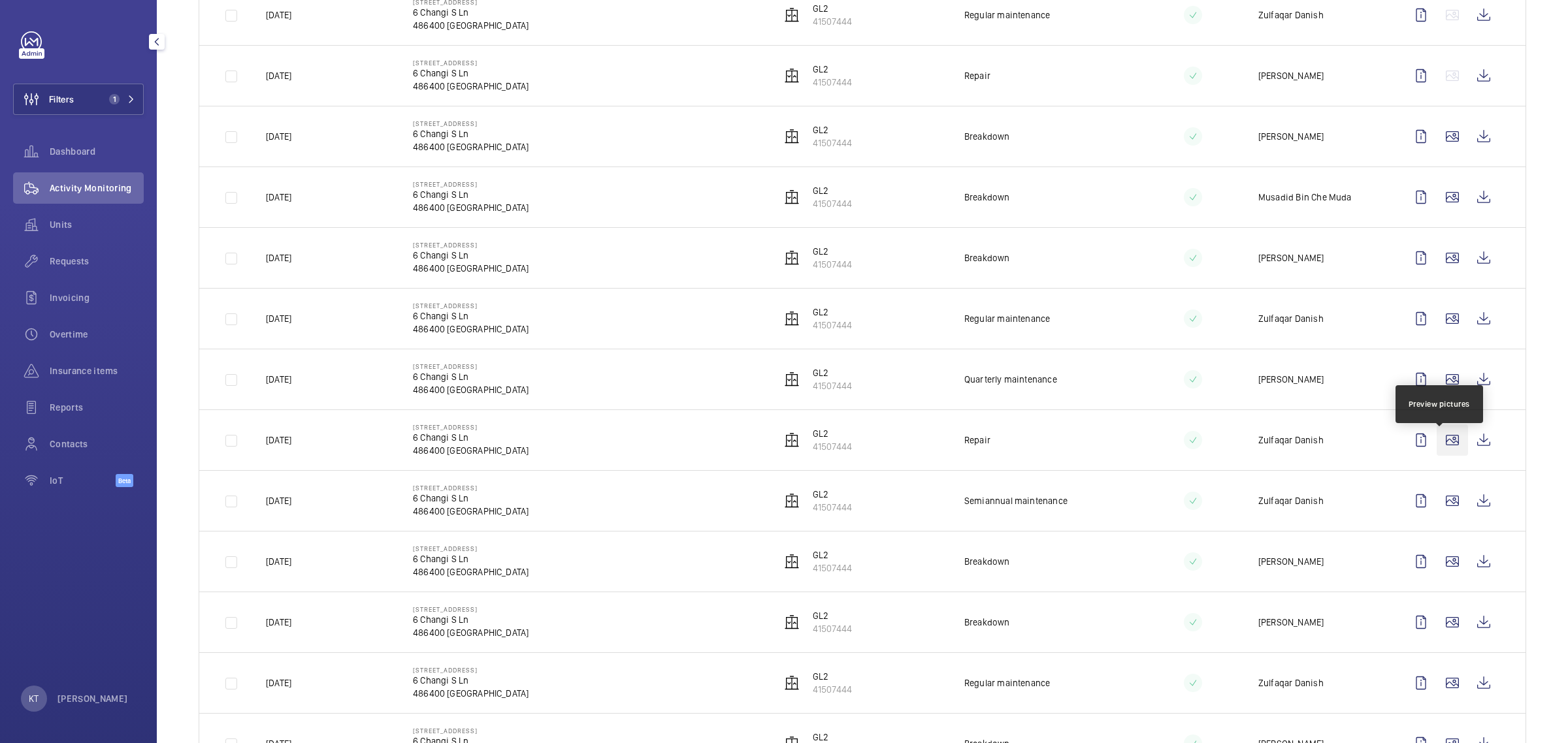
click at [781, 450] on wm-front-icon-button at bounding box center [1451, 440] width 31 height 31
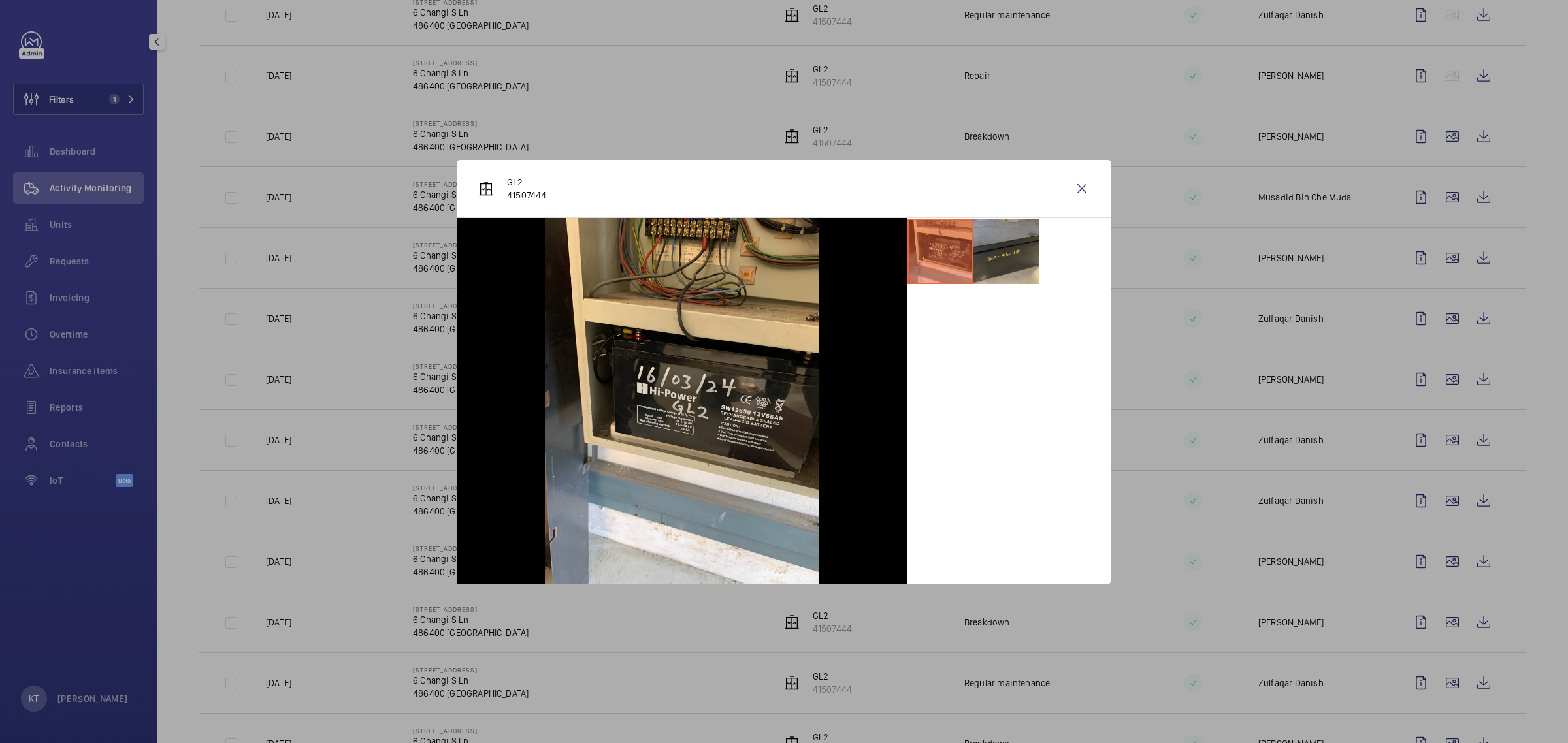
click at [781, 258] on li at bounding box center [1006, 251] width 65 height 65
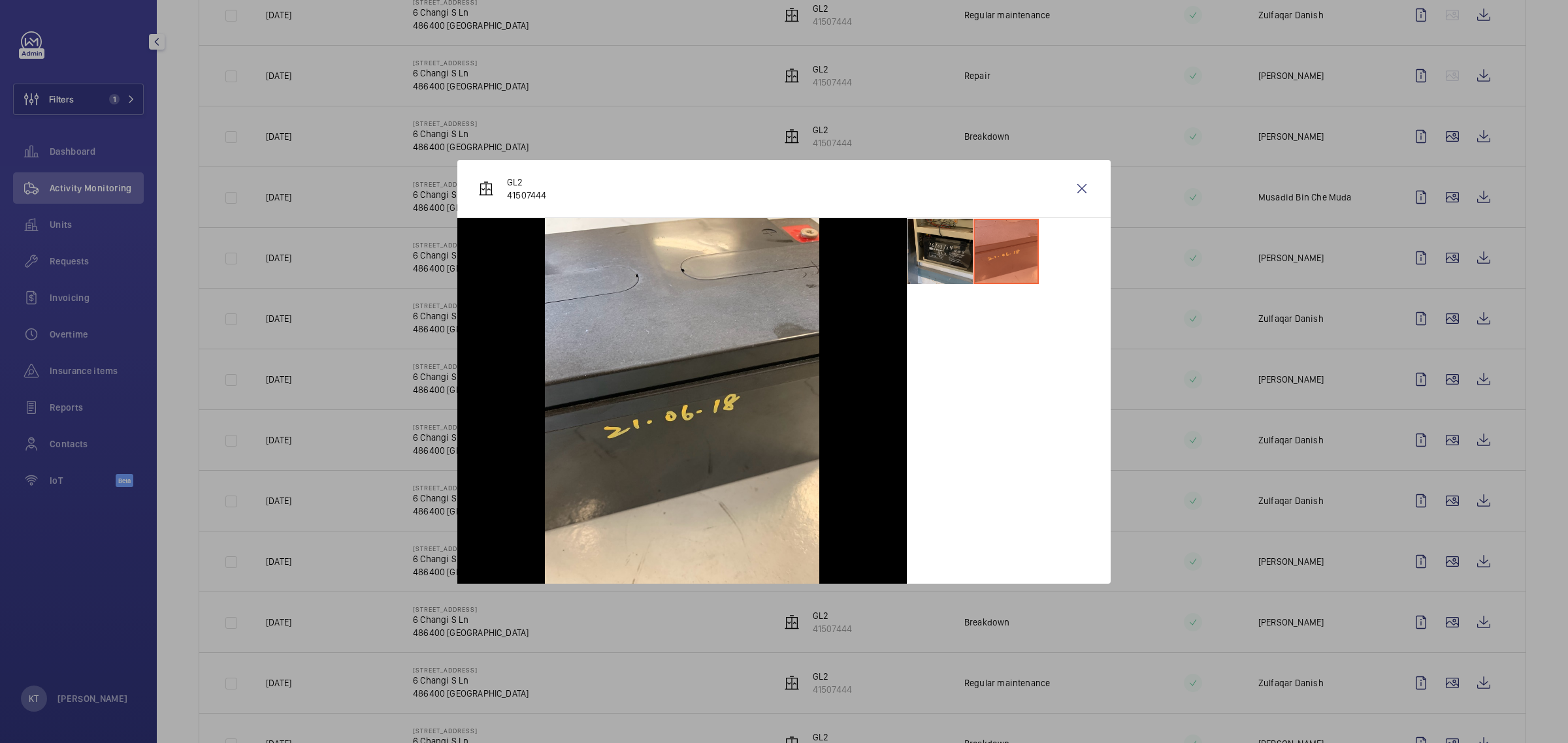
click at [781, 252] on li at bounding box center [940, 251] width 65 height 65
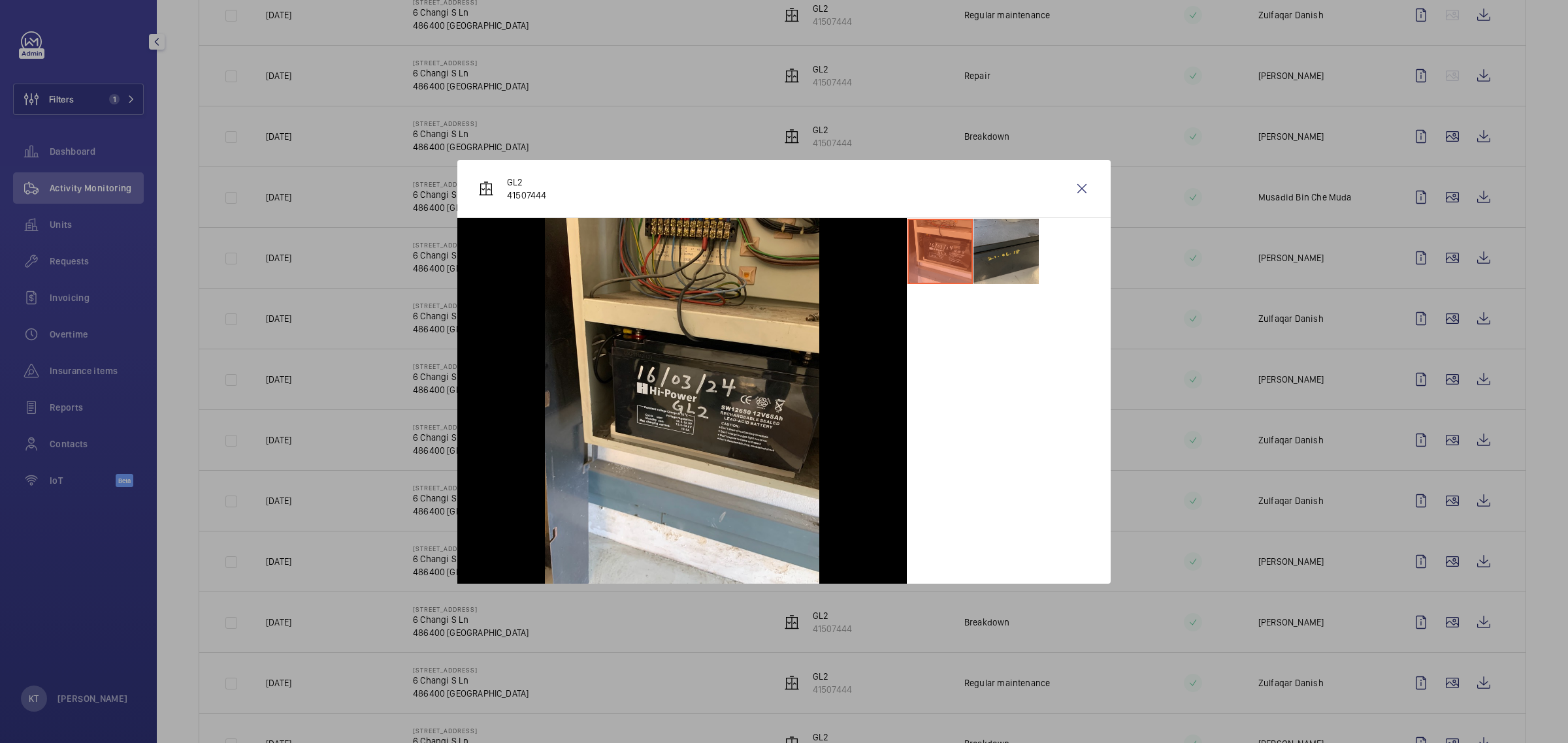
click at [781, 250] on li at bounding box center [1006, 251] width 65 height 65
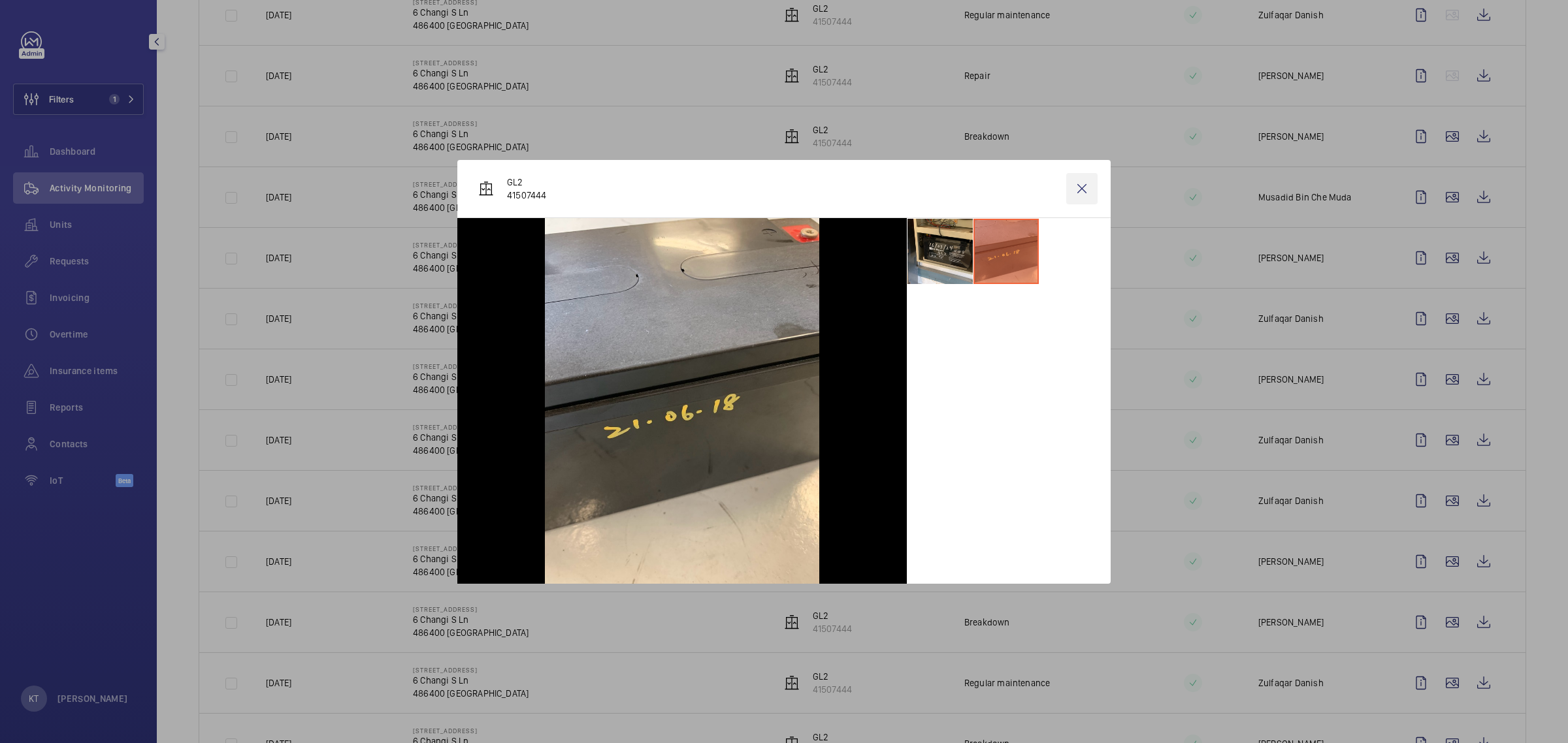
click at [781, 188] on wm-front-icon-button at bounding box center [1082, 189] width 31 height 31
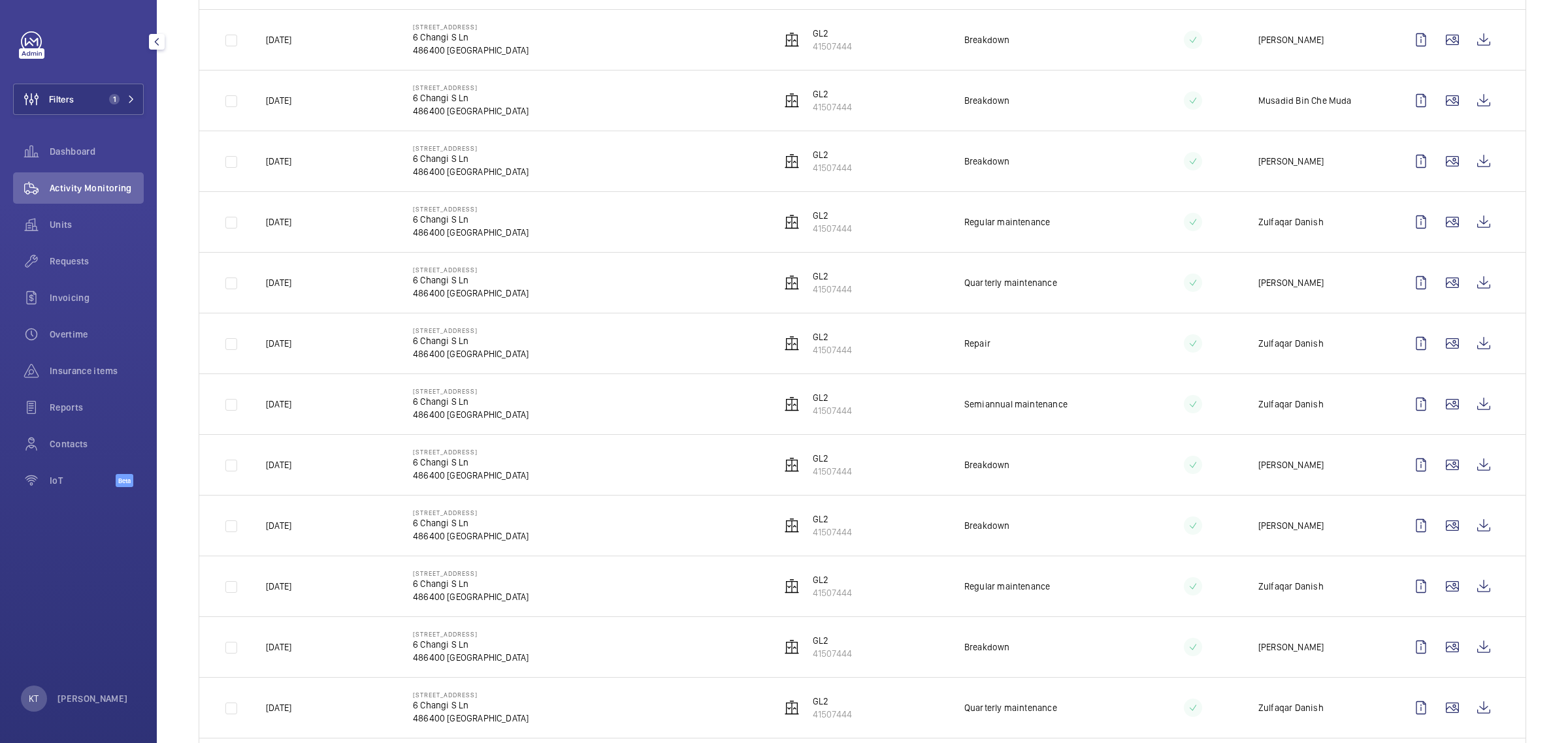
scroll to position [1061, 0]
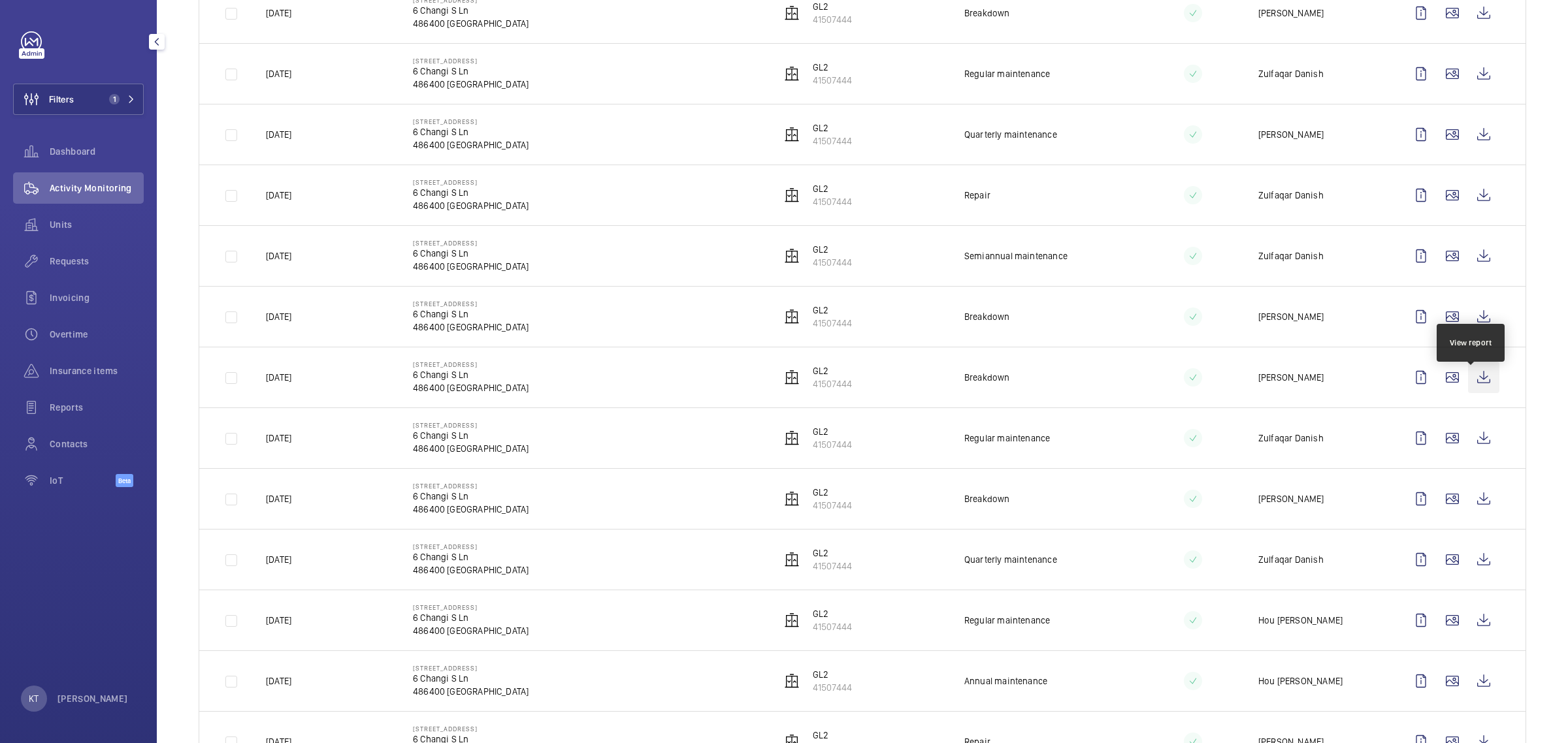
click at [781, 377] on wm-front-icon-button at bounding box center [1483, 377] width 31 height 31
click at [781, 448] on wm-front-icon-button at bounding box center [1451, 438] width 31 height 31
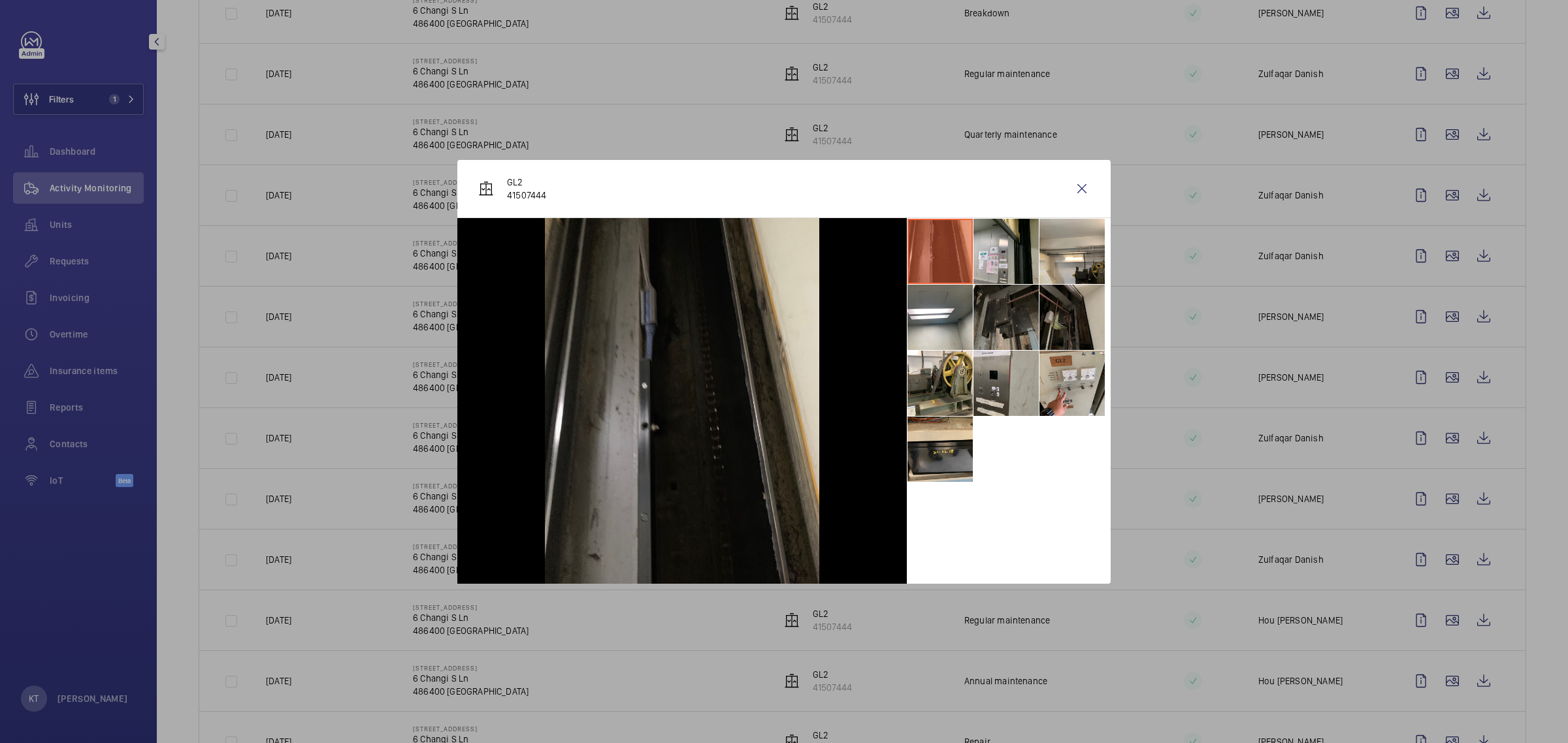
click at [781, 314] on li at bounding box center [1006, 318] width 65 height 65
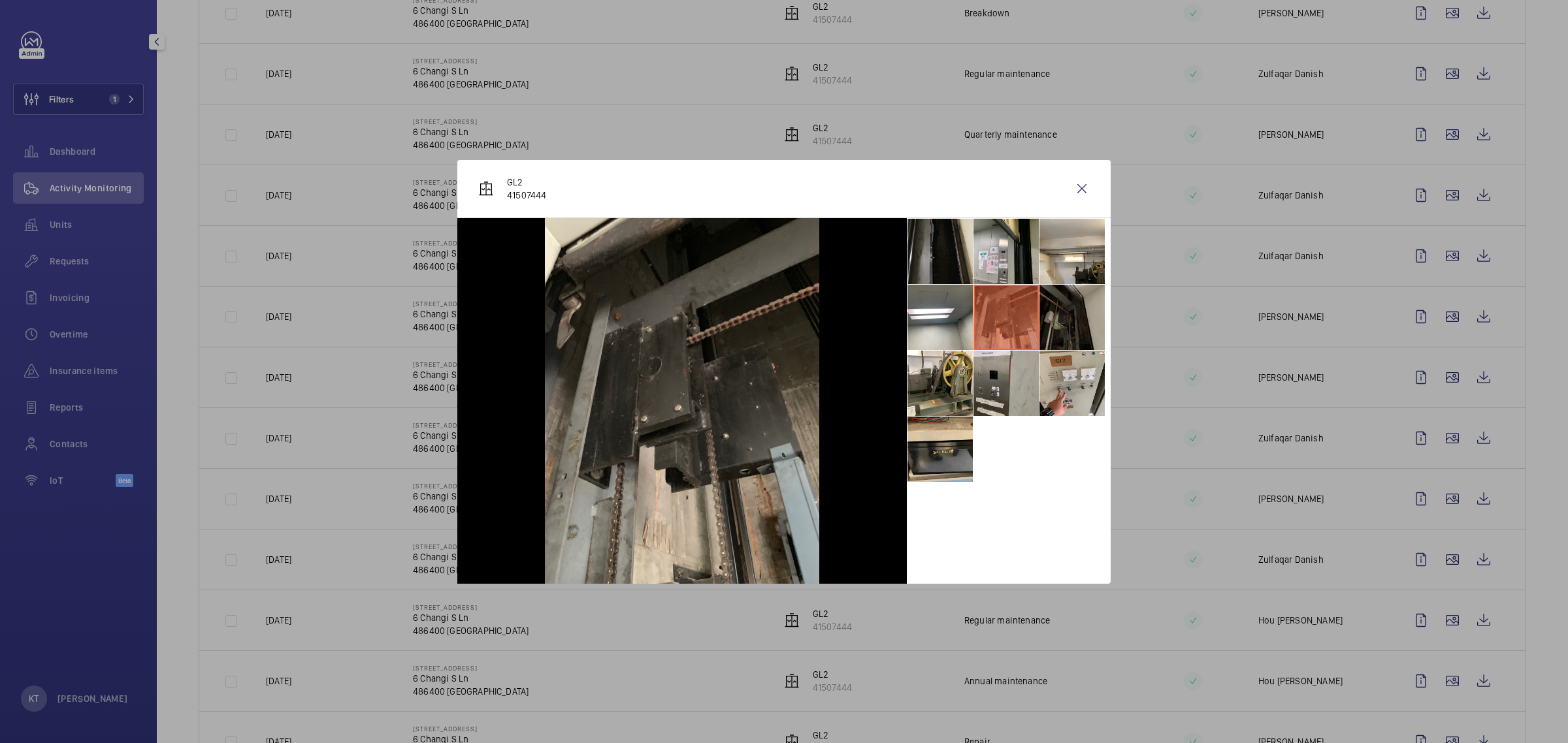
click at [781, 317] on li at bounding box center [1072, 318] width 65 height 65
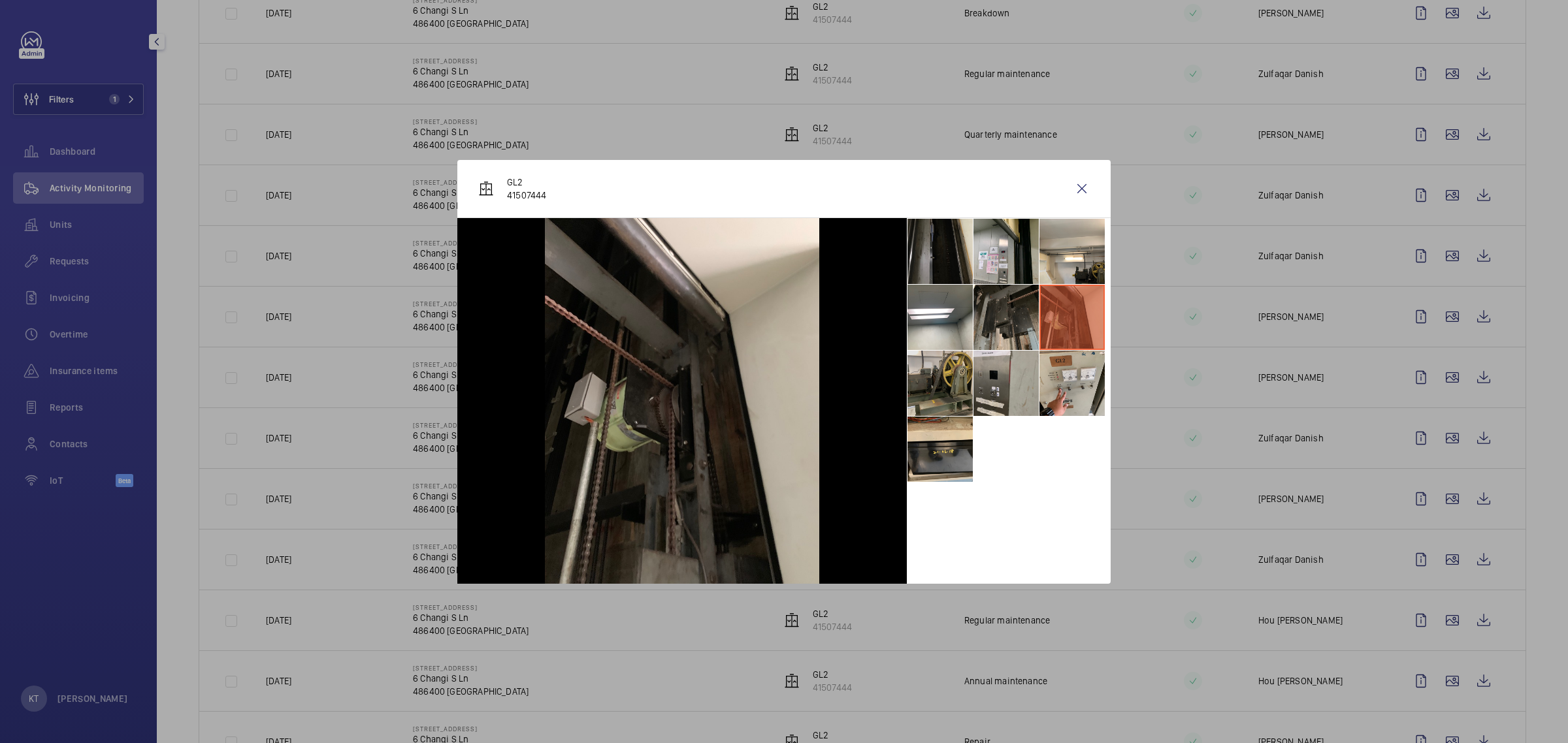
click at [781, 373] on li at bounding box center [940, 384] width 65 height 65
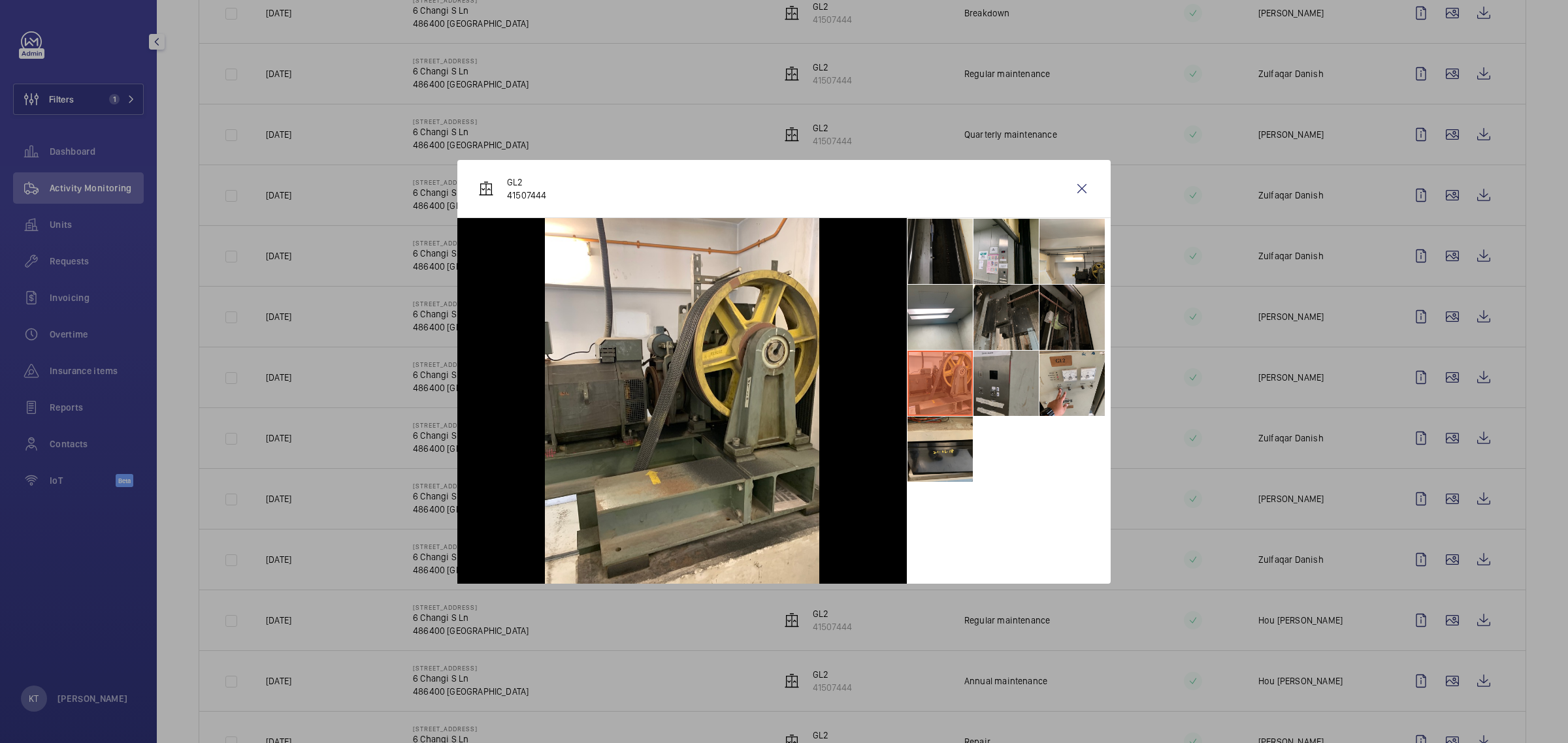
click at [781, 386] on li at bounding box center [1006, 384] width 65 height 65
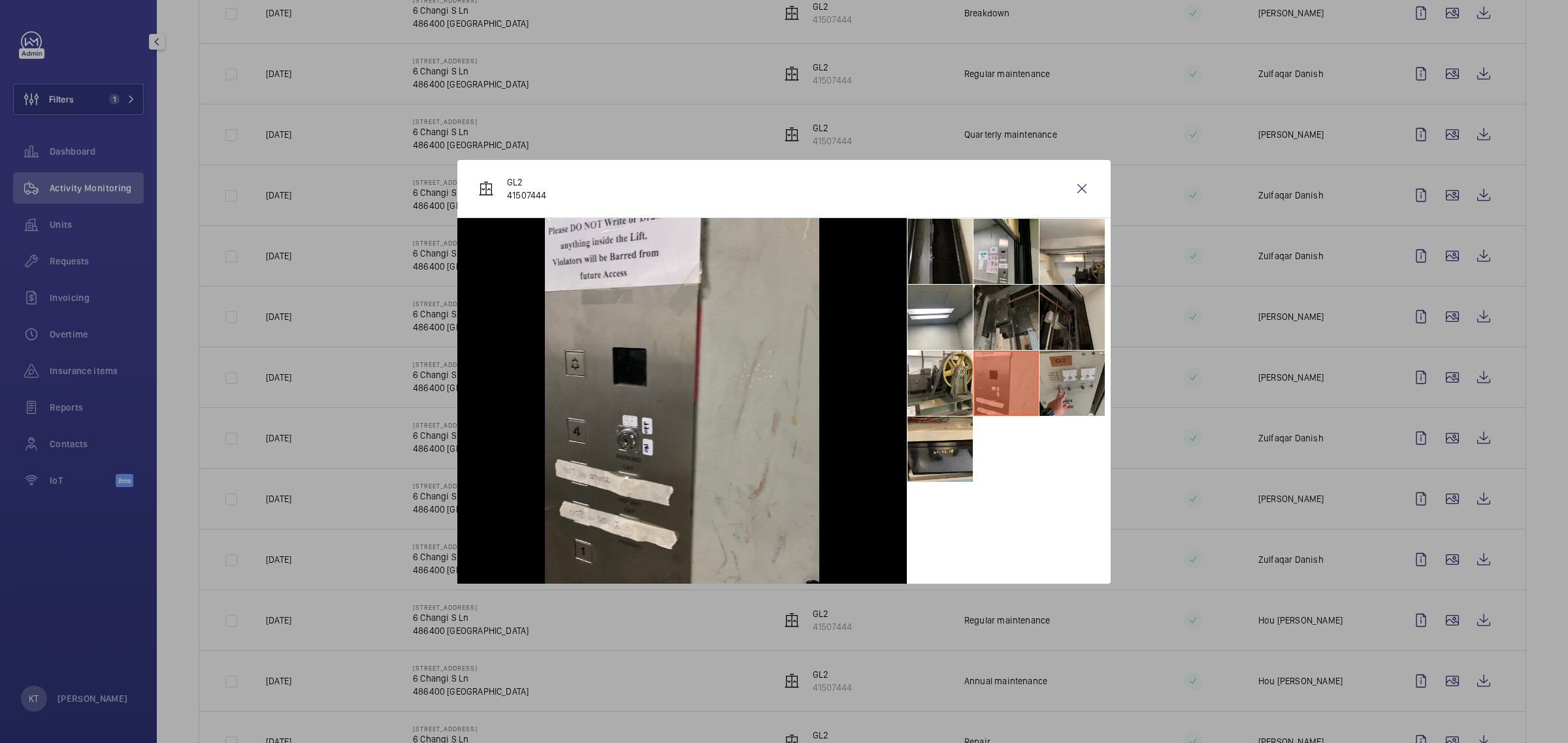
click at [781, 386] on li at bounding box center [1072, 384] width 65 height 65
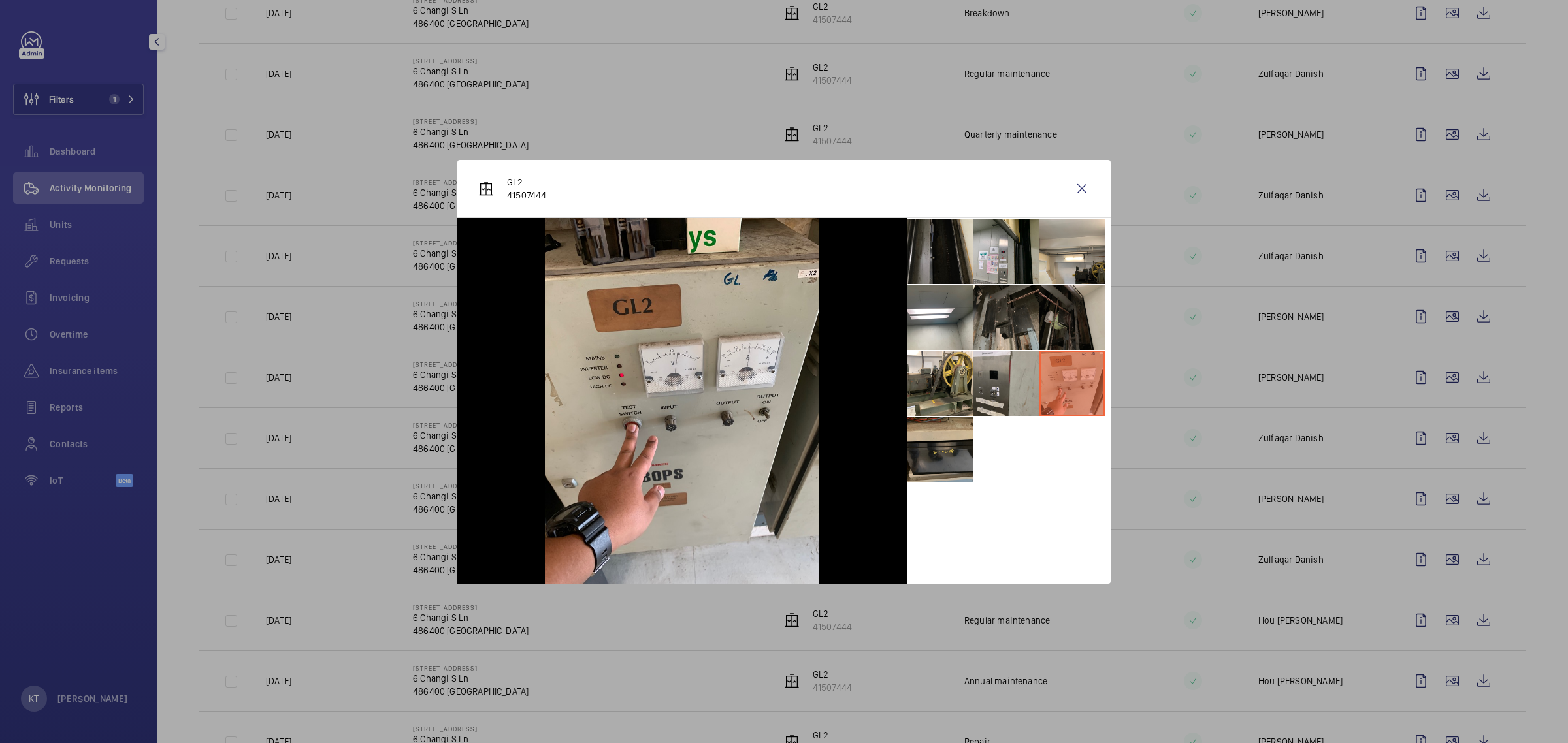
click at [781, 439] on li at bounding box center [940, 450] width 65 height 65
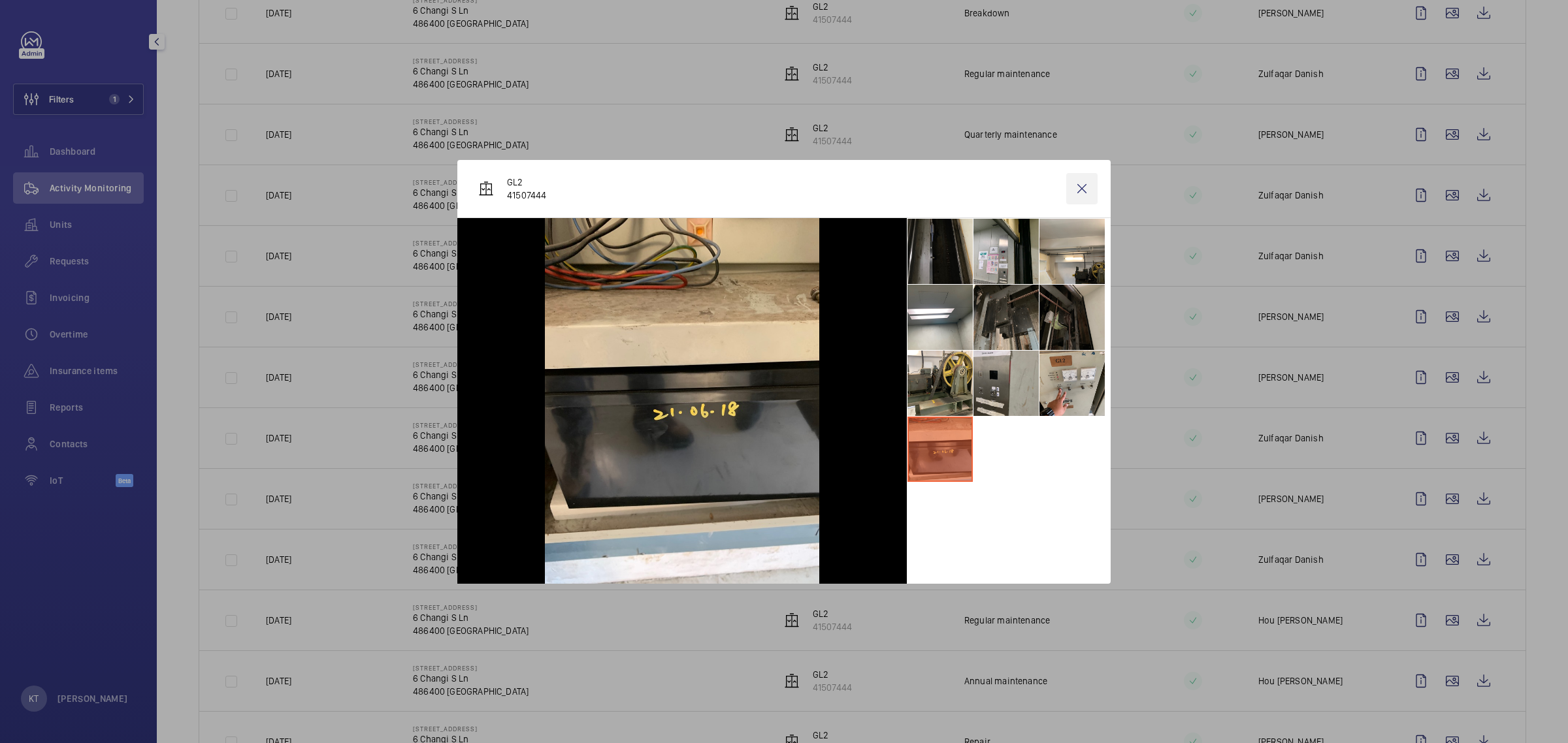
click at [781, 191] on wm-front-icon-button at bounding box center [1082, 189] width 31 height 31
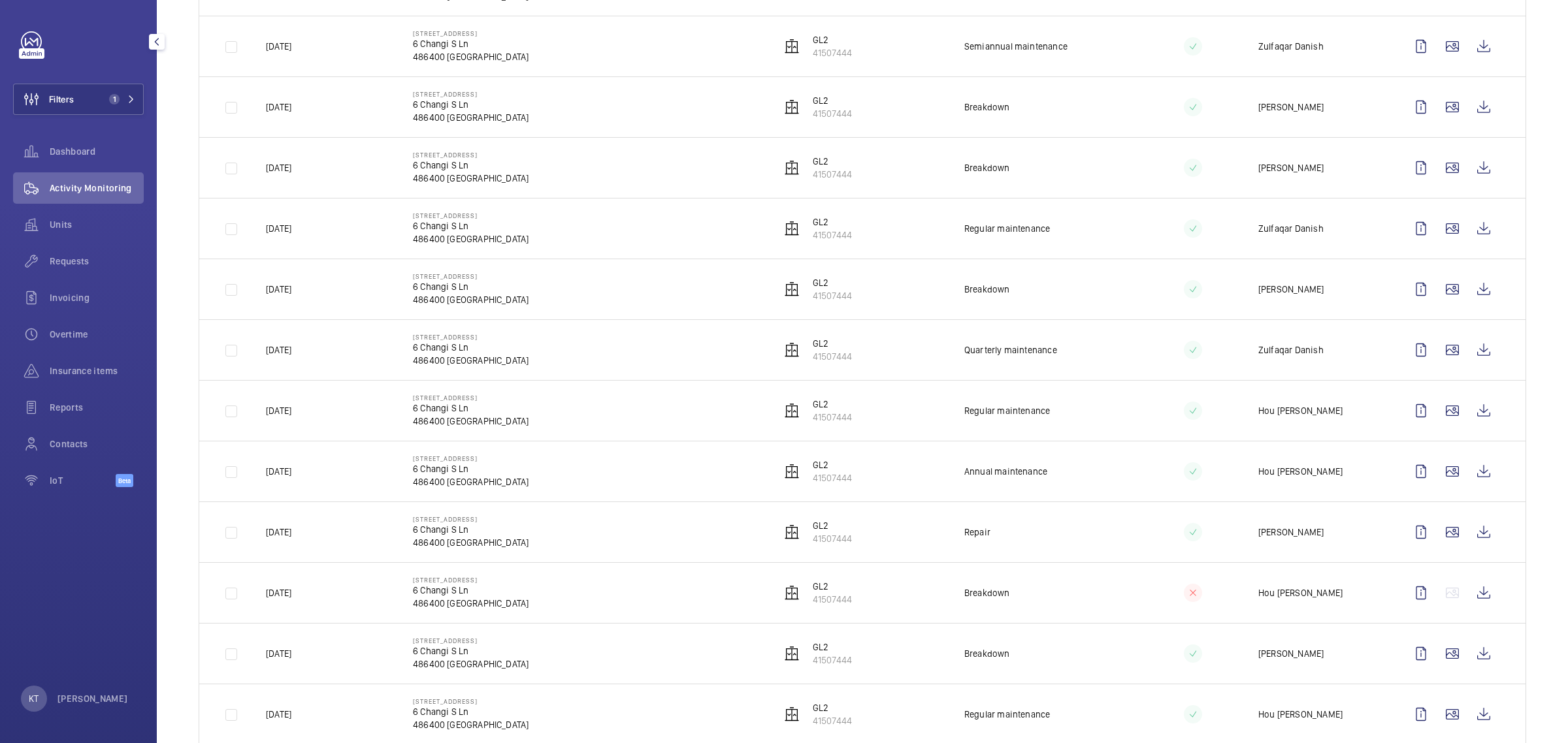
scroll to position [1306, 0]
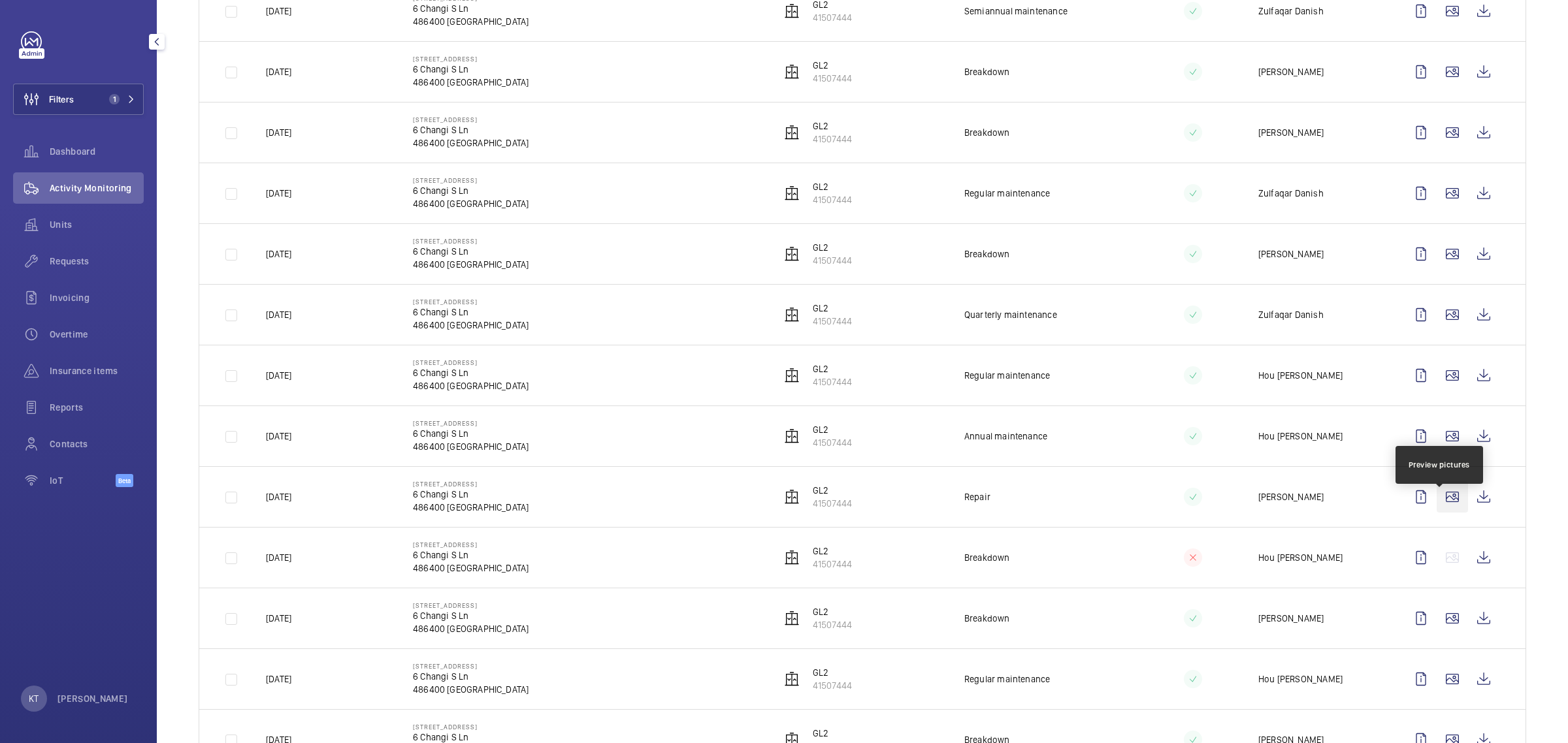
click at [781, 504] on wm-front-icon-button at bounding box center [1451, 497] width 31 height 31
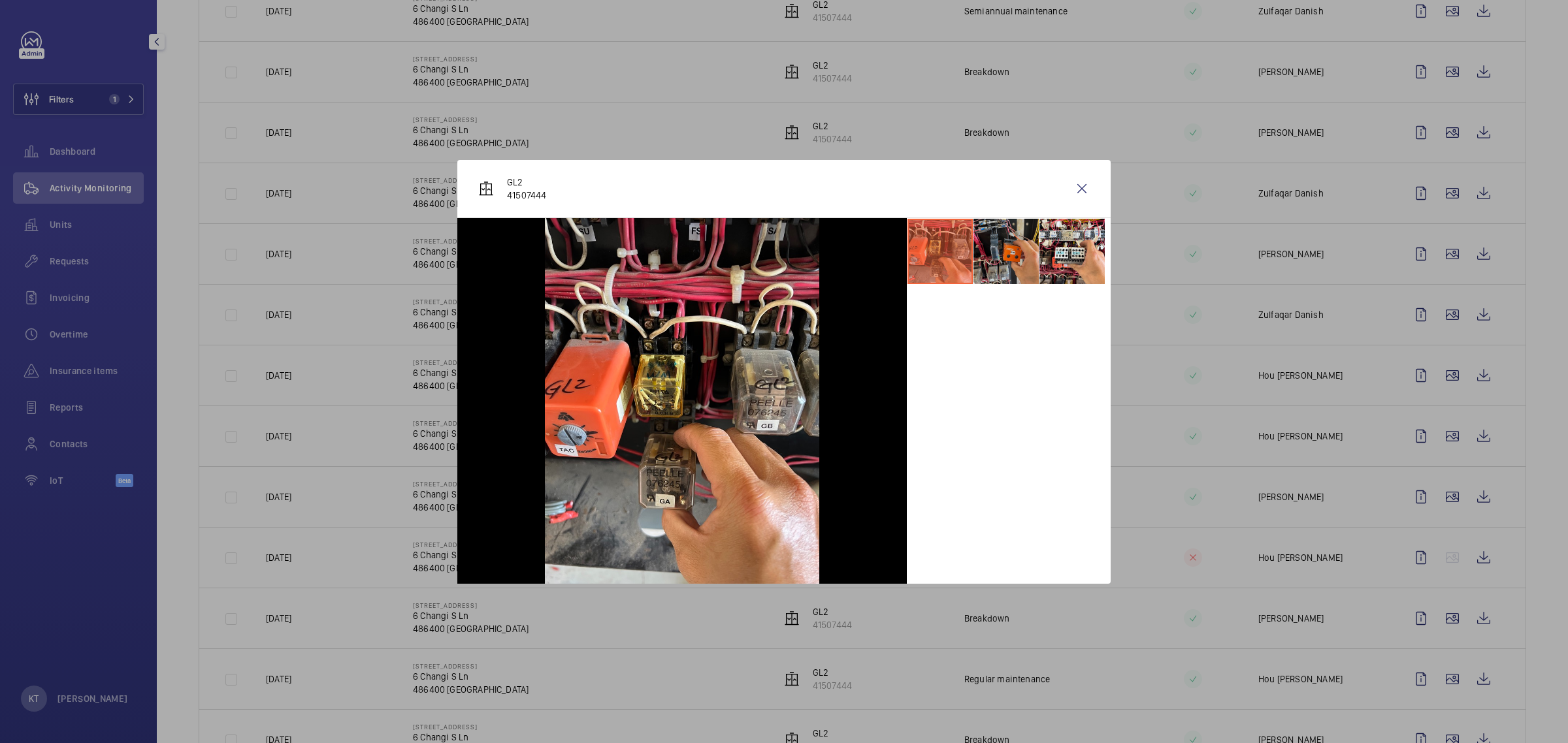
click at [781, 266] on li at bounding box center [1006, 251] width 65 height 65
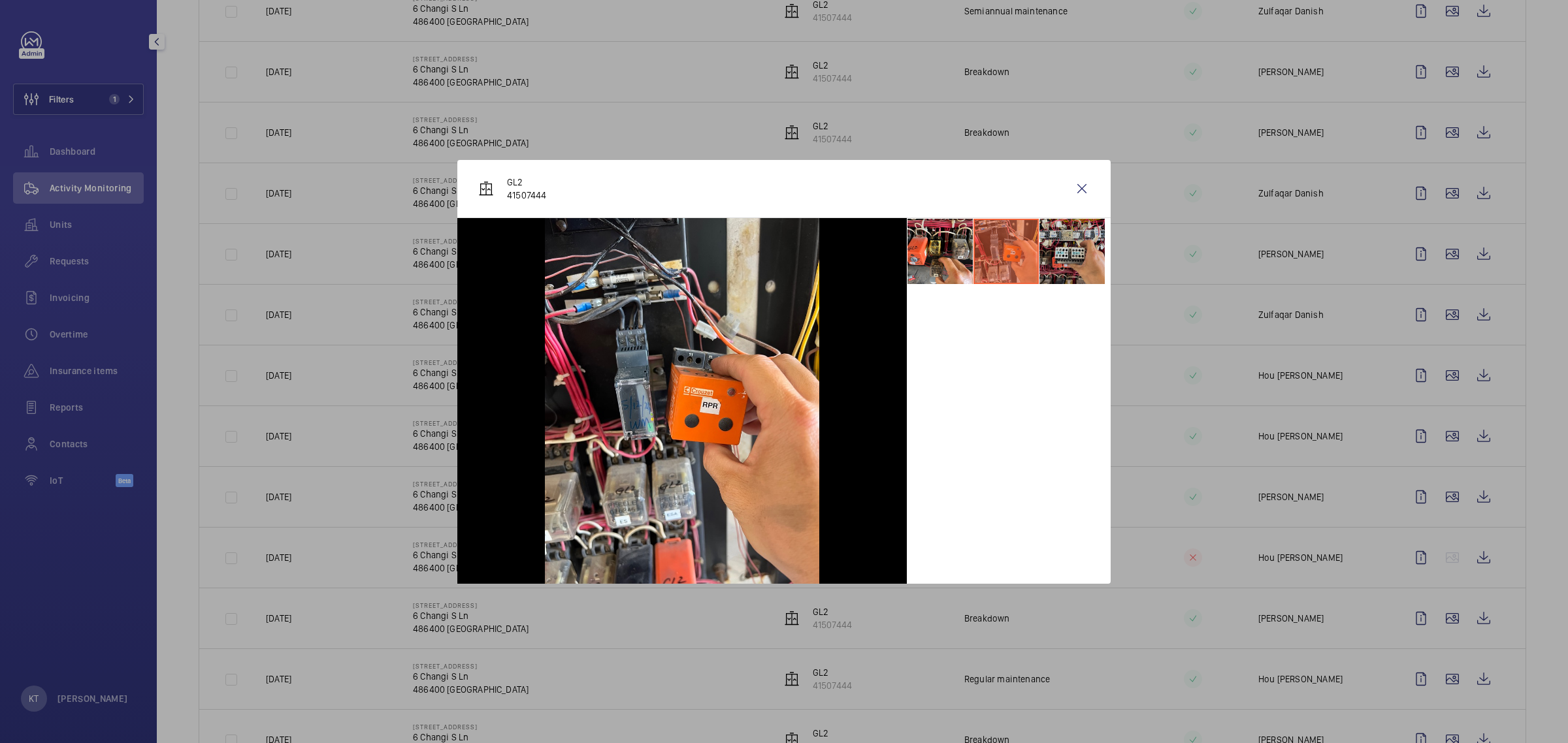
click at [781, 255] on li at bounding box center [1072, 251] width 65 height 65
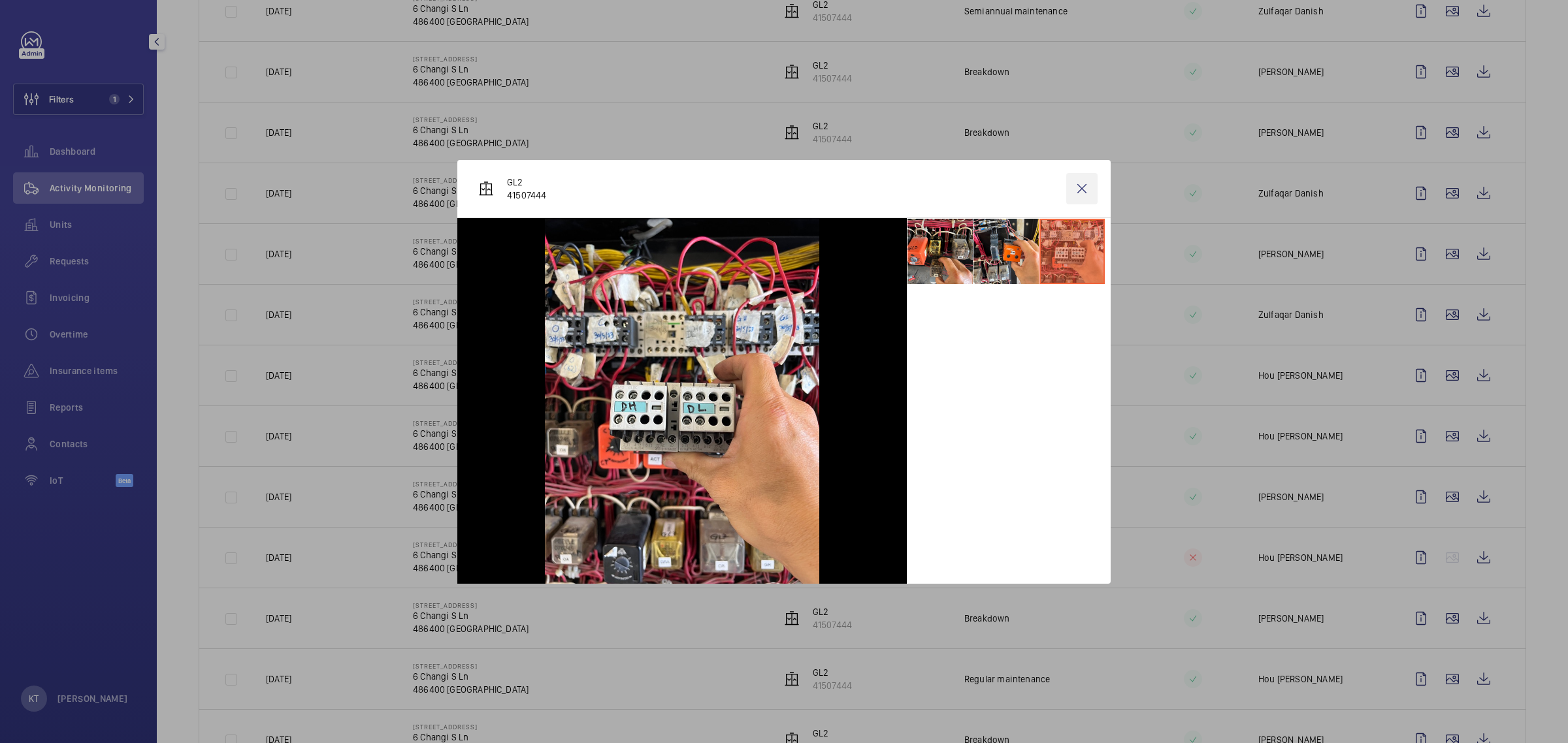
click at [781, 185] on wm-front-icon-button at bounding box center [1082, 189] width 31 height 31
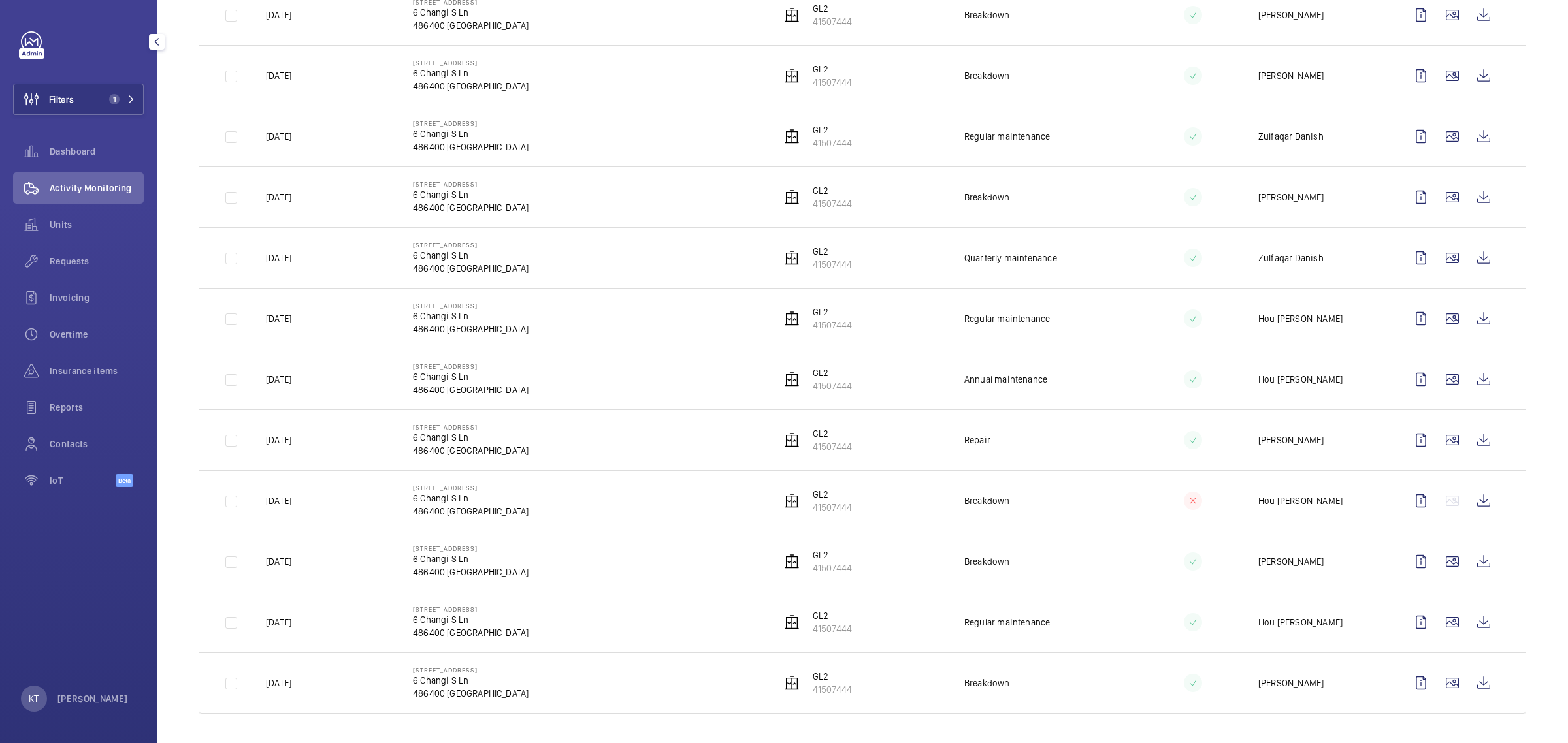
scroll to position [1380, 0]
click at [781, 553] on wm-front-icon-button at bounding box center [1451, 559] width 31 height 31
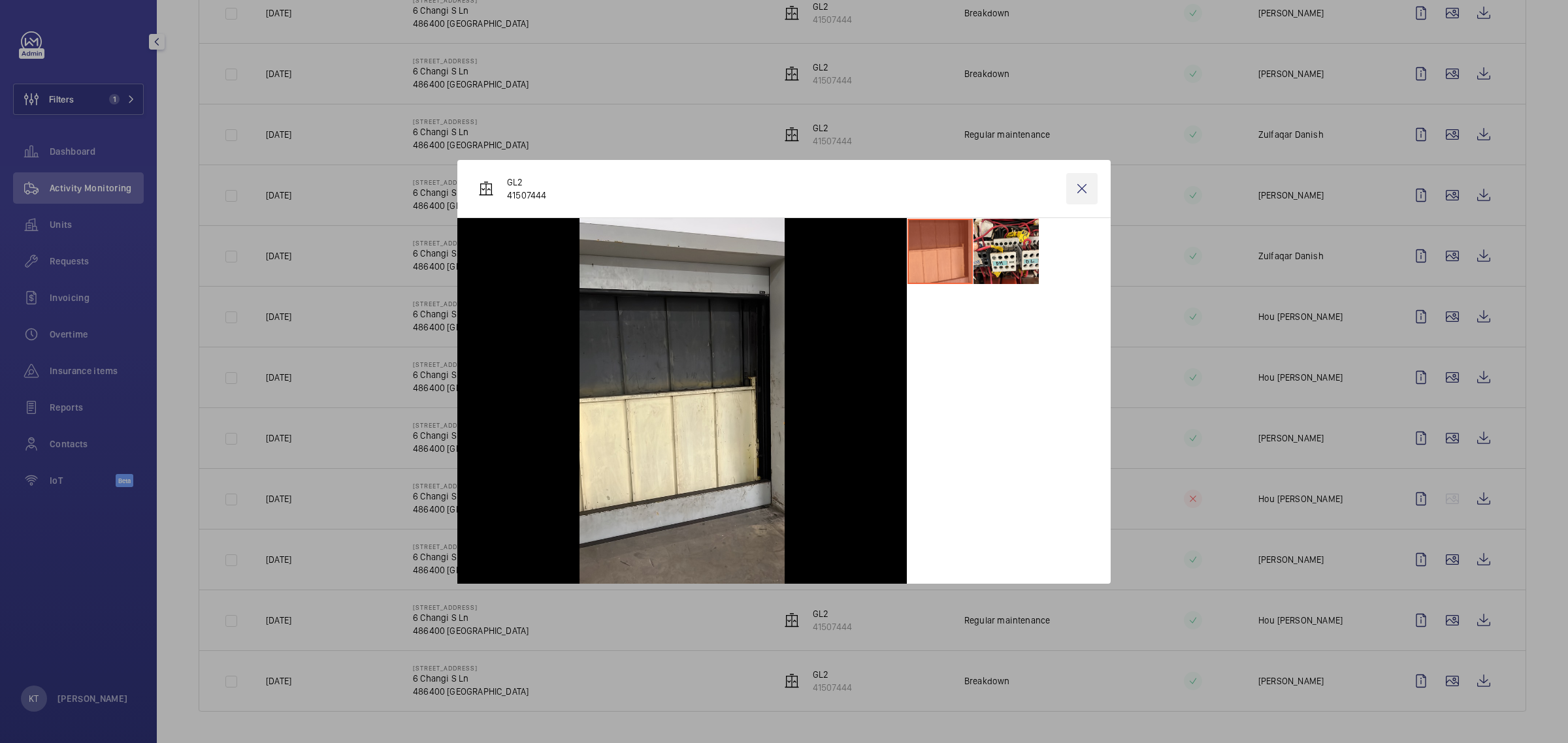
click at [781, 182] on wm-front-icon-button at bounding box center [1082, 189] width 31 height 31
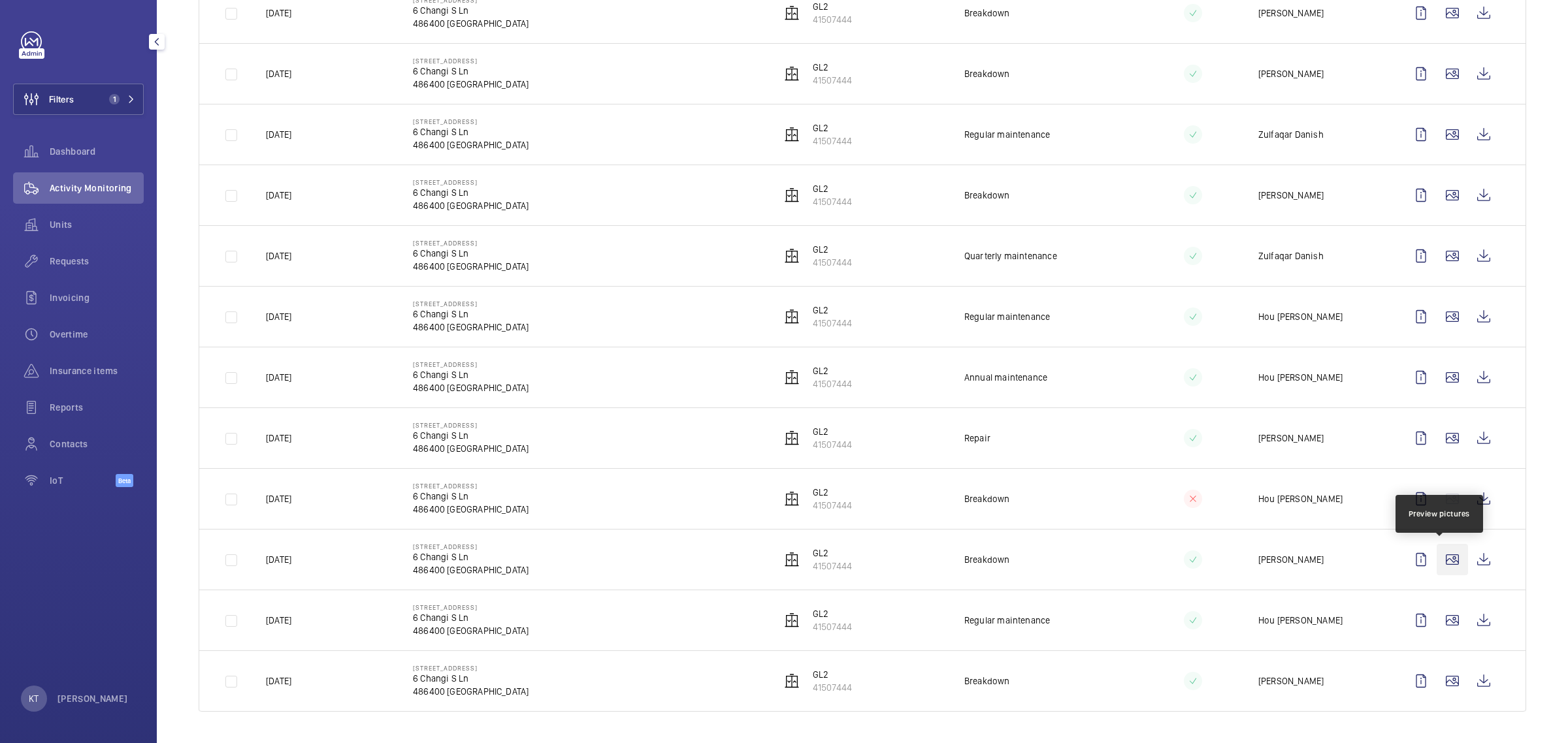
click at [781, 556] on wm-front-icon-button at bounding box center [1451, 559] width 31 height 31
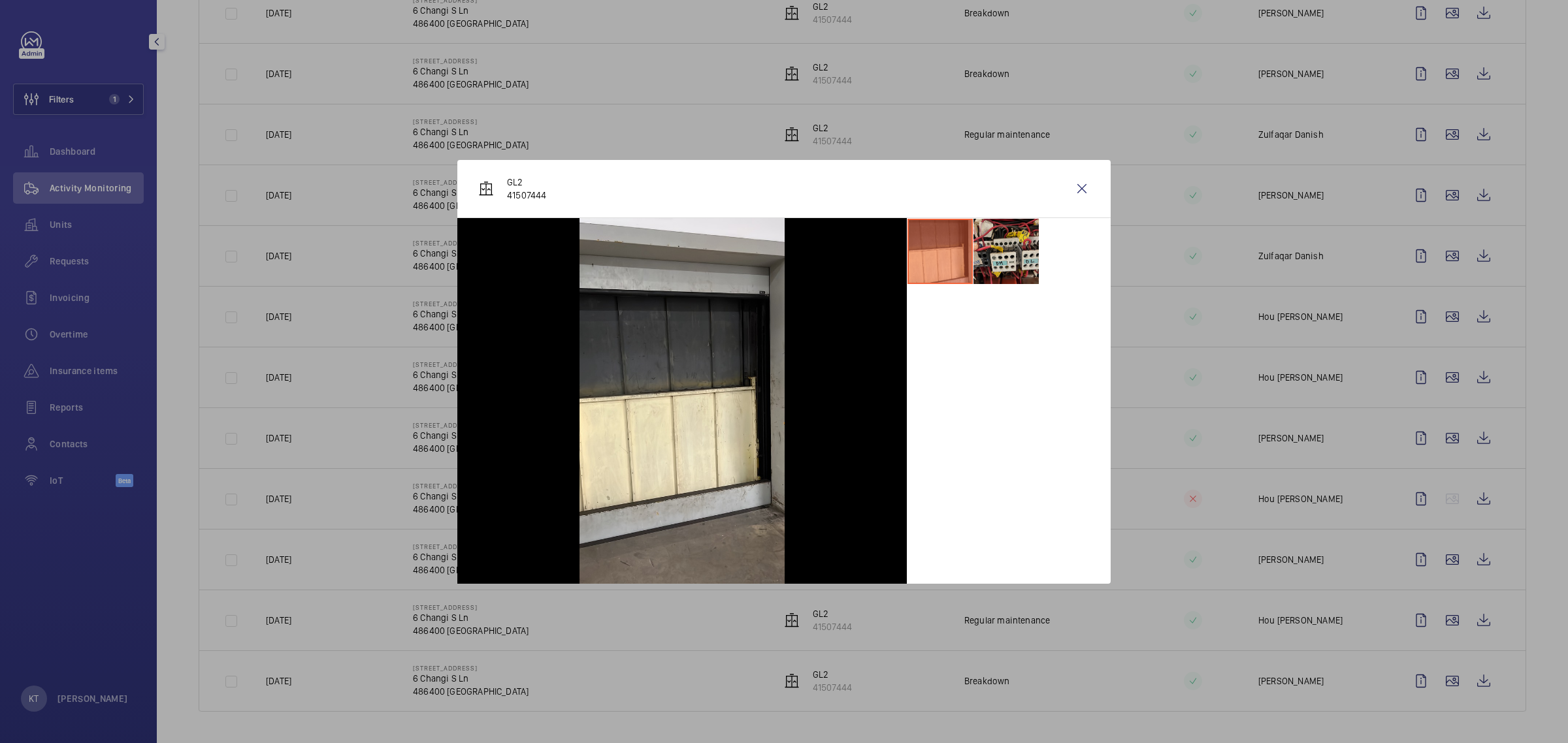
click at [781, 246] on li at bounding box center [1006, 251] width 65 height 65
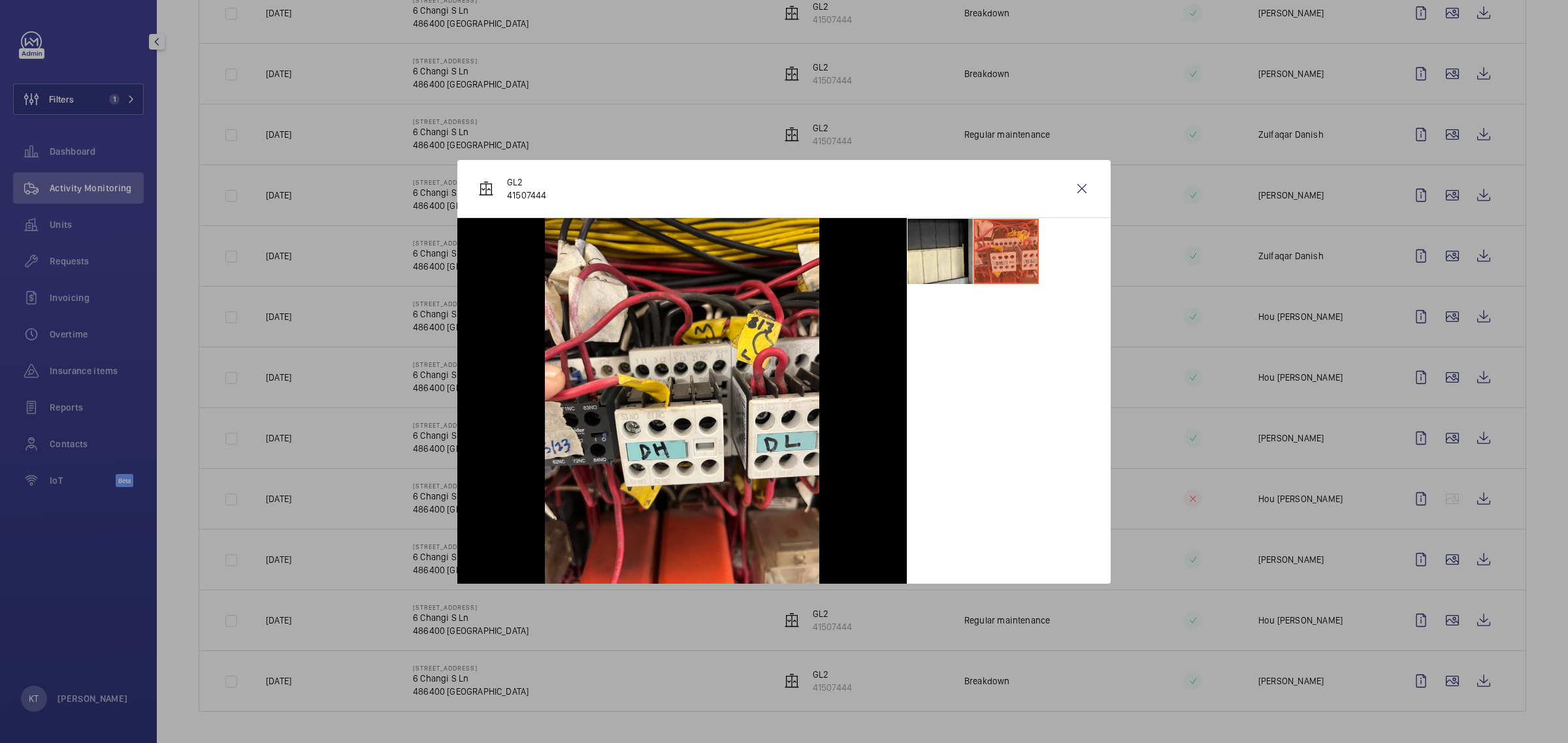
click at [781, 205] on div "GL2 41507444" at bounding box center [784, 189] width 654 height 58
click at [781, 190] on div at bounding box center [784, 371] width 1568 height 743
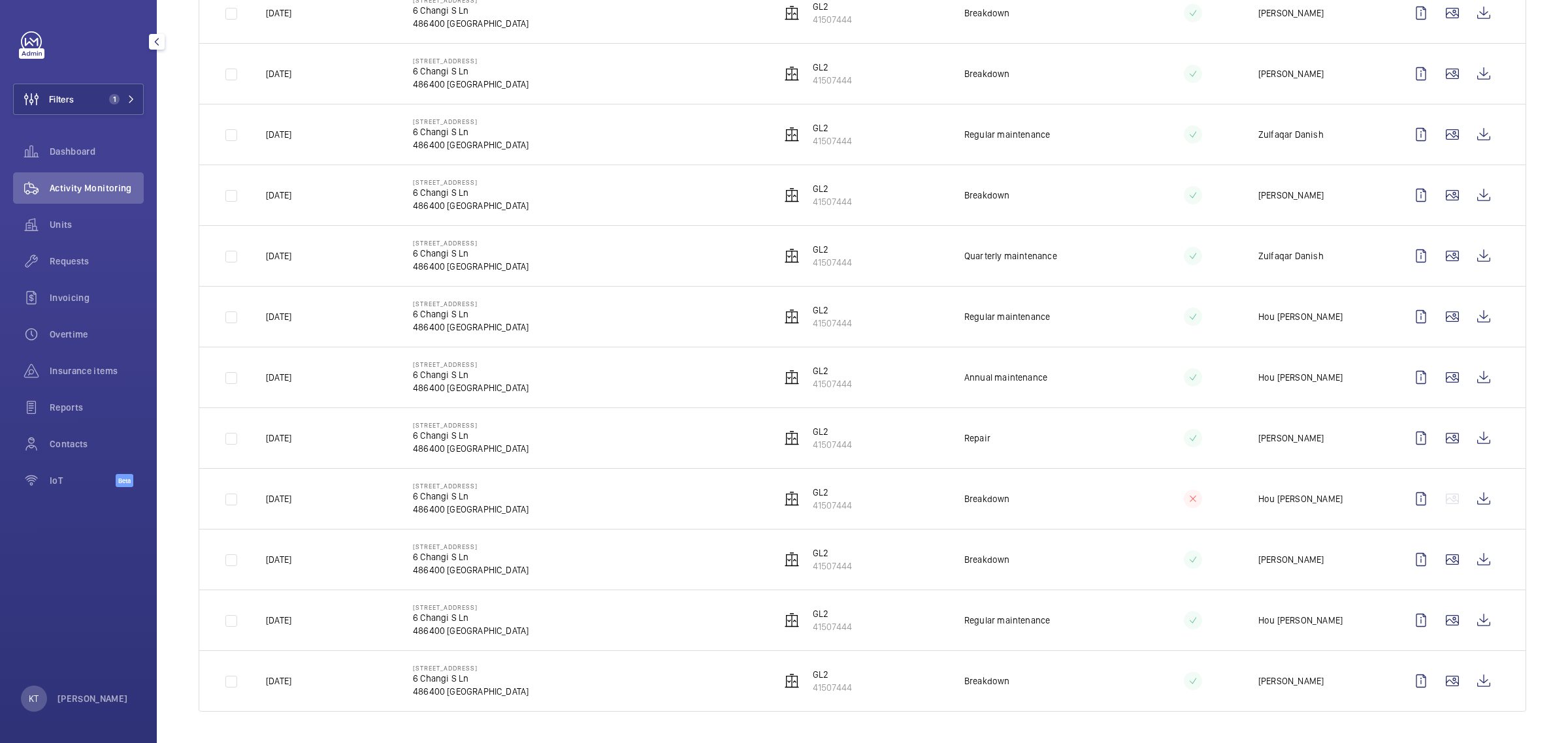
click at [781, 187] on td "Breakdown" at bounding box center [1035, 195] width 184 height 61
click at [781, 676] on wm-front-icon-button at bounding box center [1451, 681] width 31 height 31
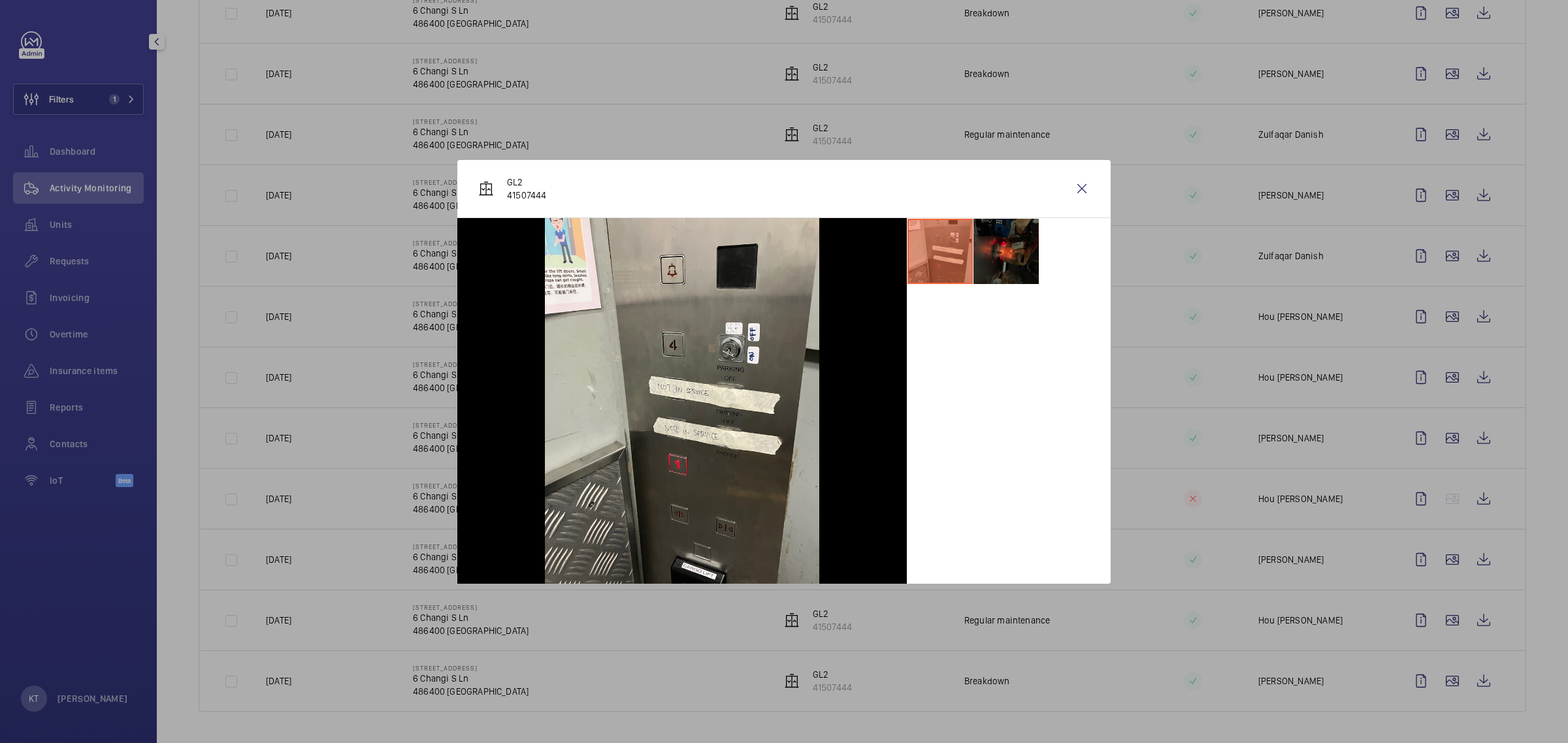
click at [781, 255] on li at bounding box center [1006, 251] width 65 height 65
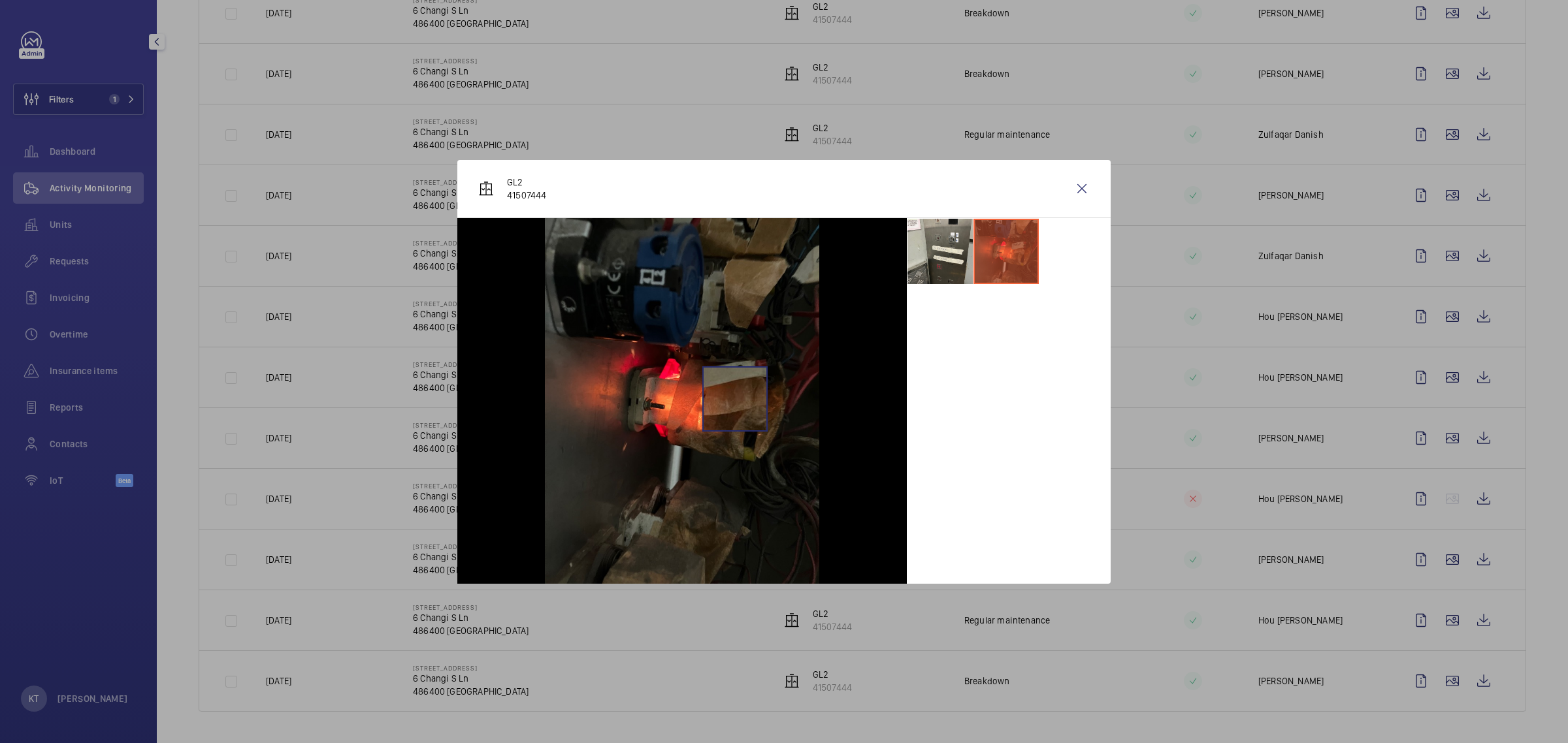
click at [713, 399] on img at bounding box center [681, 400] width 274 height 366
click at [781, 407] on div at bounding box center [1009, 400] width 204 height 366
click at [781, 384] on div at bounding box center [784, 371] width 1568 height 743
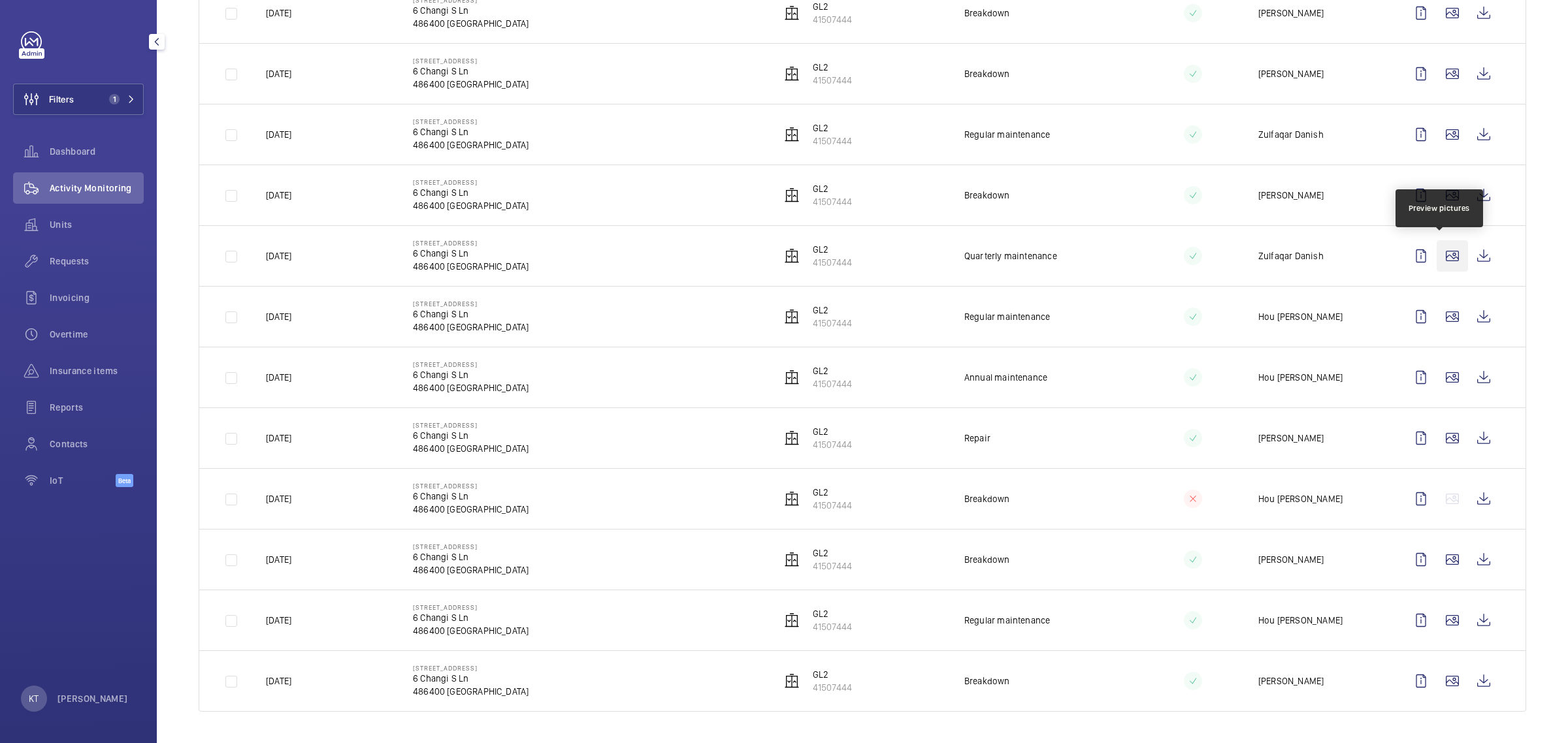
click at [781, 253] on wm-front-icon-button at bounding box center [1451, 255] width 31 height 31
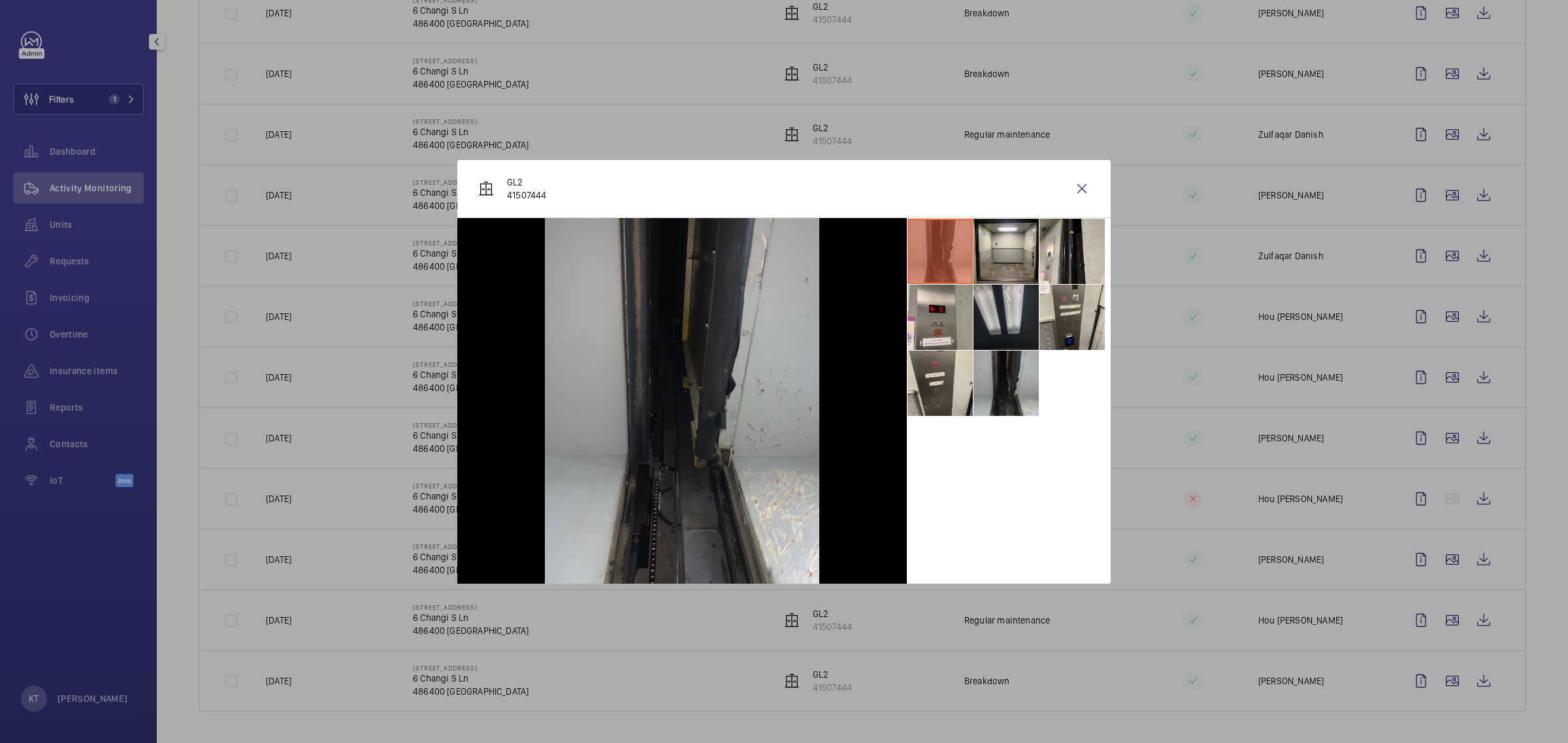
click at [781, 187] on wm-front-icon-button at bounding box center [1082, 189] width 31 height 31
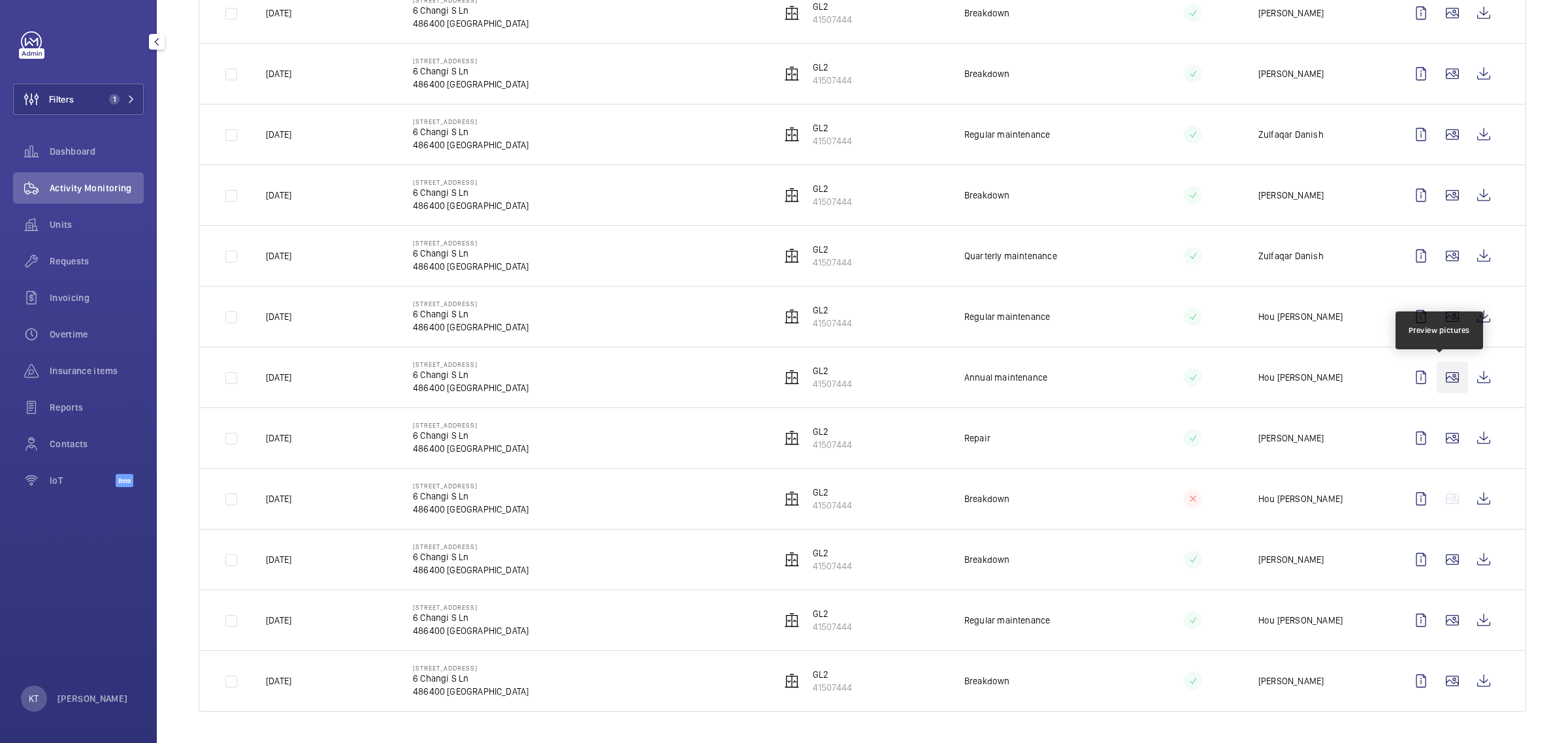
click at [781, 375] on wm-front-icon-button at bounding box center [1451, 377] width 31 height 31
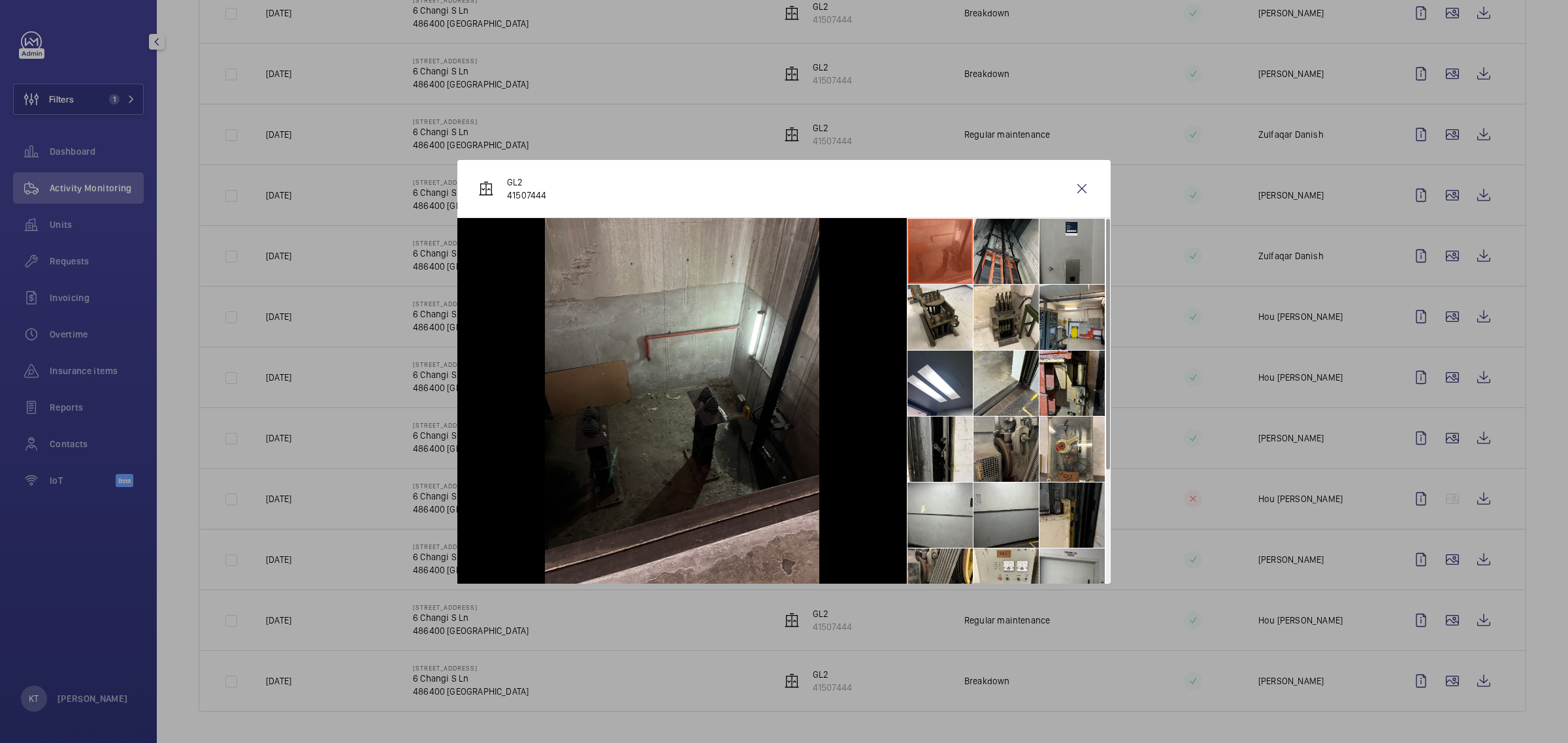
click at [781, 452] on li at bounding box center [1006, 450] width 65 height 65
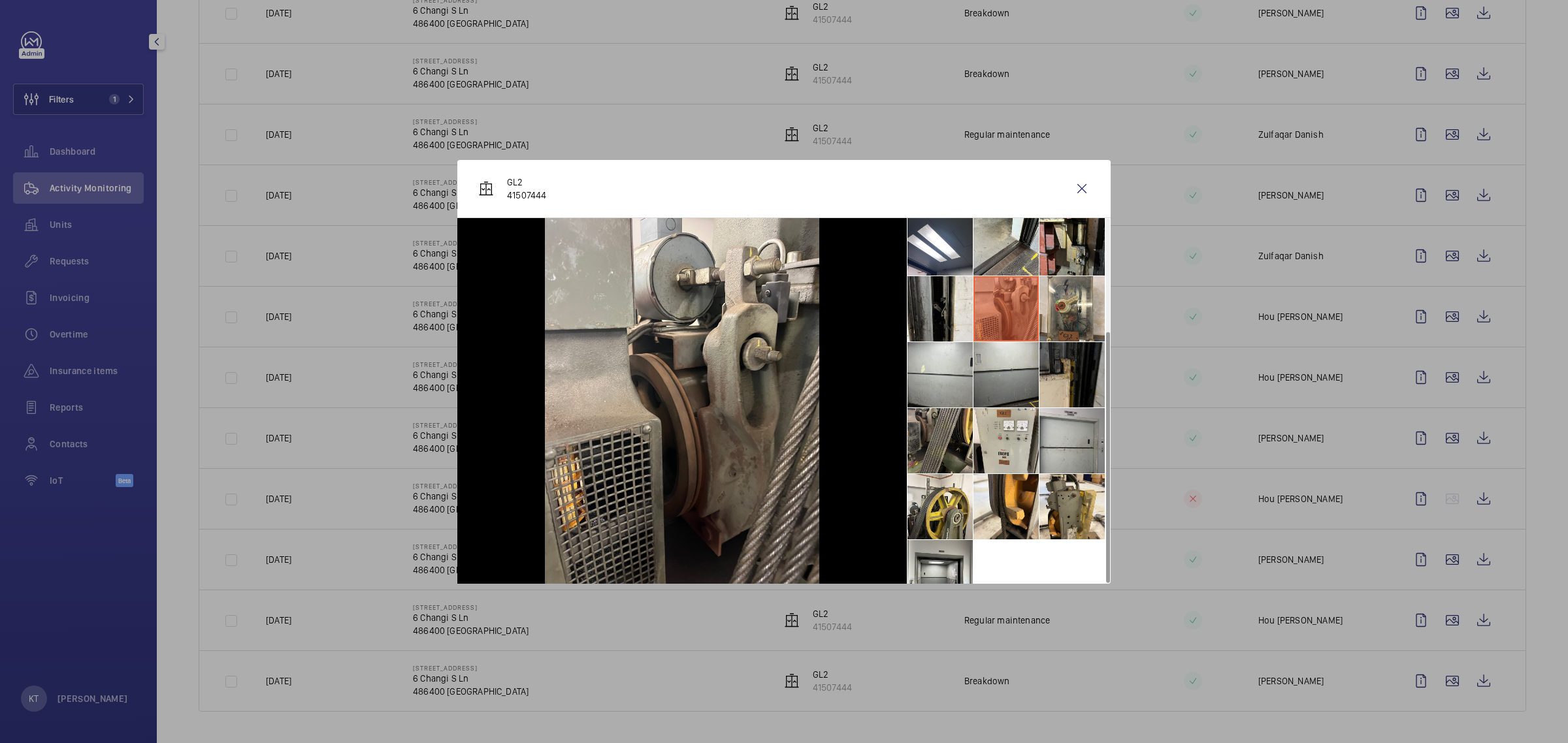
scroll to position [162, 0]
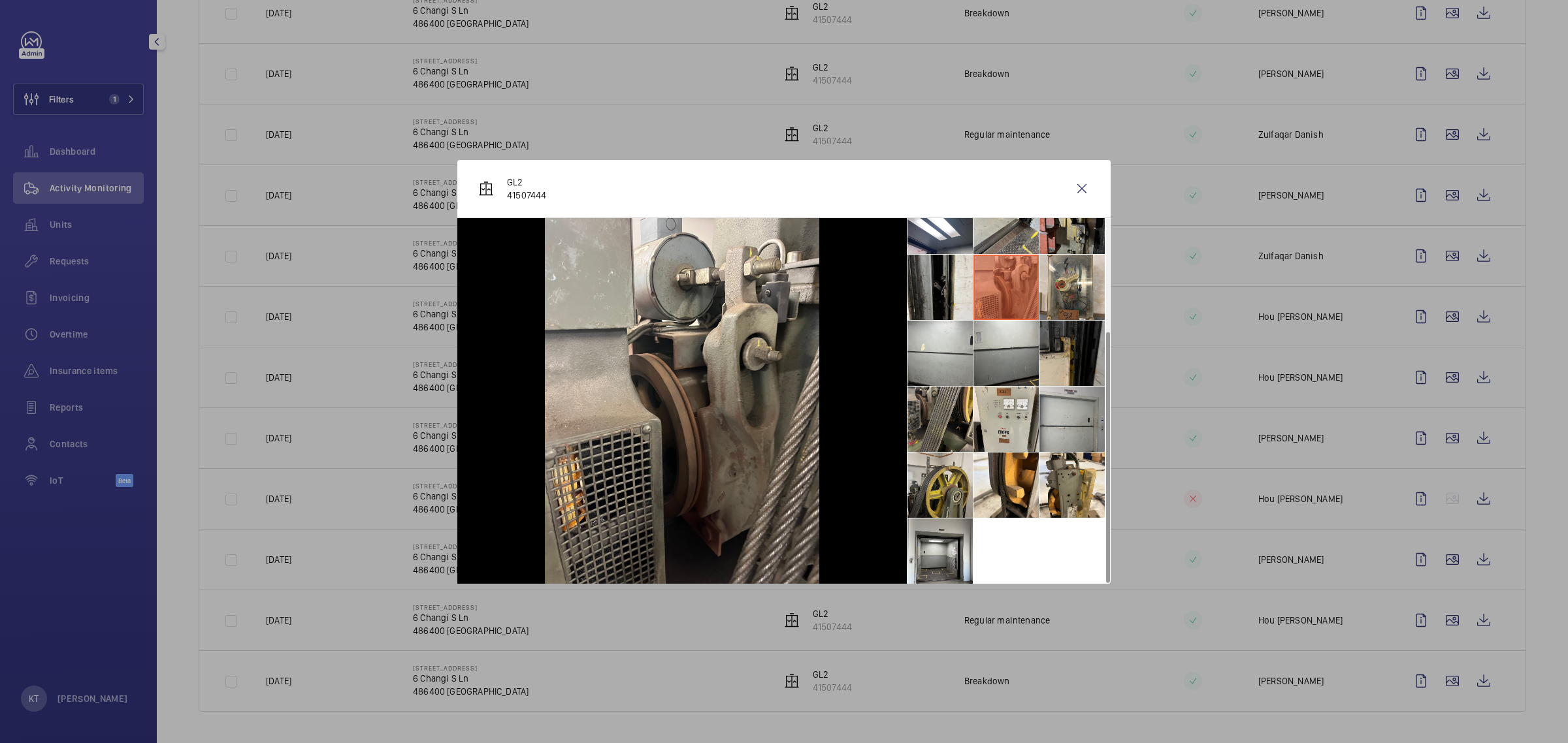
click at [781, 472] on li at bounding box center [940, 485] width 65 height 65
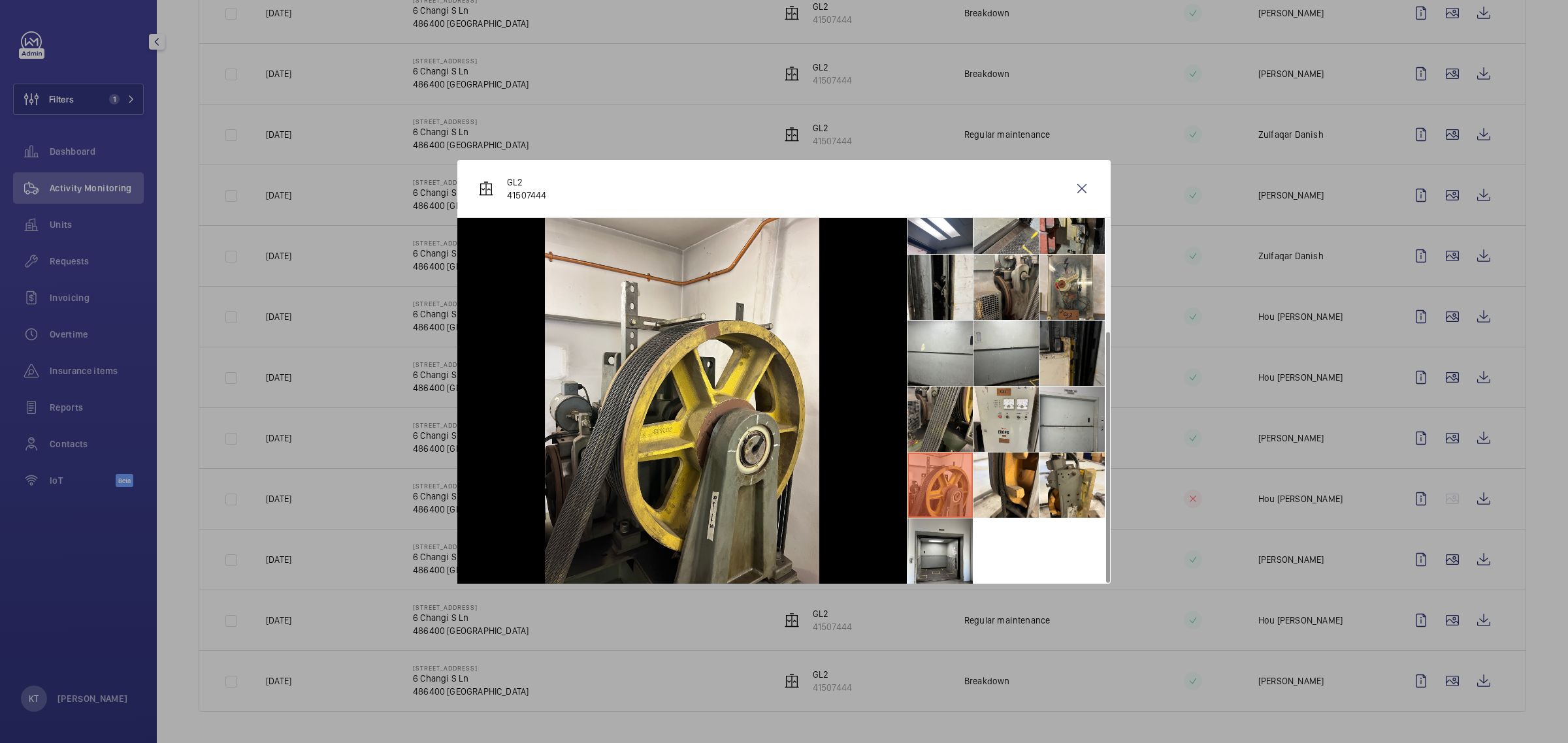
click at [781, 321] on div at bounding box center [784, 371] width 1568 height 743
